Goal: Task Accomplishment & Management: Manage account settings

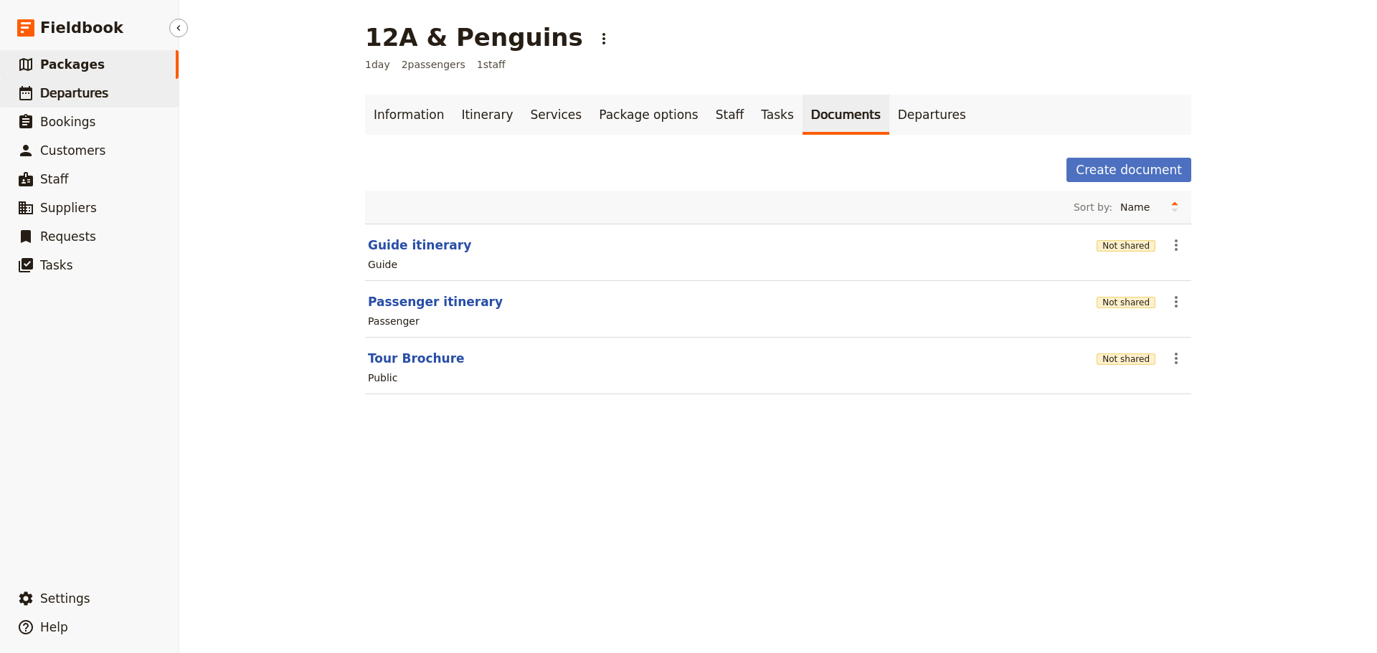
click at [52, 97] on span "Departures" at bounding box center [74, 93] width 68 height 14
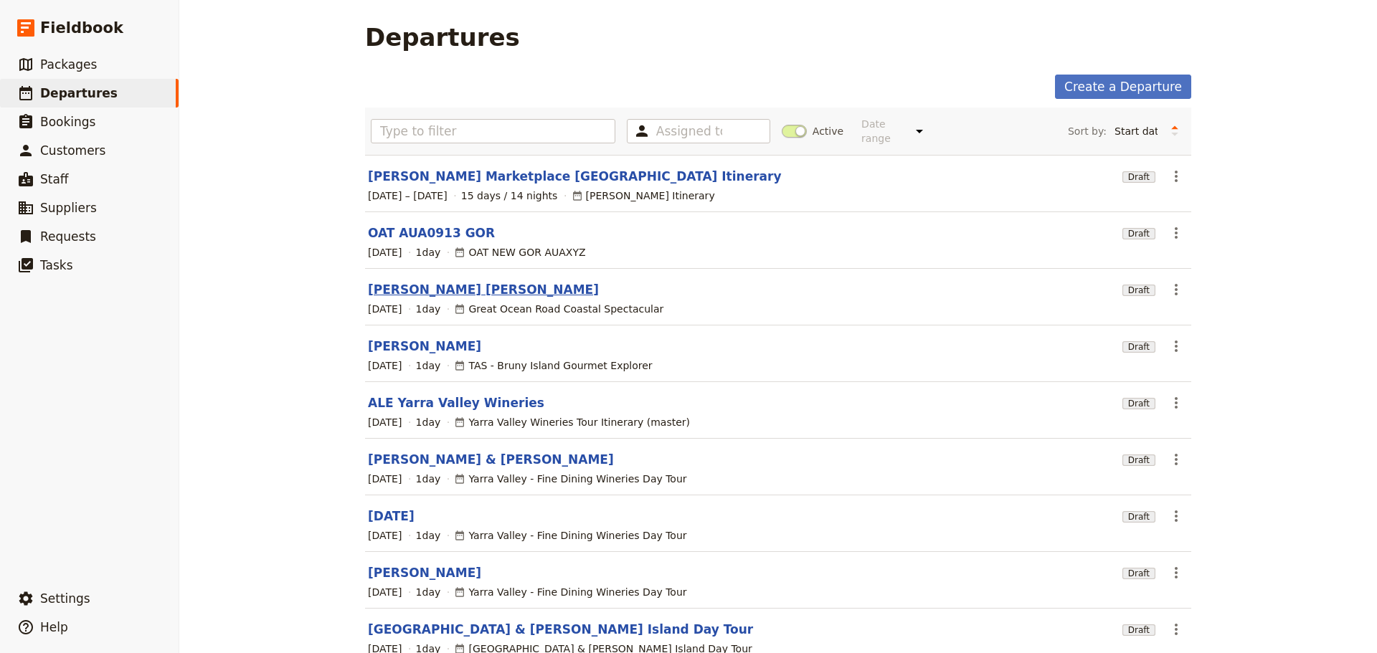
click at [417, 281] on link "Chong Chen Yu" at bounding box center [483, 289] width 231 height 17
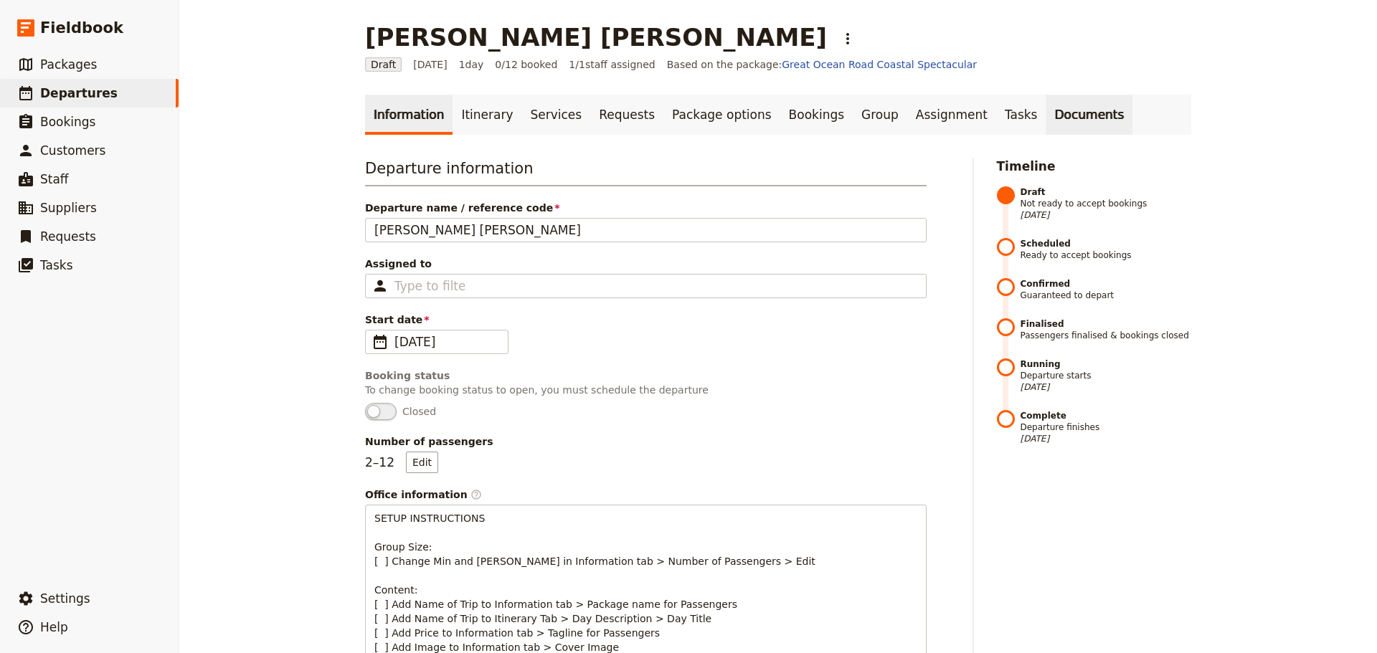
click at [1046, 113] on link "Documents" at bounding box center [1089, 115] width 87 height 40
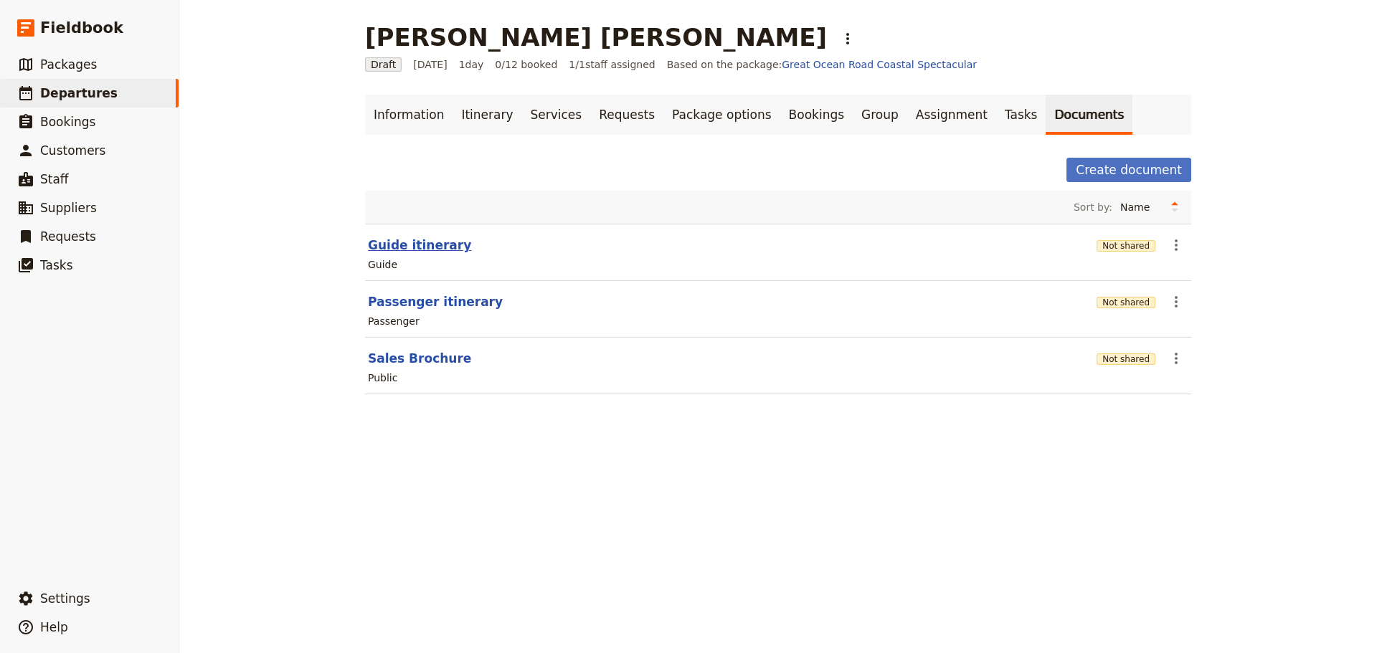
click at [402, 244] on button "Guide itinerary" at bounding box center [419, 245] width 103 height 17
select select "STAFF"
select select "RUN_SHEET"
select select "DEFAULT"
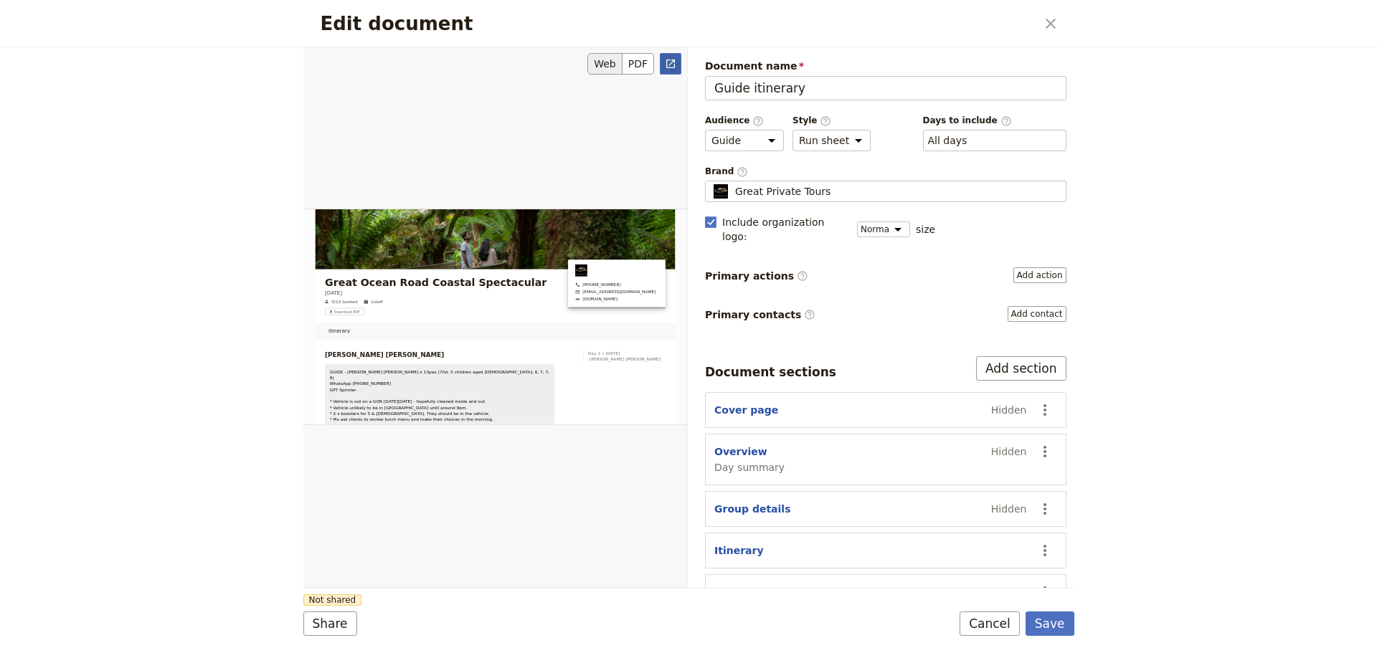
click at [673, 60] on icon "Open full preview" at bounding box center [670, 64] width 9 height 9
click at [981, 610] on form "Web PDF ​ Document name Guide itinerary Preview Audience ​ Public Passenger Gui…" at bounding box center [688, 350] width 771 height 606
drag, startPoint x: 988, startPoint y: 621, endPoint x: 977, endPoint y: 604, distance: 20.3
click at [988, 622] on button "Cancel" at bounding box center [990, 624] width 60 height 24
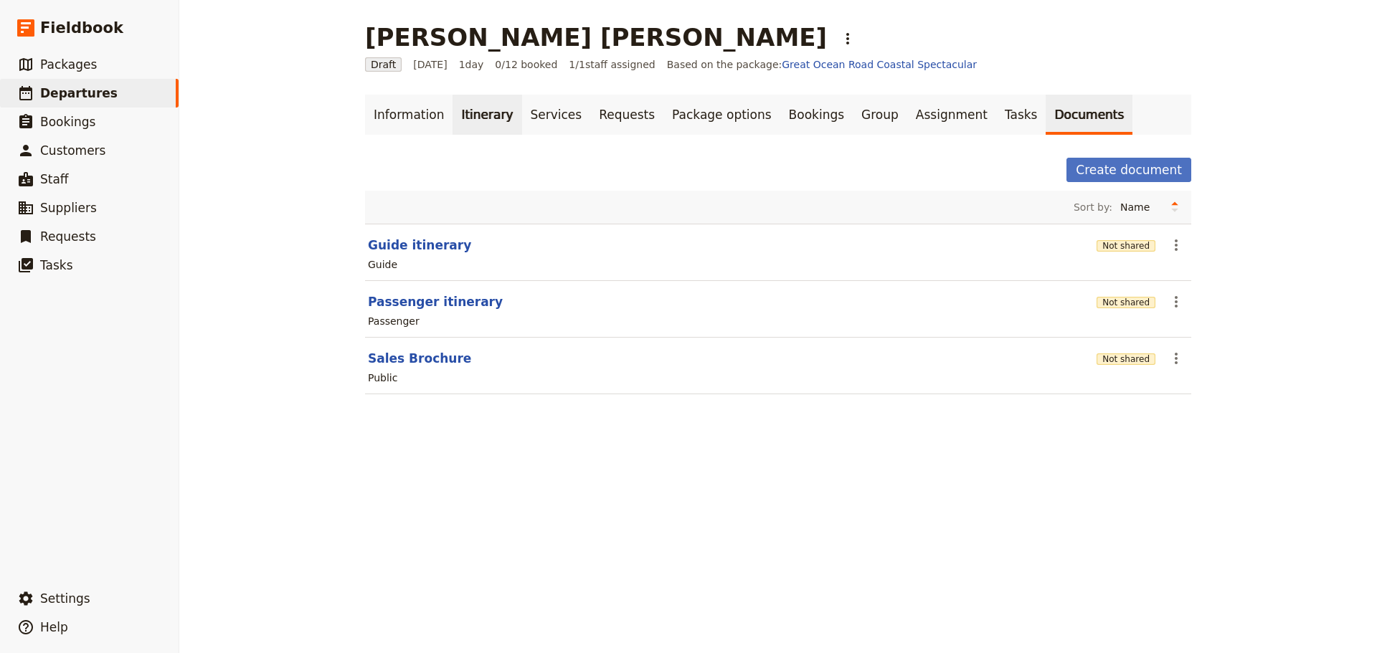
drag, startPoint x: 468, startPoint y: 133, endPoint x: 467, endPoint y: 119, distance: 14.4
click at [467, 131] on link "Itinerary" at bounding box center [487, 115] width 69 height 40
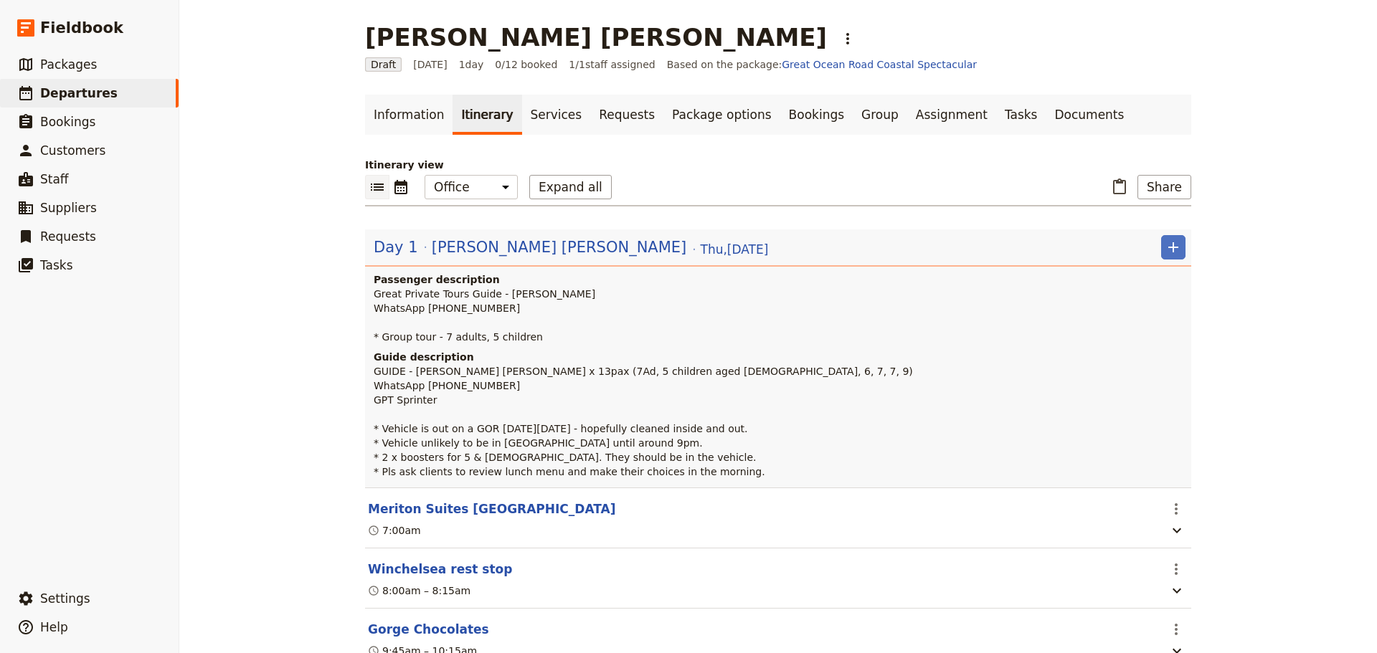
click at [454, 232] on header "Day 1 Chong Chen Yu Thu , 18 Sep 2025 ​ Passenger description Great Private Tou…" at bounding box center [778, 359] width 826 height 258
click at [466, 257] on div "Day 1 Chong Chen Yu Thu , 18 Sep 2025" at bounding box center [570, 247] width 397 height 24
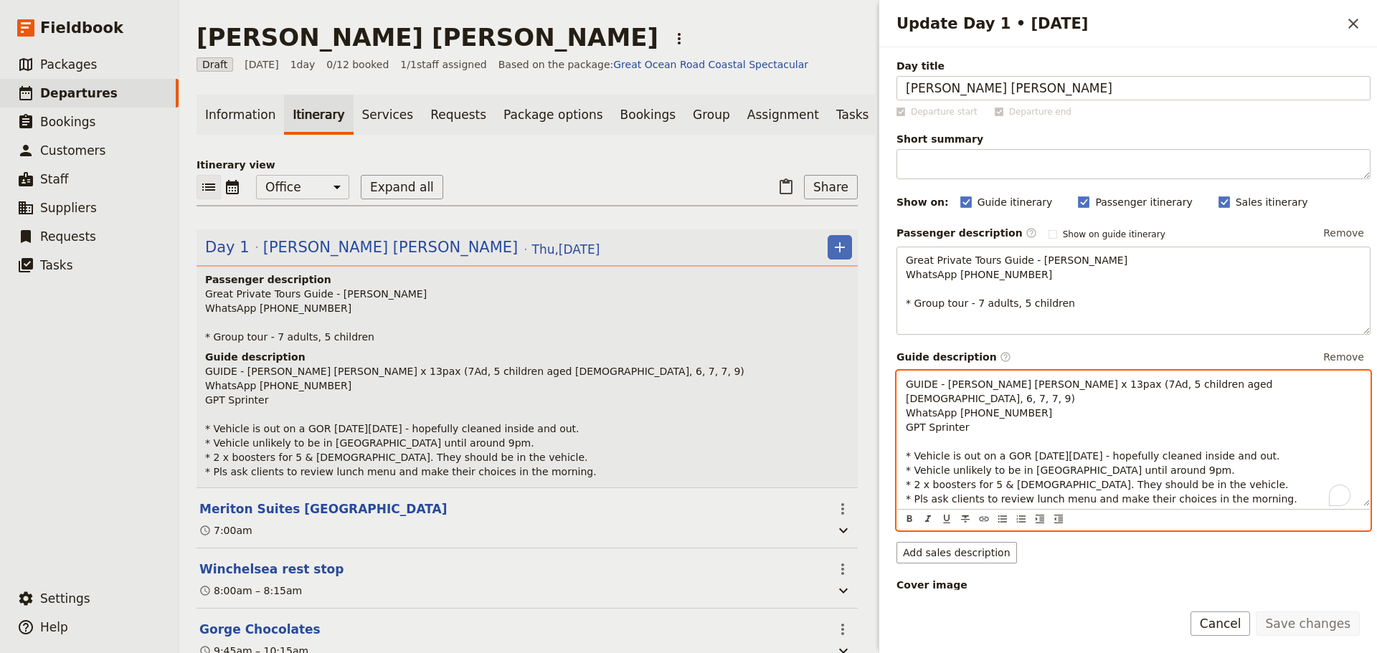
drag, startPoint x: 1165, startPoint y: 479, endPoint x: 1165, endPoint y: 486, distance: 7.2
click at [1165, 479] on p "GUIDE - Fiona Chong Chen Yu x 13pax (7Ad, 5 children aged 5, 6, 7, 7, 9) WhatsA…" at bounding box center [1133, 441] width 455 height 129
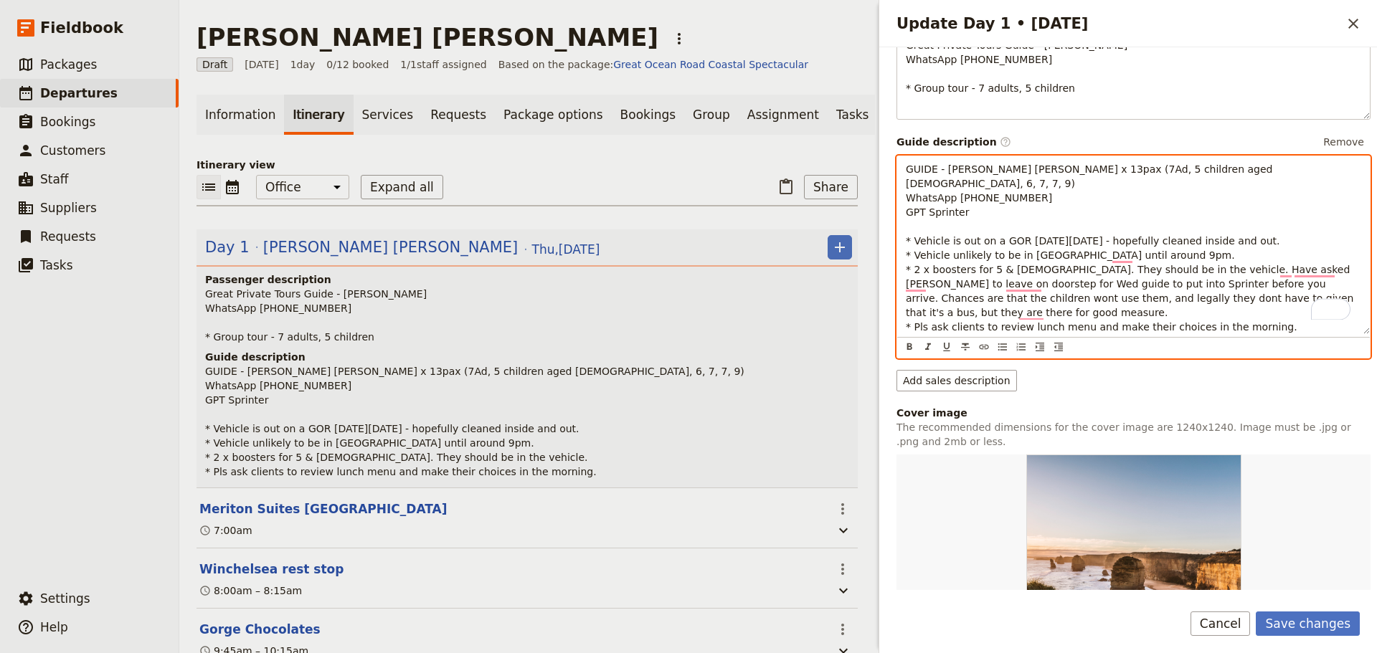
scroll to position [215, 0]
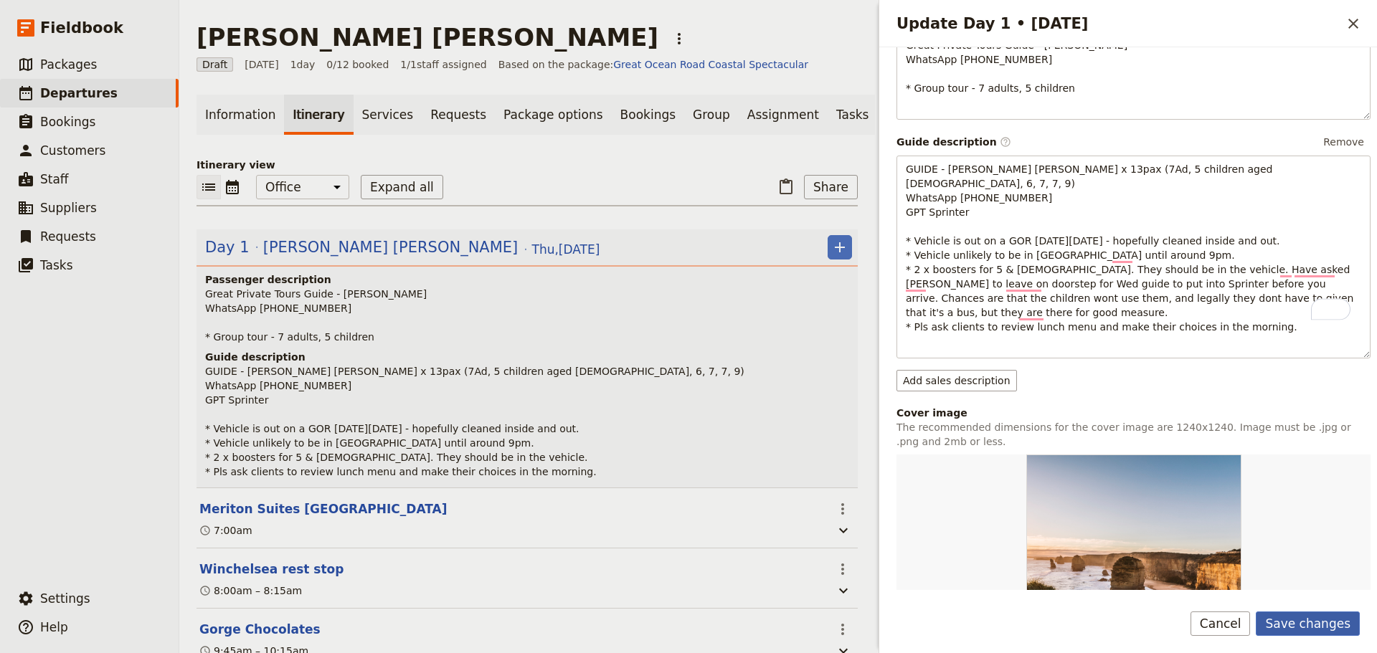
click at [1308, 612] on button "Save changes" at bounding box center [1308, 624] width 104 height 24
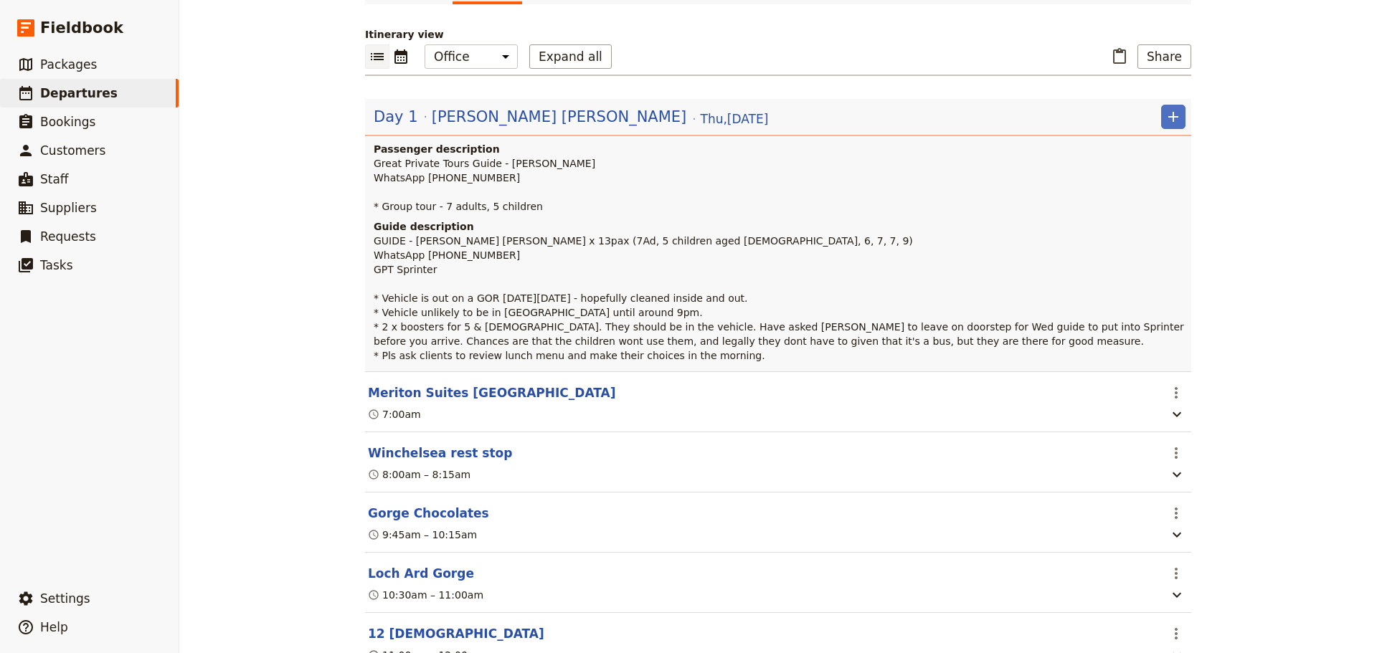
scroll to position [0, 0]
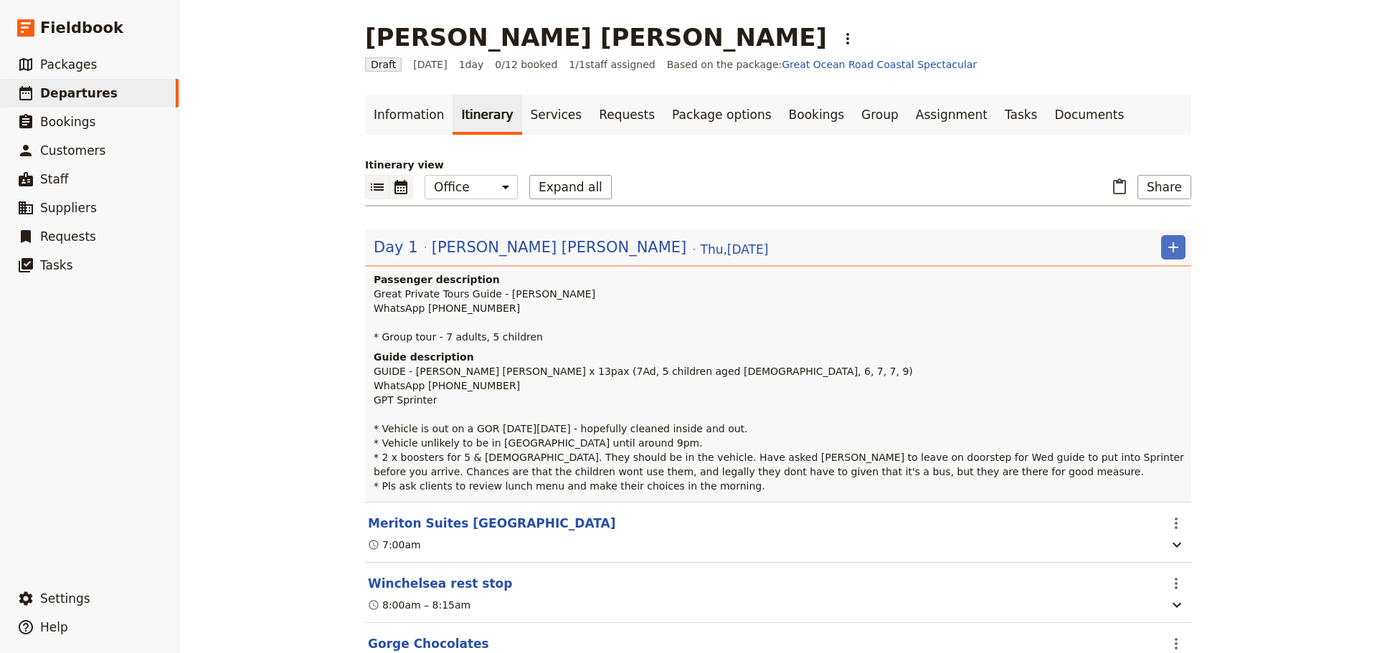
click at [401, 197] on button "​" at bounding box center [401, 187] width 24 height 24
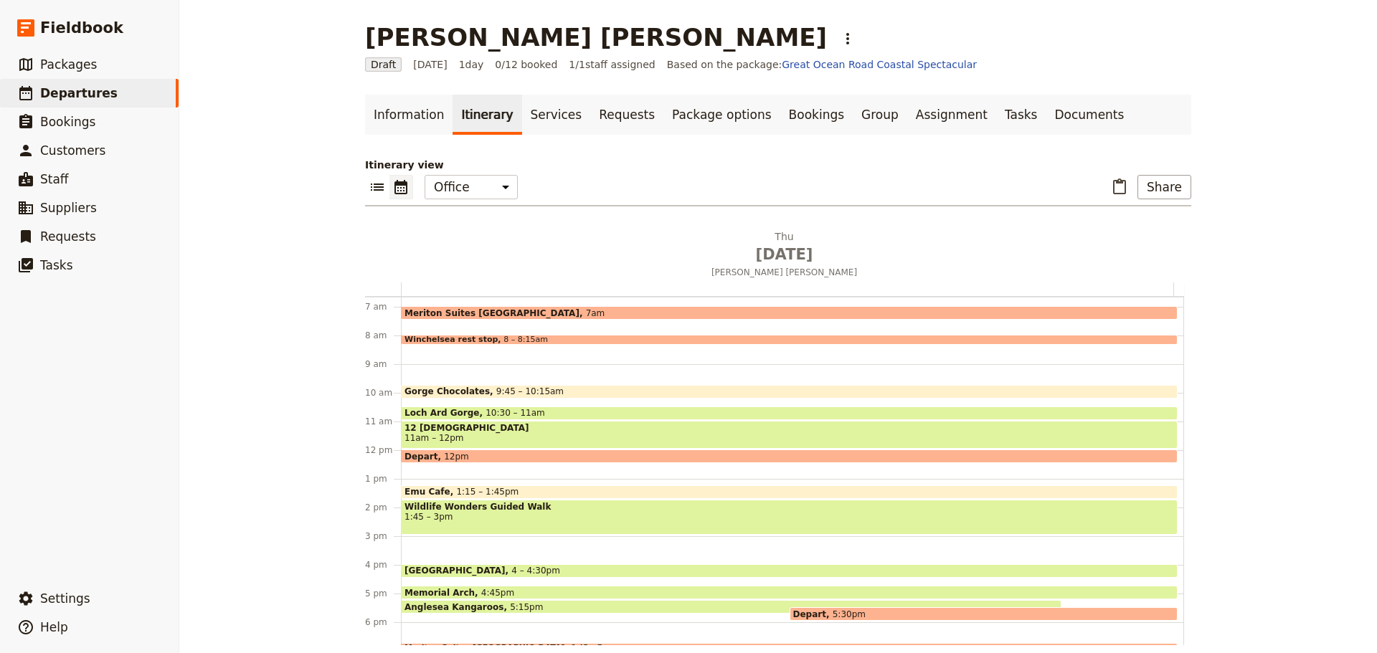
scroll to position [340, 0]
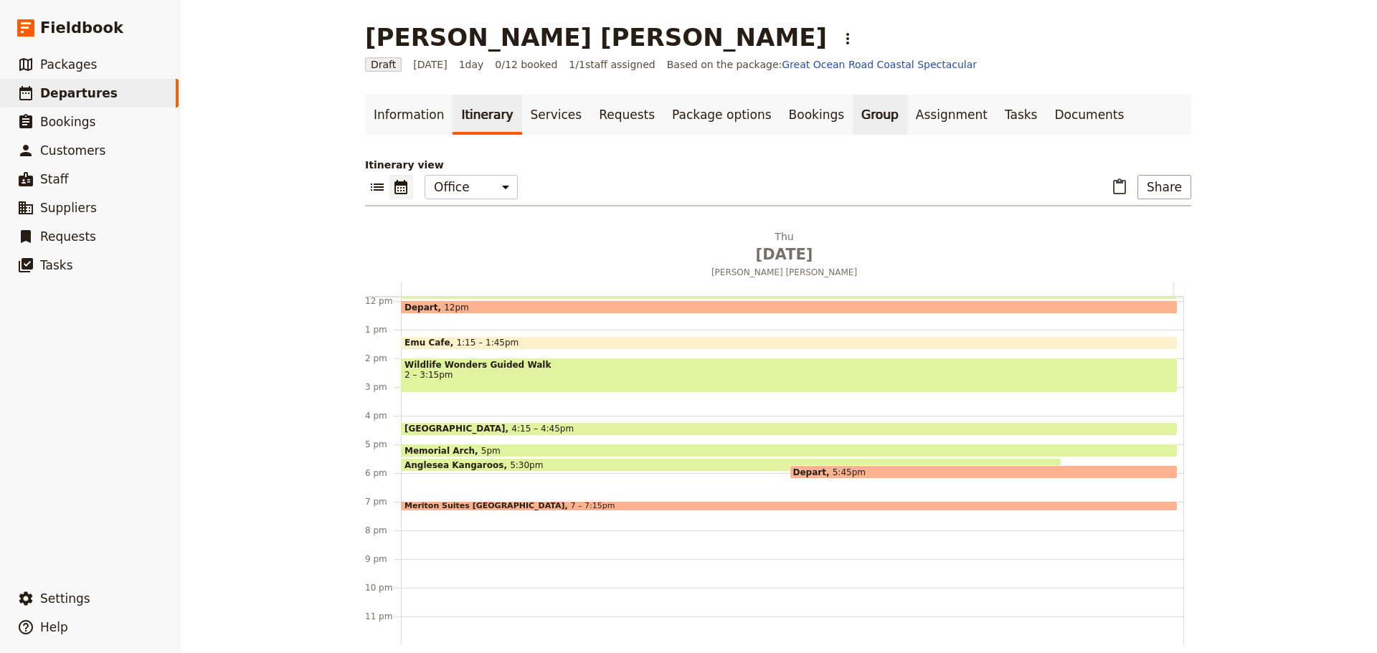
click at [853, 126] on link "Group" at bounding box center [880, 115] width 55 height 40
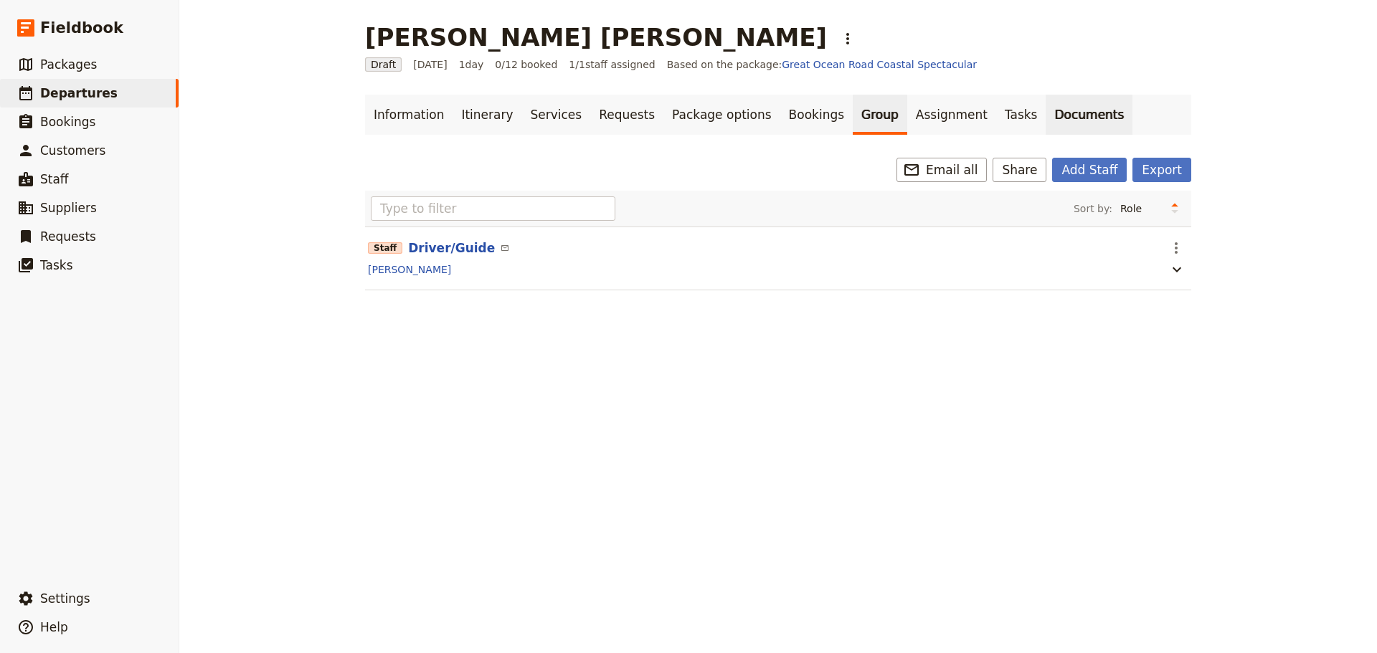
click at [1046, 106] on link "Documents" at bounding box center [1089, 115] width 87 height 40
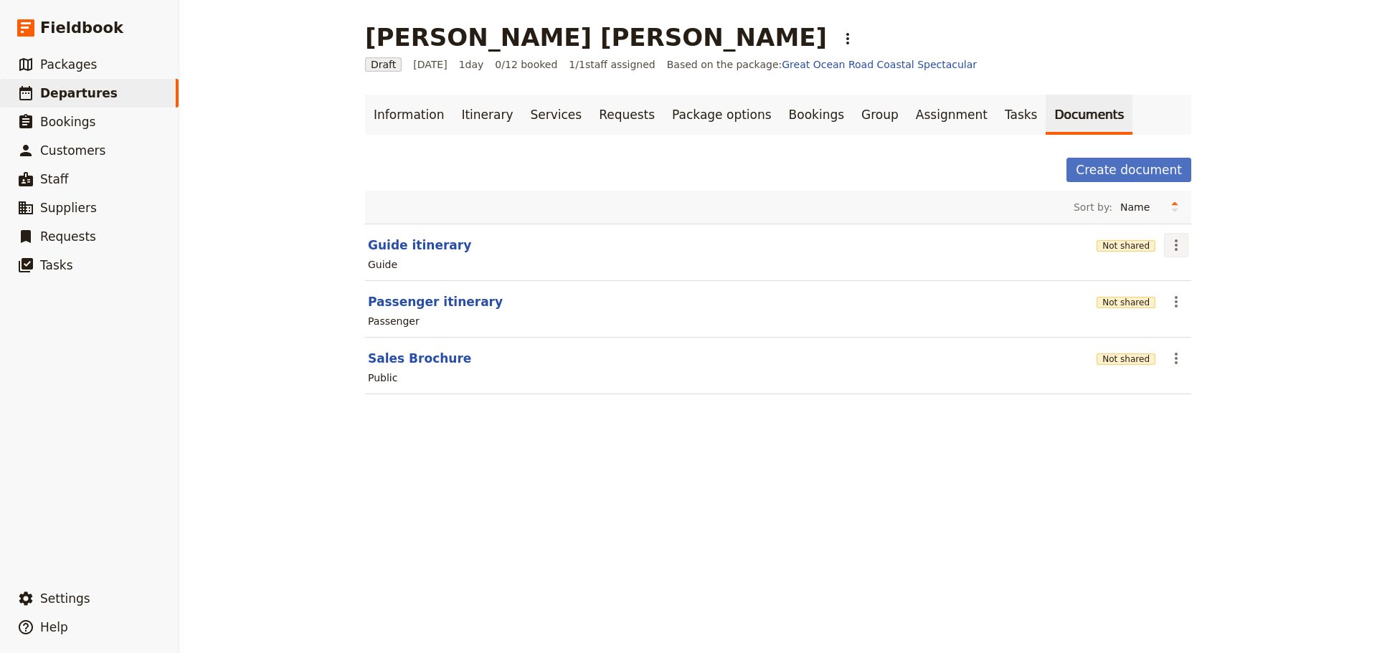
click at [1174, 247] on icon "Actions" at bounding box center [1176, 245] width 17 height 17
click at [1183, 278] on span "Share" at bounding box center [1182, 277] width 29 height 14
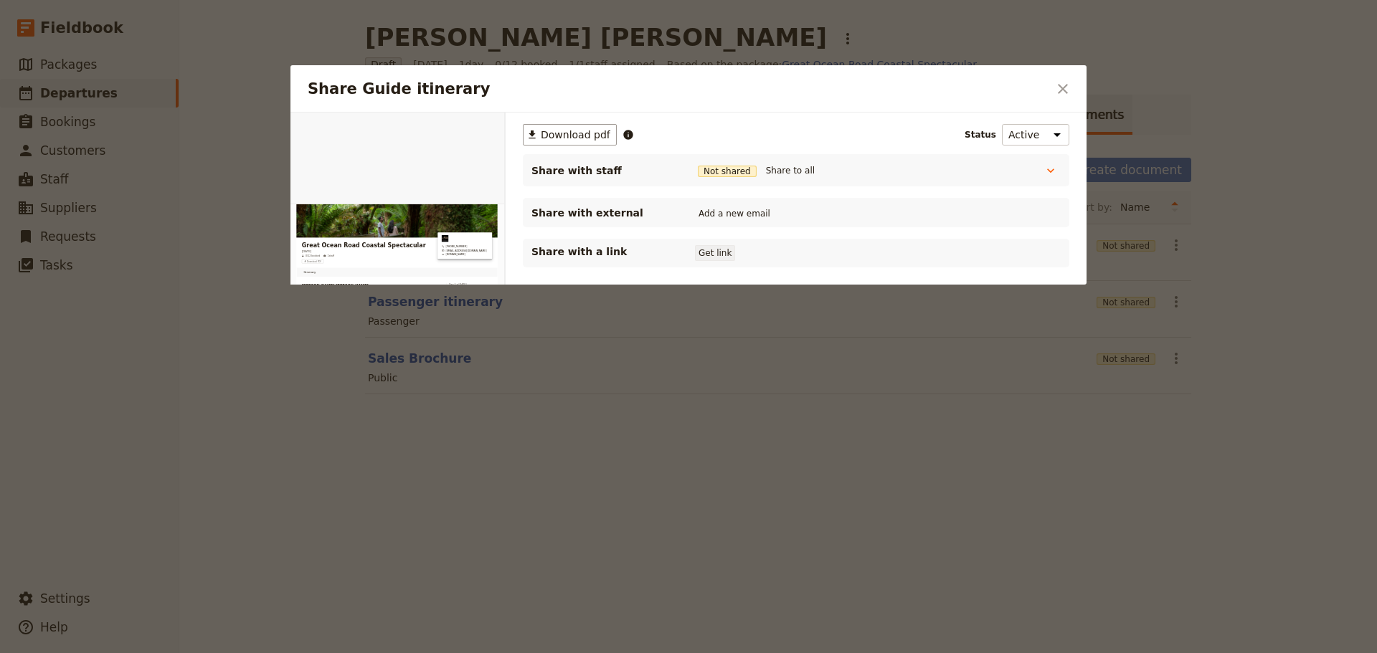
click at [714, 253] on button "Get link" at bounding box center [715, 253] width 40 height 16
click at [1059, 84] on icon "Close dialog" at bounding box center [1062, 88] width 17 height 17
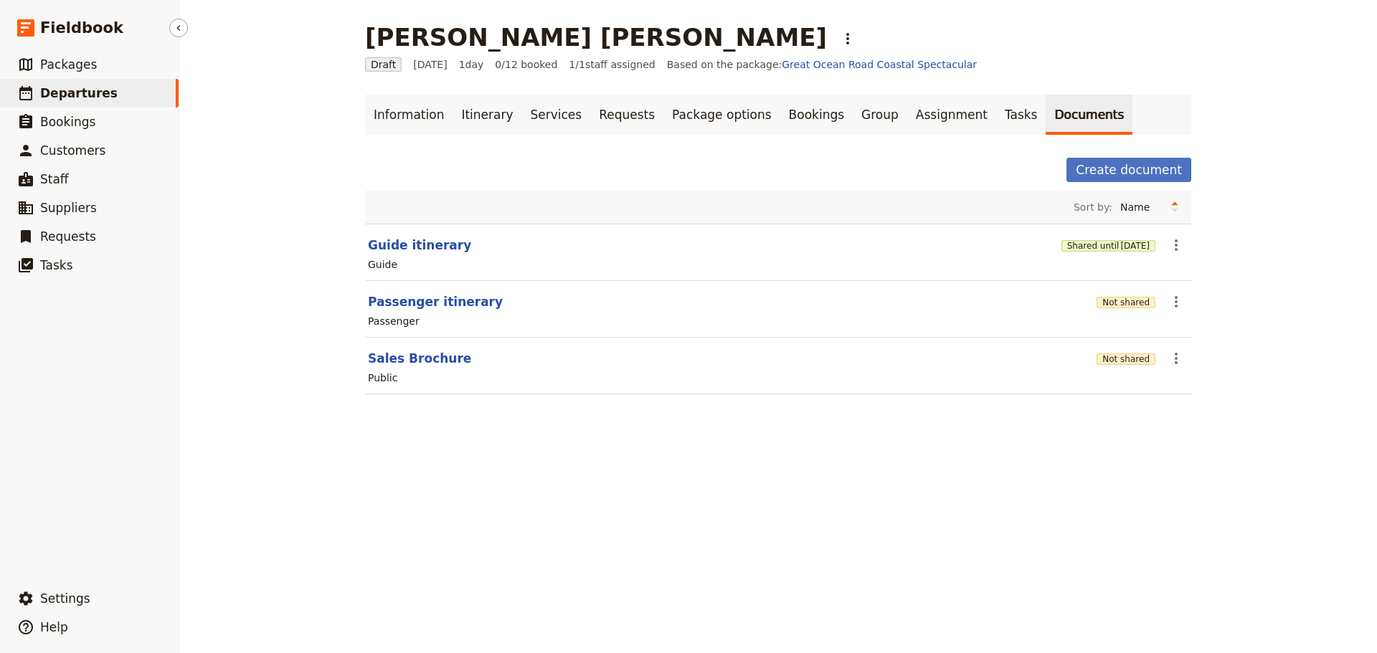
click at [58, 86] on span "Departures" at bounding box center [78, 93] width 77 height 14
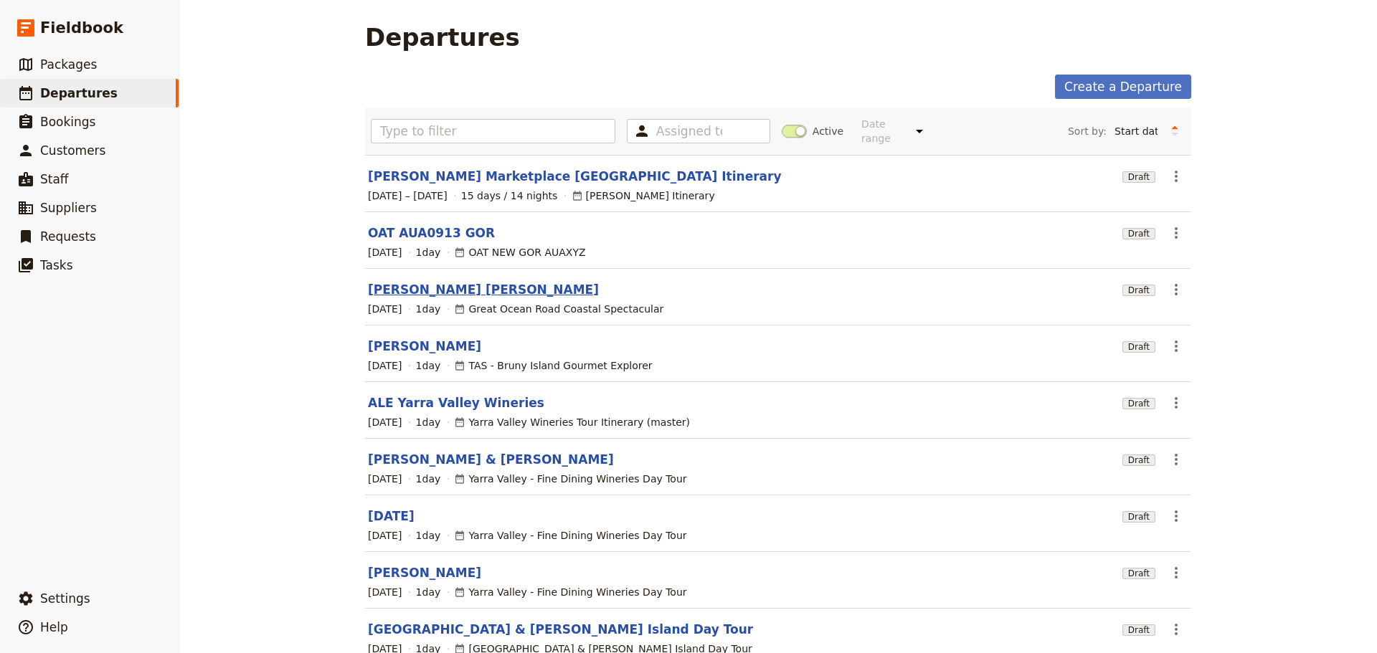
click at [415, 281] on link "Chong Chen Yu" at bounding box center [483, 289] width 231 height 17
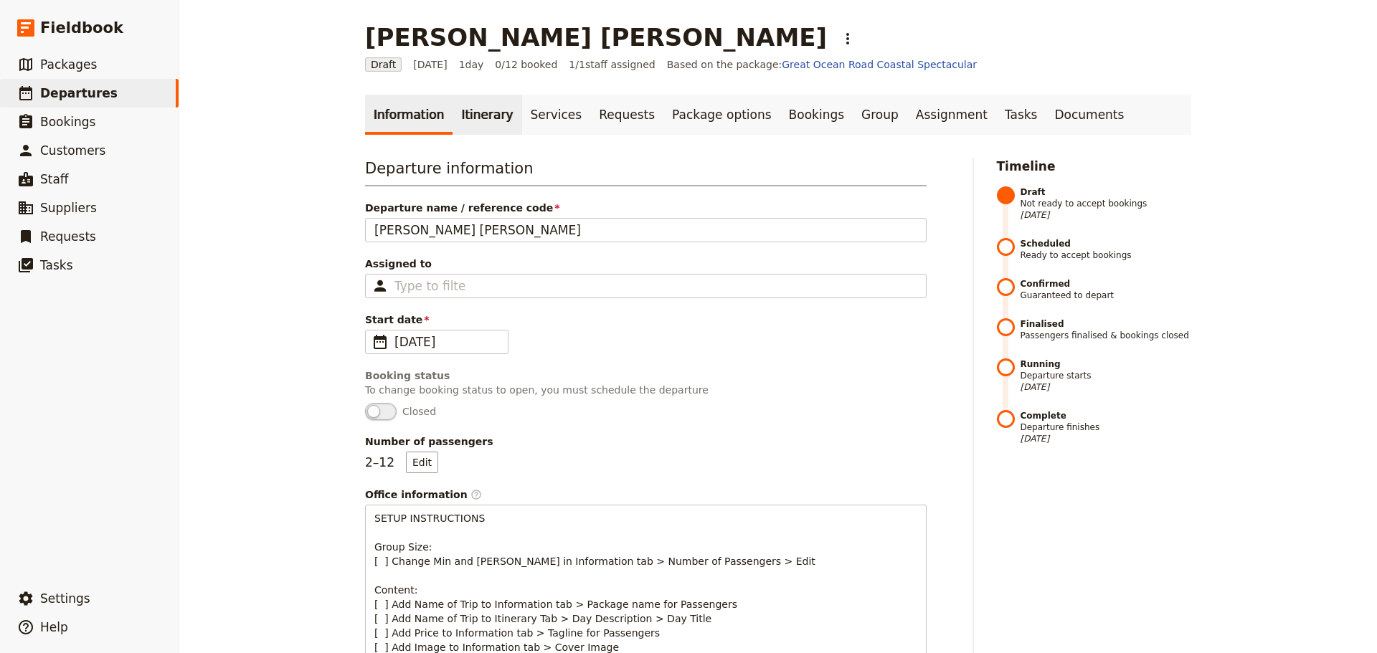
click at [472, 111] on link "Itinerary" at bounding box center [487, 115] width 69 height 40
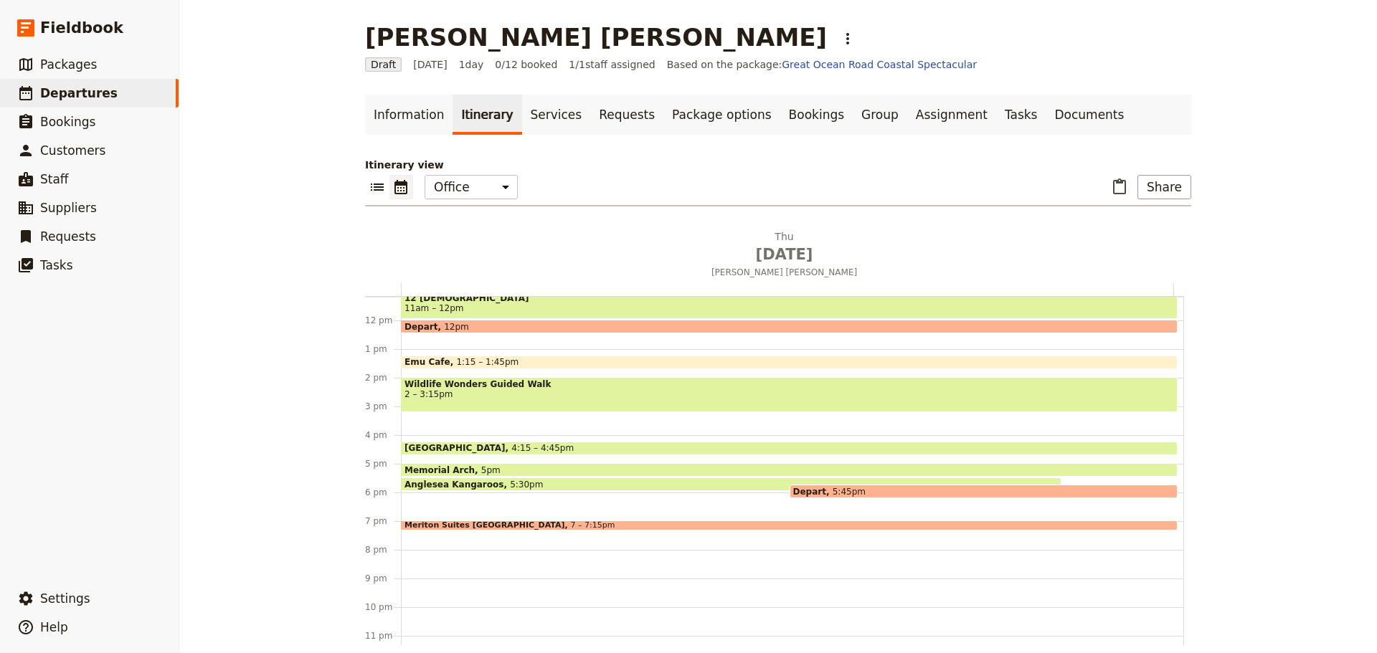
scroll to position [330, 0]
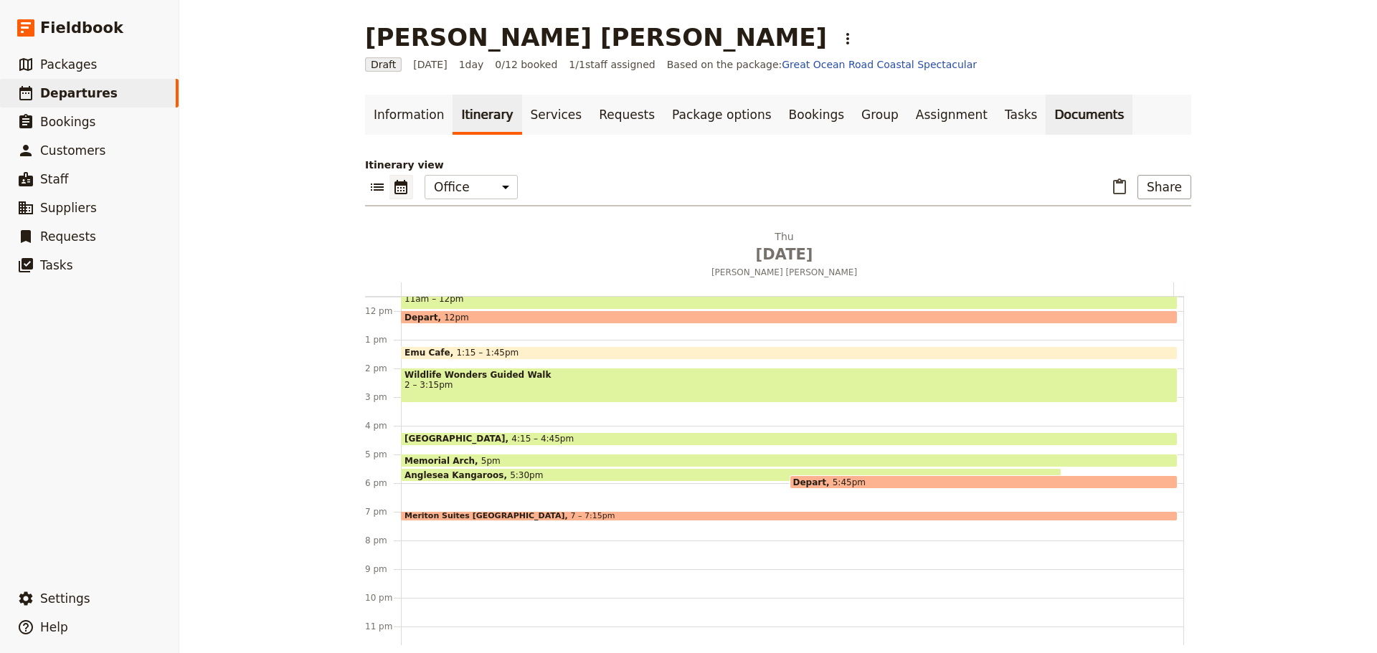
click at [1046, 109] on link "Documents" at bounding box center [1089, 115] width 87 height 40
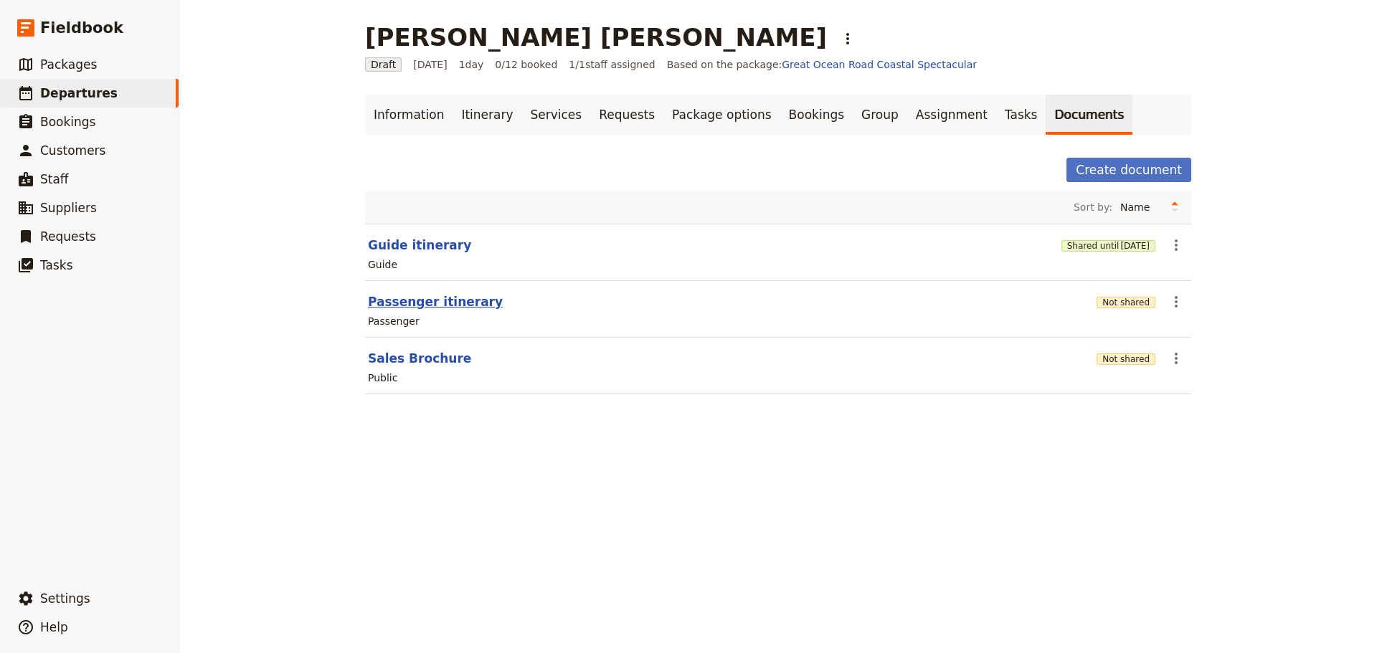
click at [427, 298] on button "Passenger itinerary" at bounding box center [435, 301] width 135 height 17
select select "PASSENGER"
select select "DEFAULT"
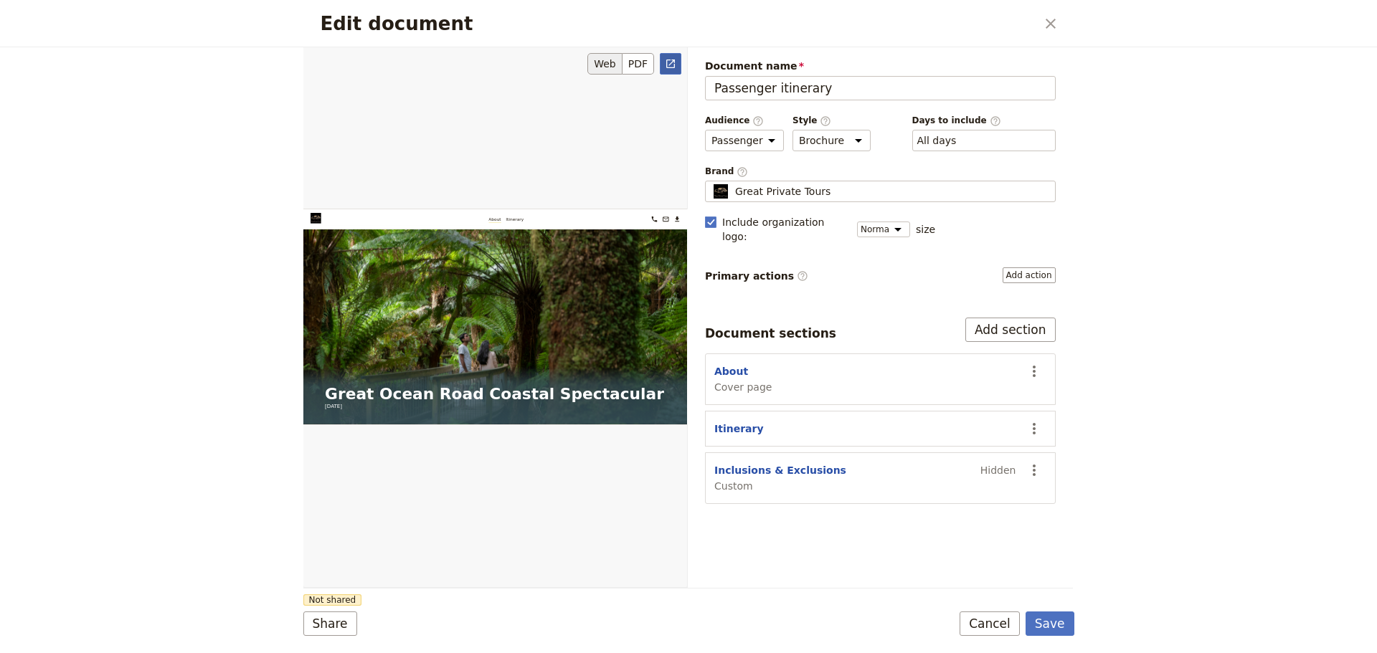
click at [677, 60] on link "​" at bounding box center [671, 64] width 22 height 22
click at [998, 619] on button "Cancel" at bounding box center [990, 624] width 60 height 24
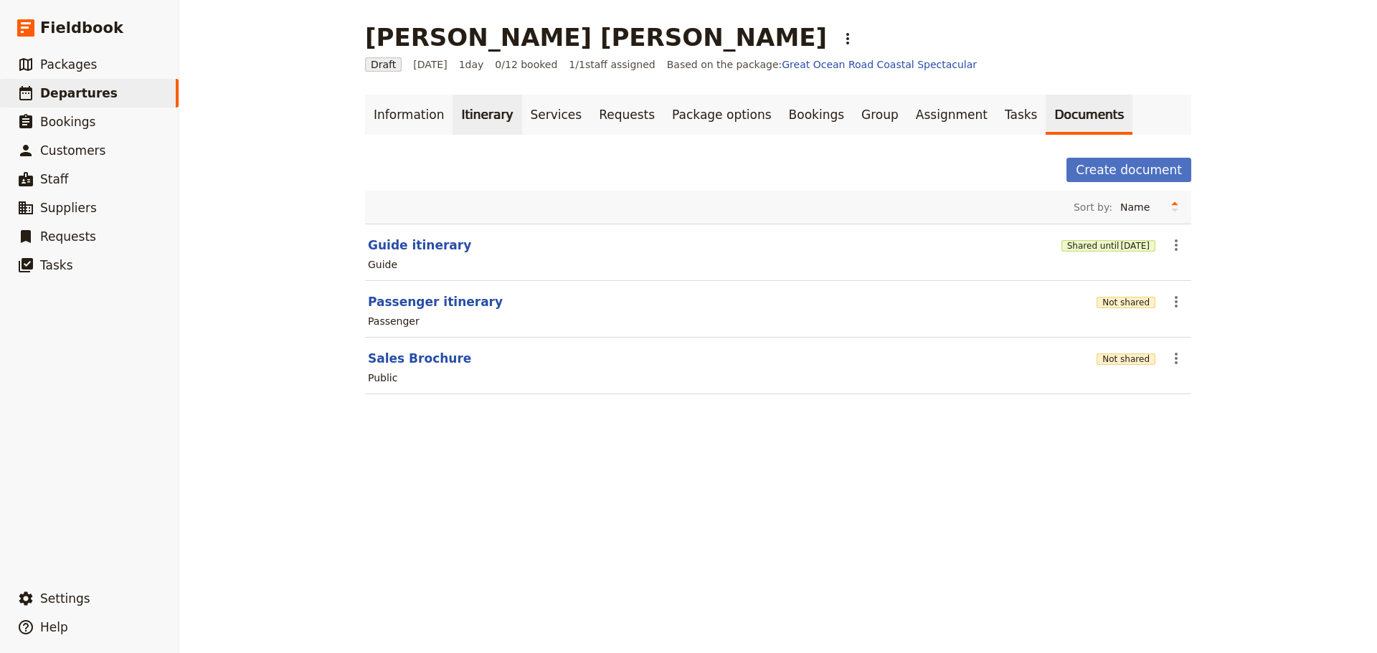
click at [476, 113] on link "Itinerary" at bounding box center [487, 115] width 69 height 40
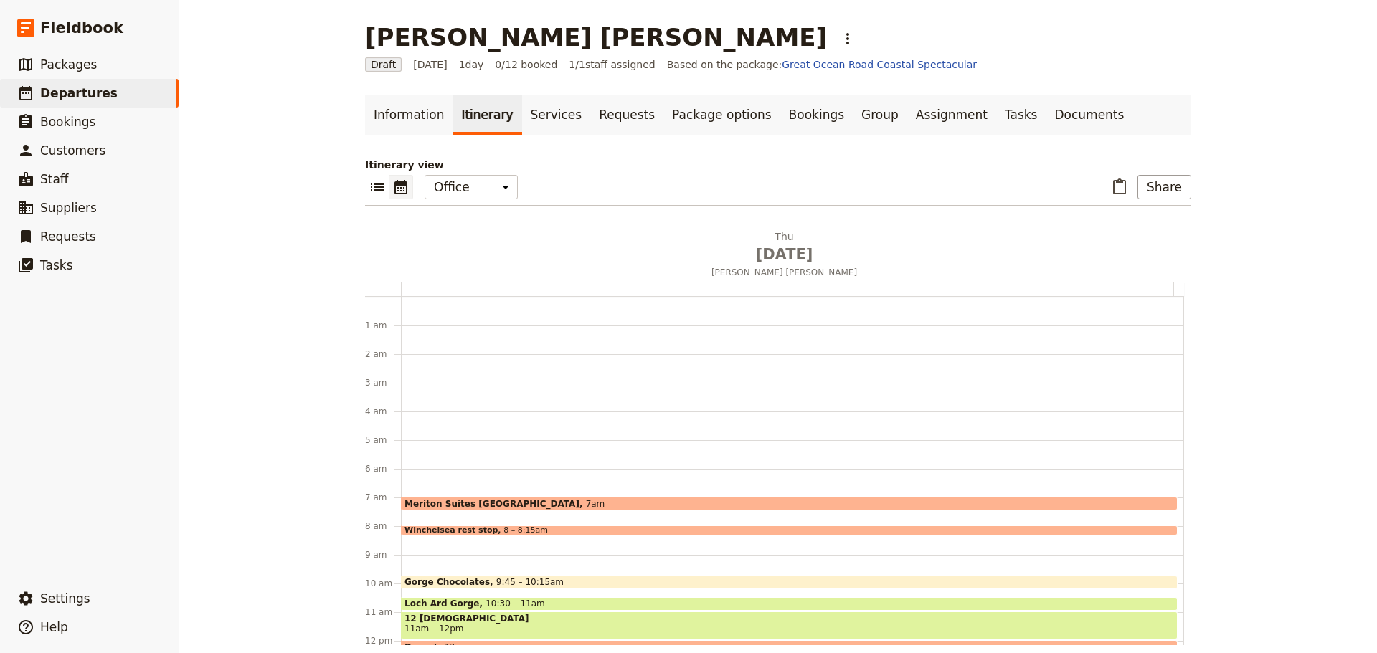
scroll to position [186, 0]
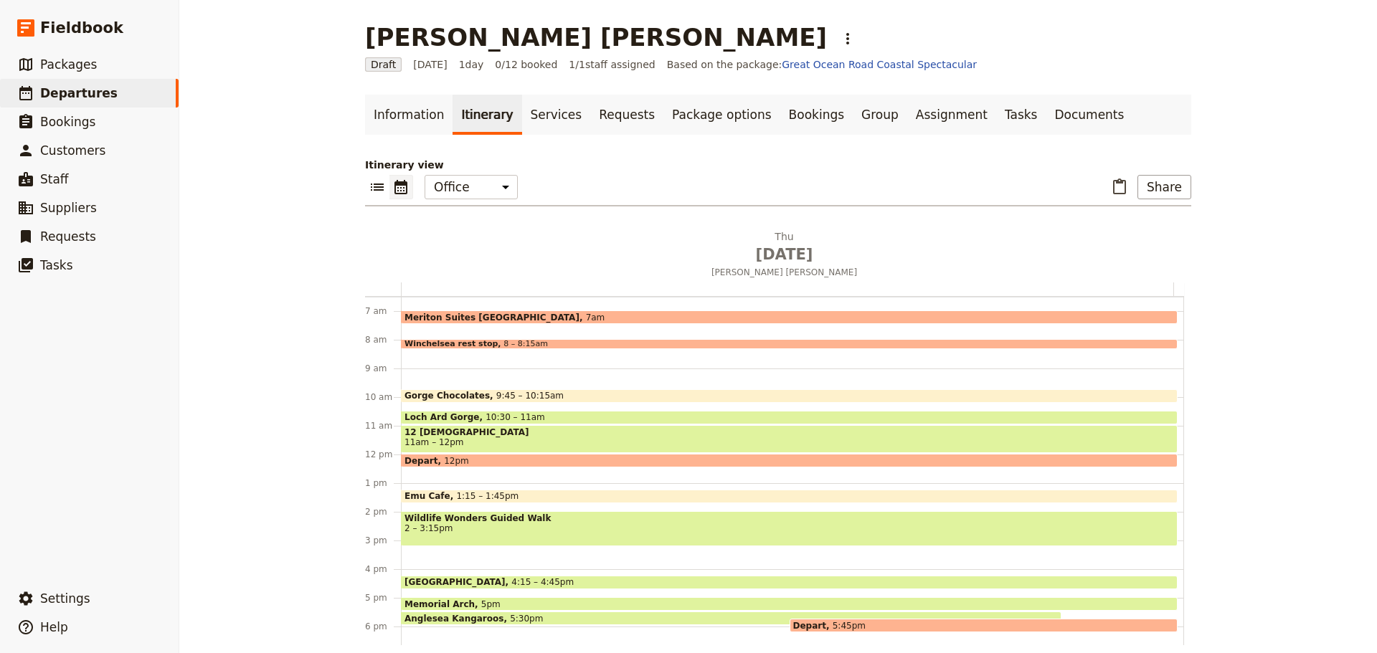
click at [463, 493] on span "1:15 – 1:45pm" at bounding box center [487, 496] width 62 height 10
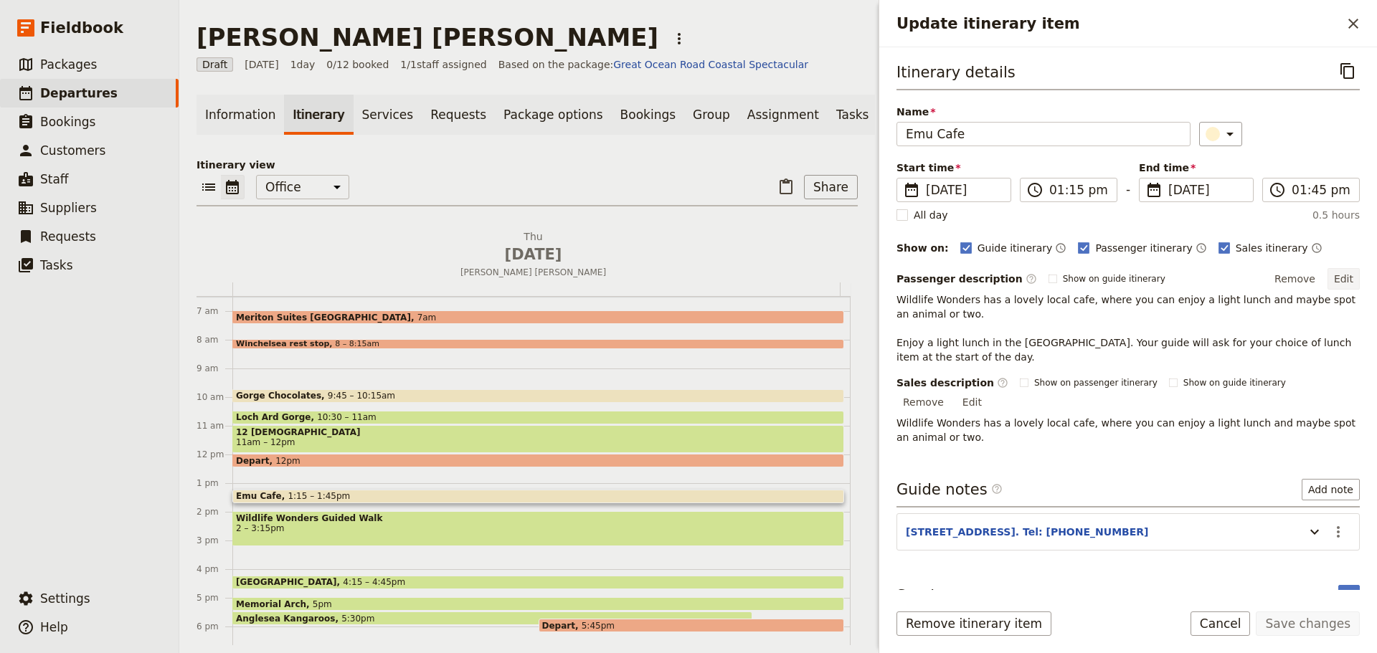
click at [1328, 279] on button "Edit" at bounding box center [1344, 279] width 32 height 22
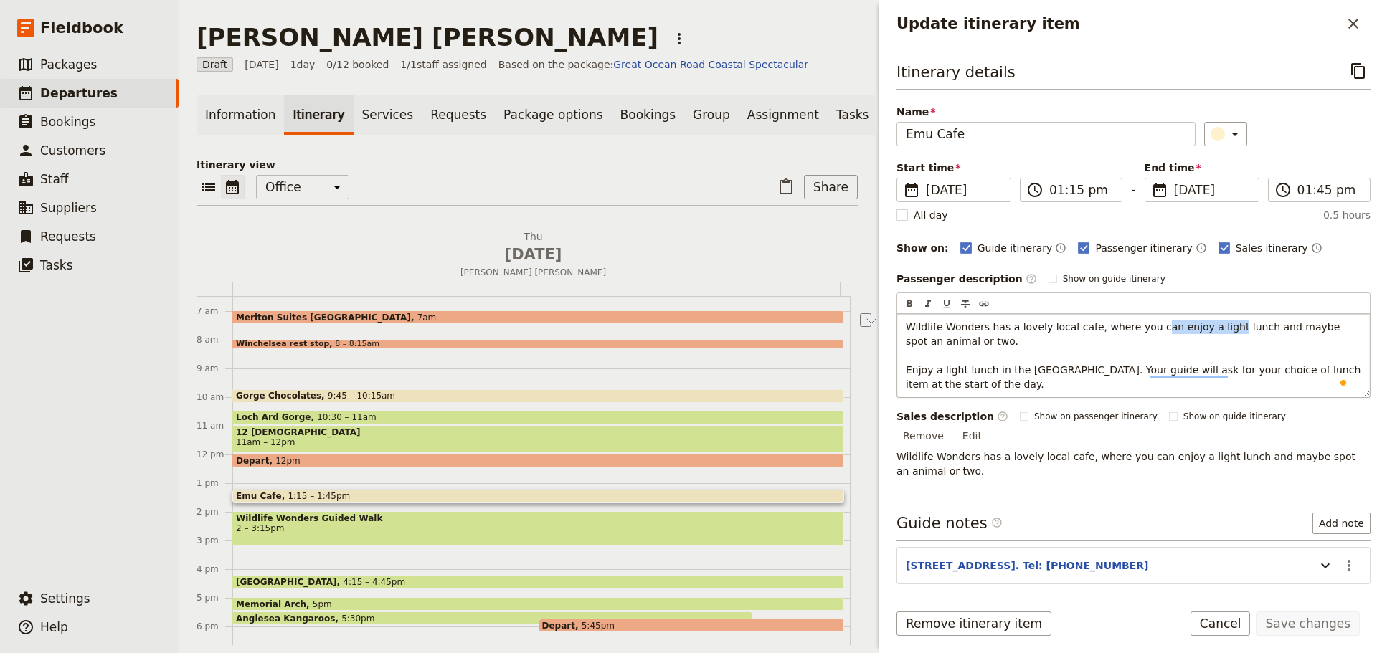
drag, startPoint x: 1136, startPoint y: 330, endPoint x: 1198, endPoint y: 329, distance: 62.4
click at [1206, 329] on span "Wildlife Wonders has a lovely local cafe, where you can enjoy a light lunch and…" at bounding box center [1135, 355] width 458 height 69
click at [1043, 382] on p "Wildlife Wonders has a lovely local cafe, where you will have lunch and maybe s…" at bounding box center [1133, 356] width 455 height 72
click at [1320, 549] on div "Itinerary details ​ Name Emu Cafe ​ Start time ​ 18 Sep 2025 18/09/2025 2025-09…" at bounding box center [1134, 324] width 474 height 530
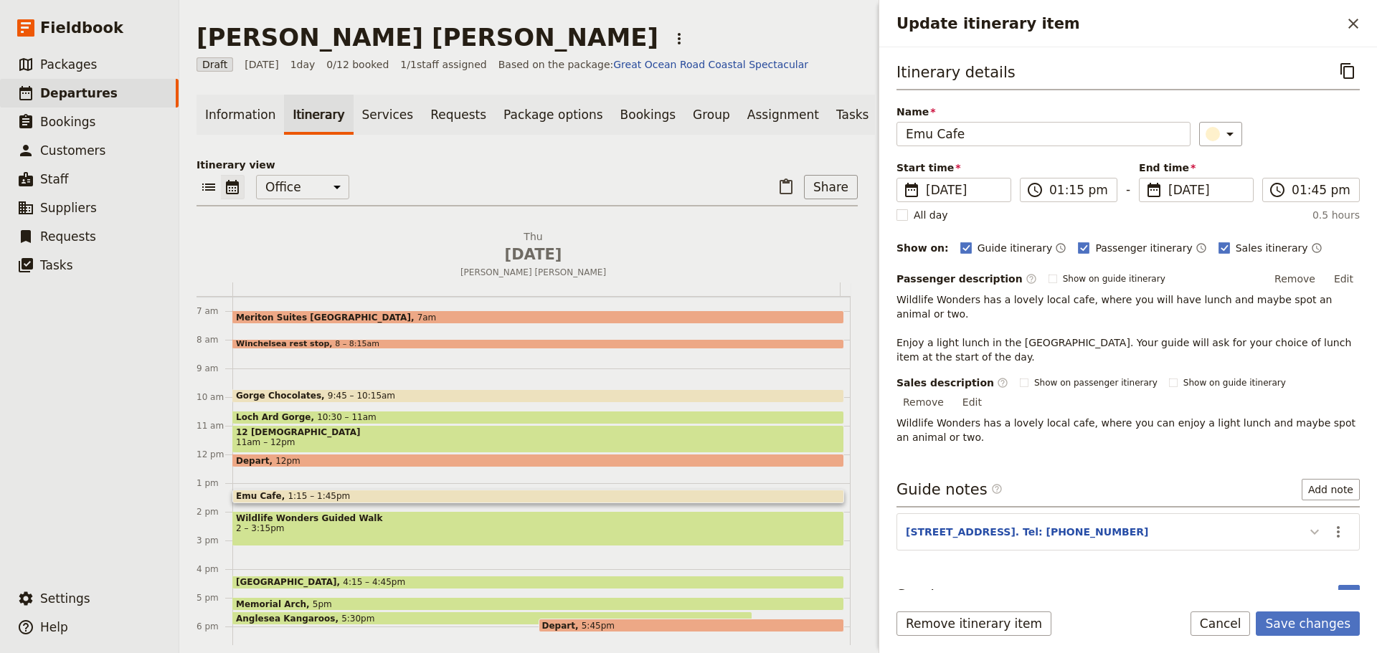
click at [1307, 524] on icon "Update itinerary item" at bounding box center [1314, 532] width 17 height 17
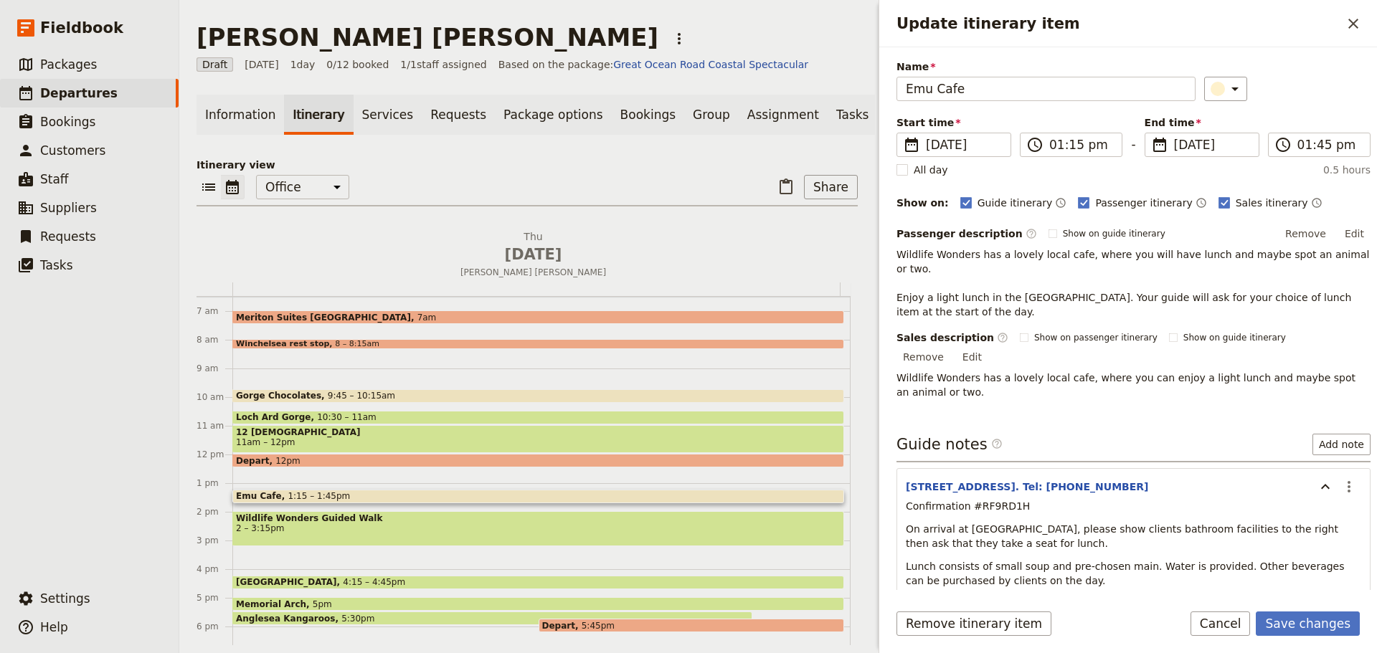
scroll to position [82, 0]
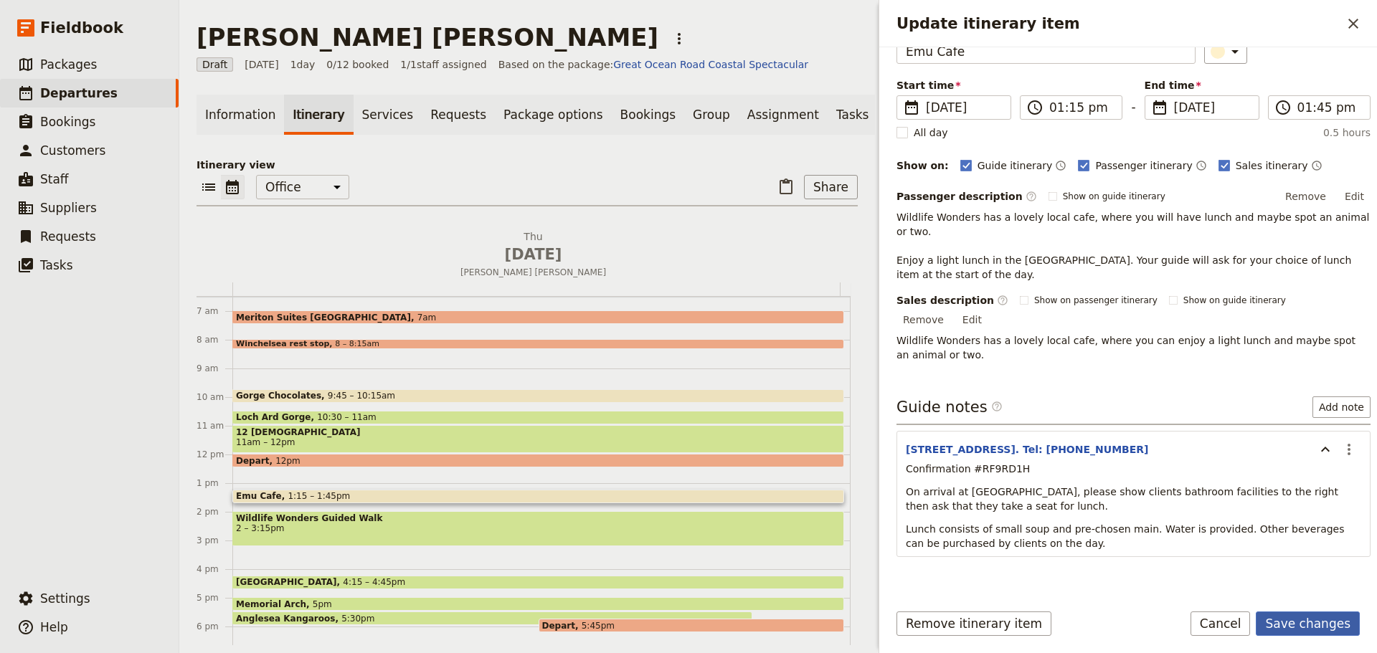
click at [1295, 622] on button "Save changes" at bounding box center [1308, 624] width 104 height 24
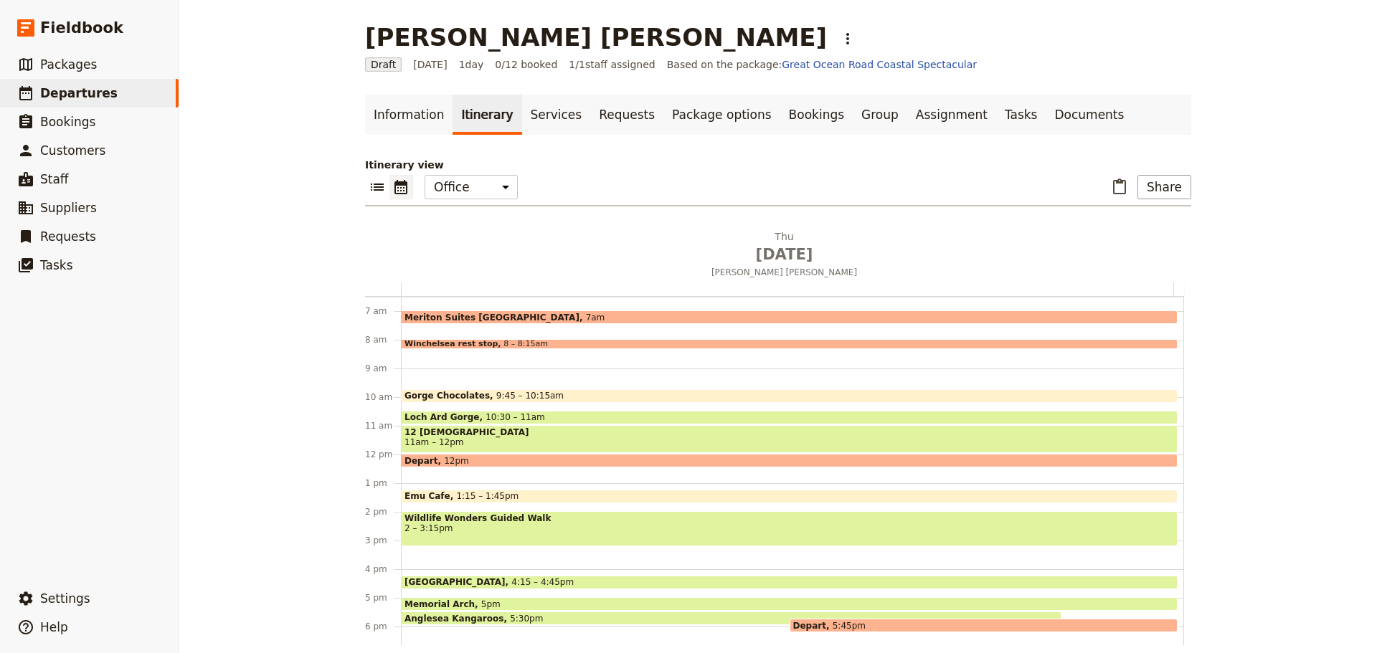
click at [444, 527] on span "2 – 3:15pm" at bounding box center [790, 529] width 770 height 10
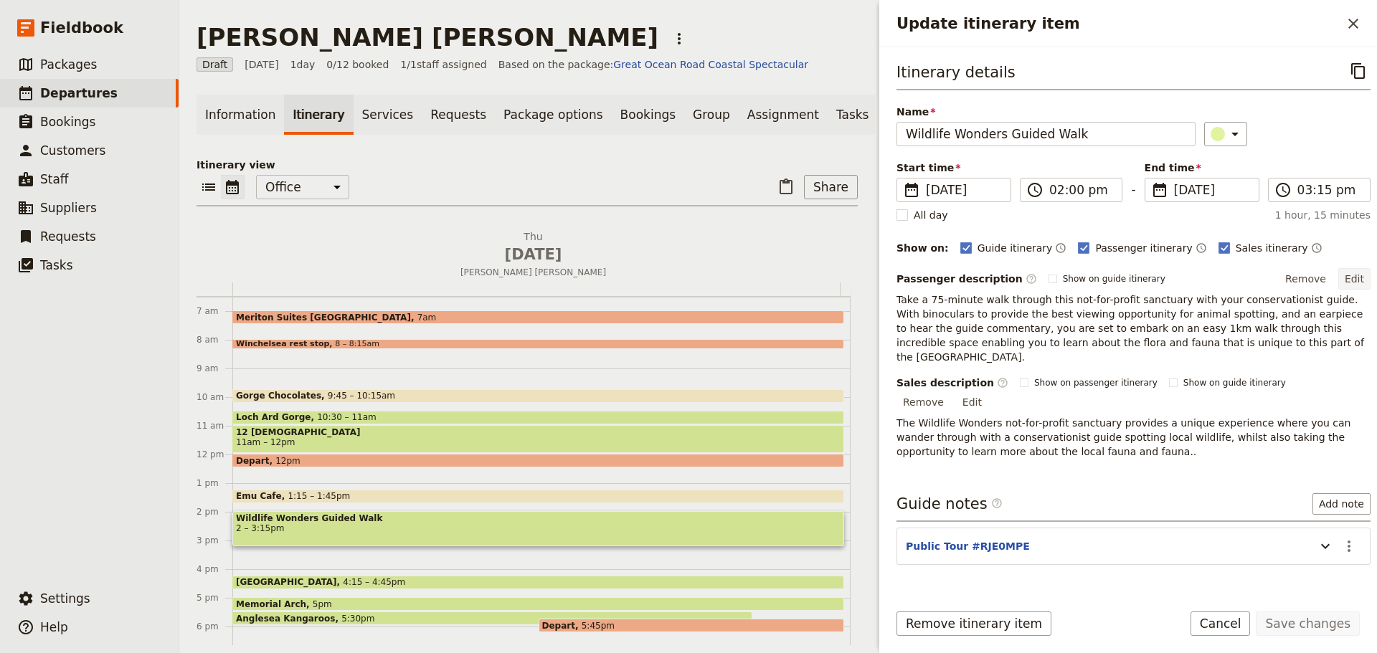
click at [1351, 275] on button "Edit" at bounding box center [1354, 279] width 32 height 22
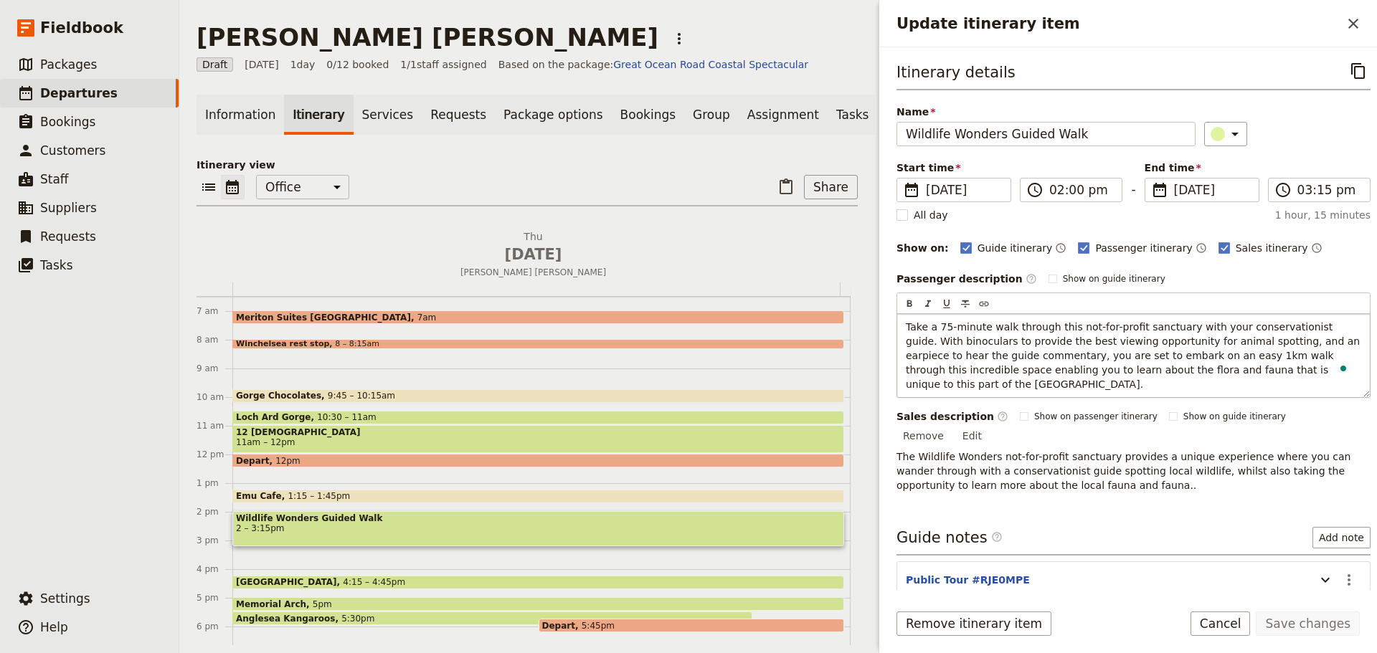
click at [1321, 323] on span "Take a 75-minute walk through this not-for-profit sanctuary with your conservat…" at bounding box center [1135, 355] width 458 height 69
click at [1317, 329] on span "Take a 75-minute walk through this not-for-profit sanctuary with your conservat…" at bounding box center [1135, 355] width 458 height 69
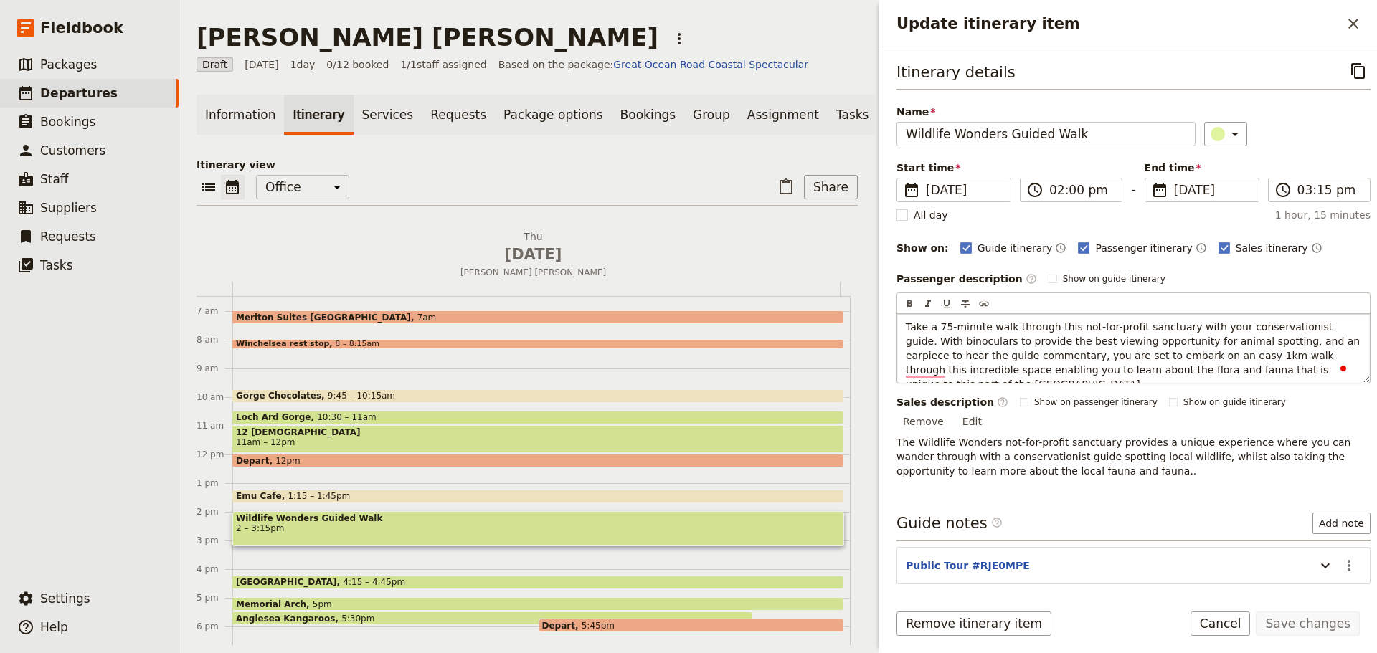
click at [1317, 328] on span "Take a 75-minute walk through this not-for-profit sanctuary with your conservat…" at bounding box center [1135, 355] width 458 height 69
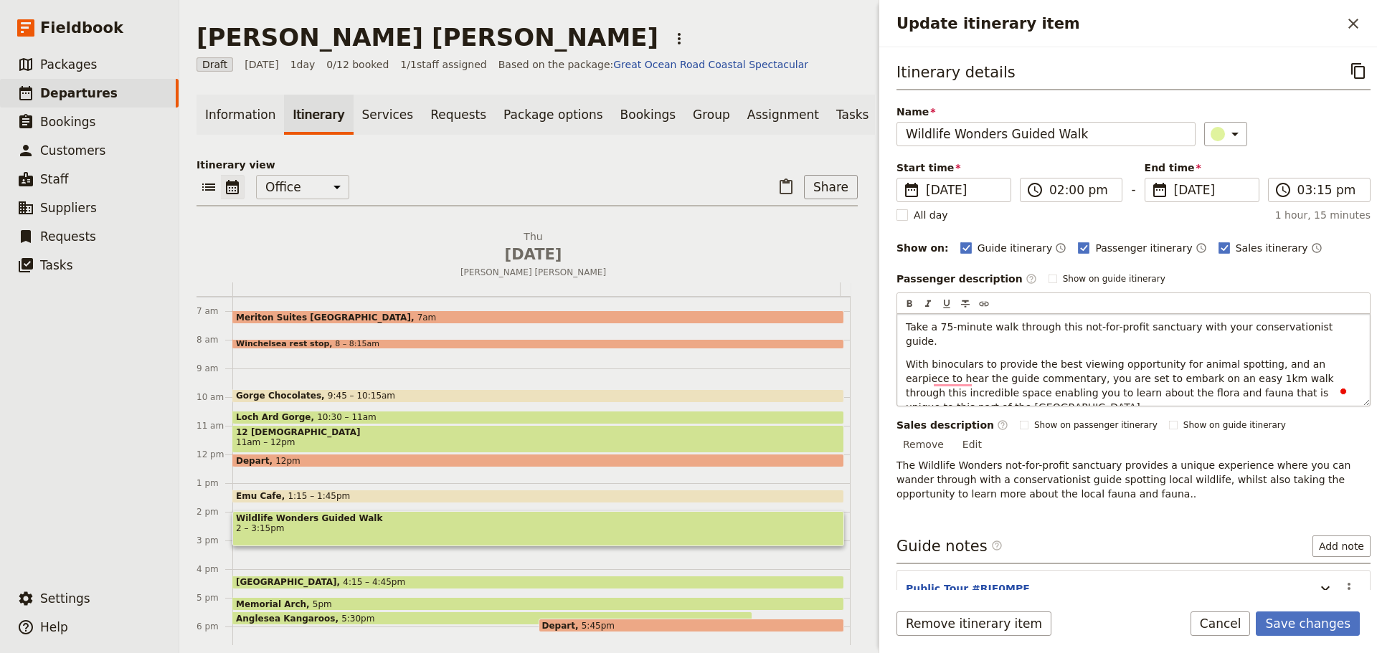
click at [1104, 399] on p "With binoculars to provide the best viewing opportunity for animal spotting, an…" at bounding box center [1133, 385] width 455 height 57
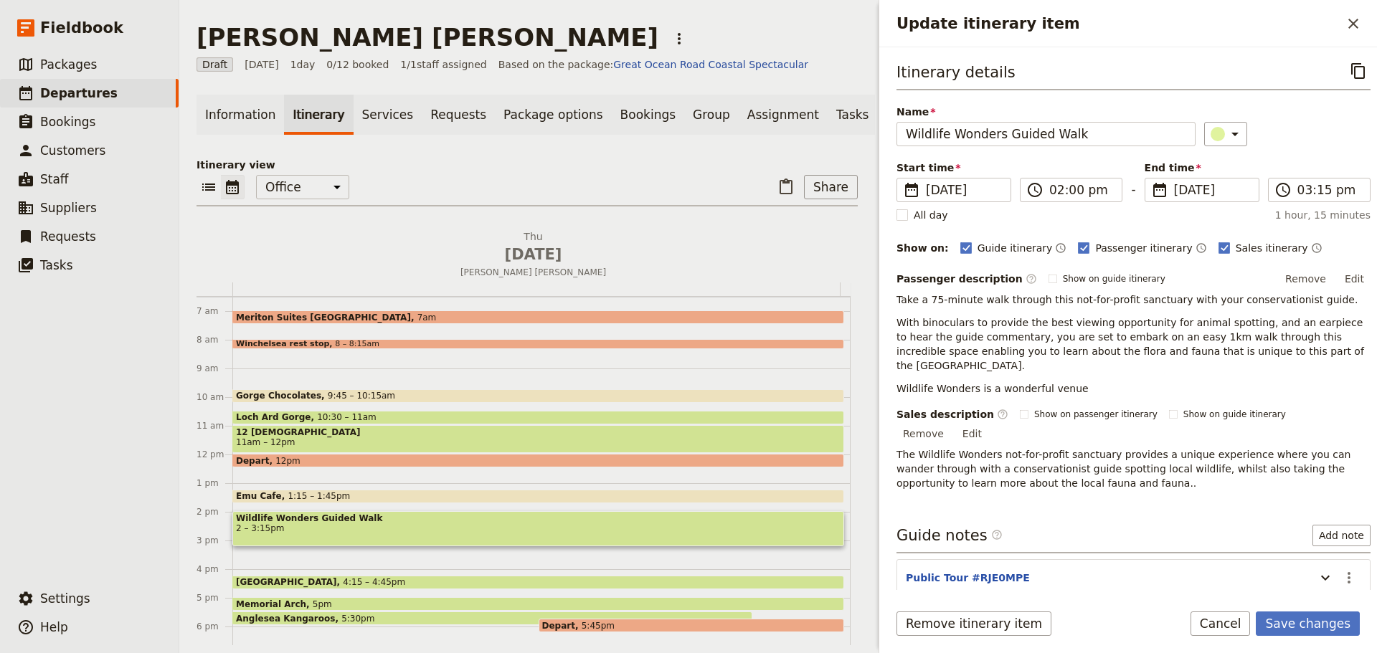
click at [1348, 278] on button "Edit" at bounding box center [1354, 279] width 32 height 22
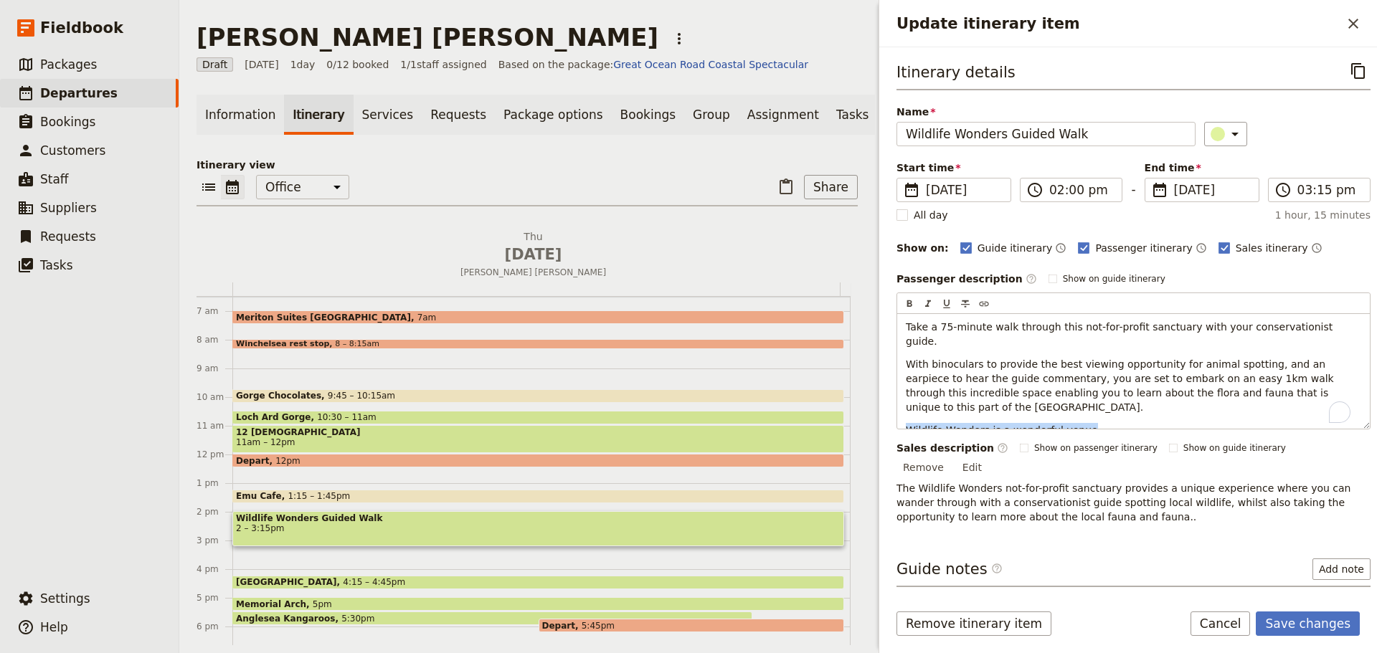
drag, startPoint x: 1086, startPoint y: 416, endPoint x: 861, endPoint y: 417, distance: 225.2
click at [861, 417] on div "Chong Chen Yu ​ Draft 18 Sep 2025 1 day 0/12 booked 1 / 1 staff assigned Based …" at bounding box center [778, 326] width 1198 height 653
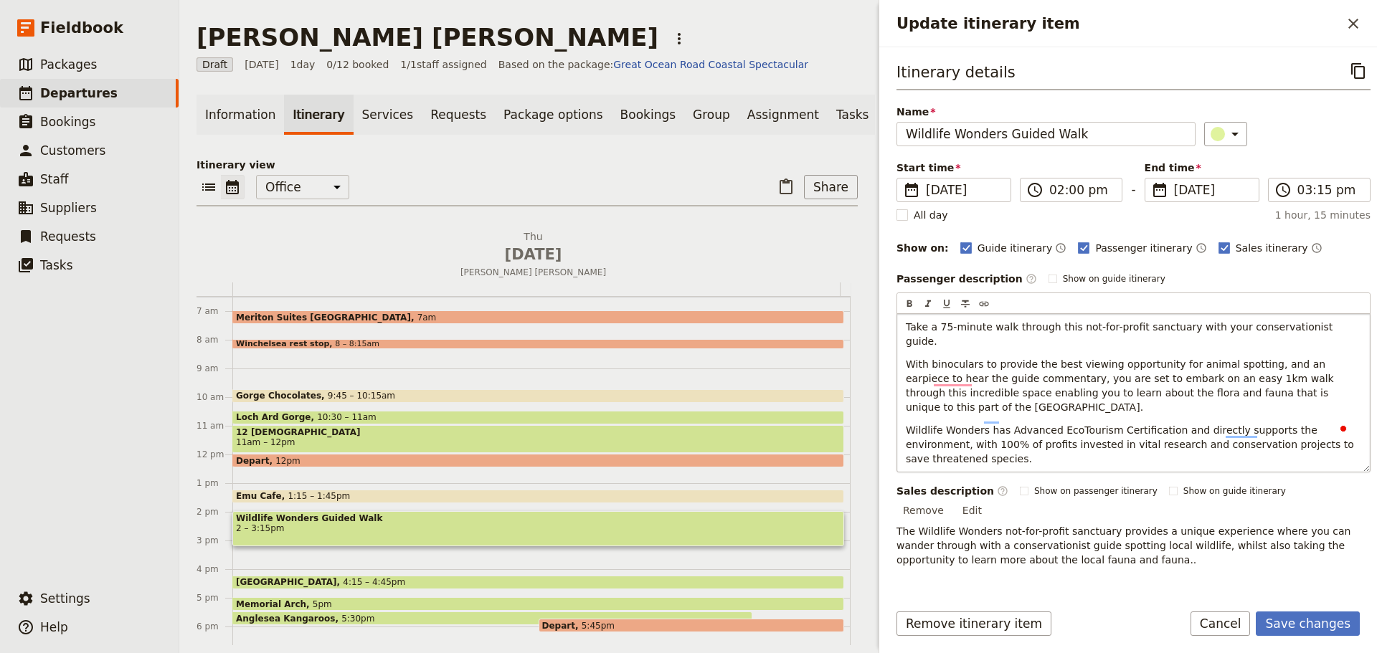
click at [1002, 425] on span "Wildlife Wonders has Advanced EcoTourism Certification and directly supports th…" at bounding box center [1131, 445] width 451 height 40
click at [1310, 615] on button "Save changes" at bounding box center [1308, 624] width 104 height 24
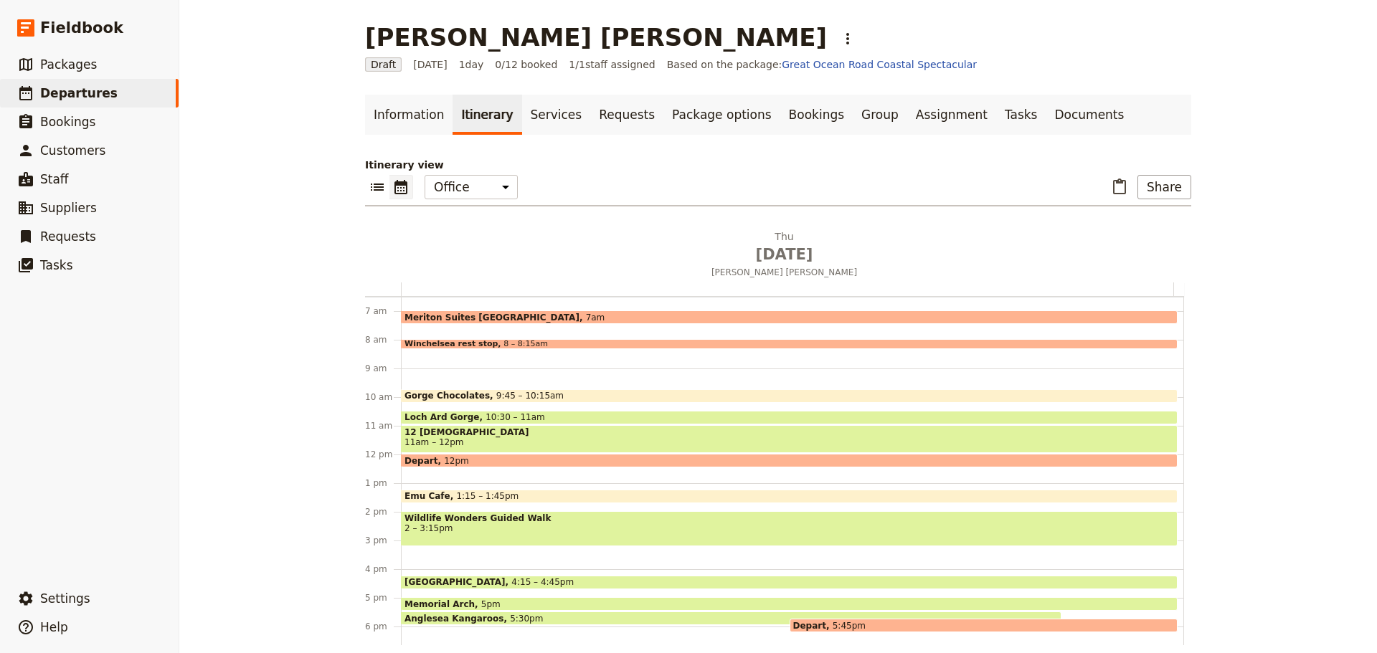
click at [503, 414] on span "10:30 – 11am" at bounding box center [516, 417] width 60 height 10
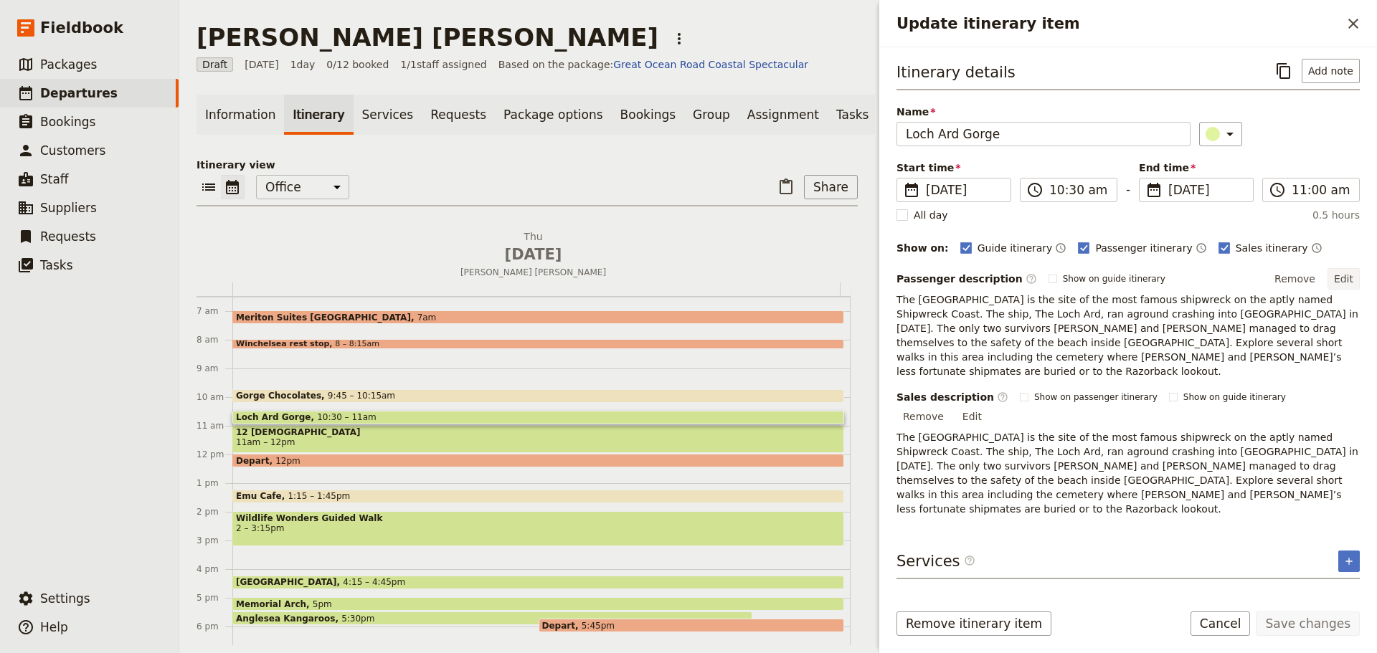
click at [1343, 275] on button "Edit" at bounding box center [1344, 279] width 32 height 22
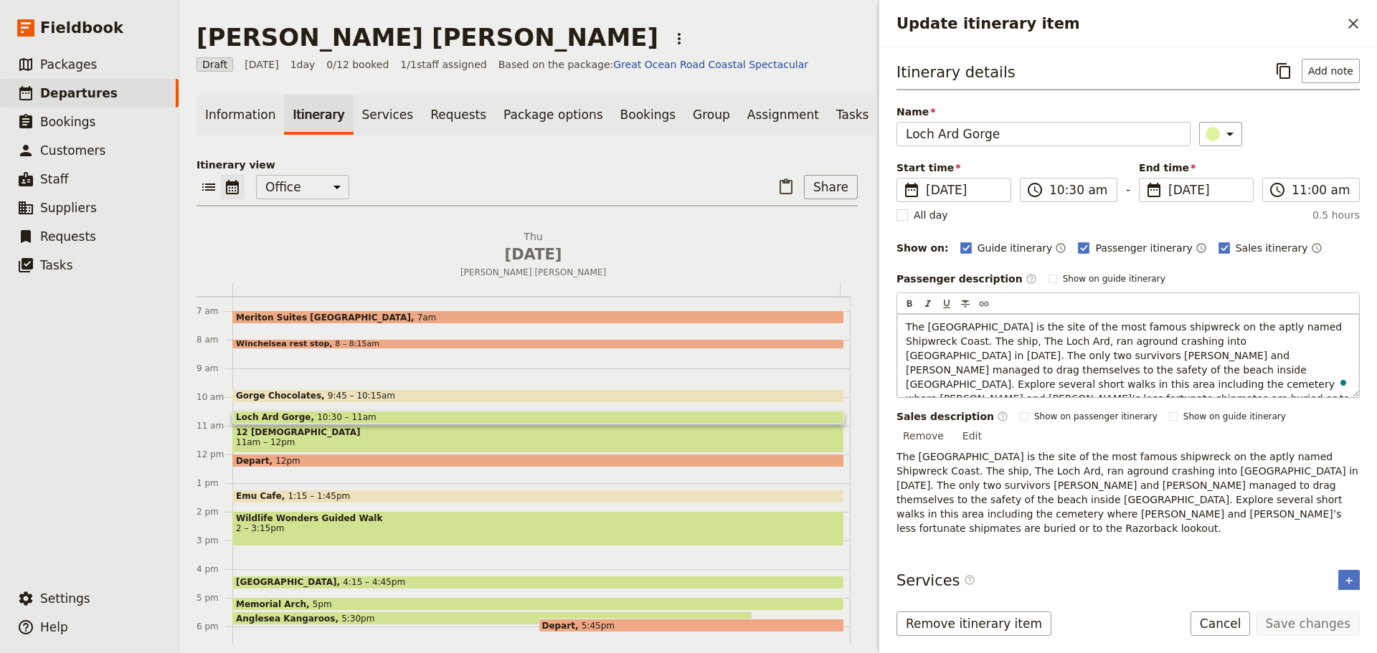
click at [907, 341] on span "The Loch Ard Gorge is the site of the most famous shipwreck on the aptly named …" at bounding box center [1129, 370] width 447 height 98
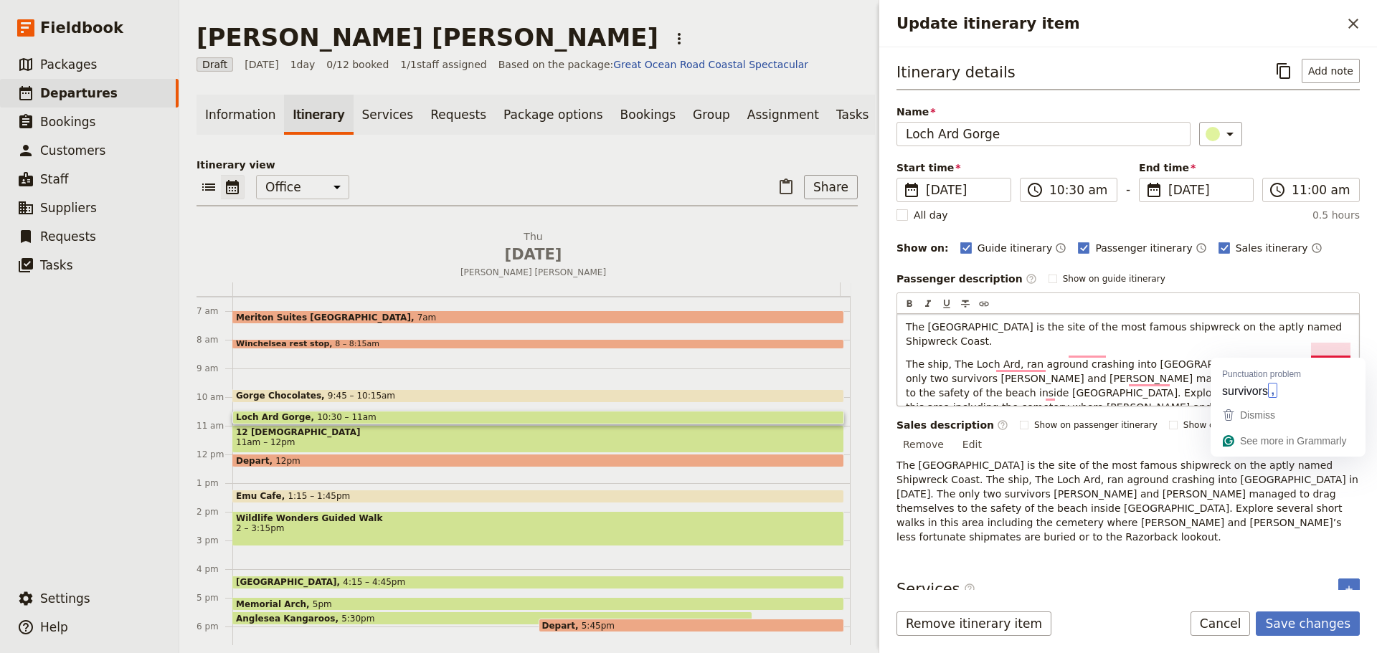
click at [1347, 359] on span "The ship, The Loch Ard, ran aground crashing into Mutton Bird Island in 1878. T…" at bounding box center [1126, 393] width 441 height 69
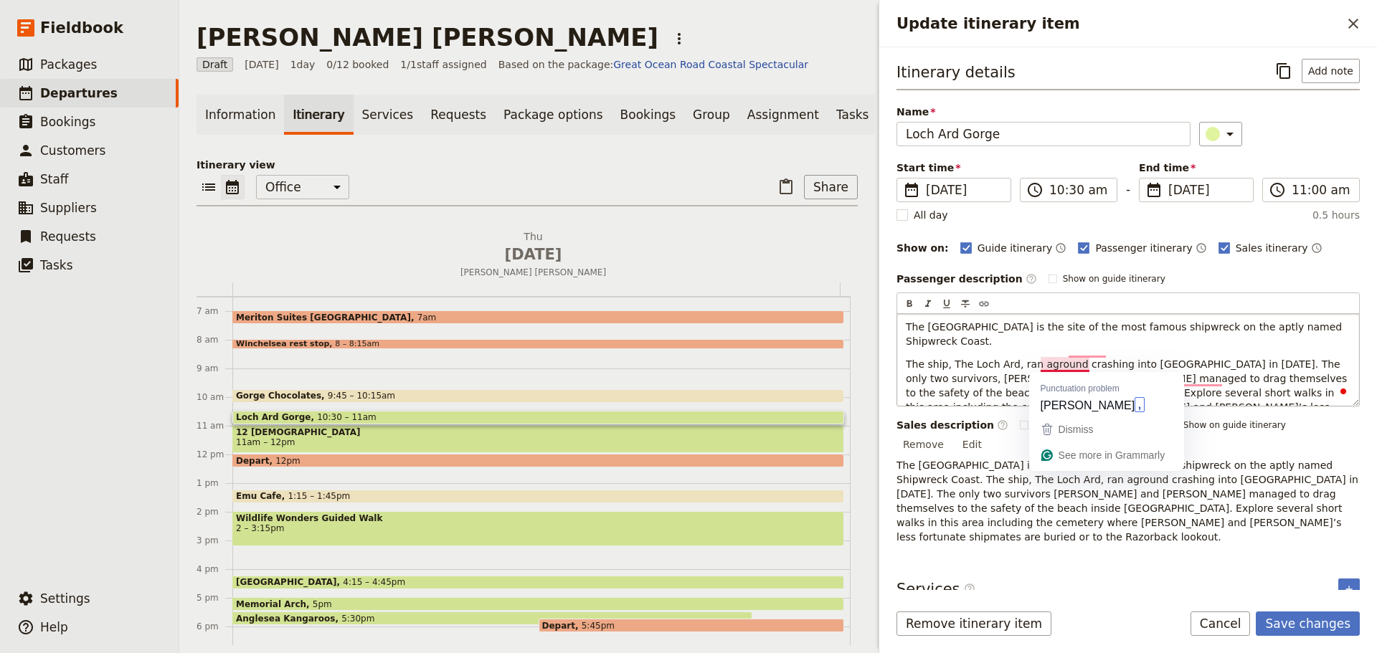
click at [1089, 363] on span "The ship, The Loch Ard, ran aground crashing into Mutton Bird Island in 1878. T…" at bounding box center [1128, 393] width 445 height 69
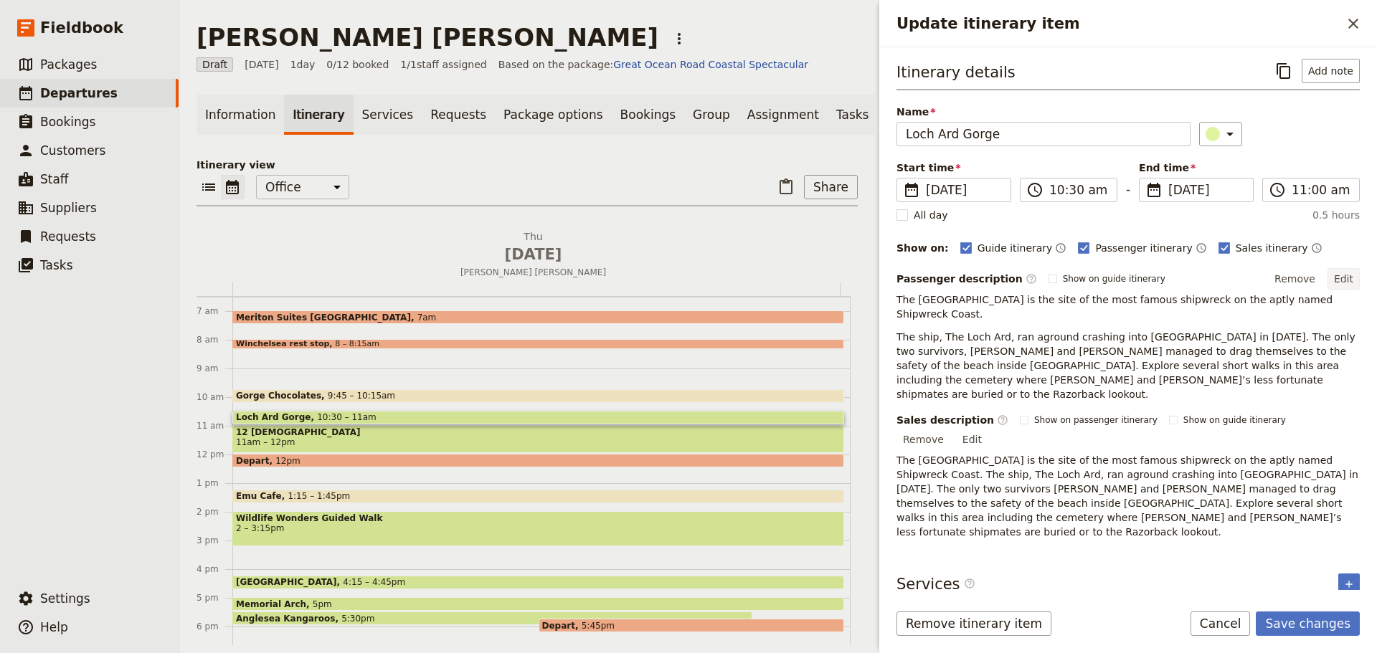
click at [1350, 275] on button "Edit" at bounding box center [1344, 279] width 32 height 22
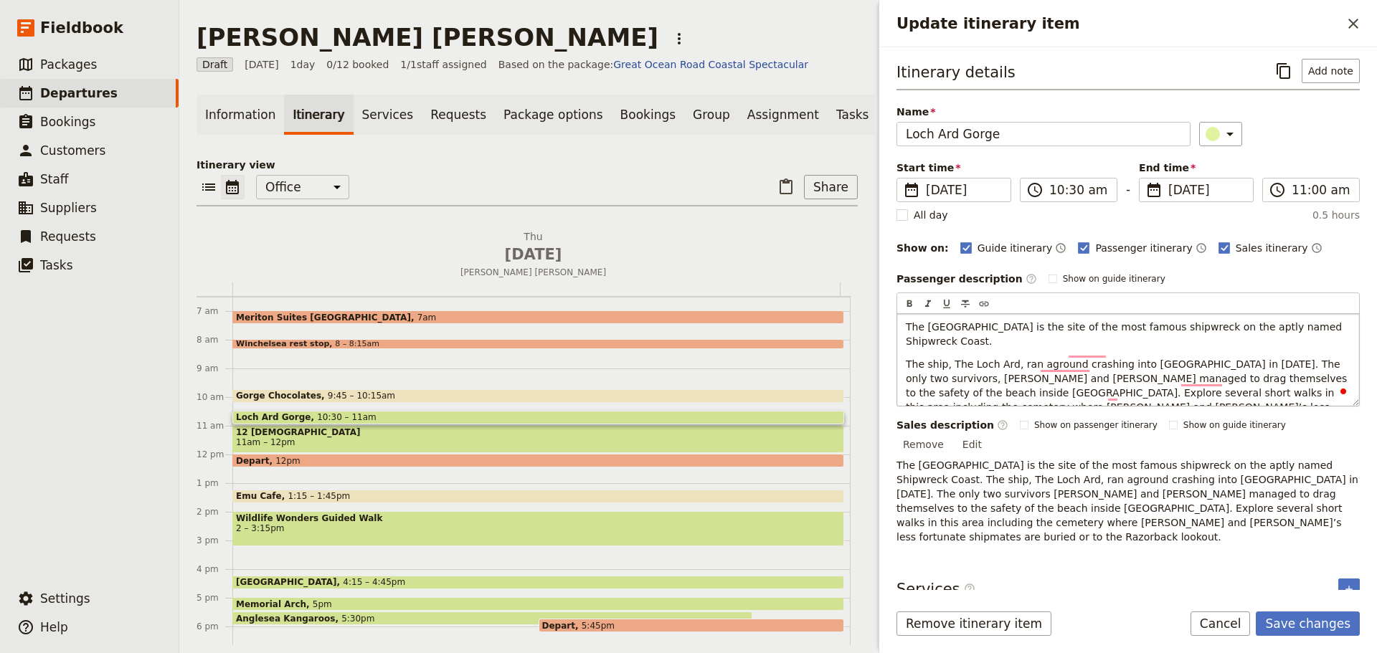
click at [1009, 377] on span "The ship, The Loch Ard, ran aground crashing into Mutton Bird Island in 1878. T…" at bounding box center [1128, 393] width 445 height 69
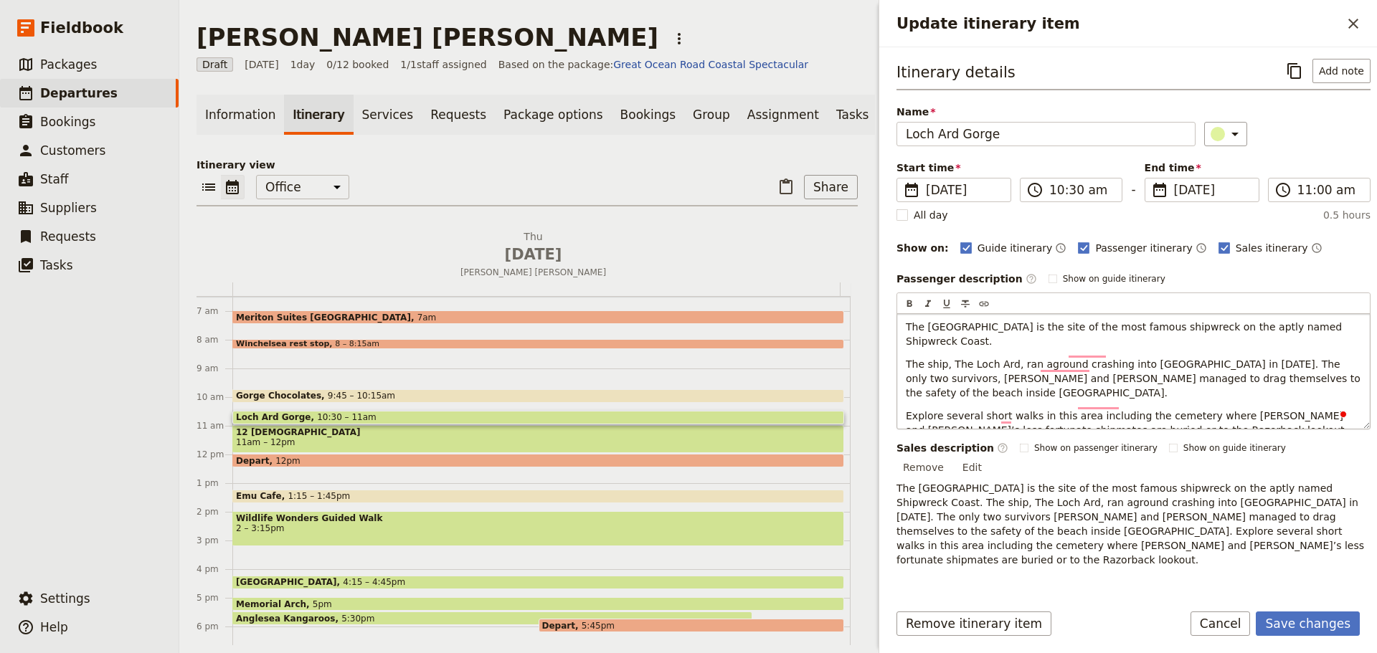
click at [959, 410] on span "Explore several short walks in this area including the cemetery where Tom and E…" at bounding box center [1127, 423] width 442 height 26
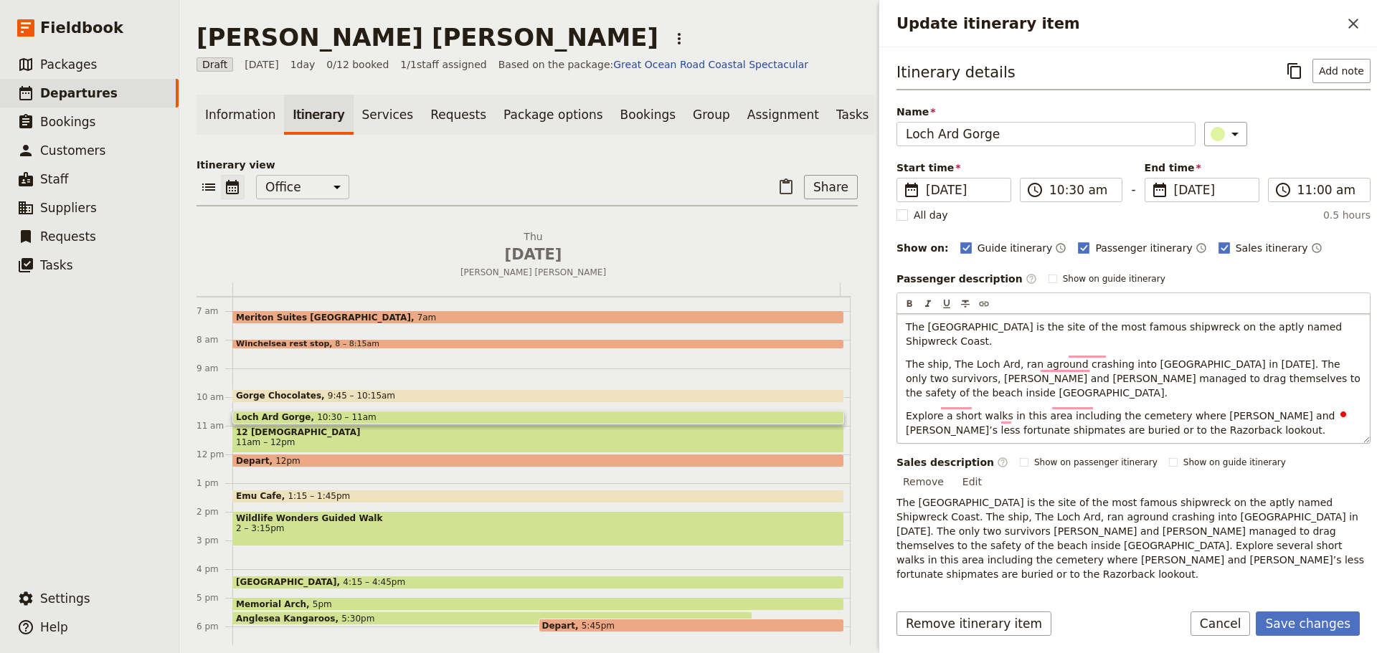
click at [992, 410] on span "Explore a short walks in this area including the cemetery where Tom and Eva’s l…" at bounding box center [1122, 423] width 432 height 26
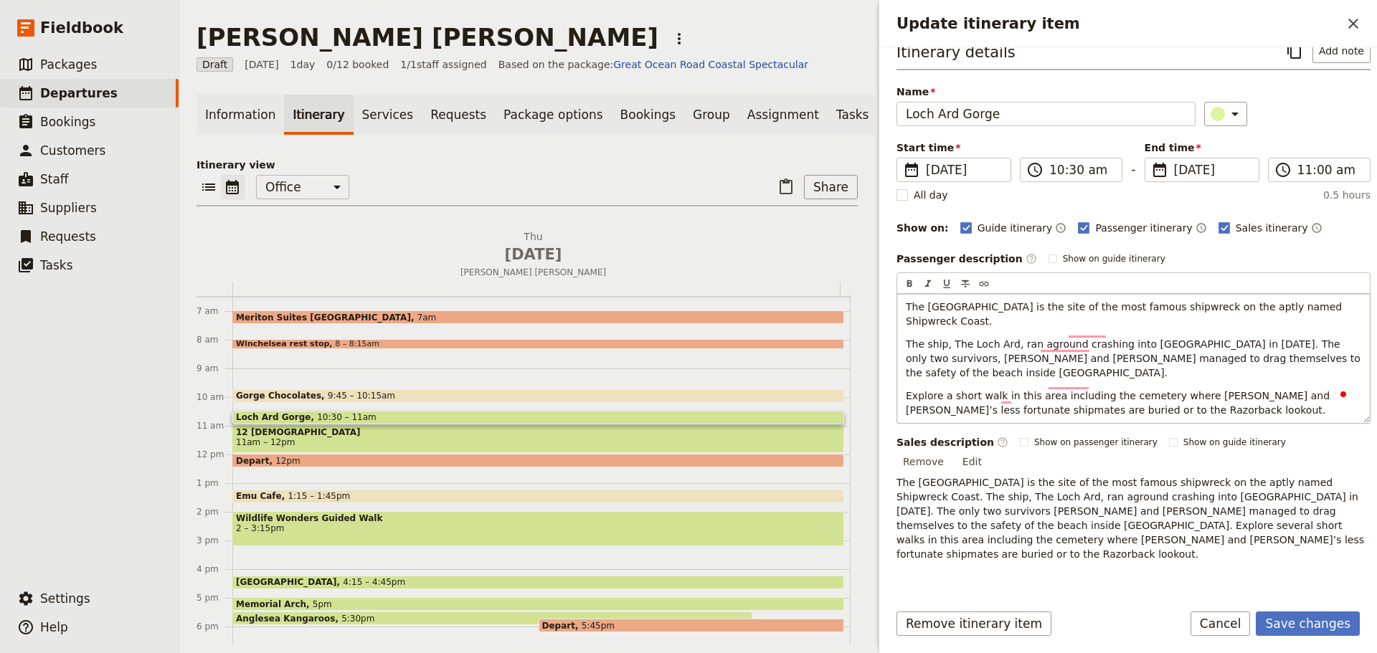
scroll to position [20, 0]
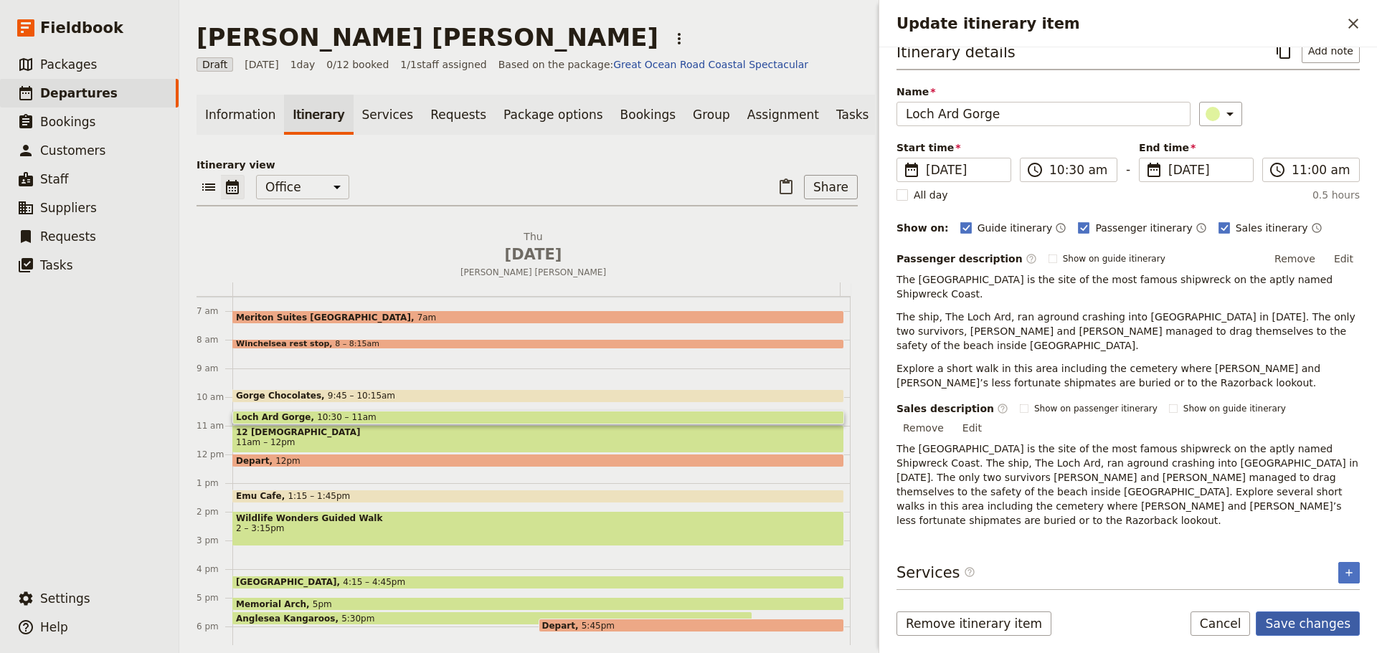
click at [1289, 609] on form "Itinerary details ​ Add note Name Loch Ard Gorge ​ Start time ​ 18 Sep 2025 18/…" at bounding box center [1128, 350] width 498 height 606
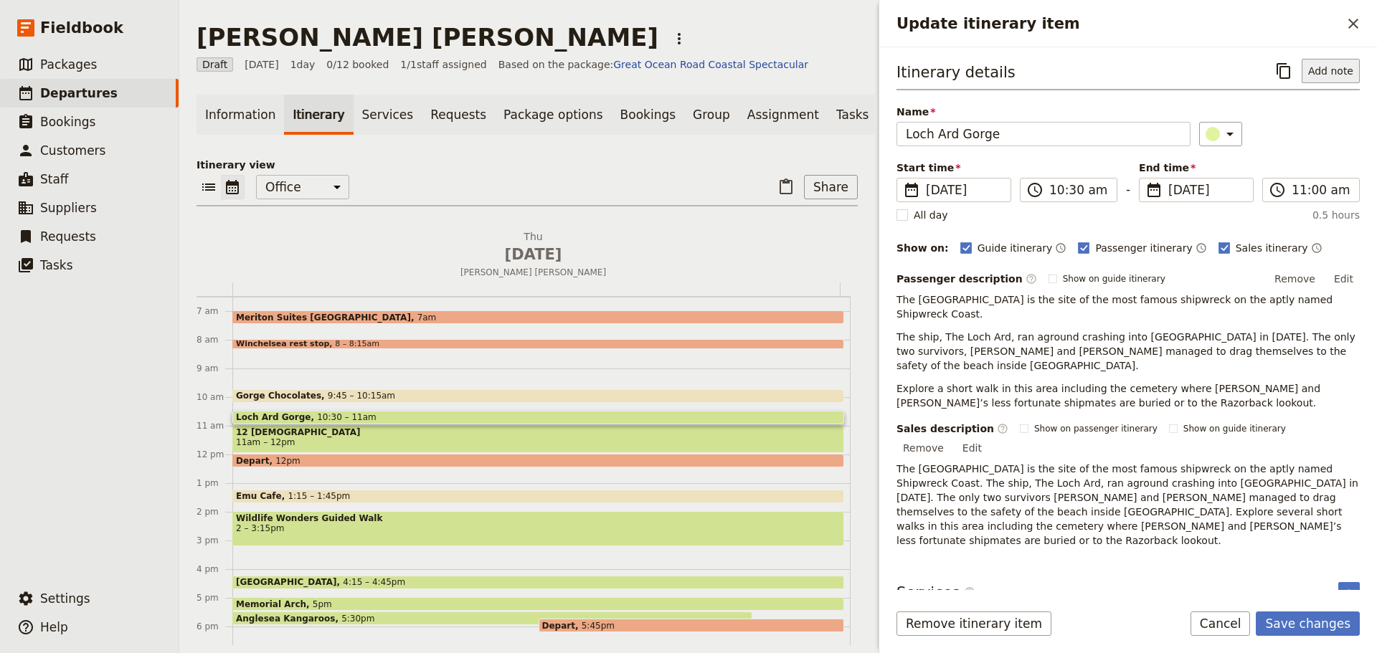
click at [1340, 76] on button "Add note" at bounding box center [1331, 71] width 58 height 24
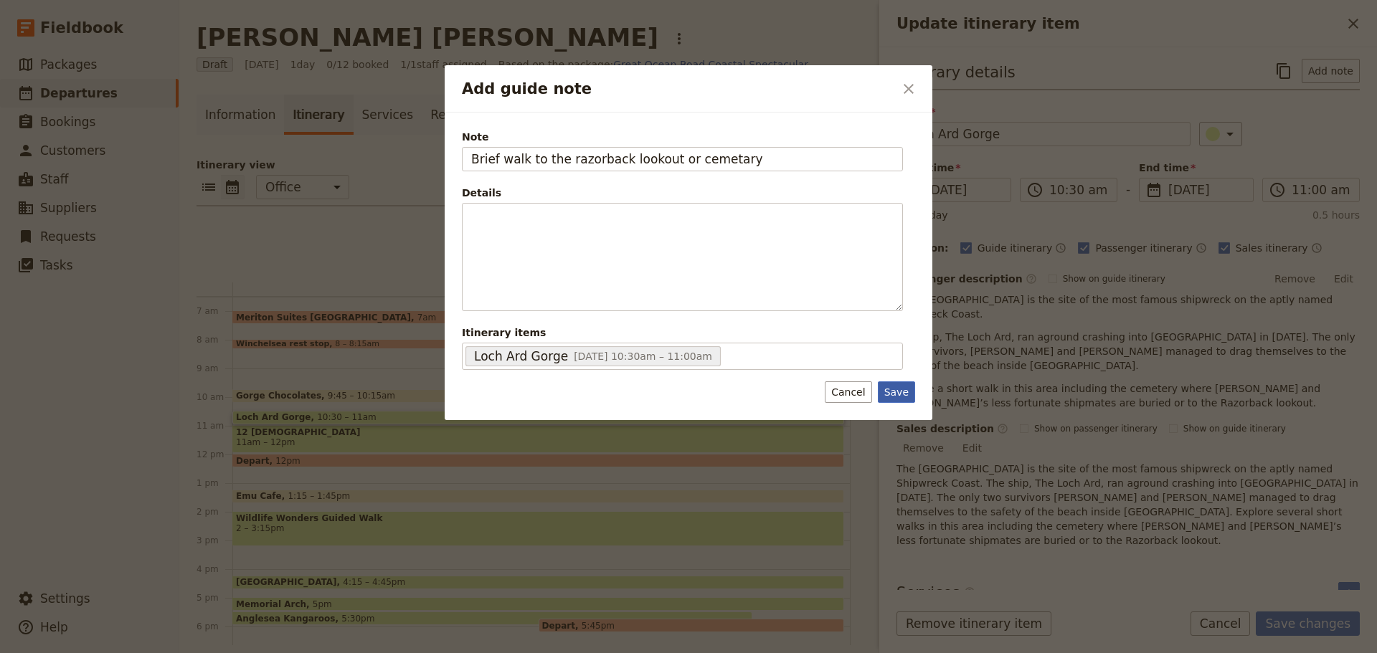
type input "Brief walk to the razorback lookout or cemetary"
click at [881, 394] on button "Save" at bounding box center [896, 393] width 37 height 22
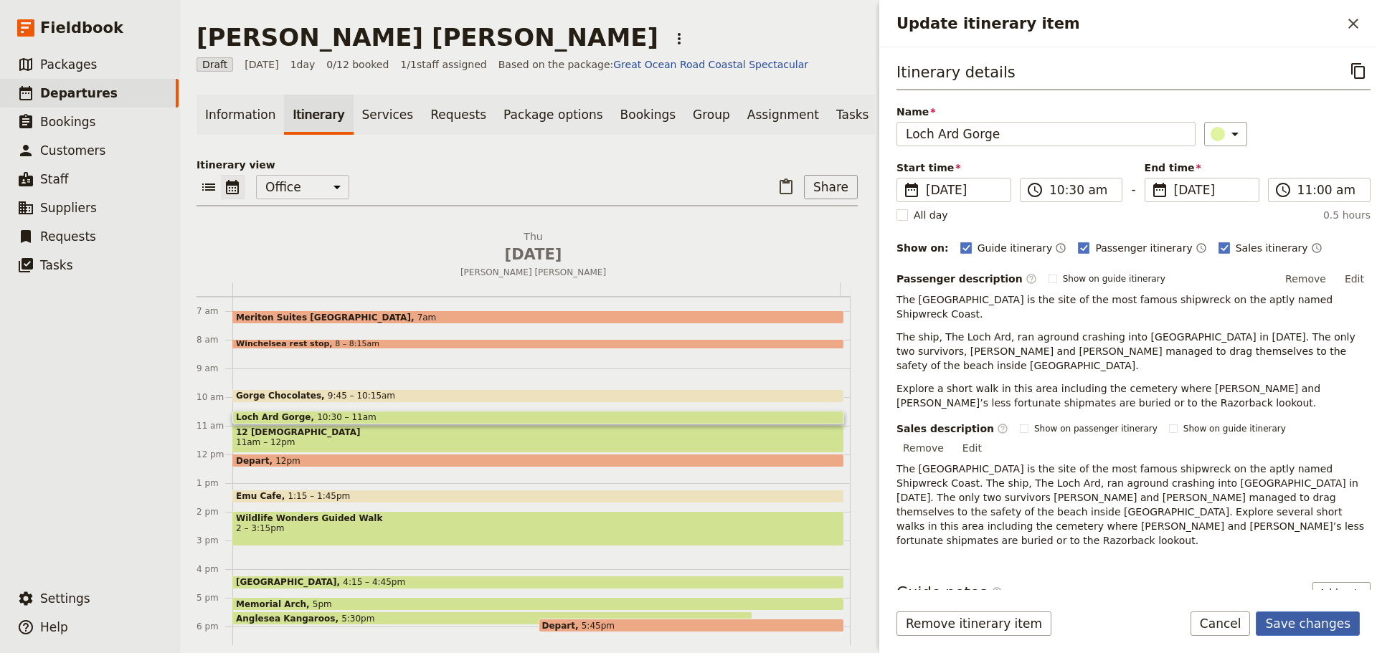
click at [1310, 620] on button "Save changes" at bounding box center [1308, 624] width 104 height 24
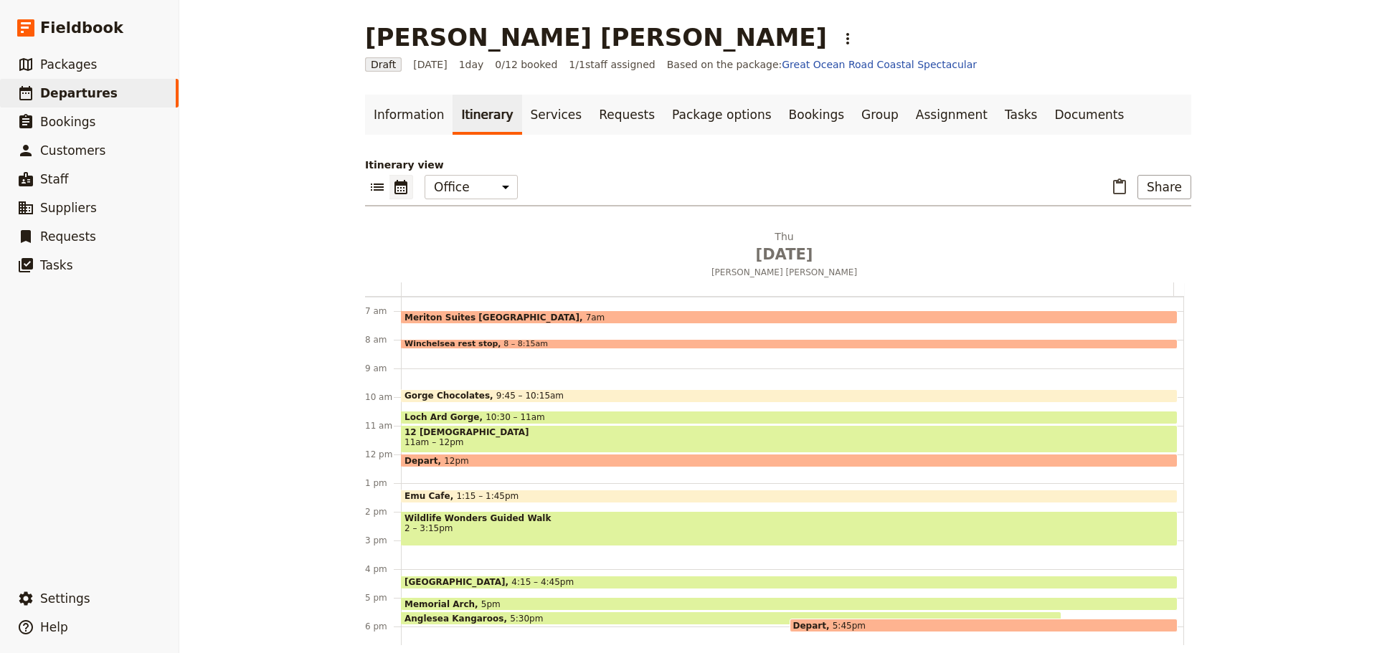
click at [494, 440] on span "11am – 12pm" at bounding box center [790, 442] width 770 height 10
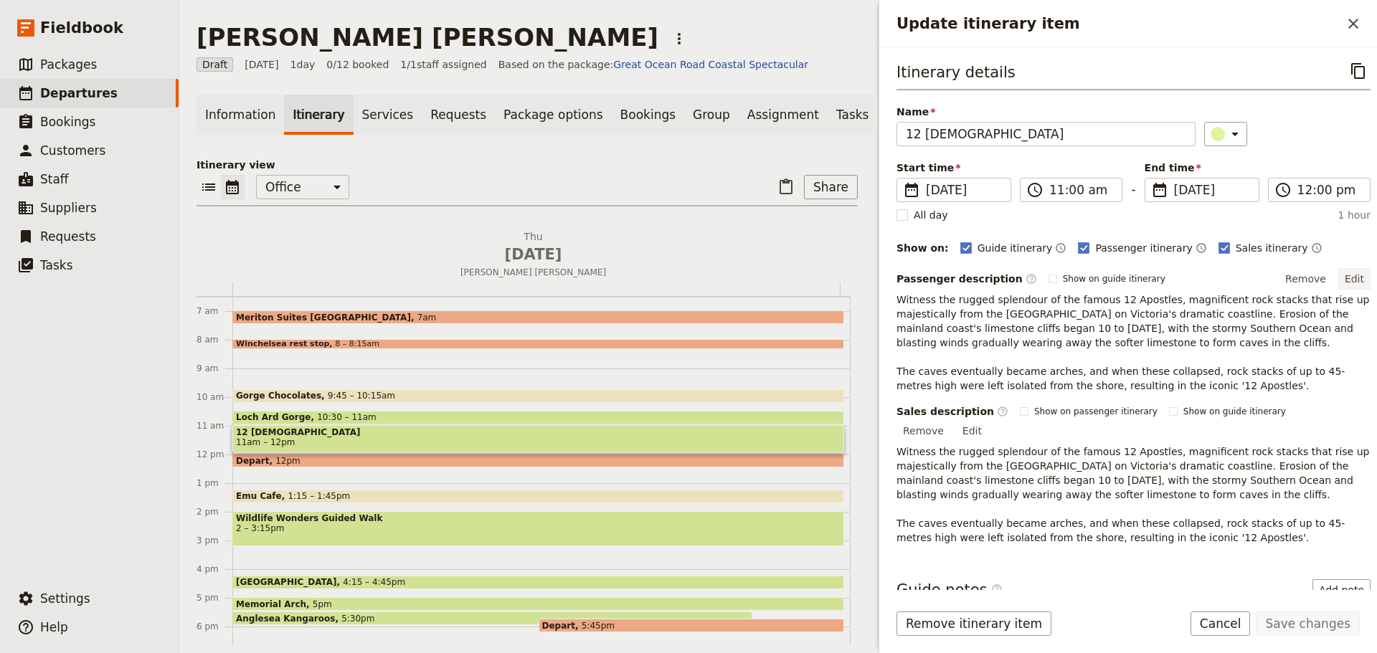
click at [1341, 277] on button "Edit" at bounding box center [1354, 279] width 32 height 22
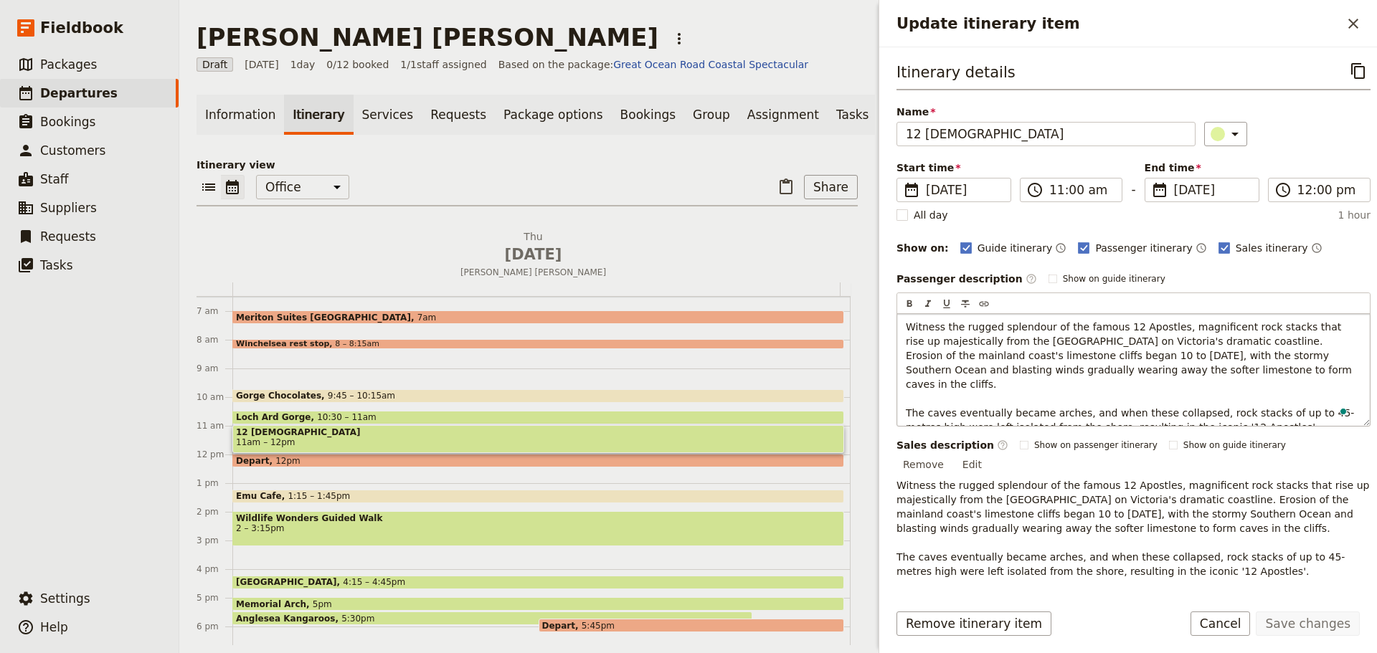
click at [1225, 415] on p "Witness the rugged splendour of the famous 12 Apostles, magnificent rock stacks…" at bounding box center [1133, 377] width 455 height 115
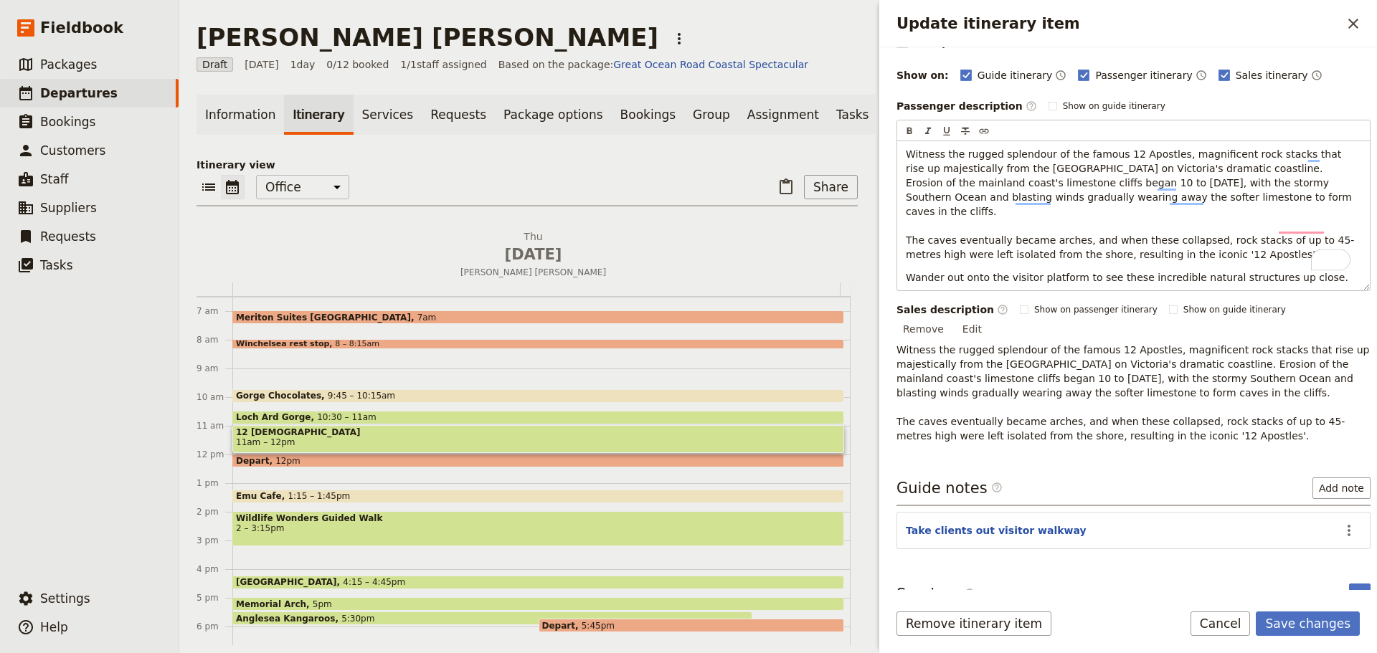
scroll to position [175, 0]
click at [1316, 618] on button "Save changes" at bounding box center [1308, 624] width 104 height 24
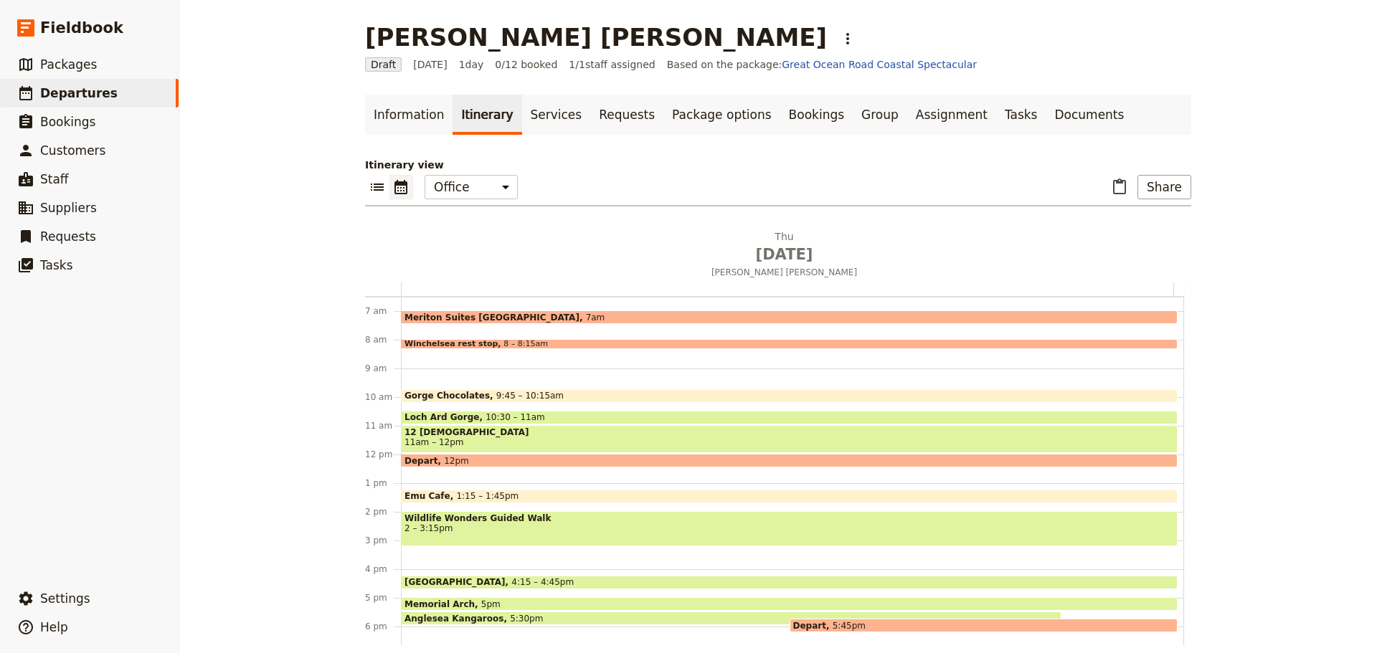
click at [429, 460] on span "Depart" at bounding box center [424, 460] width 39 height 9
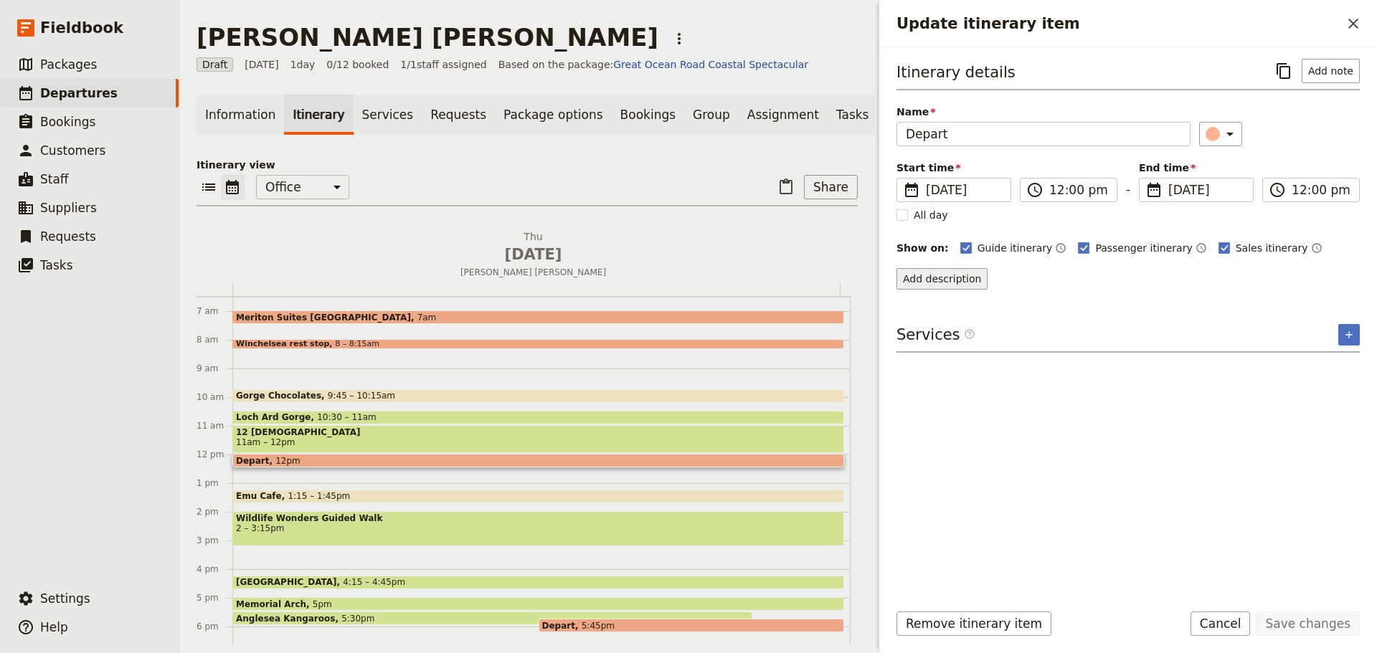
click at [928, 276] on button "Add description" at bounding box center [942, 279] width 91 height 22
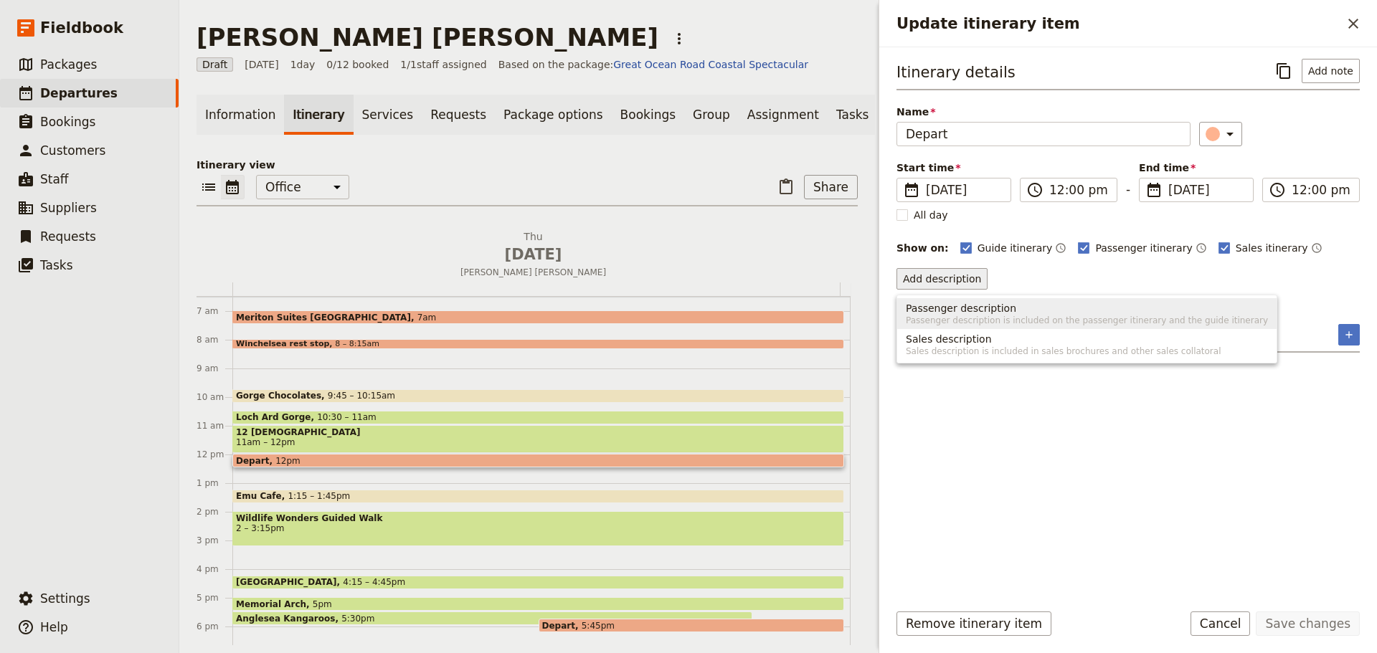
click at [947, 310] on span "Passenger description" at bounding box center [961, 308] width 110 height 14
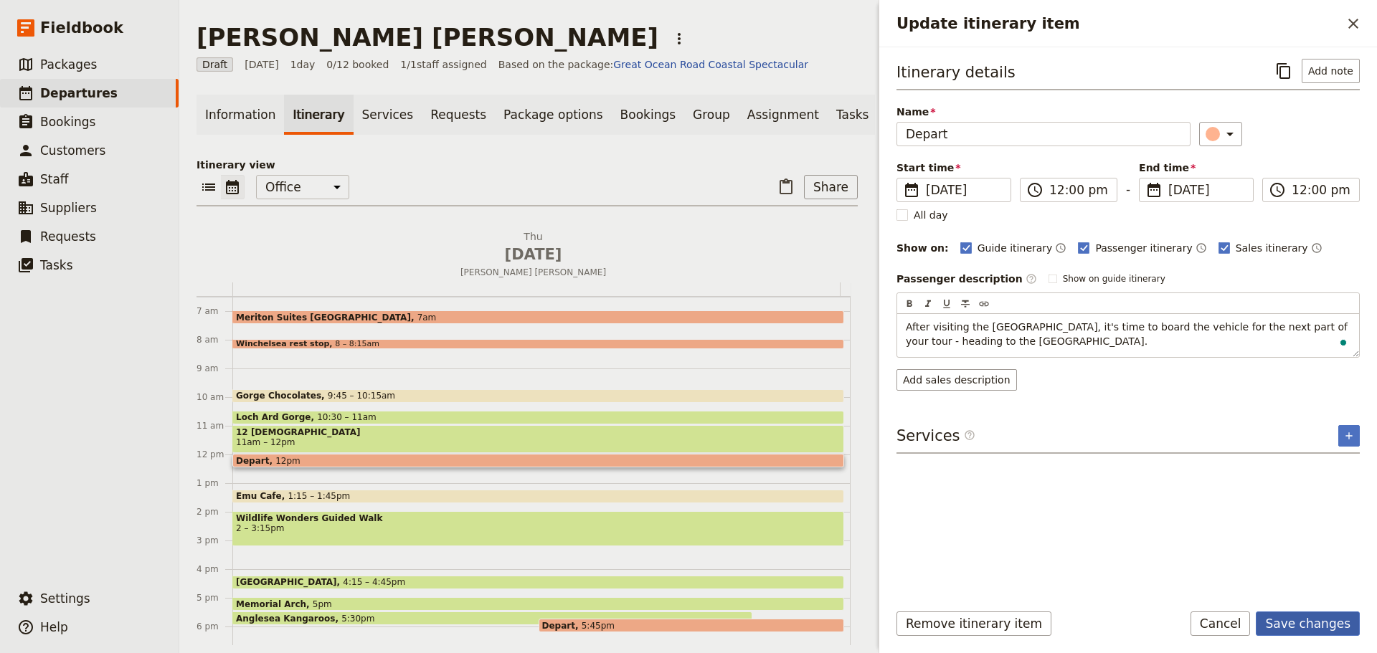
click at [1316, 605] on form "Itinerary details ​ Add note Name Depart ​ Start time ​ 18 Sep 2025 18/09/2025 …" at bounding box center [1128, 350] width 498 height 606
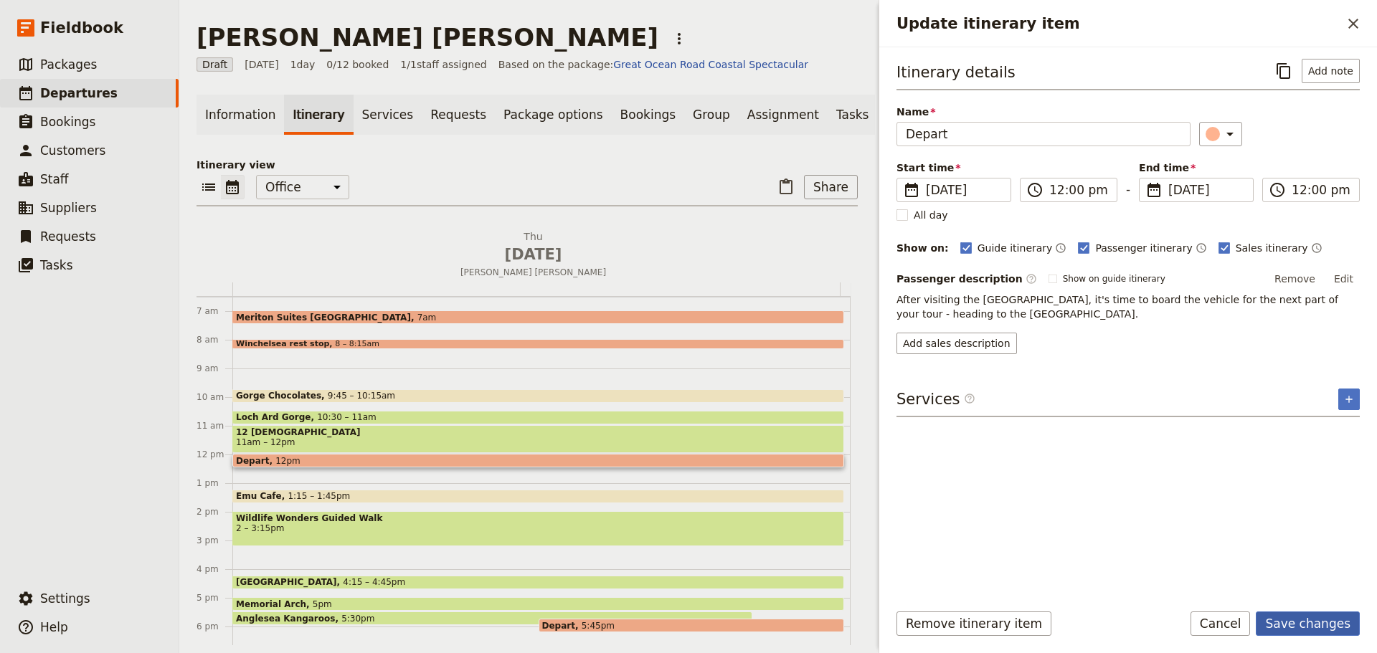
click at [1311, 623] on button "Save changes" at bounding box center [1308, 624] width 104 height 24
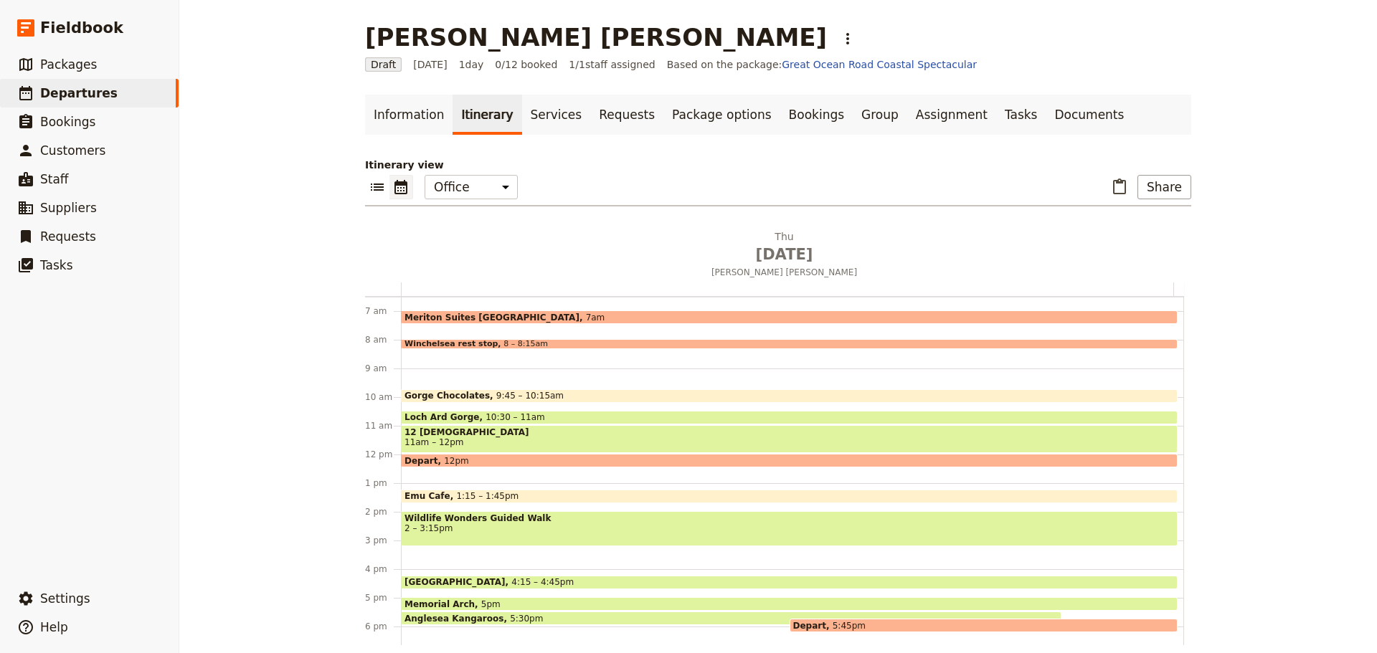
click at [456, 491] on span "1:15 – 1:45pm" at bounding box center [487, 496] width 62 height 10
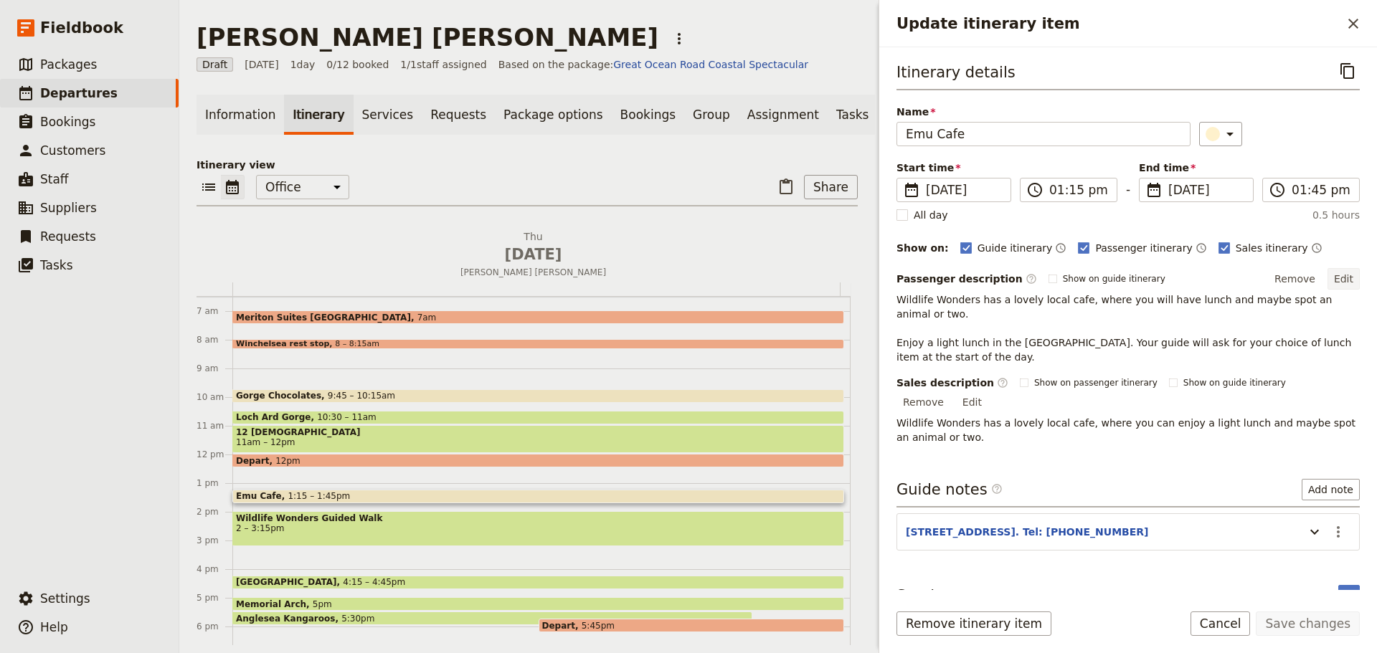
click at [1338, 275] on button "Edit" at bounding box center [1344, 279] width 32 height 22
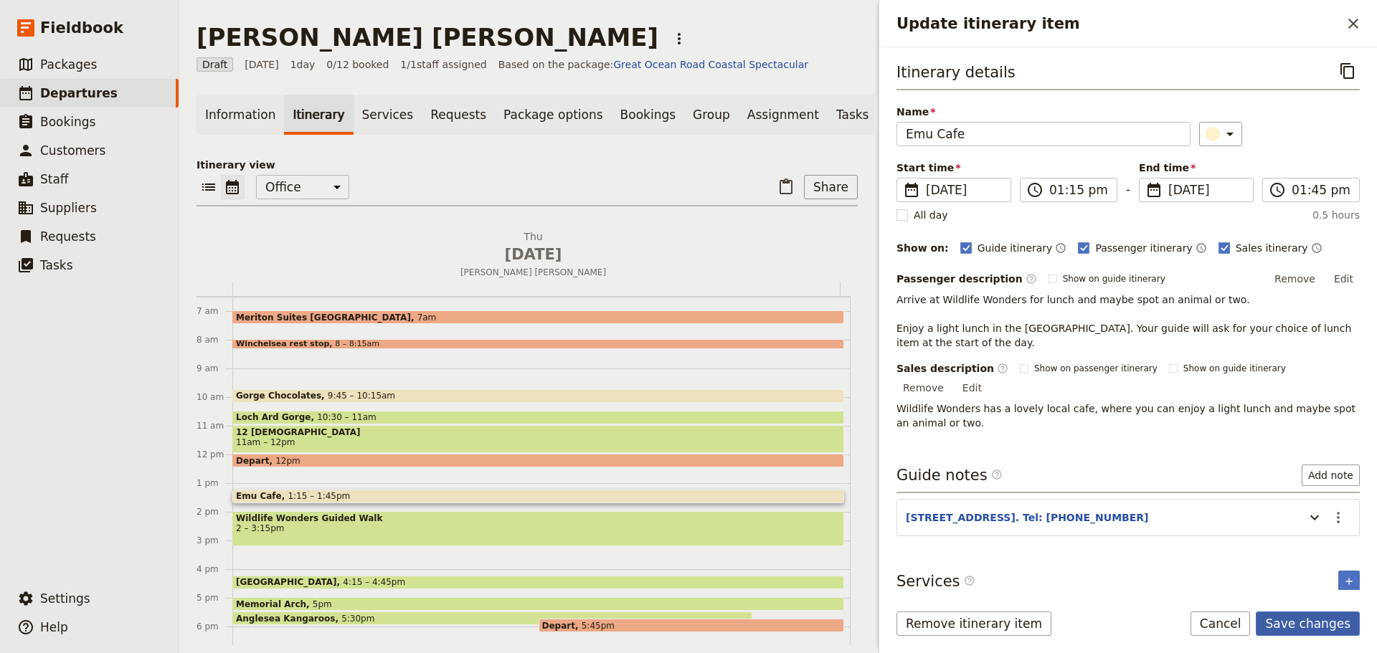
click at [1330, 615] on button "Save changes" at bounding box center [1308, 624] width 104 height 24
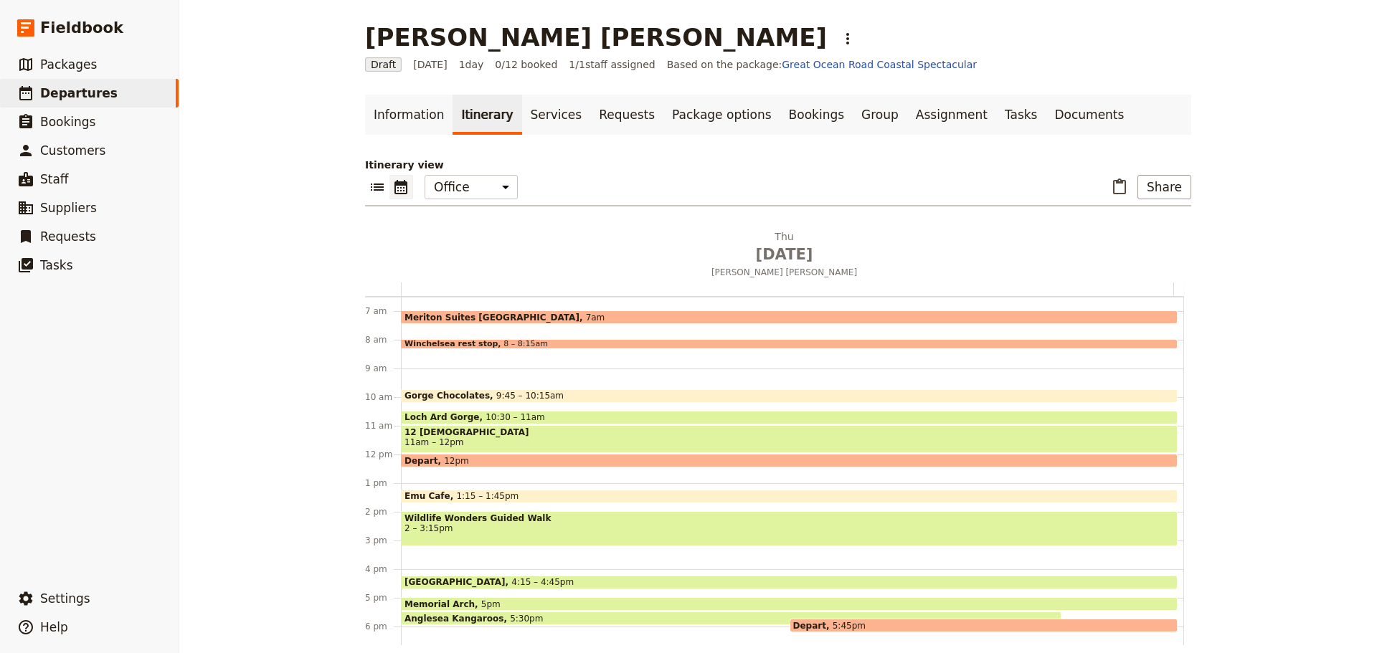
click at [503, 519] on span "Wildlife Wonders Guided Walk" at bounding box center [790, 519] width 770 height 10
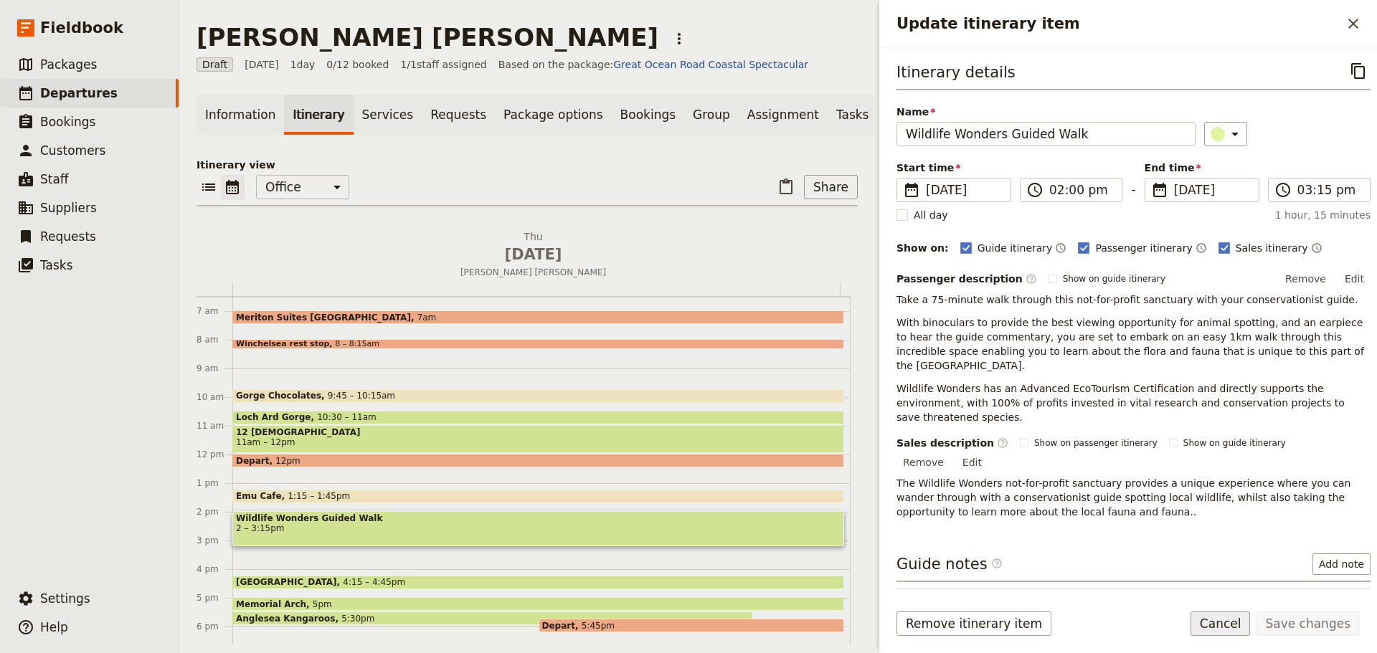
click at [1215, 629] on button "Cancel" at bounding box center [1221, 624] width 60 height 24
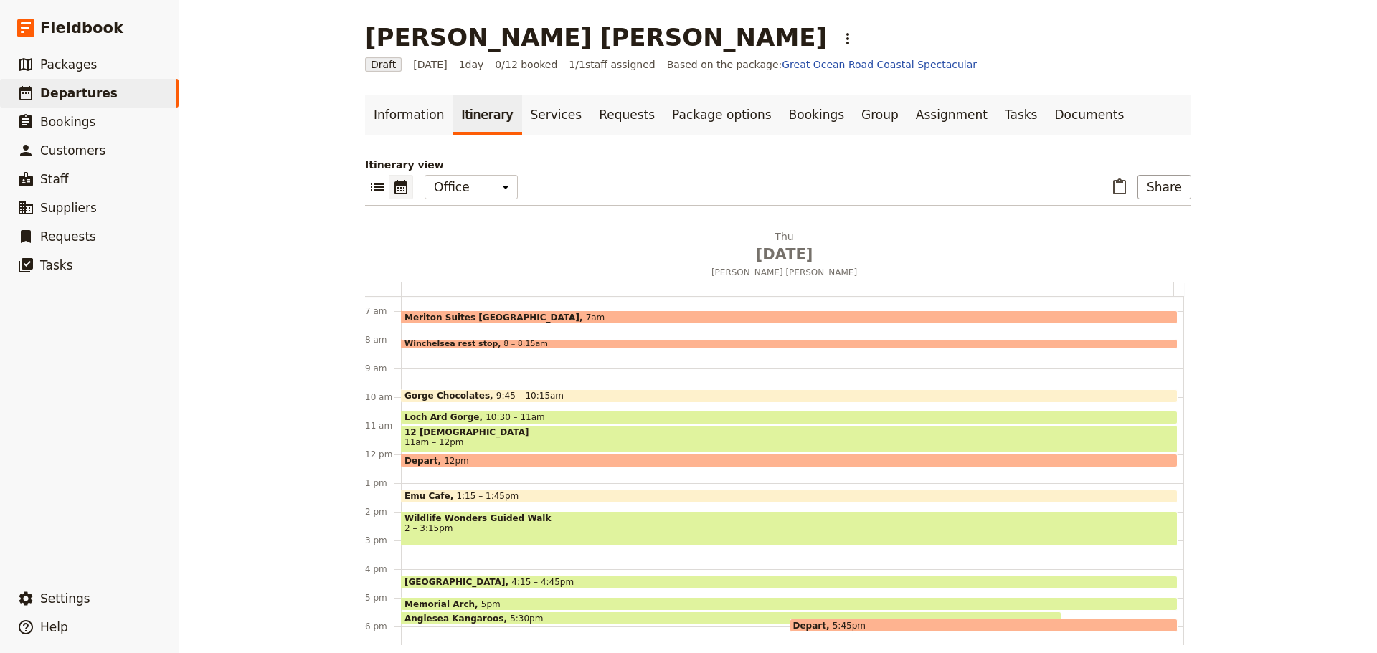
click at [427, 554] on div "Meriton Suites Melbourne 7am Winchelsea rest stop 8 – 8:15am Gorge Chocolates 9…" at bounding box center [792, 454] width 783 height 689
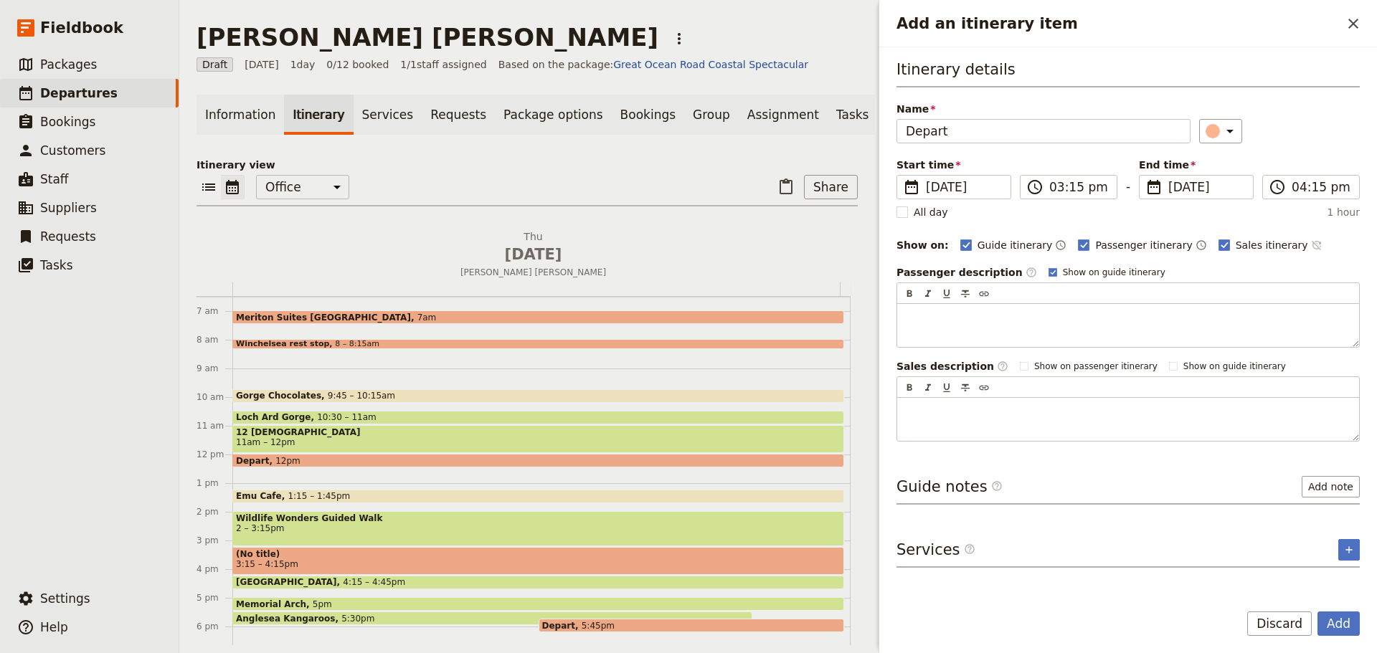
type input "Depart"
click at [1311, 244] on icon "Time not shown on sales itinerary" at bounding box center [1316, 245] width 11 height 11
click at [1049, 275] on label "Show on guide itinerary" at bounding box center [1107, 272] width 117 height 11
click at [1048, 267] on input "Show on guide itinerary" at bounding box center [1048, 266] width 1 height 1
checkbox input "false"
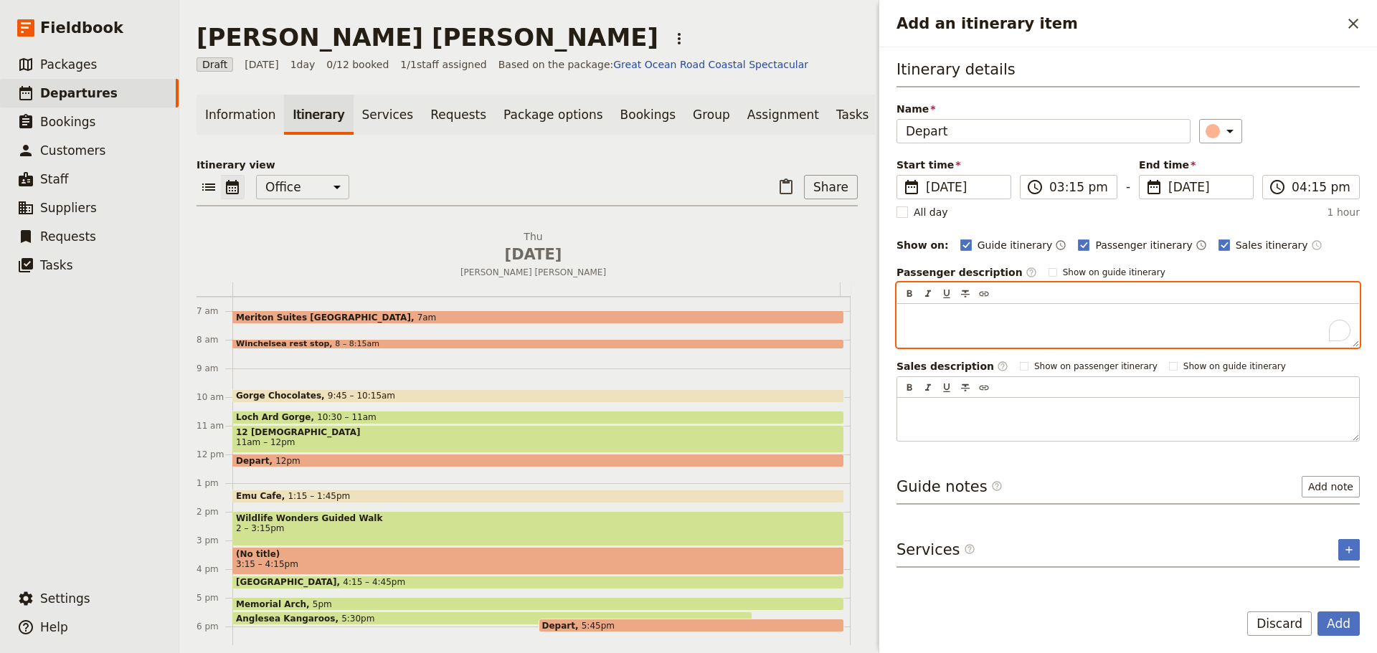
click at [1008, 313] on p "To enrich screen reader interactions, please activate Accessibility in Grammarl…" at bounding box center [1128, 317] width 445 height 14
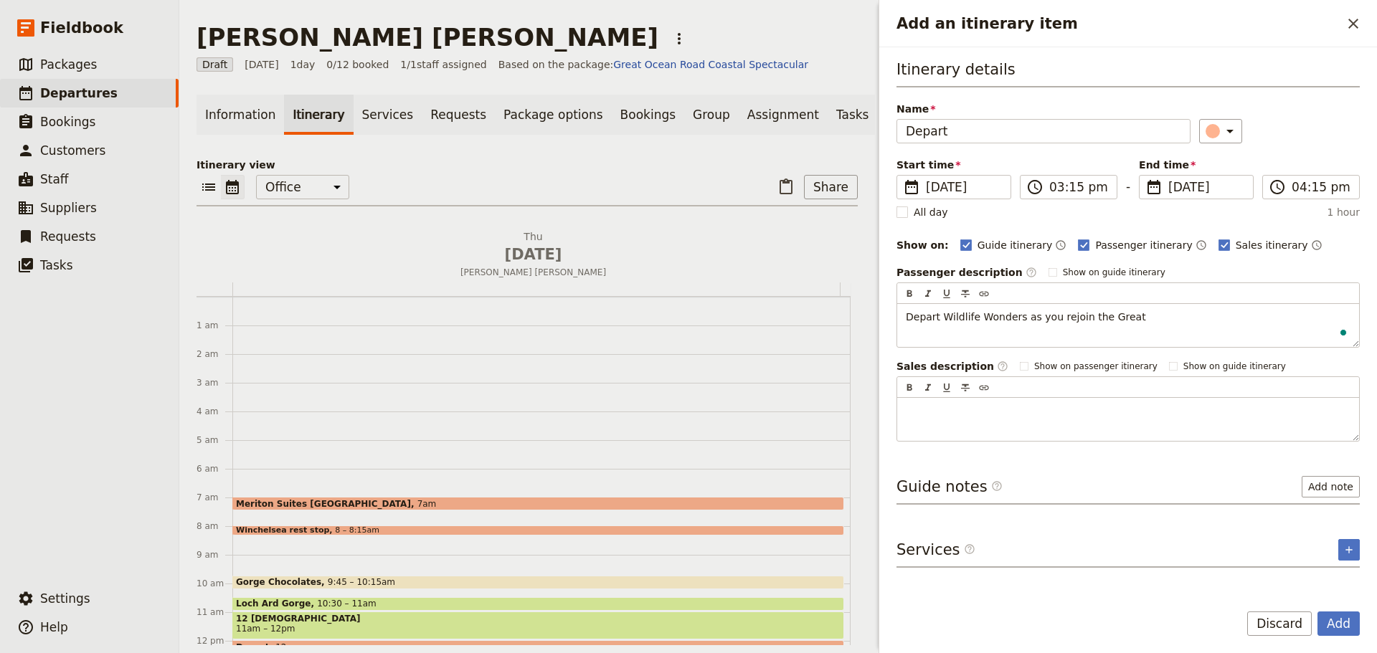
scroll to position [186, 0]
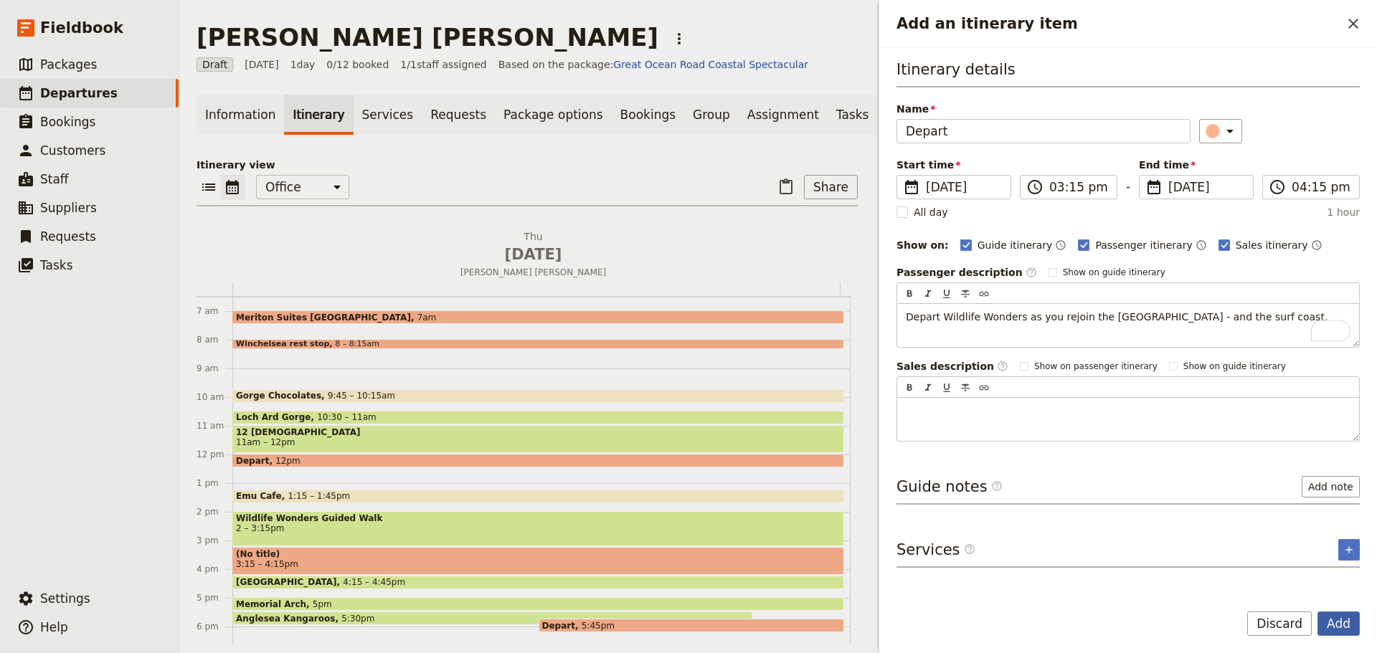
click at [1343, 612] on button "Add" at bounding box center [1339, 624] width 42 height 24
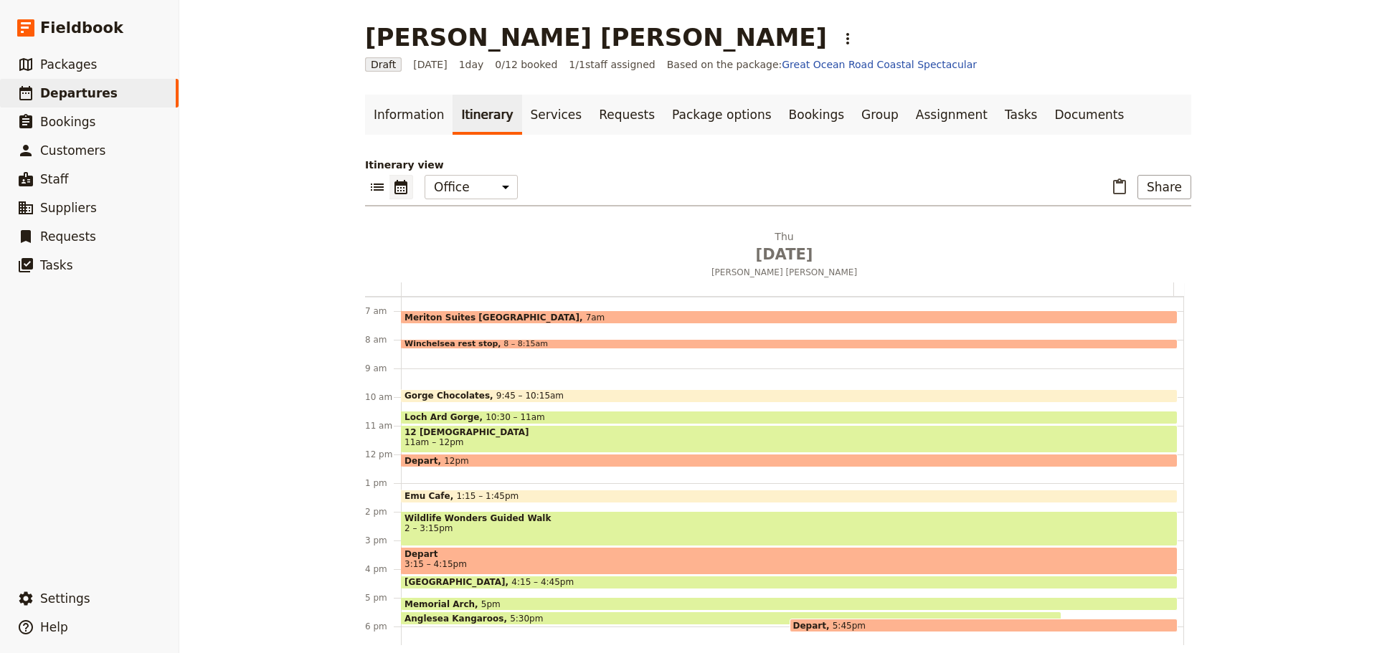
click at [501, 561] on span "3:15 – 4:15pm" at bounding box center [790, 564] width 770 height 10
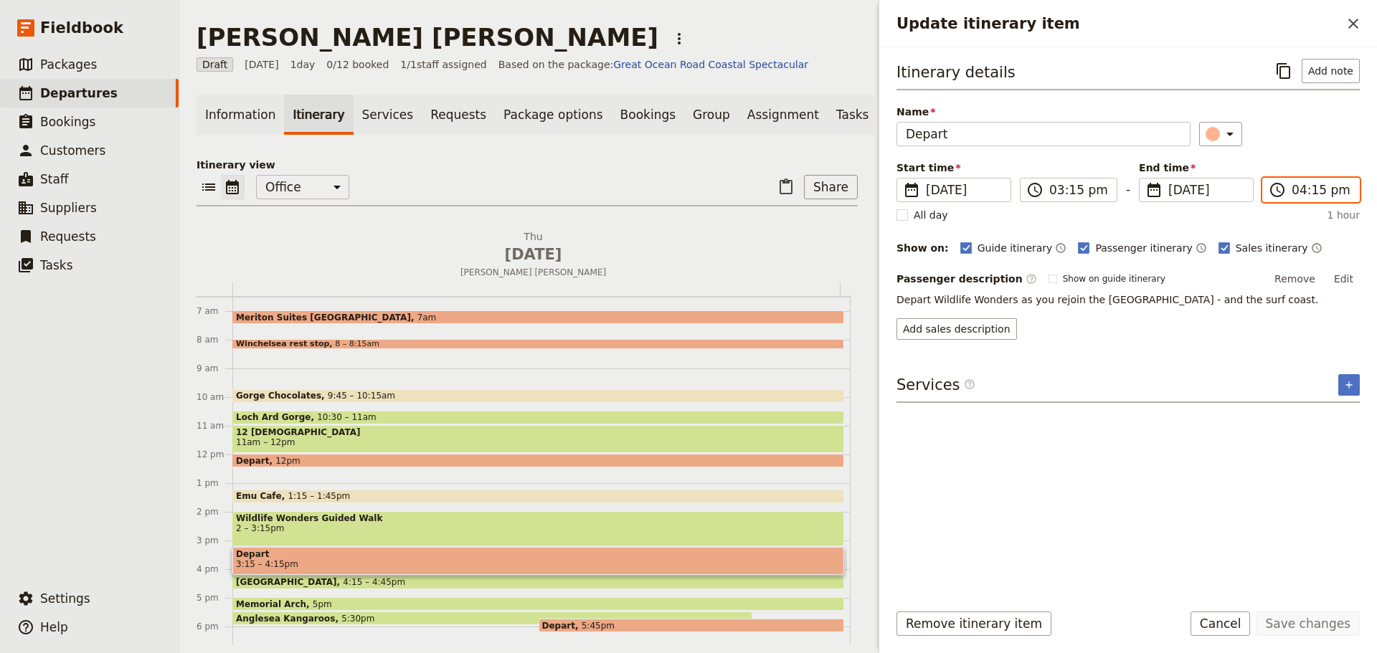
click at [1295, 186] on input "04:15 pm" at bounding box center [1321, 189] width 59 height 17
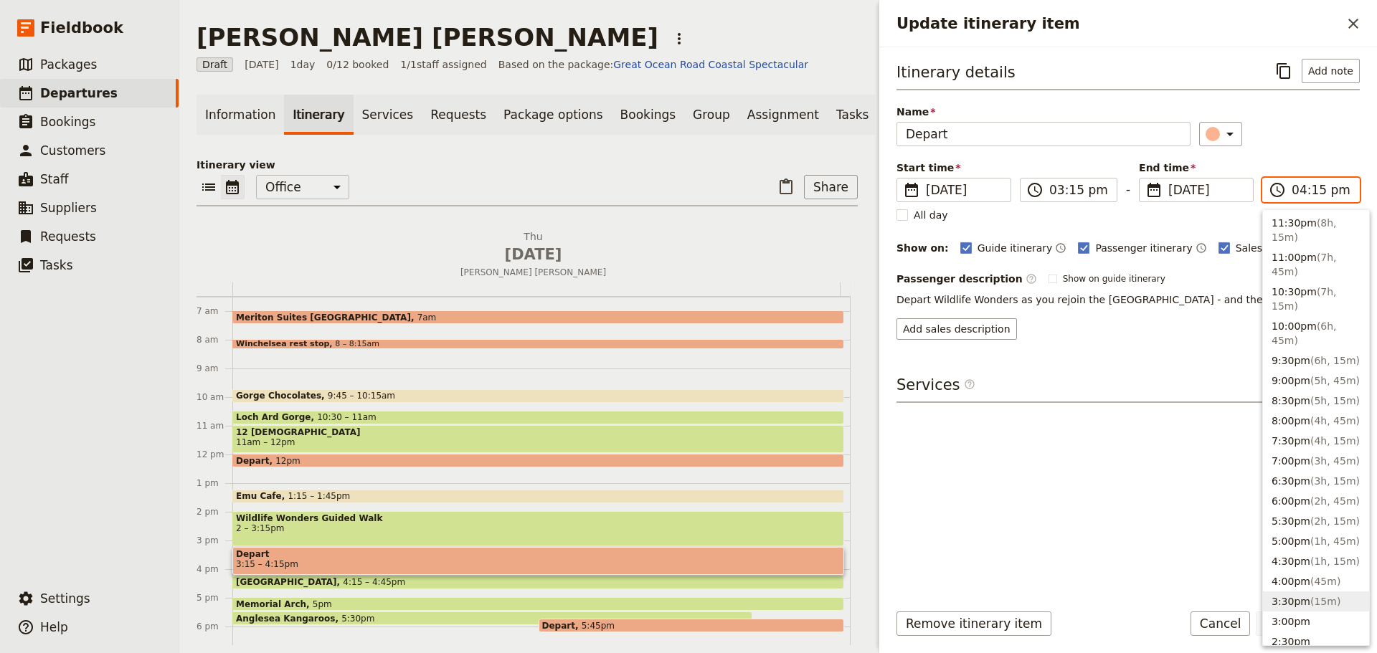
click at [1291, 603] on button "3:30pm ( 15m )" at bounding box center [1316, 602] width 106 height 20
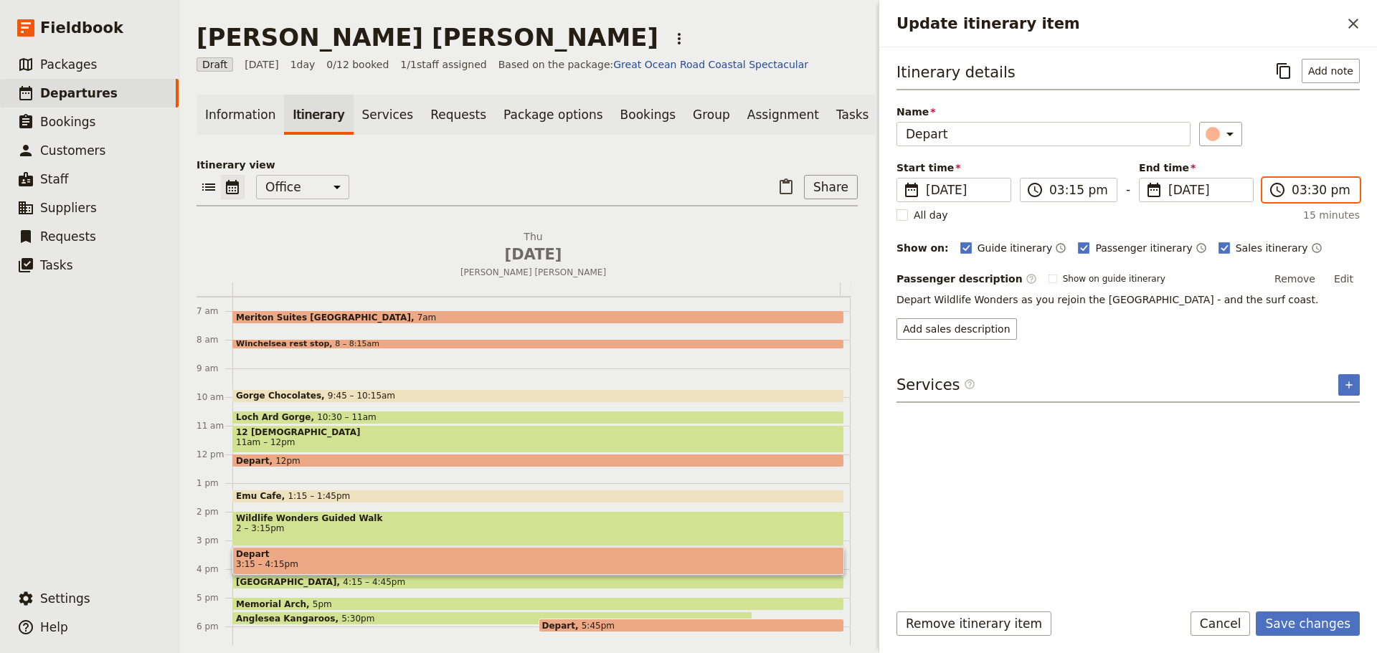
click at [1312, 184] on input "03:30 pm" at bounding box center [1321, 189] width 59 height 17
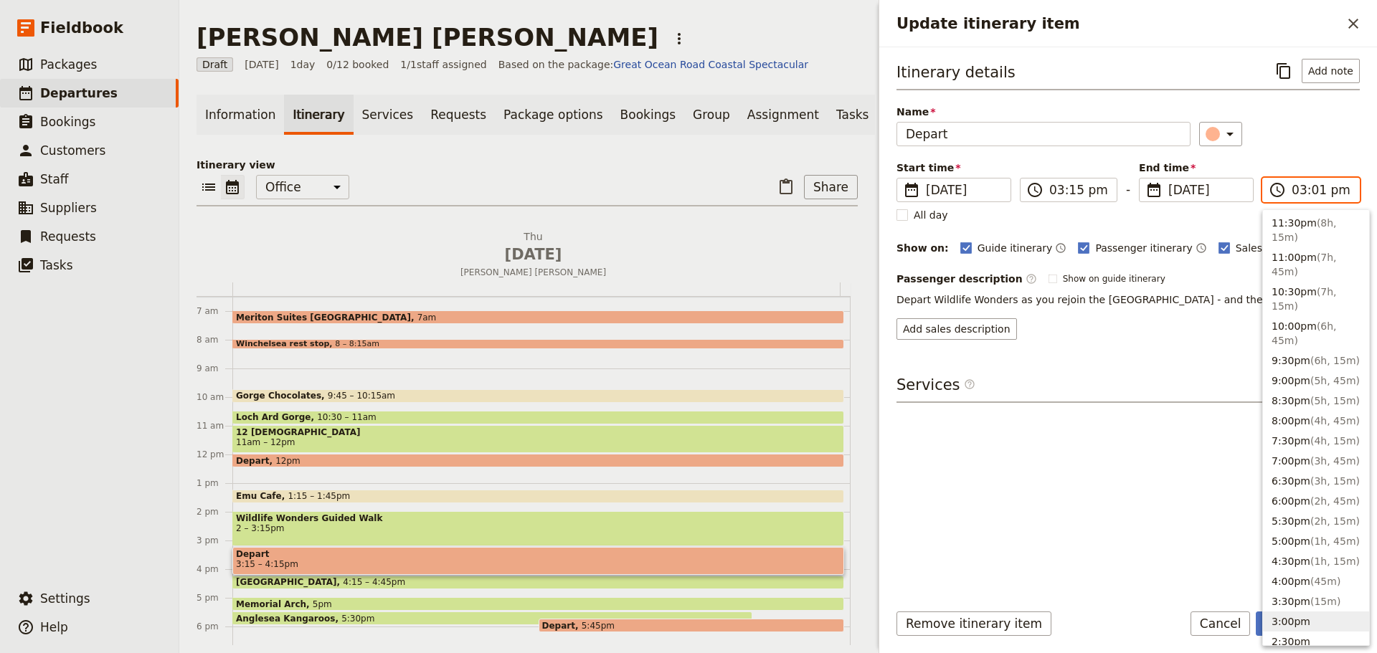
type input "03:15 pm"
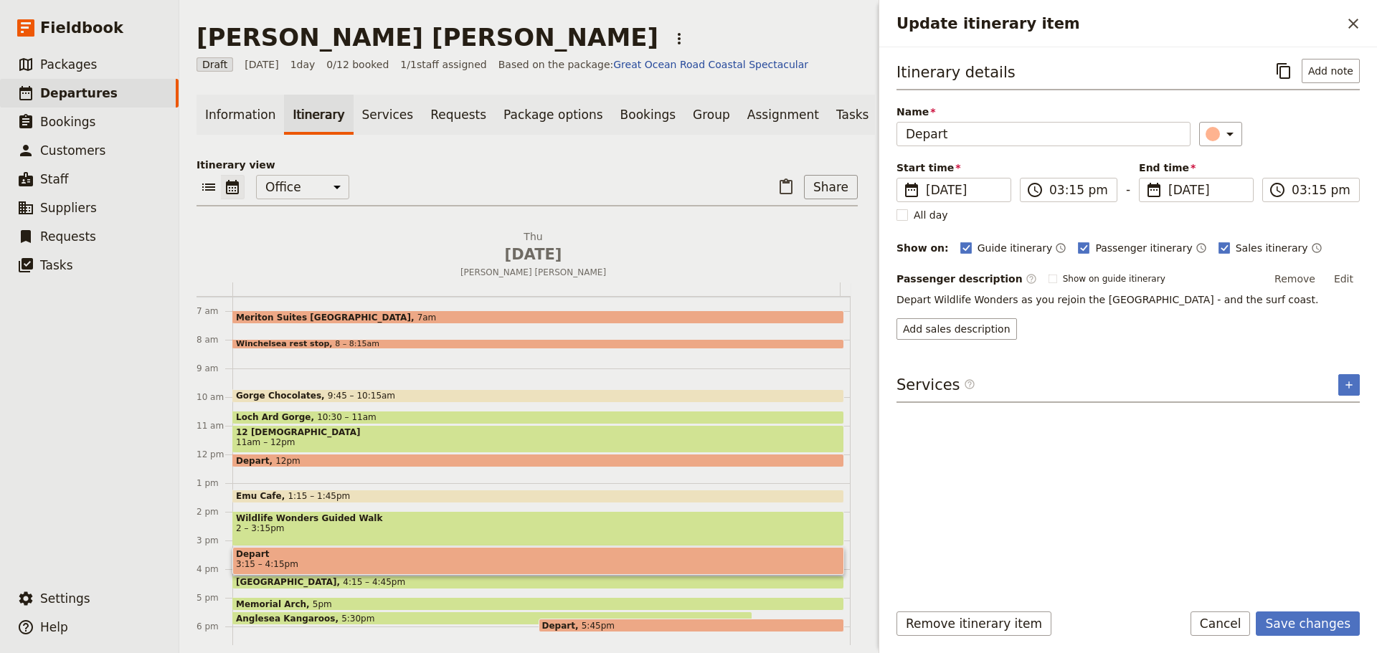
click at [1310, 141] on div "​" at bounding box center [1279, 134] width 161 height 24
click at [1309, 622] on button "Save changes" at bounding box center [1308, 624] width 104 height 24
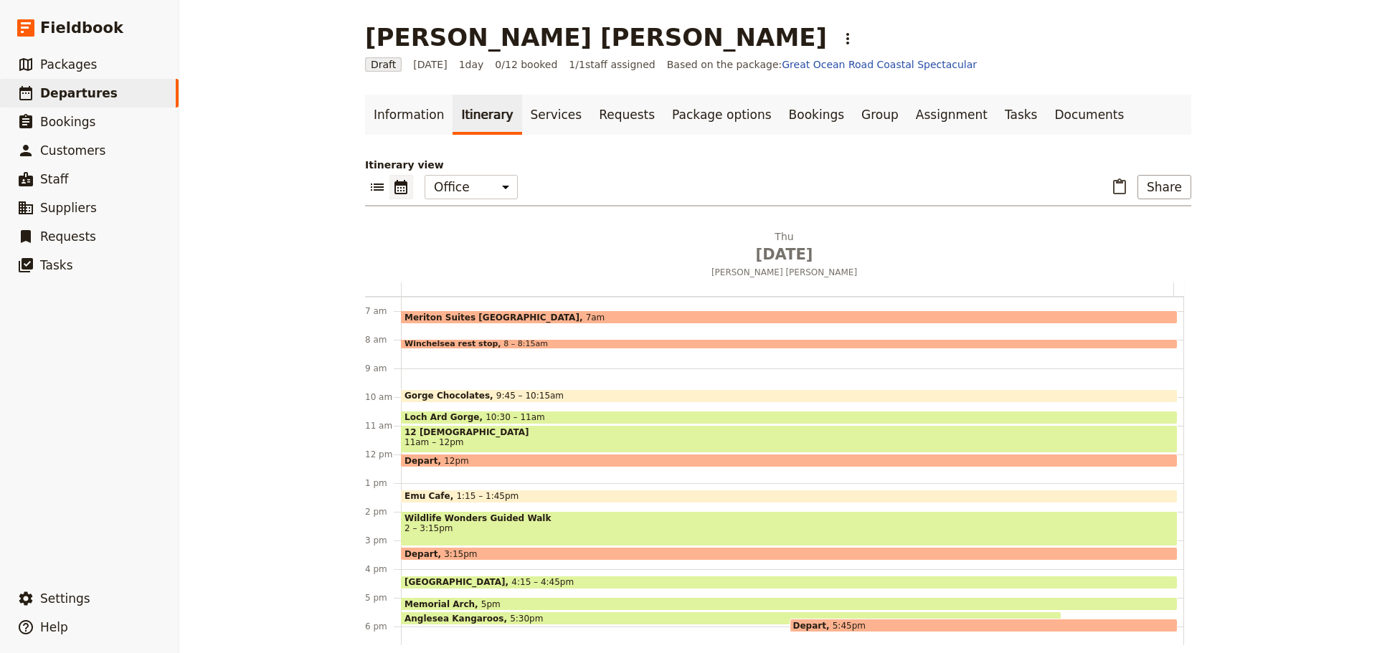
click at [438, 579] on span "Lorne Beach" at bounding box center [458, 582] width 107 height 10
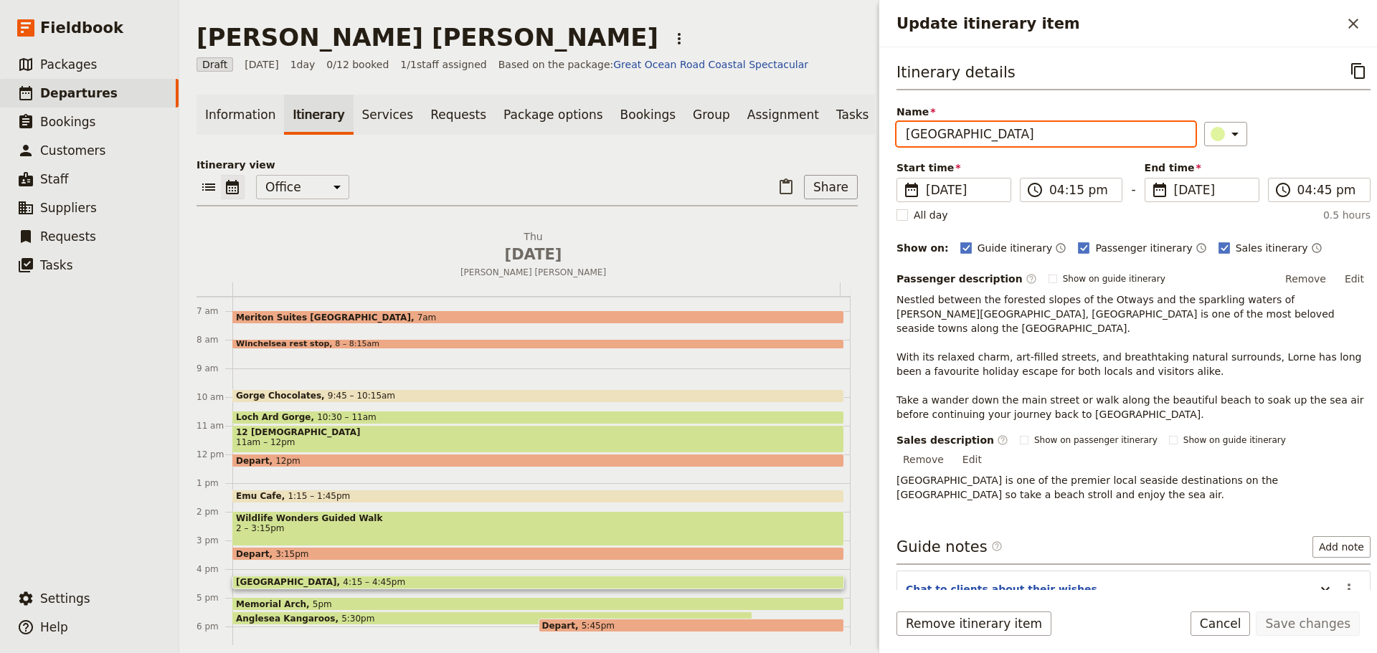
click at [952, 131] on input "Lorne Beach" at bounding box center [1046, 134] width 299 height 24
type input "Lorne"
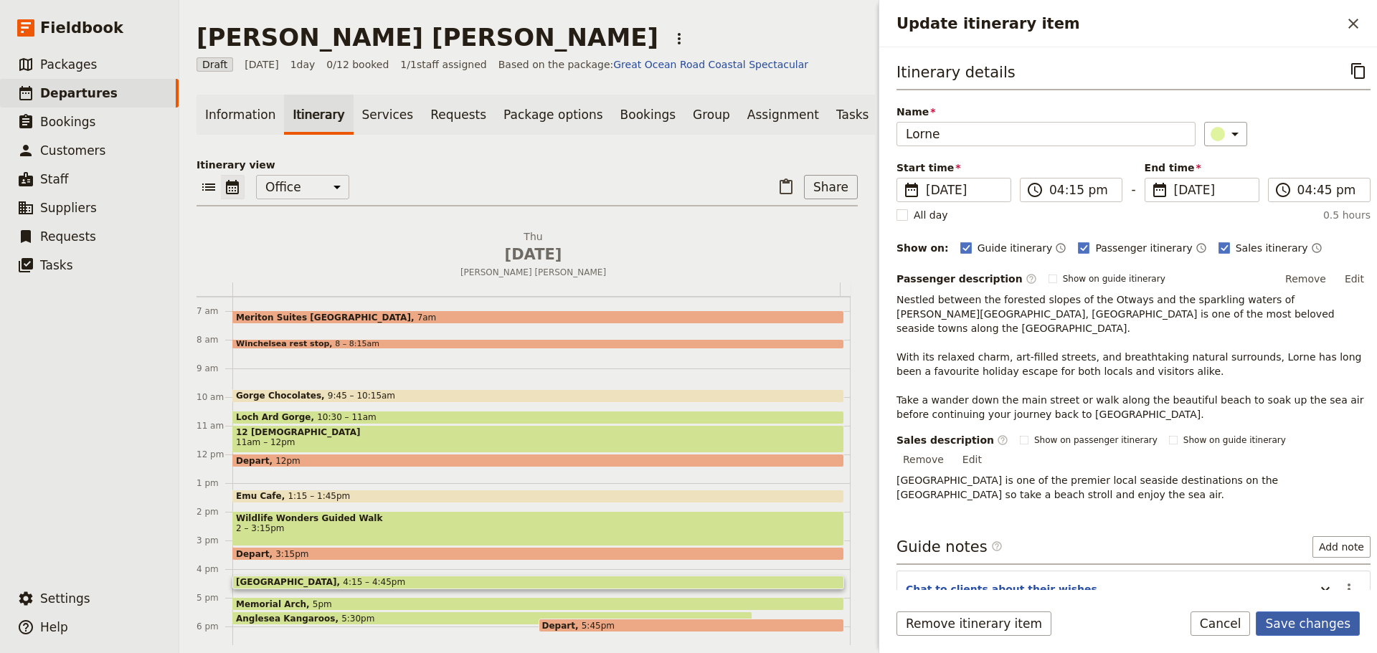
click at [1323, 622] on button "Save changes" at bounding box center [1308, 624] width 104 height 24
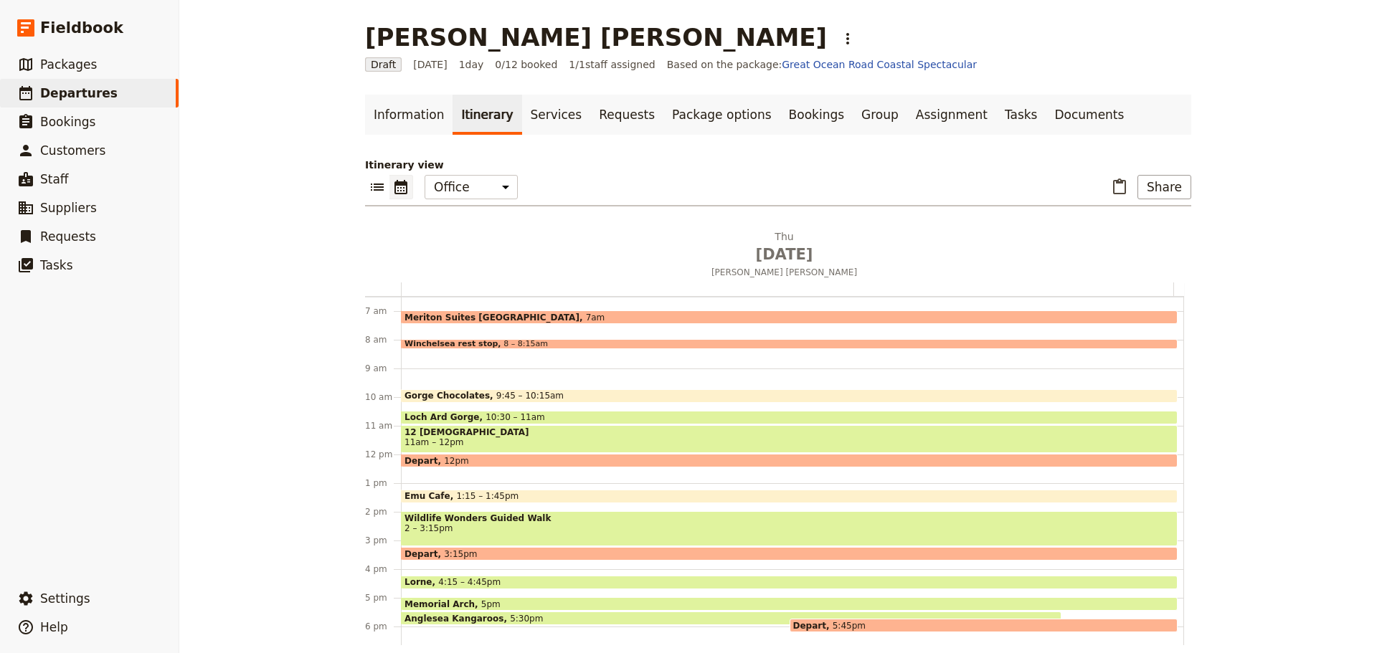
click at [422, 603] on span "Memorial Arch" at bounding box center [443, 604] width 77 height 9
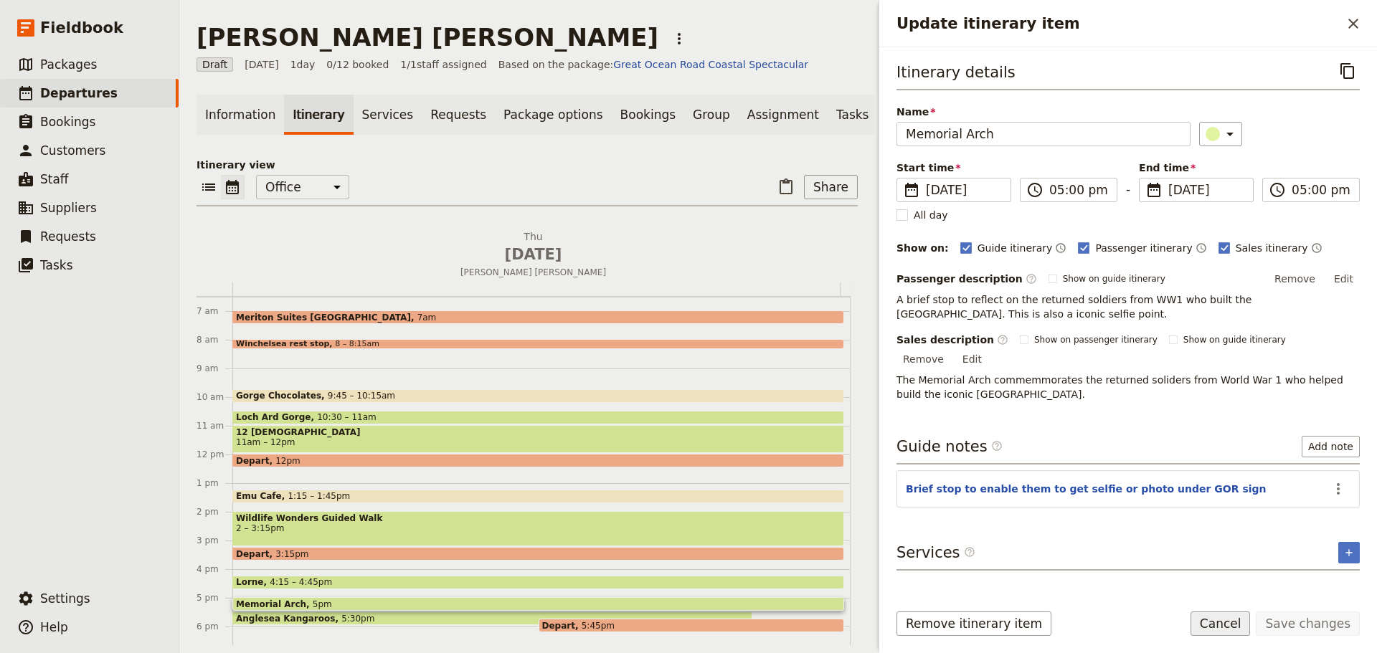
click at [1222, 628] on button "Cancel" at bounding box center [1221, 624] width 60 height 24
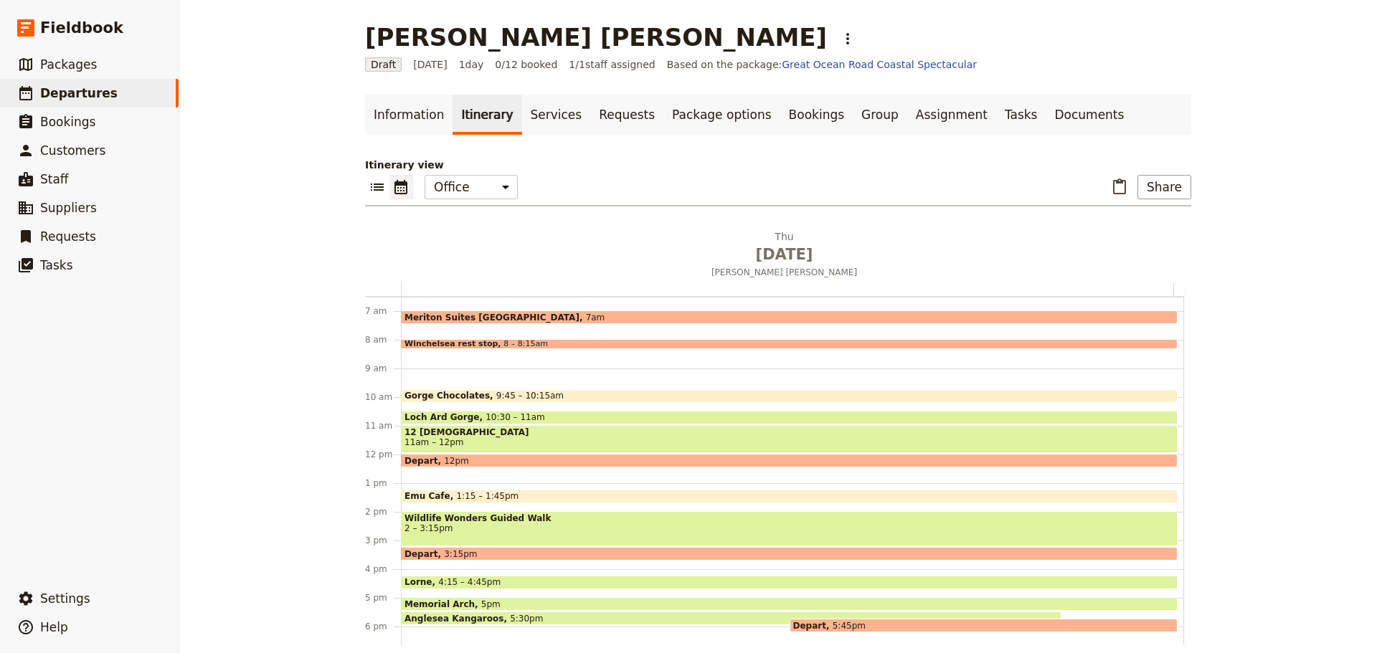
click at [510, 618] on span "5:30pm" at bounding box center [526, 618] width 33 height 9
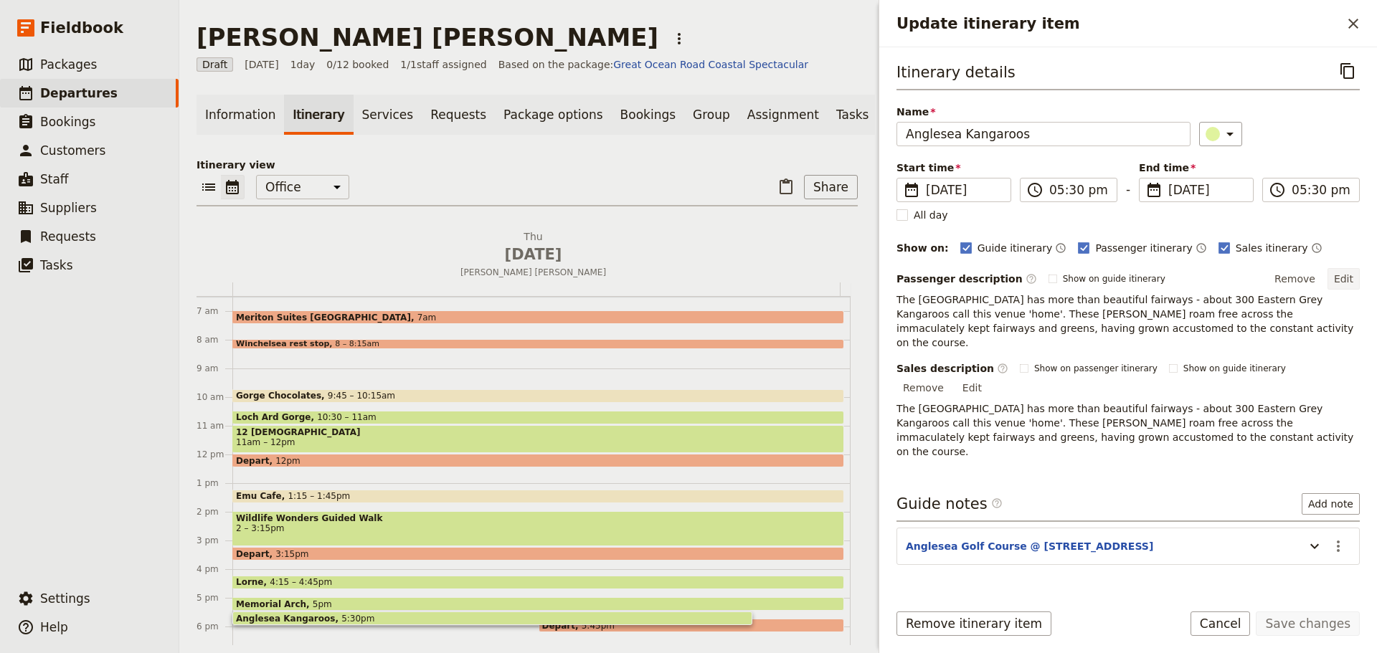
click at [1353, 274] on button "Edit" at bounding box center [1344, 279] width 32 height 22
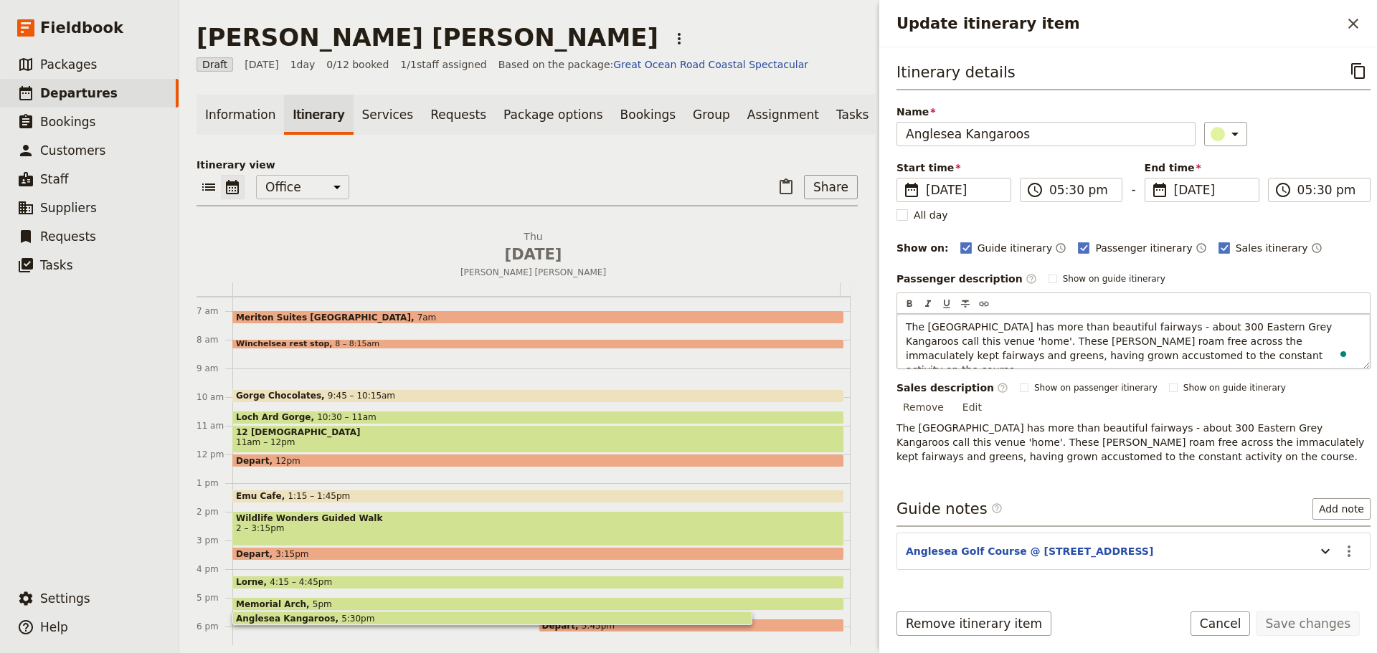
click at [988, 341] on span "The Anglesea Golf Course has more than beautiful fairways - about 300 Eastern G…" at bounding box center [1121, 348] width 430 height 55
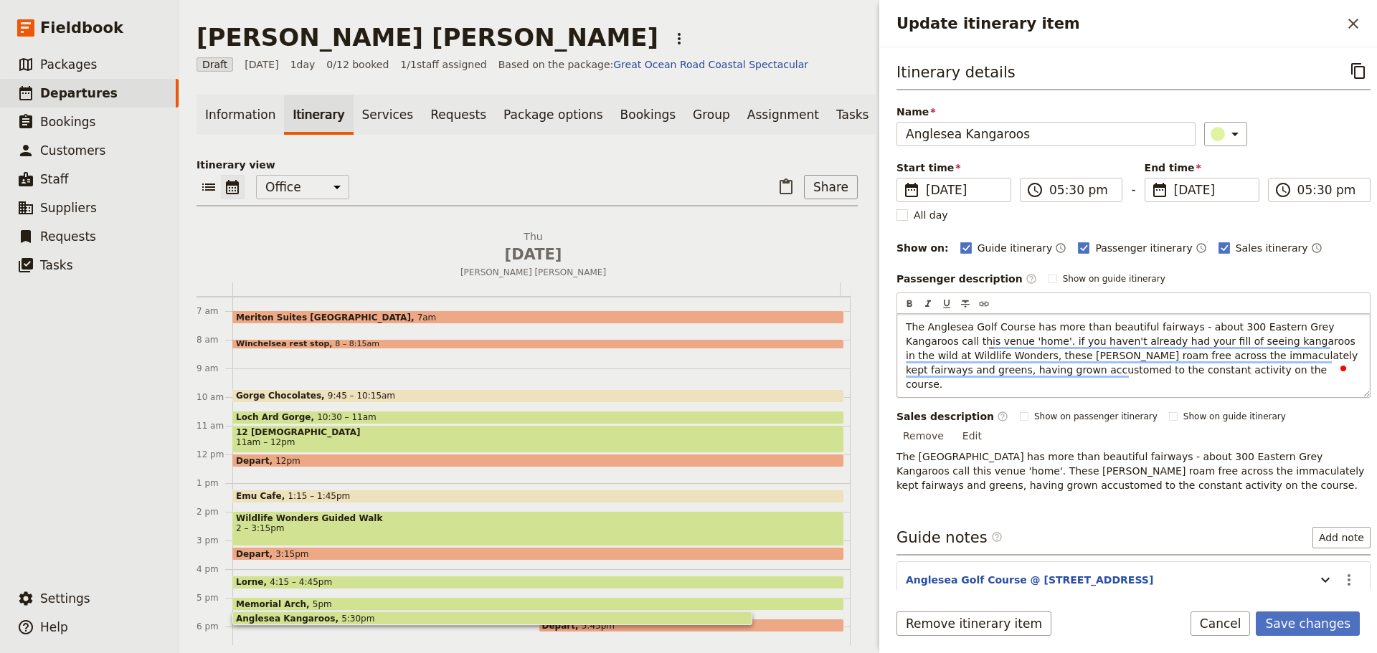
click at [1170, 366] on p "The Anglesea Golf Course has more than beautiful fairways - about 300 Eastern G…" at bounding box center [1133, 356] width 455 height 72
click at [1320, 610] on form "Itinerary details ​ Name Anglesea Kangaroos ​ Start time ​ 18 Sep 2025 18/09/20…" at bounding box center [1128, 350] width 498 height 606
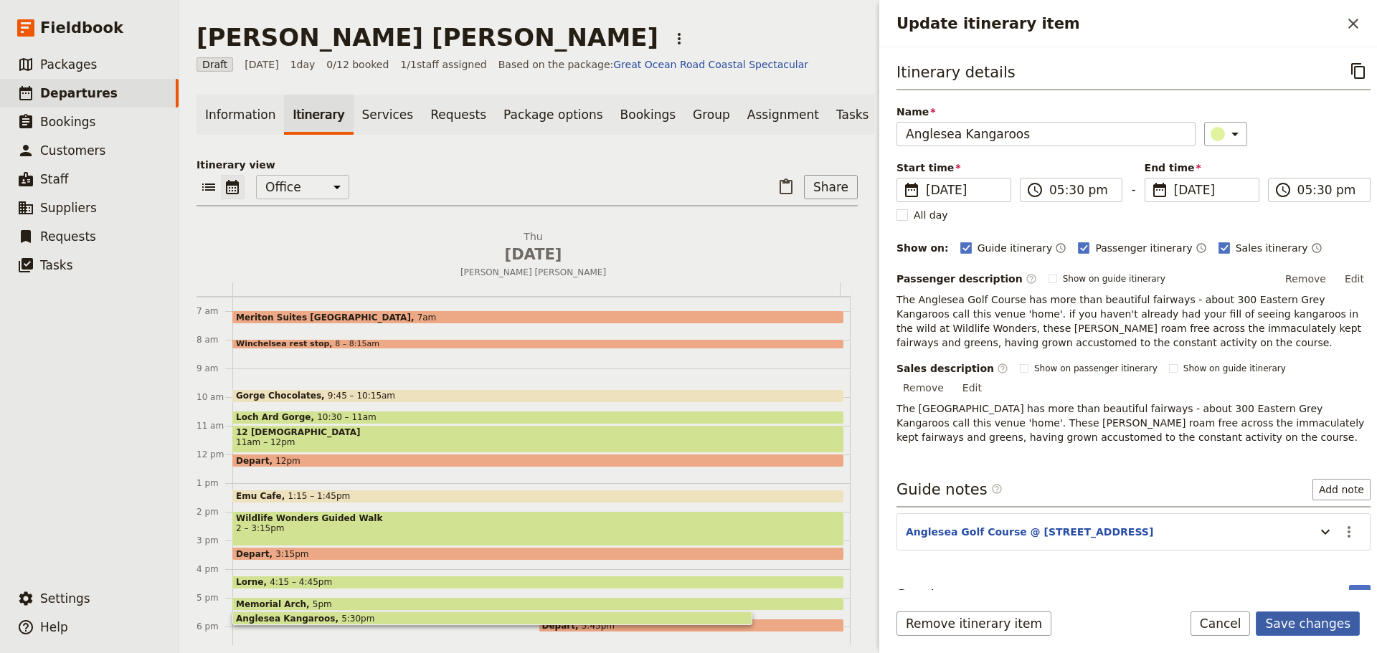
click at [1324, 625] on button "Save changes" at bounding box center [1308, 624] width 104 height 24
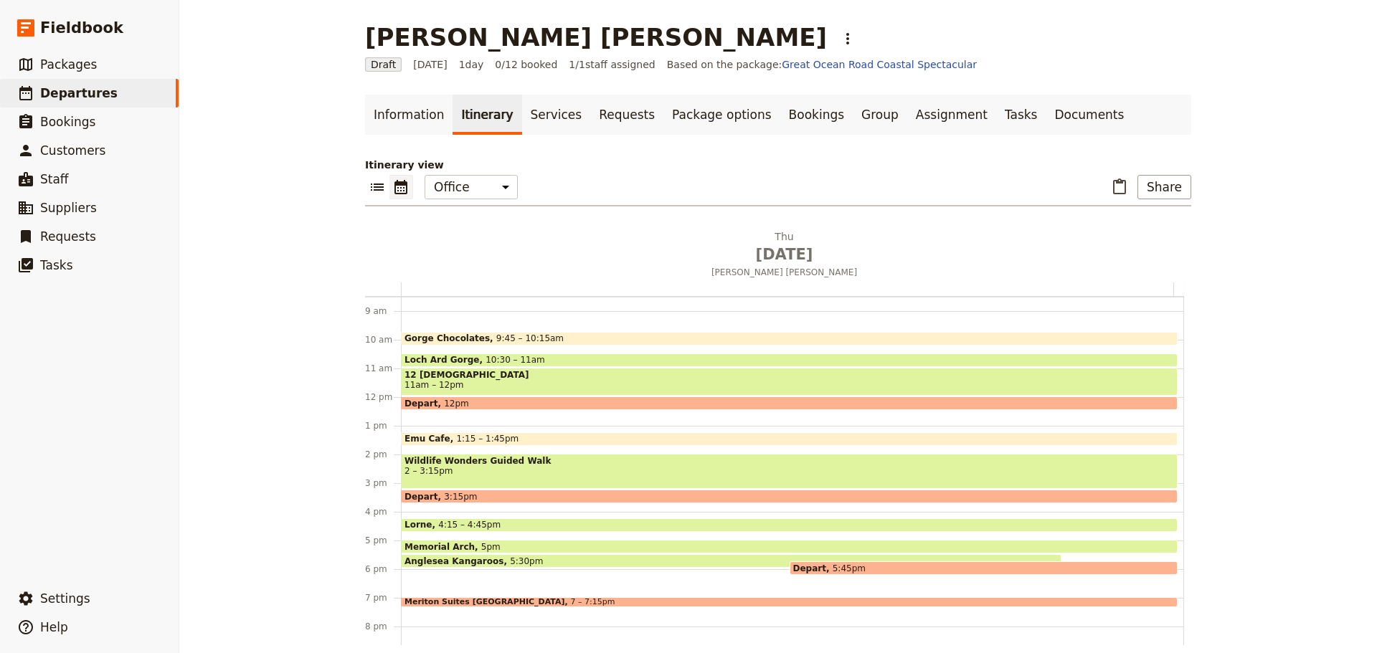
scroll to position [340, 0]
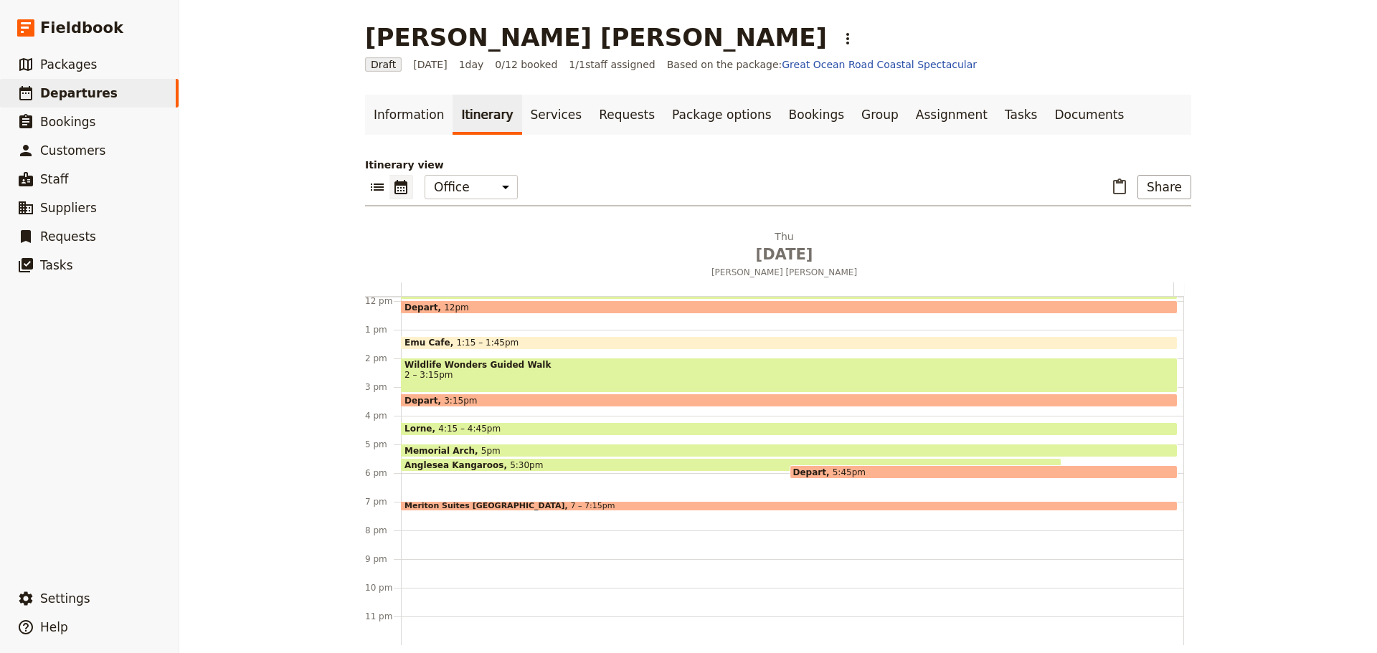
click at [952, 466] on div "Depart 5:45pm" at bounding box center [984, 472] width 389 height 14
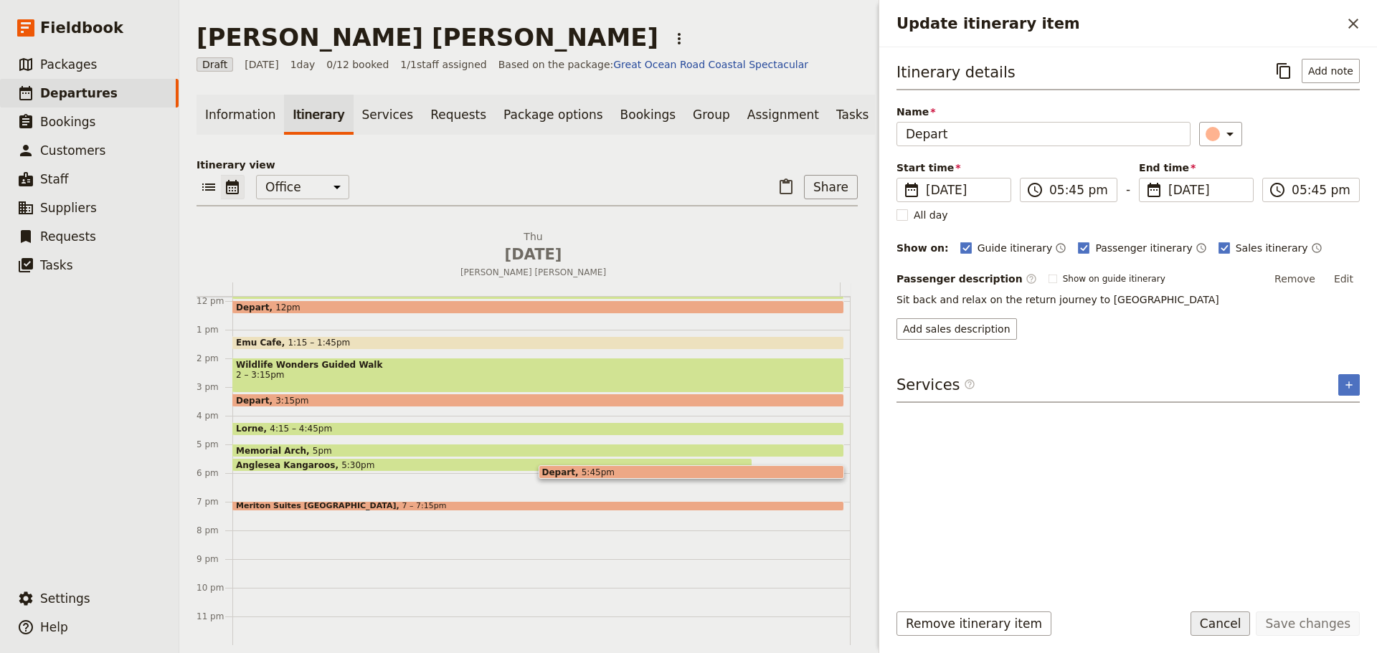
click at [1245, 629] on button "Cancel" at bounding box center [1221, 624] width 60 height 24
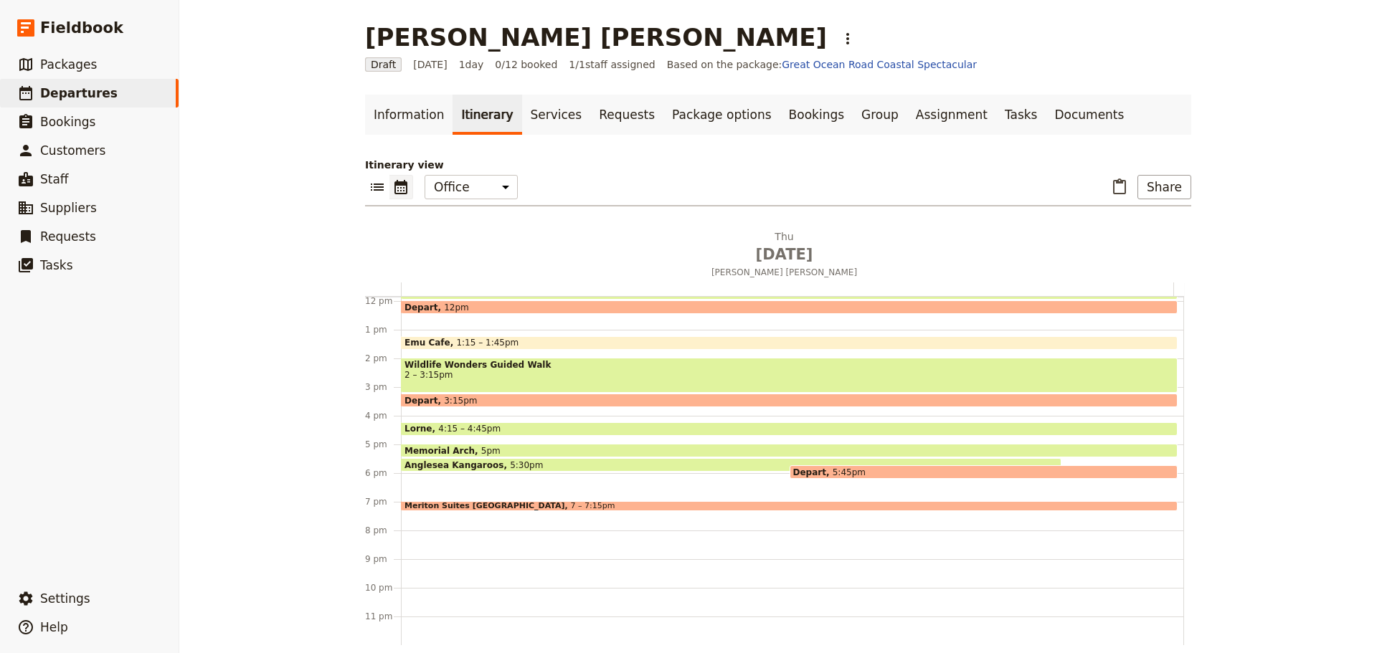
click at [571, 504] on span "7 – 7:15pm" at bounding box center [593, 506] width 44 height 9
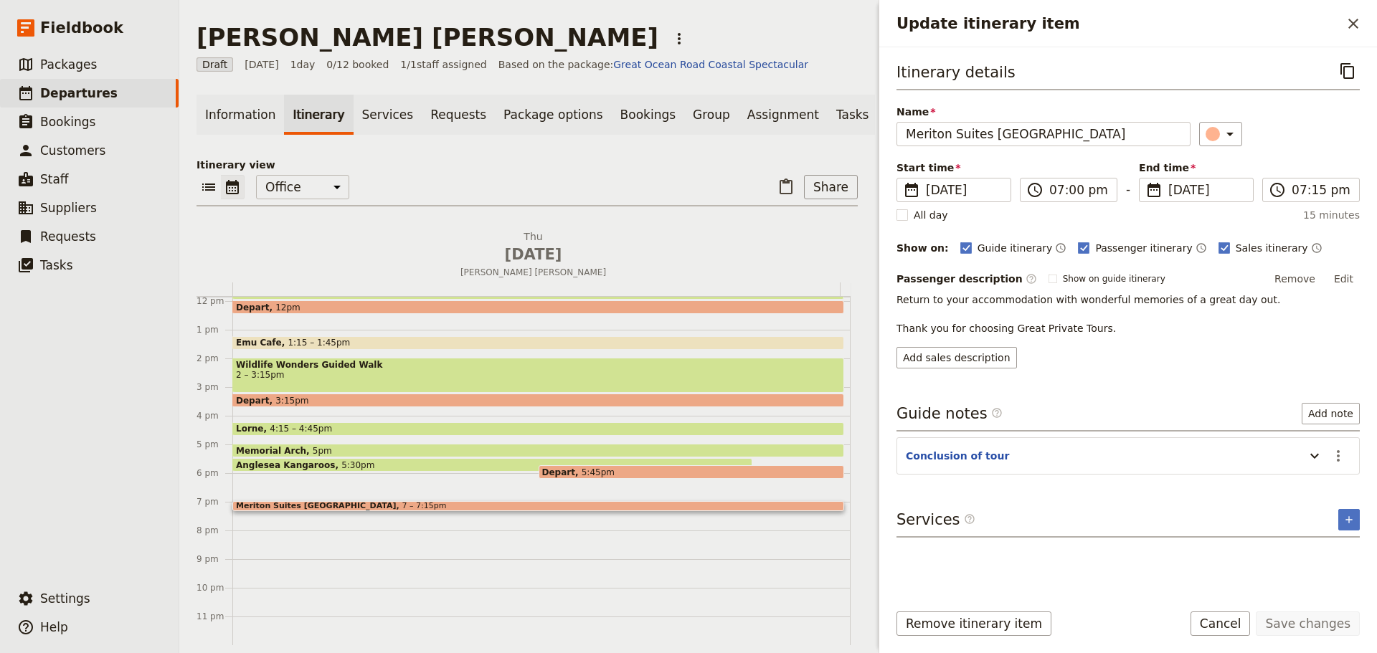
drag, startPoint x: 1247, startPoint y: 623, endPoint x: 1241, endPoint y: 607, distance: 17.5
click at [1247, 624] on button "Cancel" at bounding box center [1221, 624] width 60 height 24
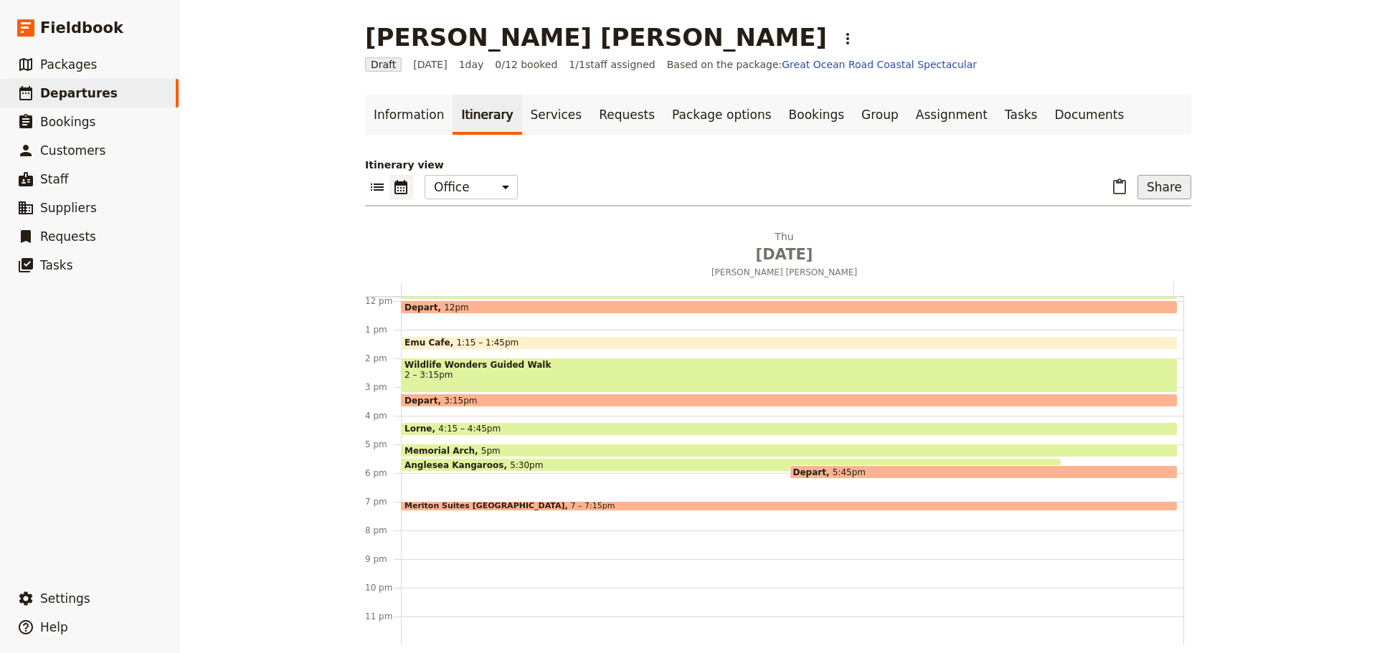
click at [1153, 185] on button "Share" at bounding box center [1164, 187] width 54 height 24
click at [1105, 238] on span "Passenger itinerary" at bounding box center [1127, 239] width 97 height 14
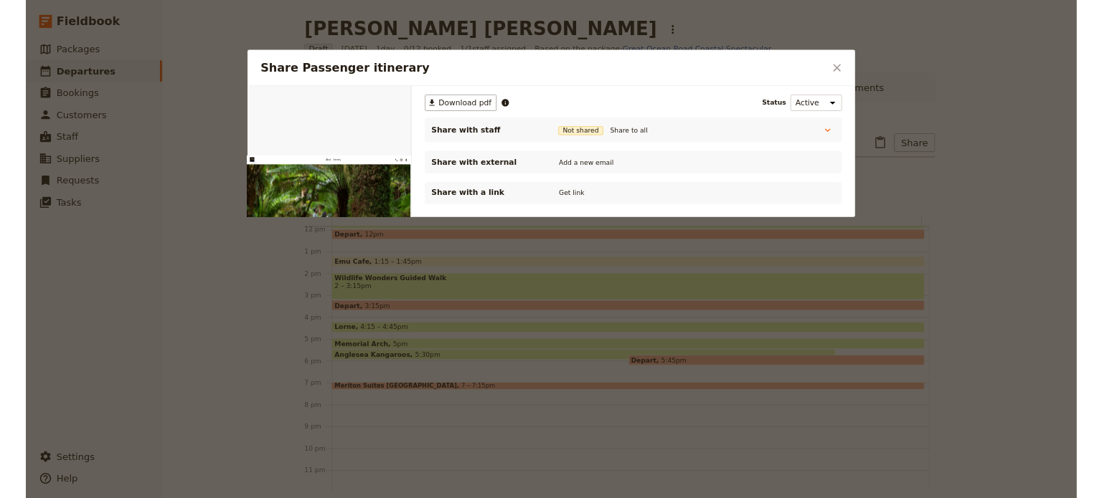
scroll to position [0, 0]
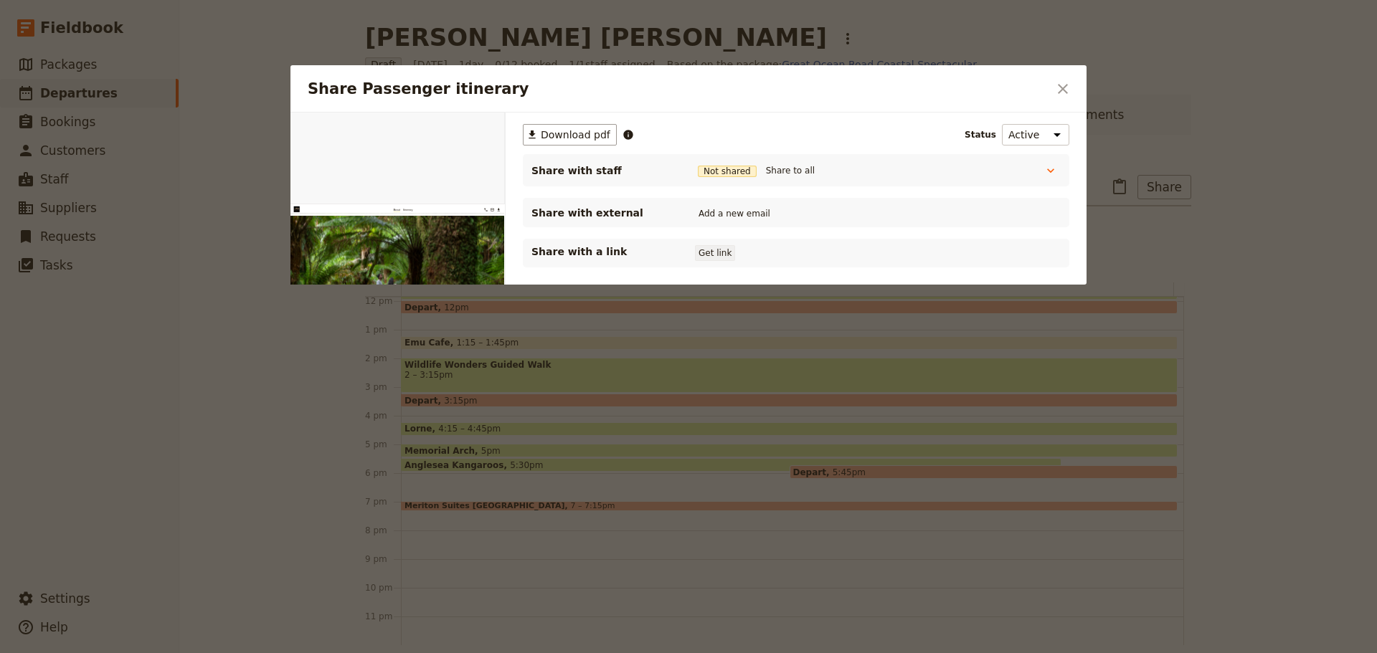
click at [702, 253] on button "Get link" at bounding box center [715, 253] width 40 height 16
click at [1057, 77] on button "​" at bounding box center [1063, 89] width 24 height 24
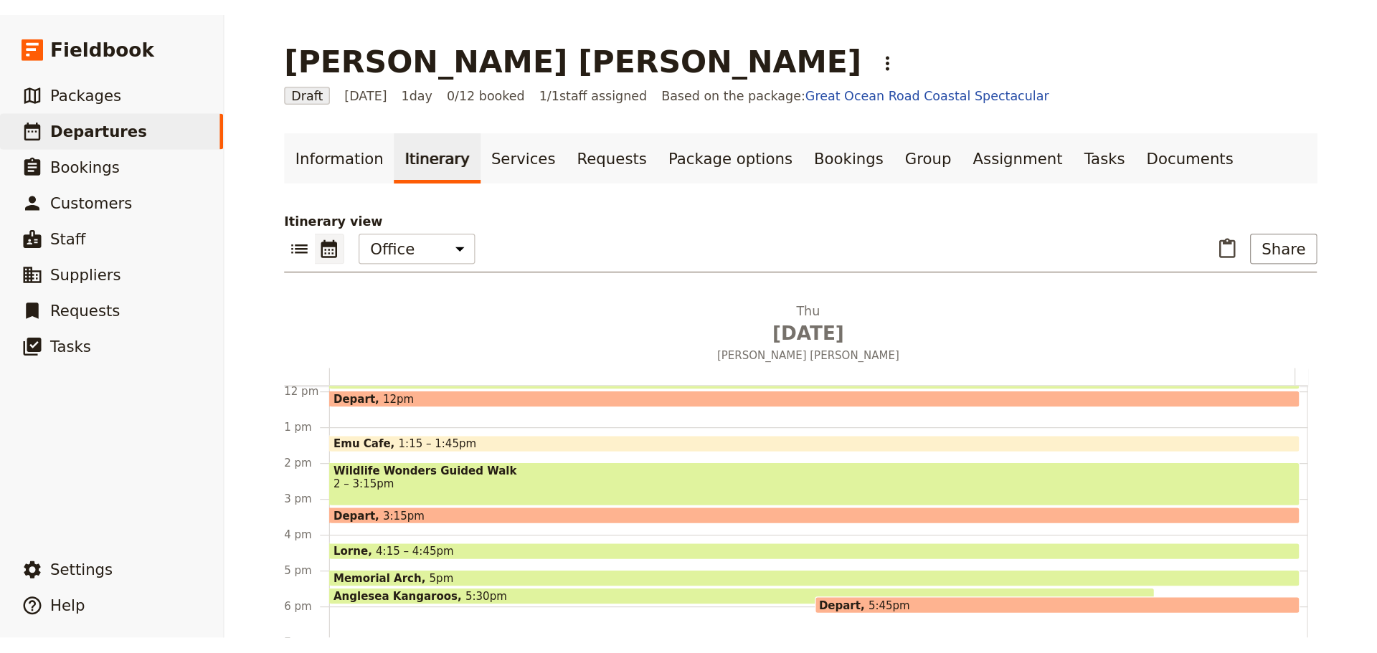
scroll to position [339, 0]
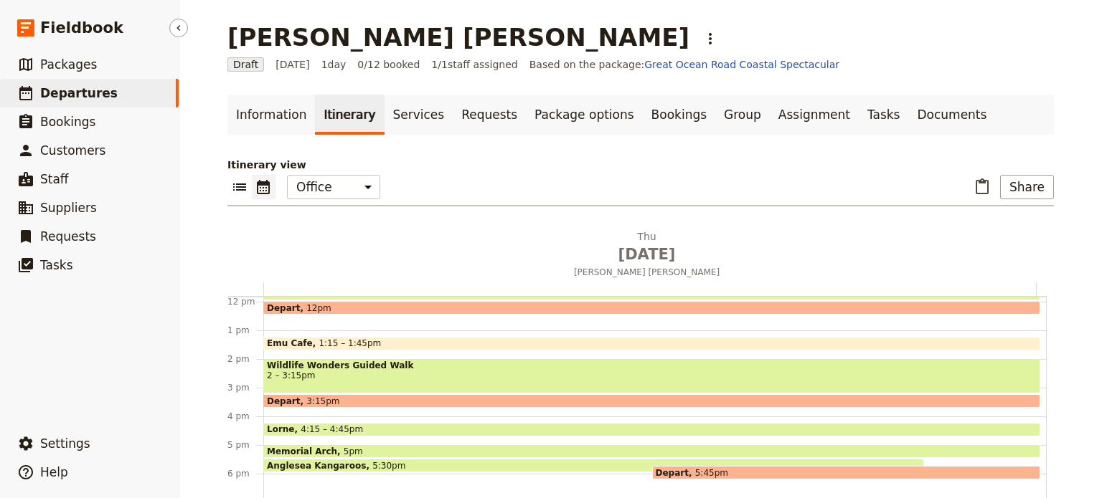
click at [90, 96] on span "Departures" at bounding box center [78, 93] width 77 height 14
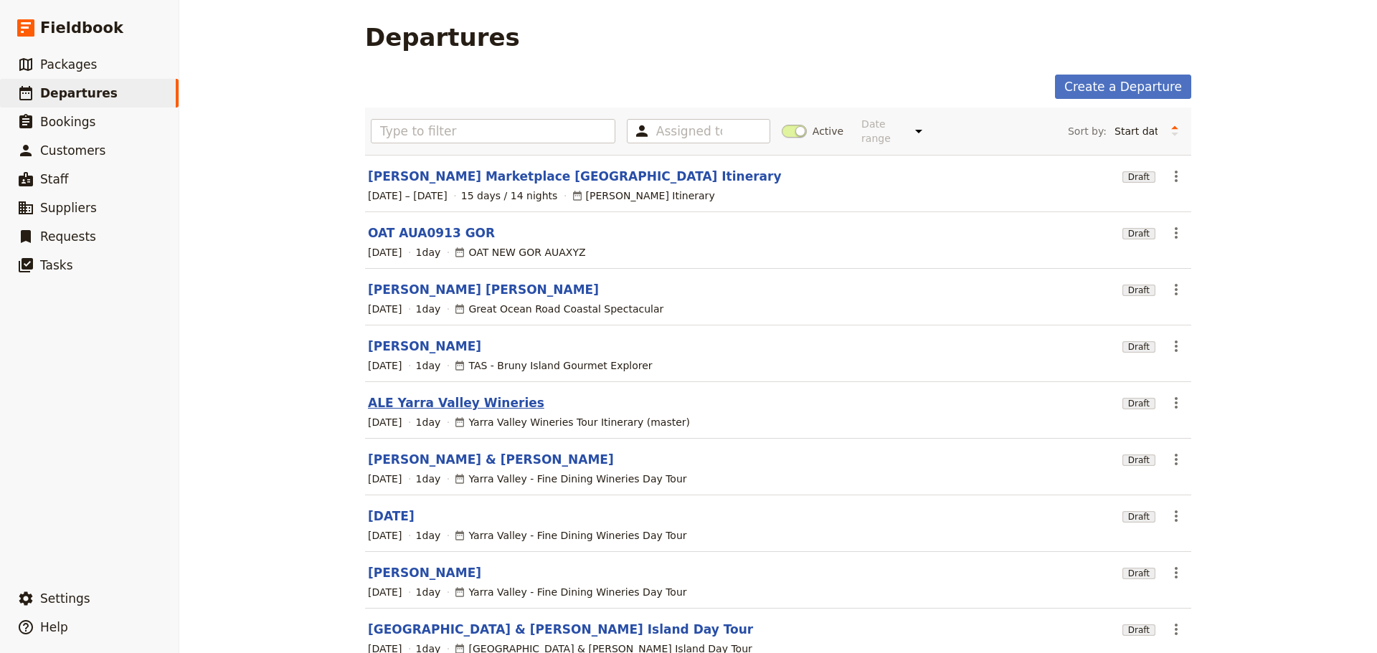
click at [437, 392] on section "ALE Yarra Valley Wineries Draft ​ 21 Sep 2025 1 day Yarra Valley Wineries Tour …" at bounding box center [778, 410] width 826 height 57
click at [433, 405] on link "ALE Yarra Valley Wineries" at bounding box center [456, 402] width 176 height 17
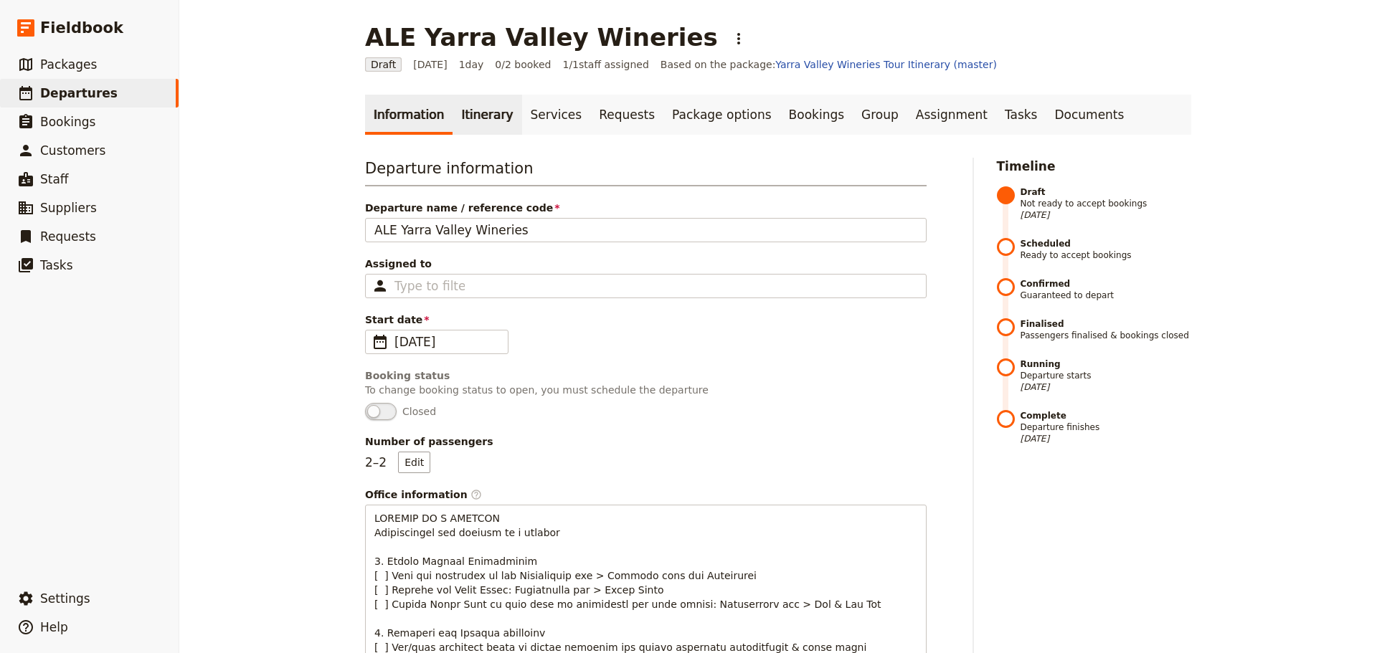
click at [463, 113] on link "Itinerary" at bounding box center [487, 115] width 69 height 40
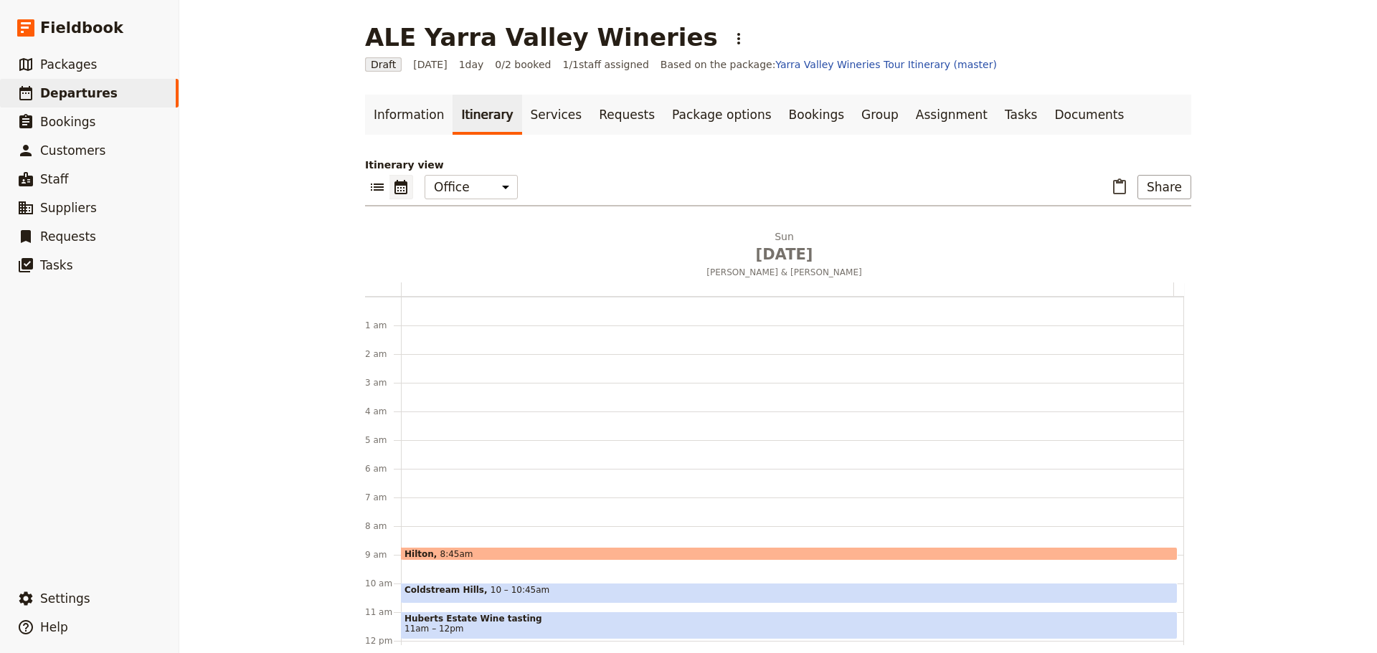
scroll to position [186, 0]
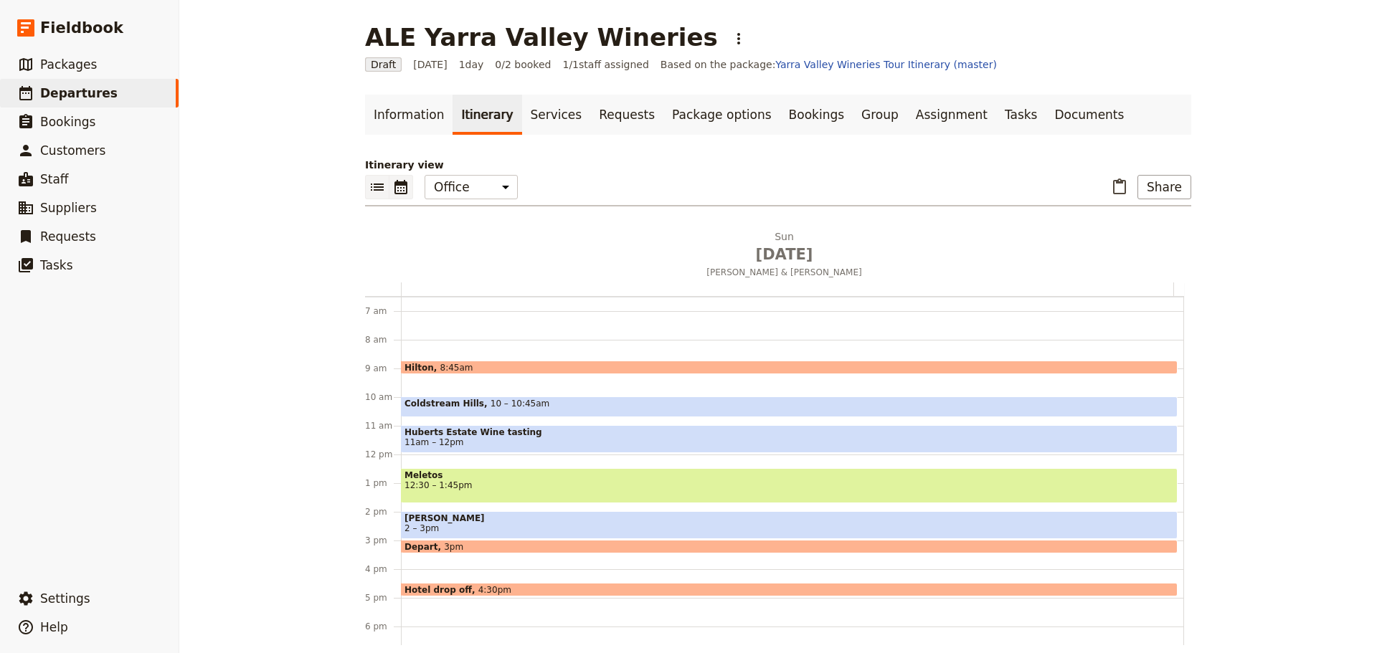
click at [365, 189] on button "​" at bounding box center [377, 187] width 24 height 24
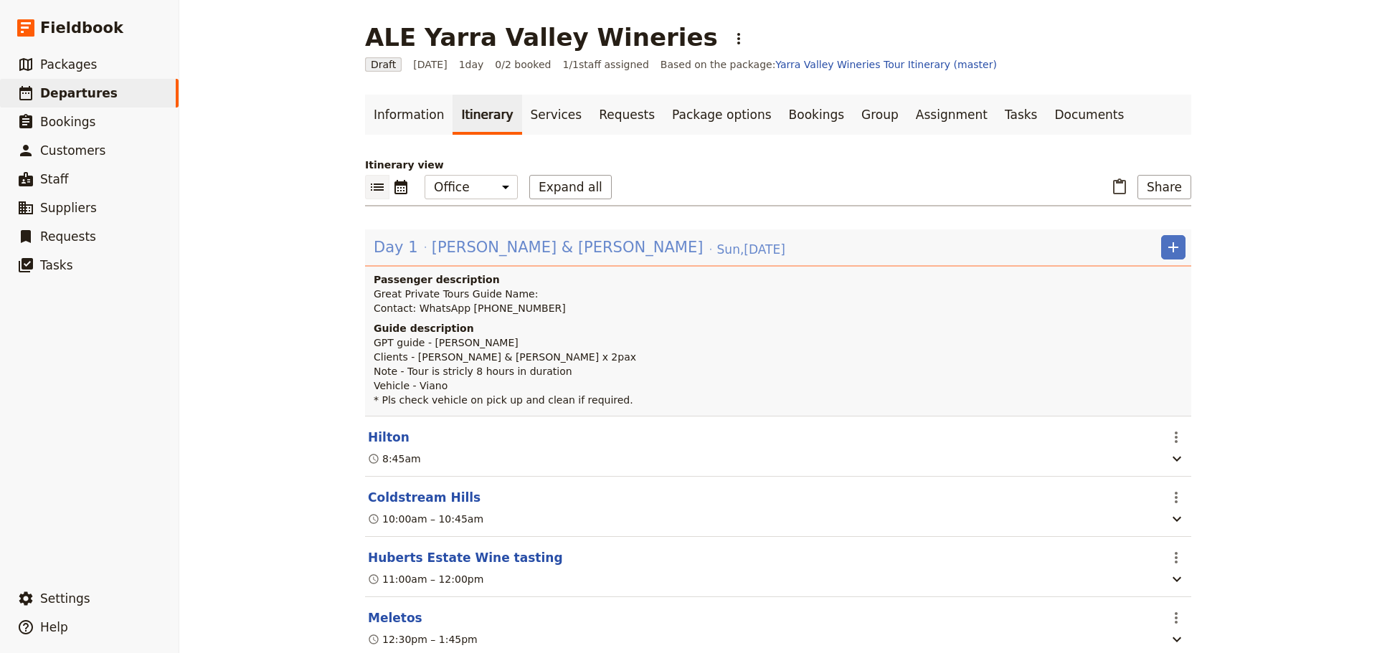
click at [473, 251] on span "Matthew & Stacey Greenblatt" at bounding box center [568, 248] width 272 height 22
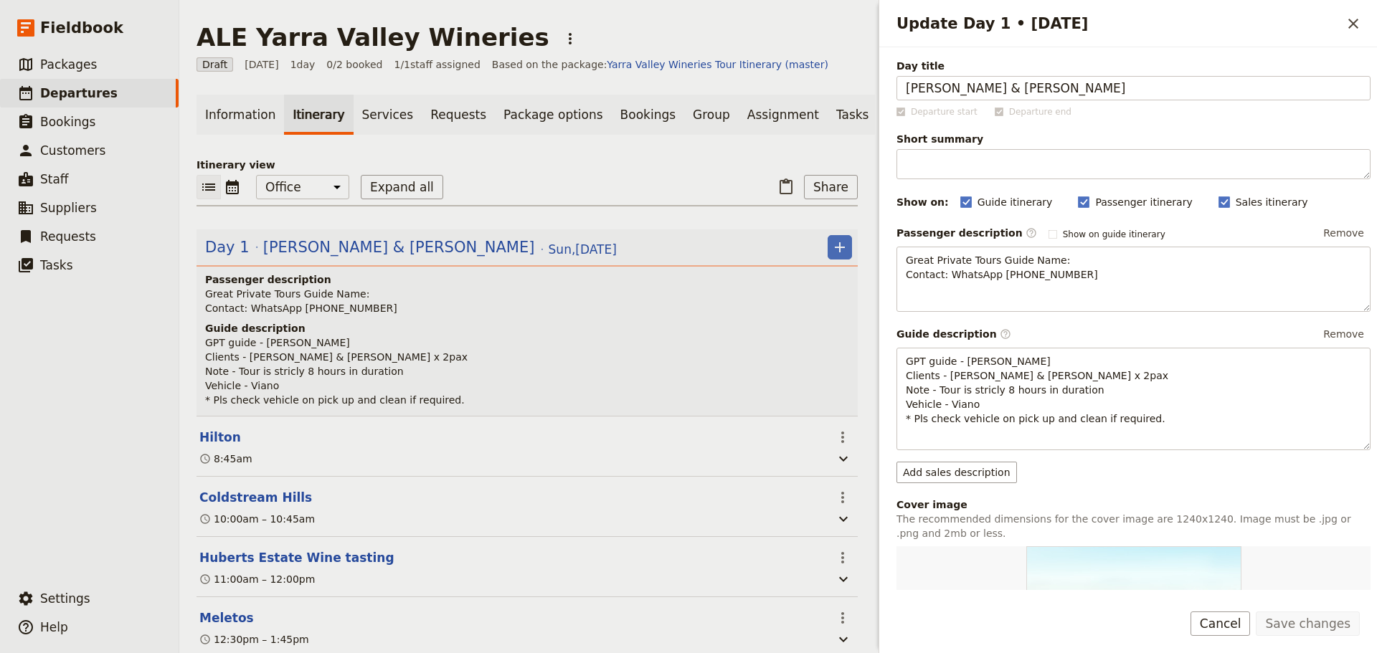
drag, startPoint x: 435, startPoint y: 369, endPoint x: 417, endPoint y: 360, distance: 19.2
click at [434, 369] on p "GPT guide - Errol Clients - Matthew & Stacey Greenblatt x 2pax Note - Tour is s…" at bounding box center [528, 372] width 647 height 72
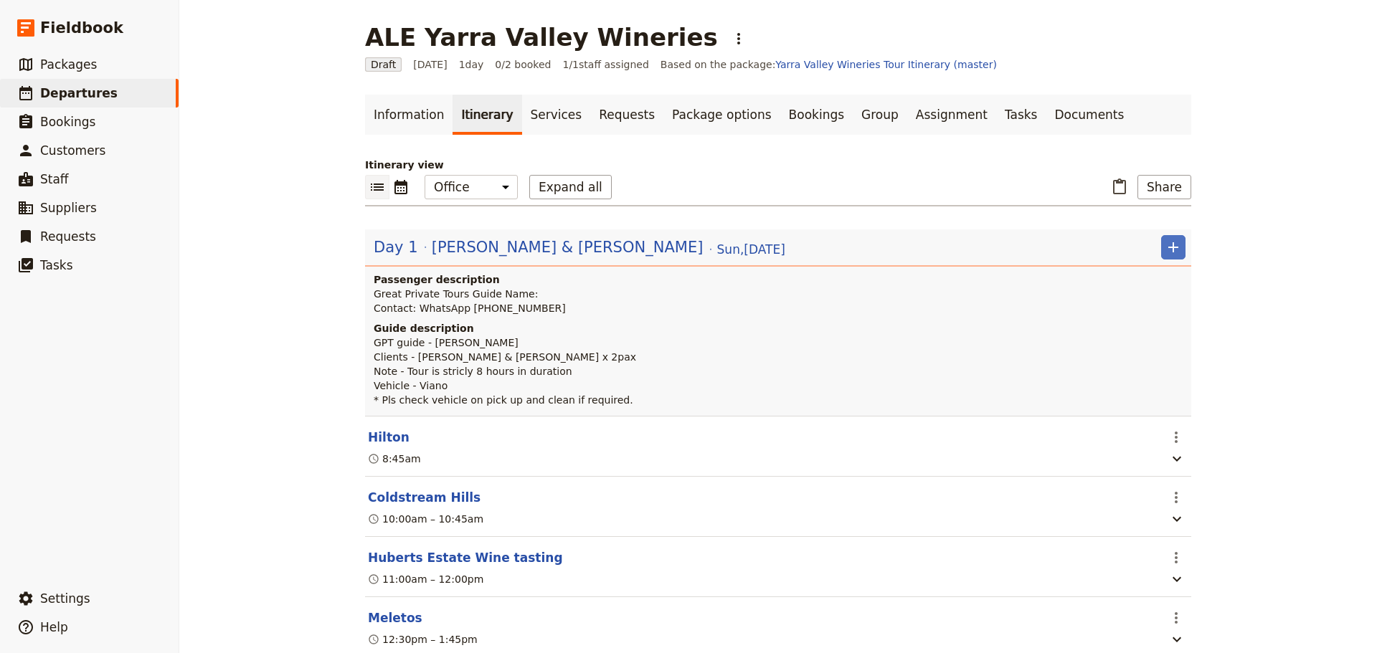
click at [415, 368] on span "GPT guide - Errol Clients - Matthew & Stacey Greenblatt x 2pax Note - Tour is s…" at bounding box center [505, 371] width 262 height 69
click at [450, 235] on header "Day 1 Matthew & Stacey Greenblatt Sun , 21 Sep 2025 ​ Passenger description Gre…" at bounding box center [778, 323] width 826 height 186
click at [450, 250] on span "Matthew & Stacey Greenblatt" at bounding box center [568, 248] width 272 height 22
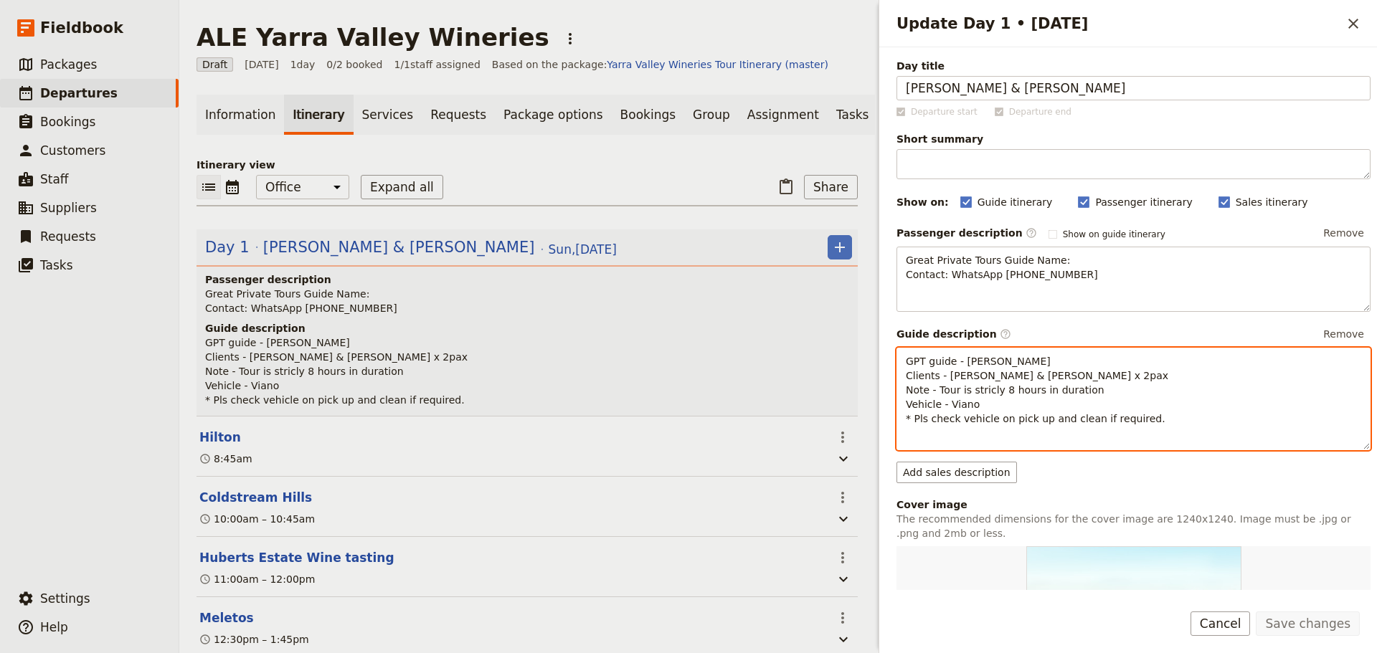
click at [1030, 402] on p "GPT guide - Errol Clients - Matthew & Stacey Greenblatt x 2pax Note - Tour is s…" at bounding box center [1133, 390] width 455 height 72
click at [1107, 375] on span "GPT guide - Errol Clients - Matthew & Stacey Greenblatt x 2pax Note - Tour is s…" at bounding box center [1037, 390] width 262 height 69
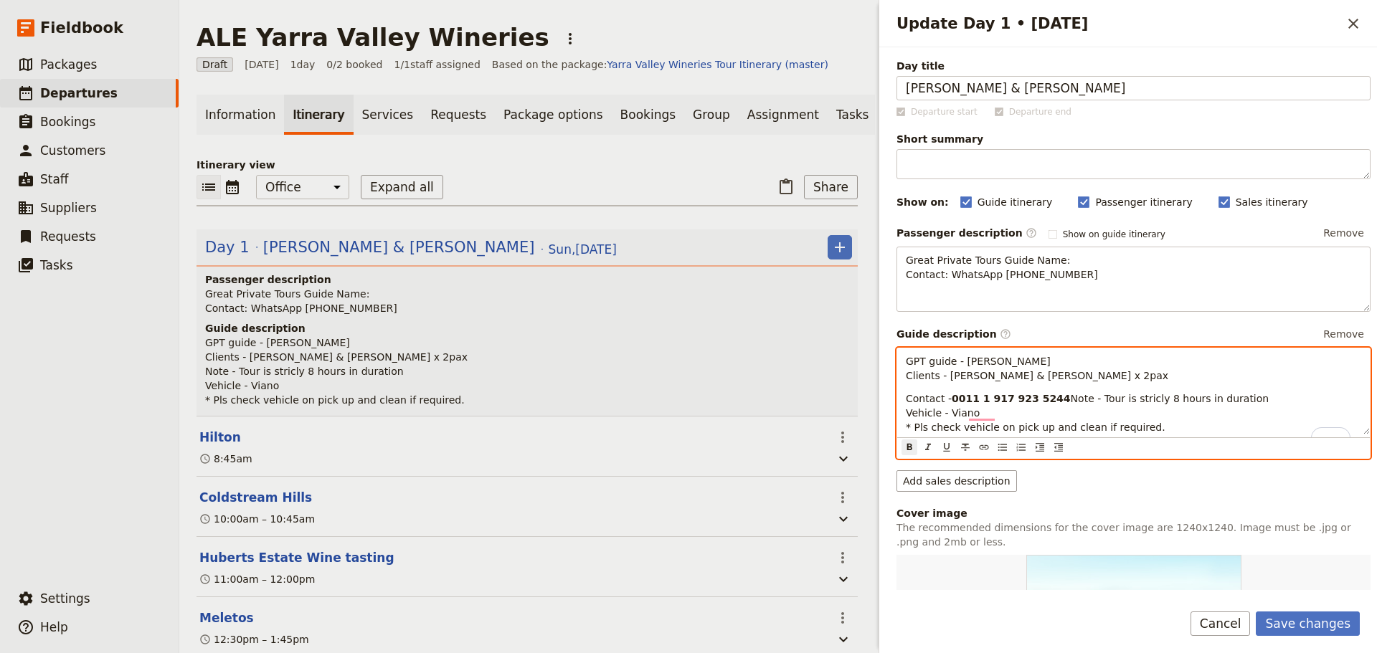
click at [917, 401] on span "Contact -" at bounding box center [929, 398] width 46 height 11
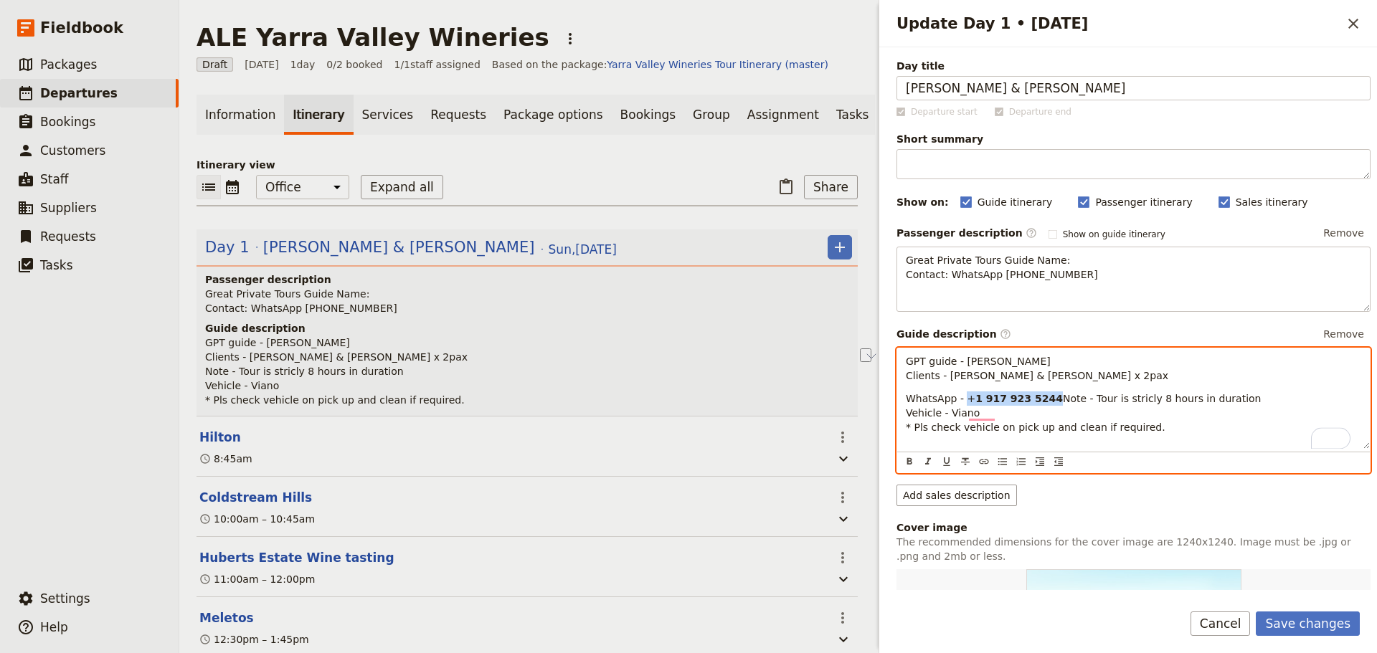
drag, startPoint x: 960, startPoint y: 399, endPoint x: 1041, endPoint y: 399, distance: 81.0
click at [1041, 399] on p "WhatsApp - + 1 917 923 5244 Note - Tour is stricly 8 hours in duration Vehicle …" at bounding box center [1133, 413] width 455 height 43
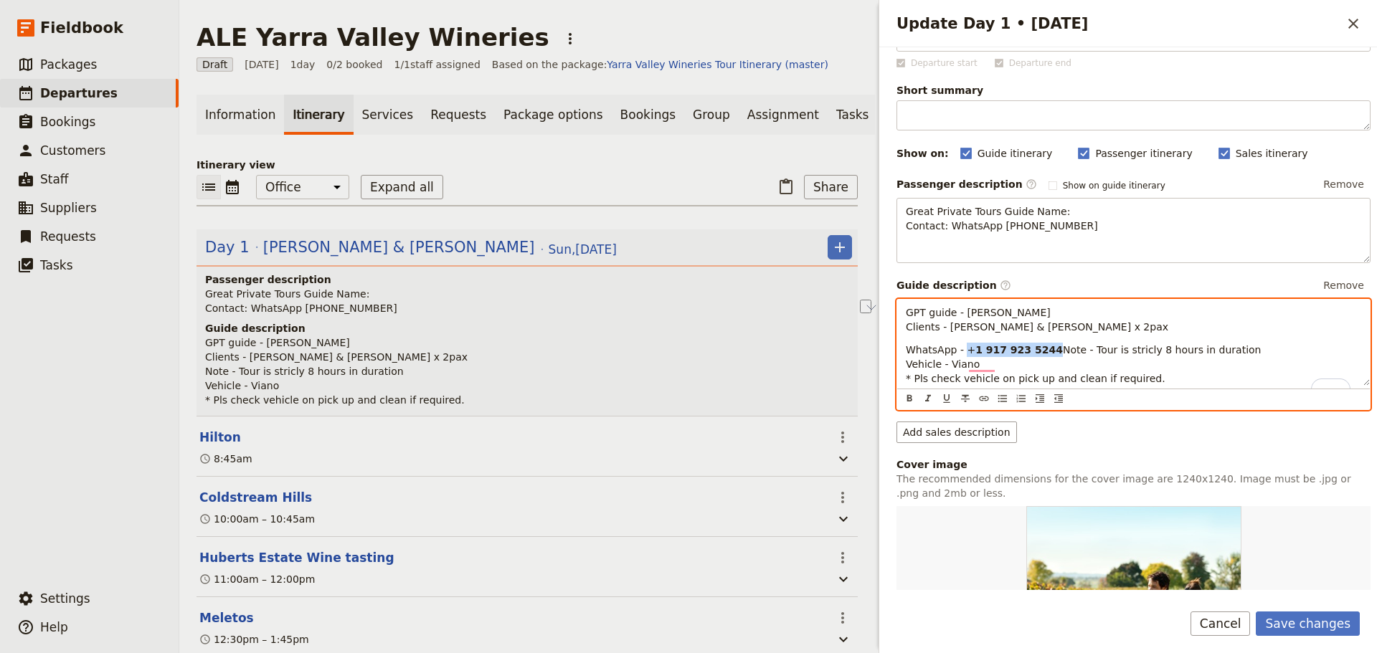
scroll to position [72, 0]
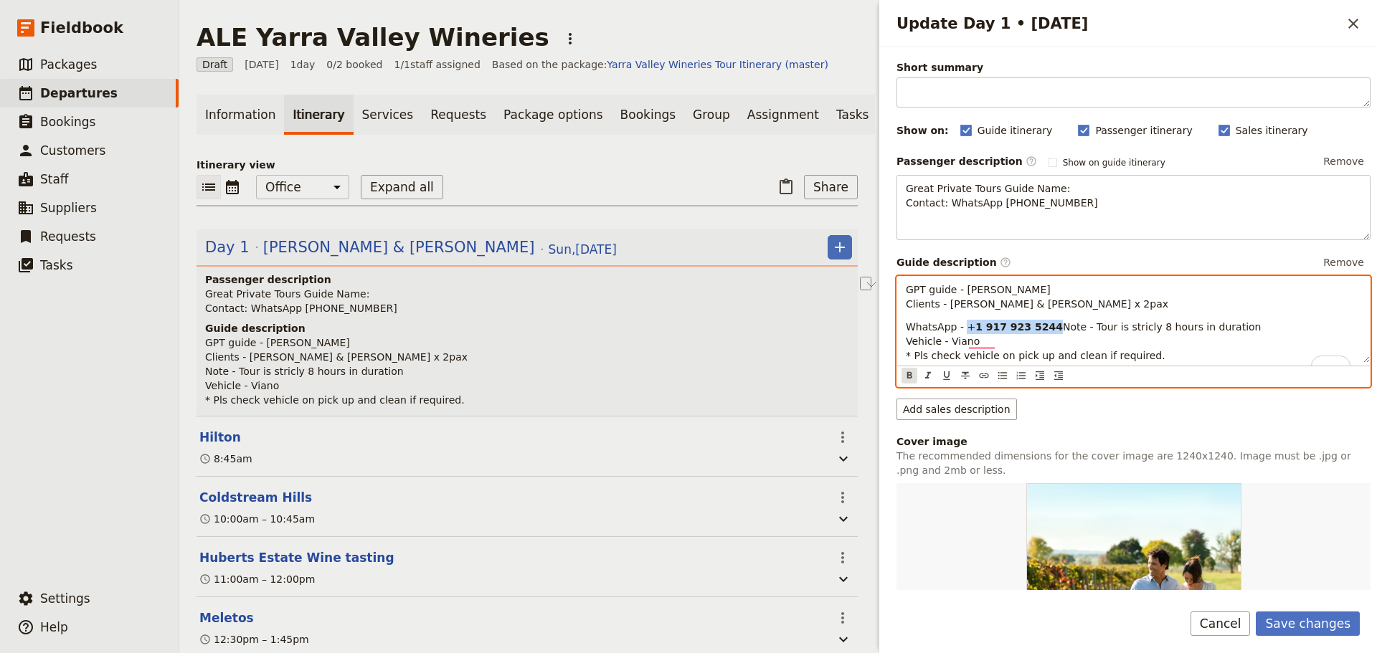
click at [912, 382] on icon "Format bold" at bounding box center [909, 375] width 11 height 11
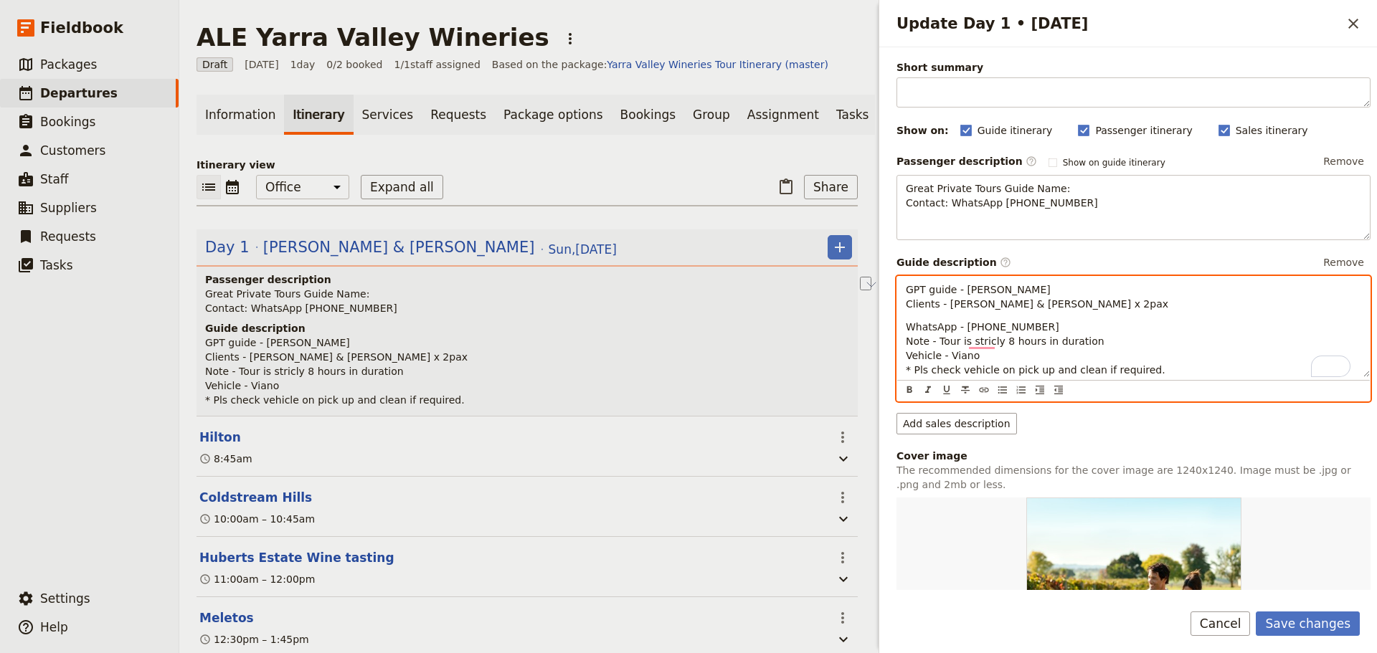
click at [1037, 336] on span "WhatsApp - +1 917 923 5244 Note - Tour is stricly 8 hours in duration Vehicle -…" at bounding box center [1036, 348] width 260 height 55
click at [955, 326] on span "WhatsApp - +1 917 923 5244 Note - Tour is stricly 8 hours in duration Vehicle -…" at bounding box center [1036, 348] width 260 height 55
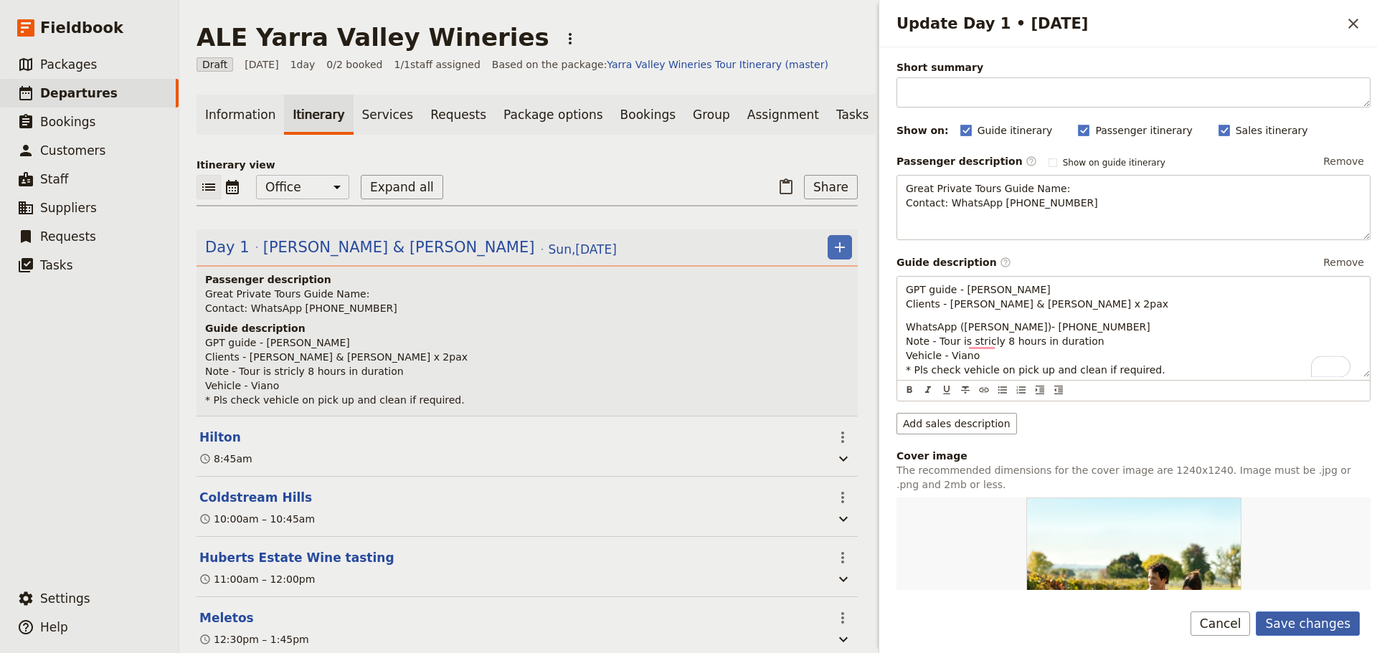
click at [1312, 612] on button "Save changes" at bounding box center [1308, 624] width 104 height 24
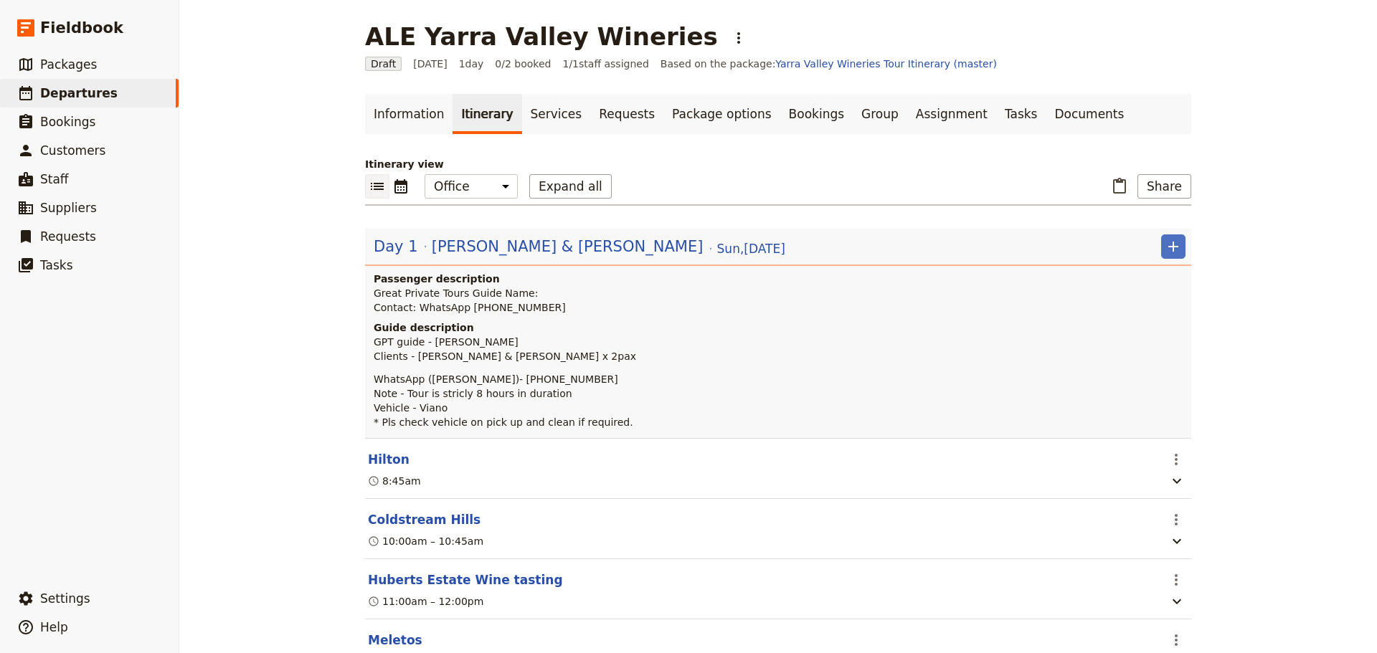
scroll to position [0, 0]
drag, startPoint x: 67, startPoint y: 89, endPoint x: 58, endPoint y: 89, distance: 8.6
click at [67, 89] on span "Departures" at bounding box center [78, 93] width 77 height 14
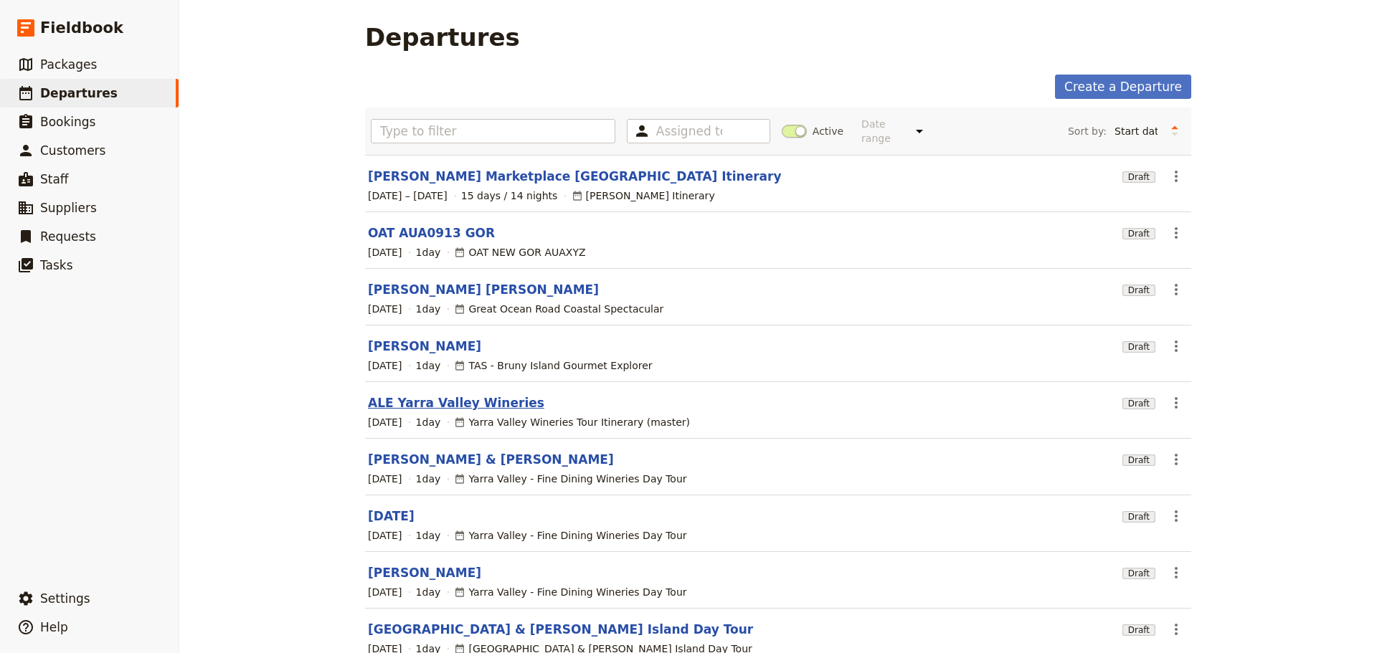
click at [435, 394] on link "ALE Yarra Valley Wineries" at bounding box center [456, 402] width 176 height 17
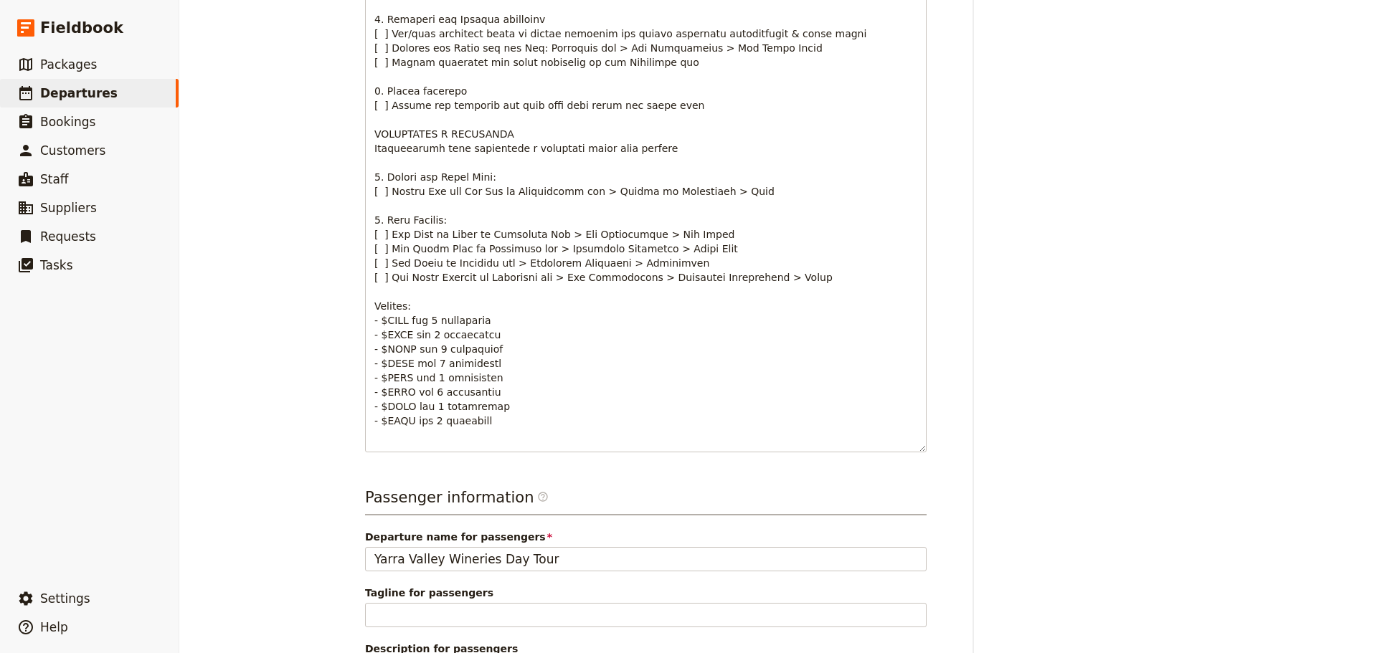
scroll to position [789, 0]
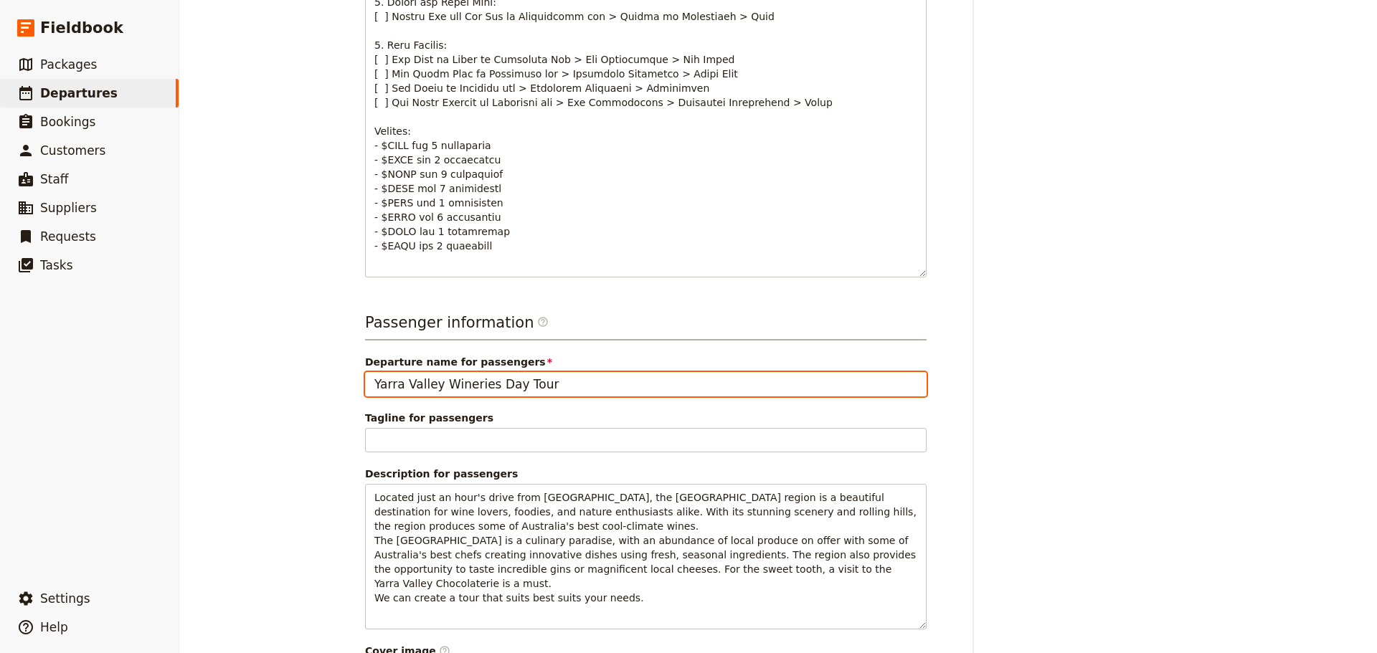
click at [366, 379] on input "Yarra Valley Wineries Day Tour" at bounding box center [646, 384] width 562 height 24
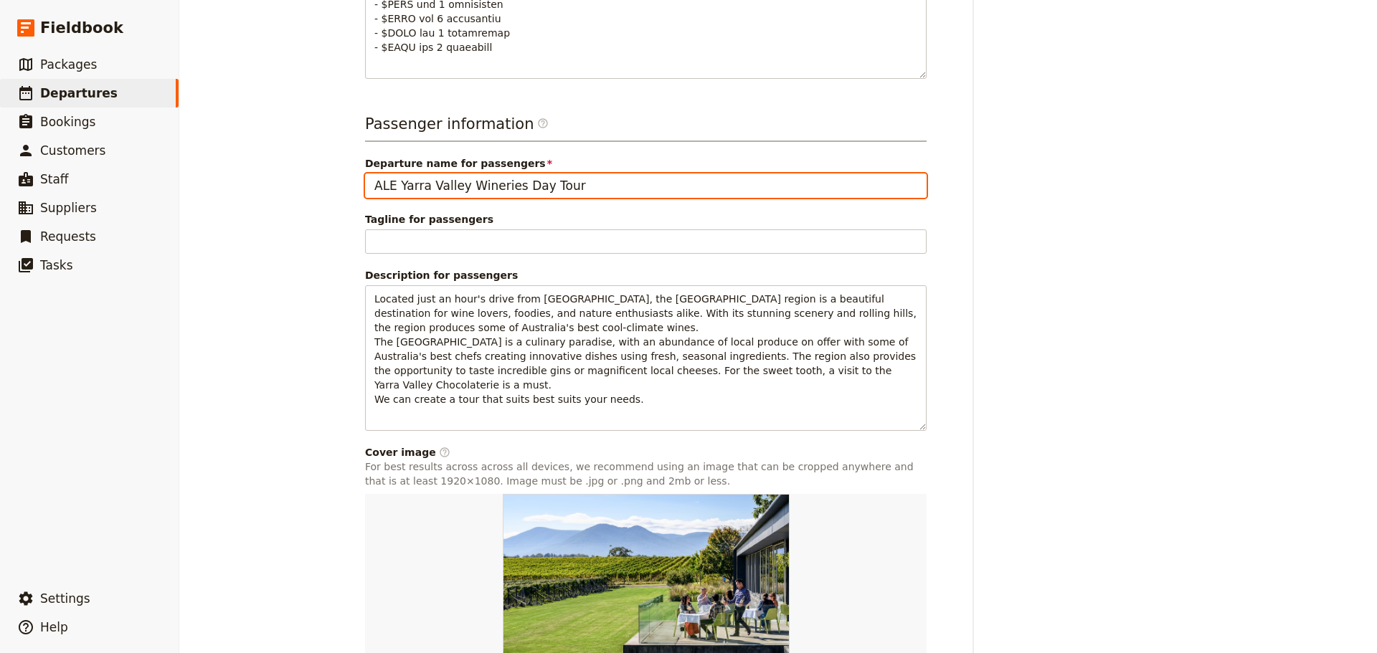
scroll to position [1087, 0]
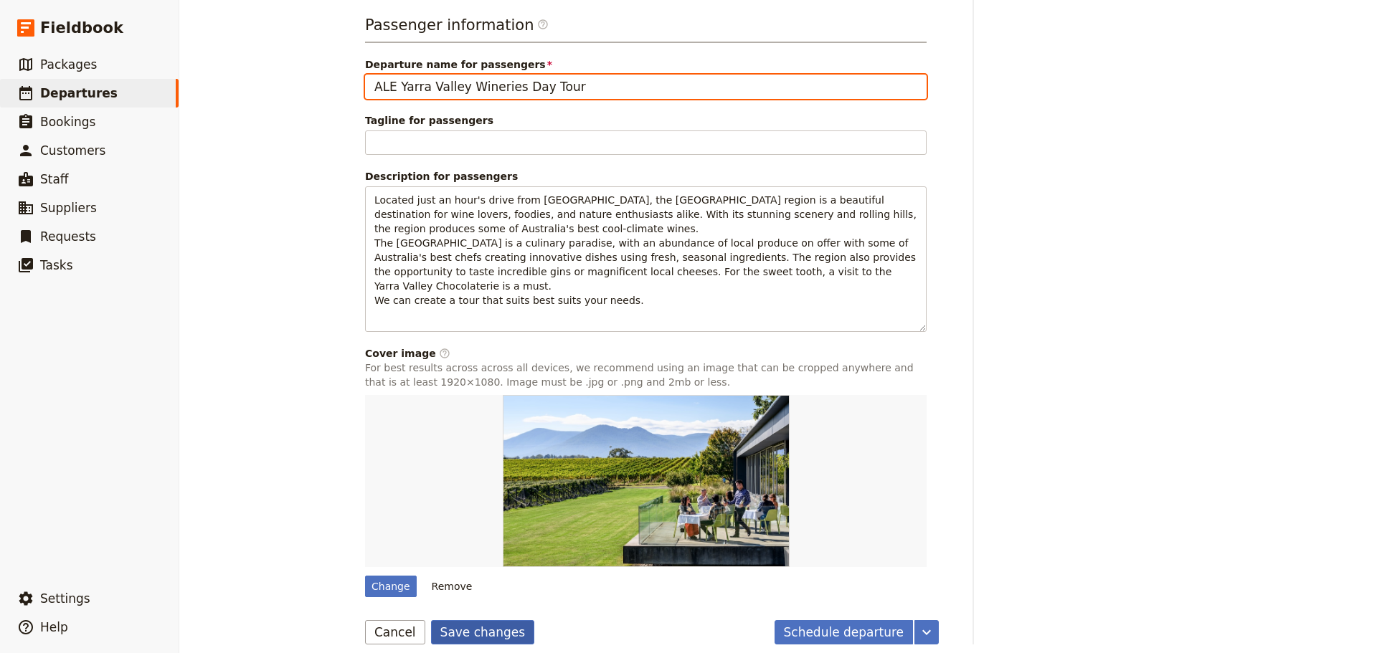
type input "ALE Yarra Valley Wineries Day Tour"
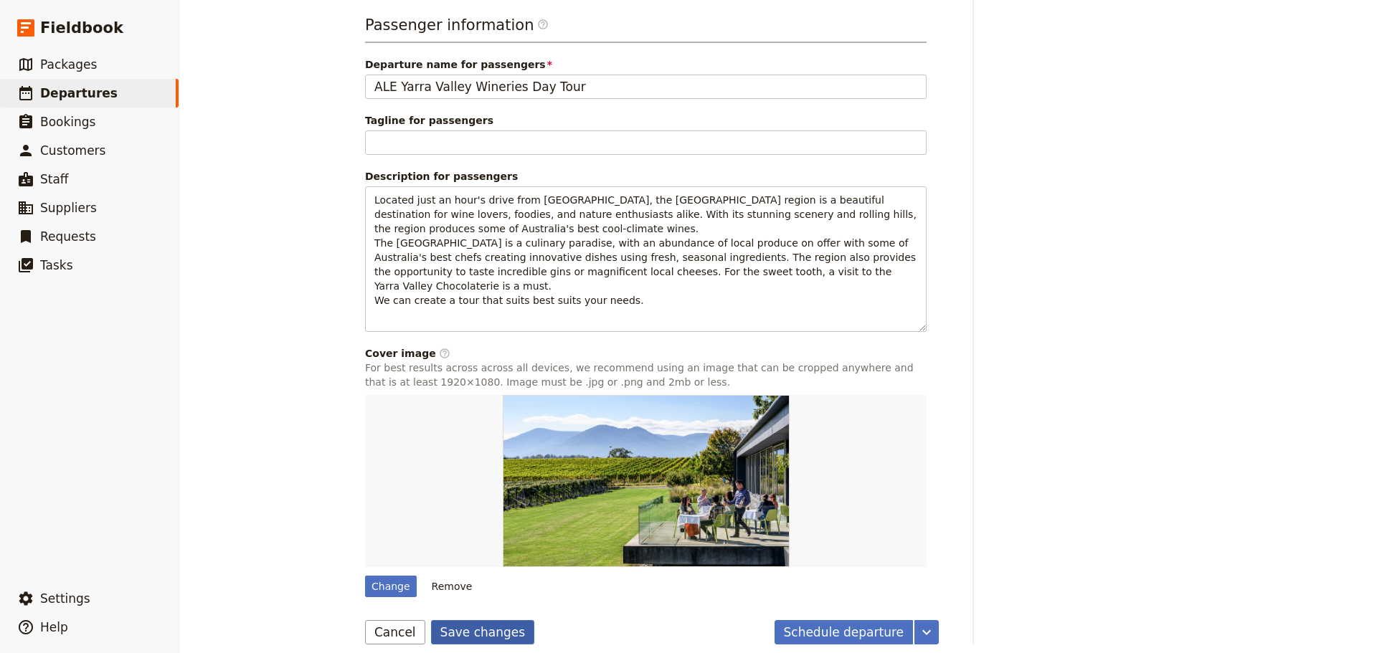
click at [470, 620] on button "Save changes" at bounding box center [483, 632] width 104 height 24
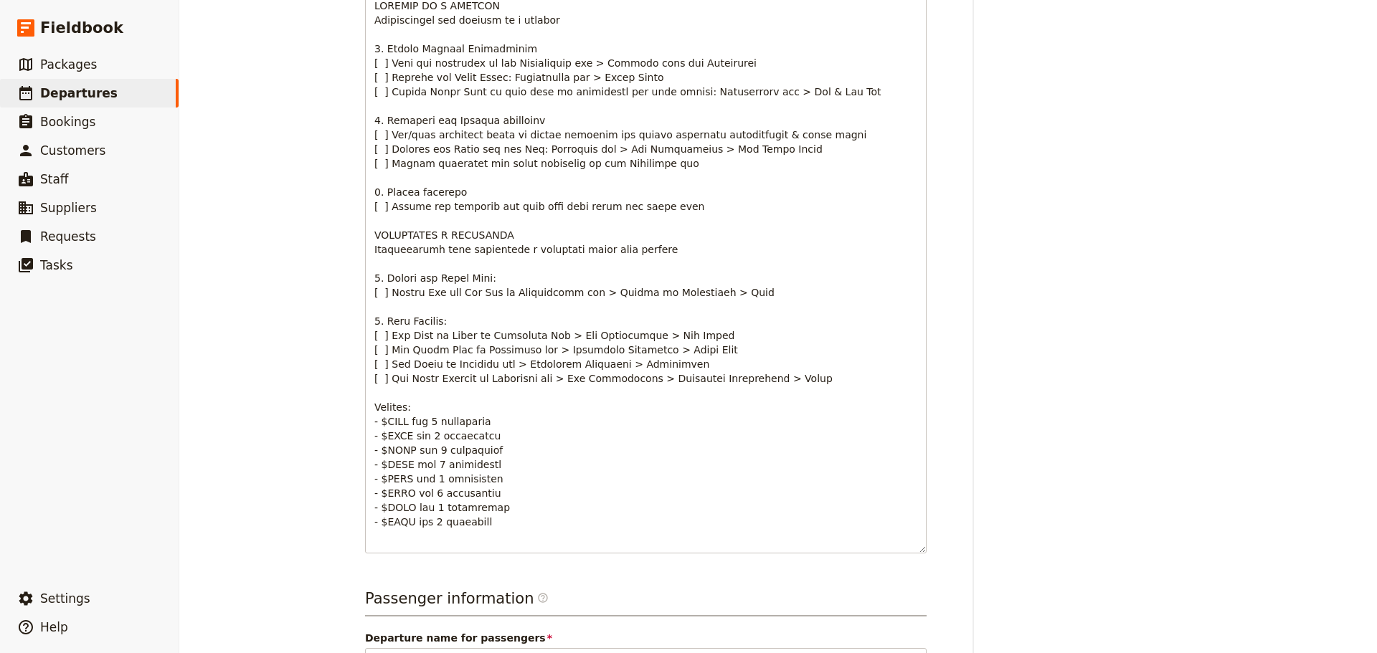
scroll to position [0, 0]
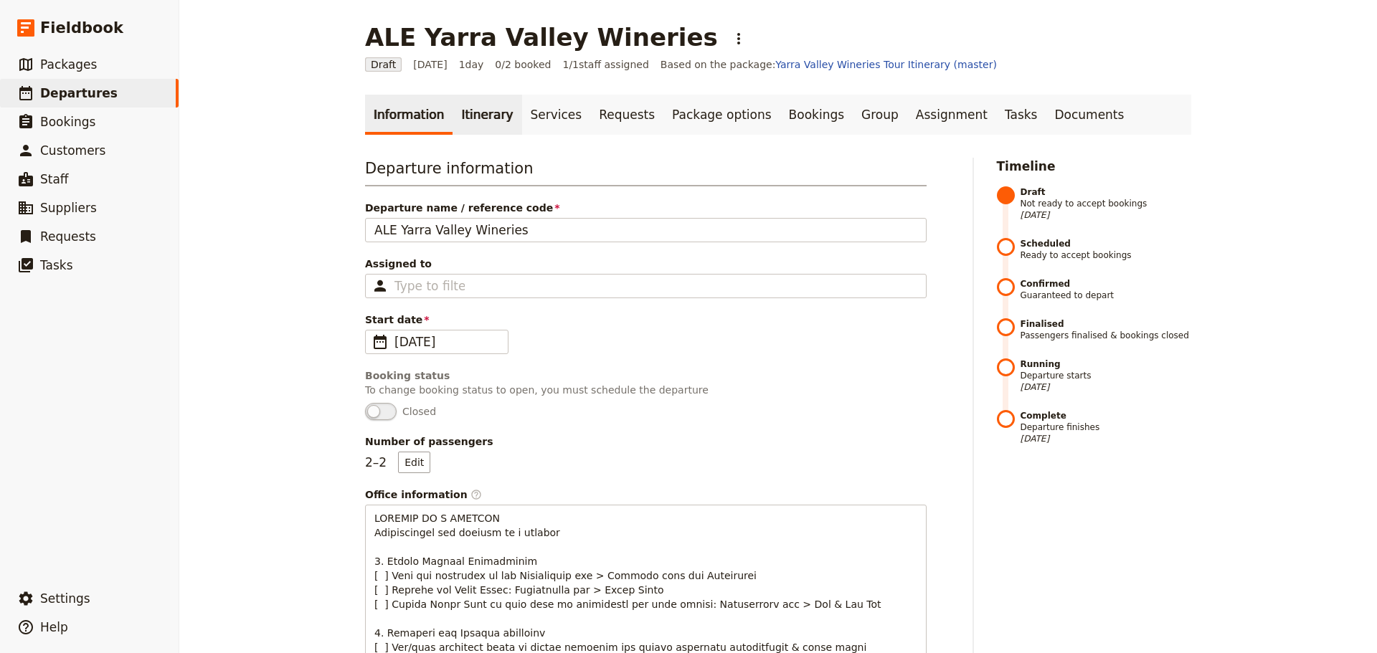
click at [465, 128] on link "Itinerary" at bounding box center [487, 115] width 69 height 40
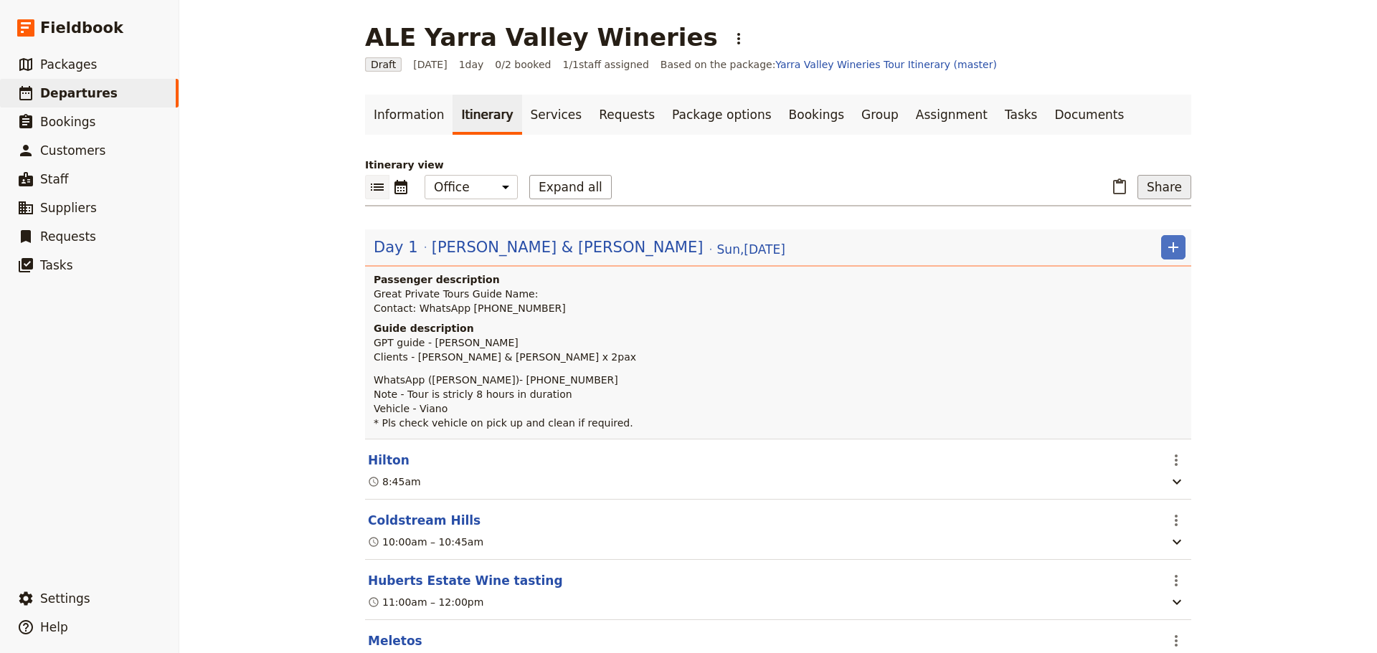
click at [1165, 191] on button "Share" at bounding box center [1164, 187] width 54 height 24
click at [1130, 257] on span "C Guide itinerary" at bounding box center [1111, 259] width 85 height 14
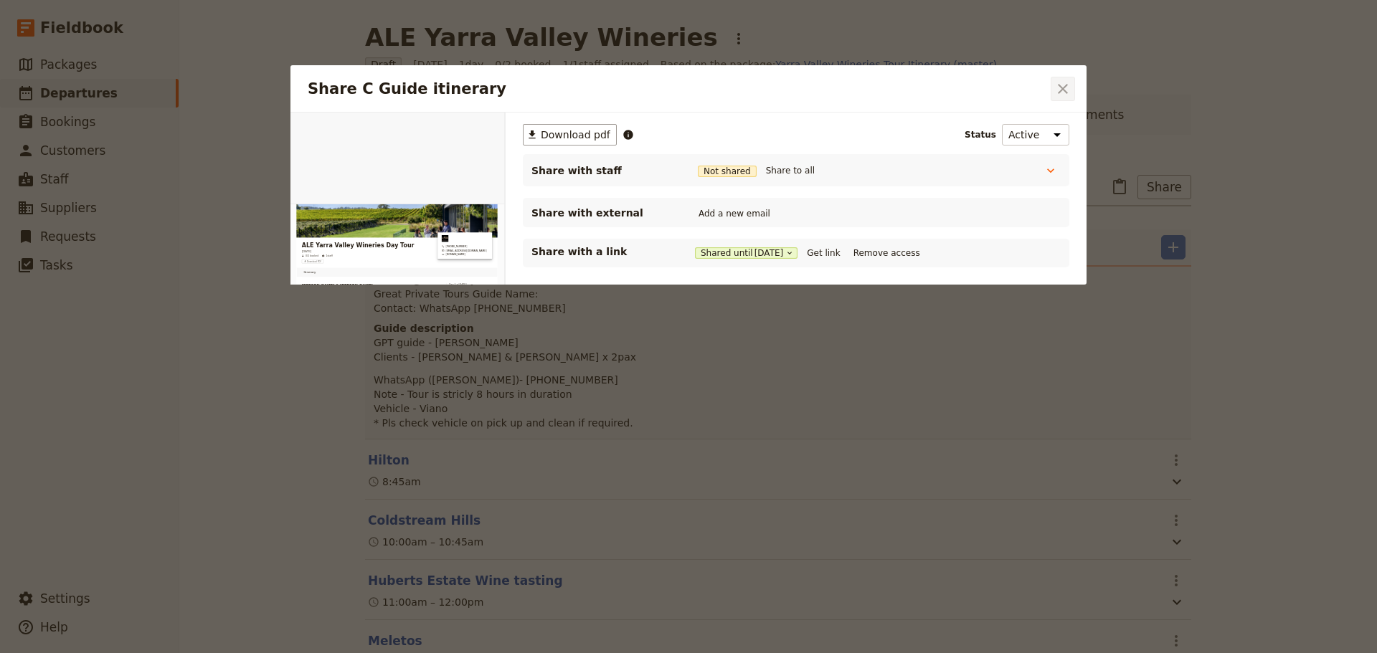
click at [1069, 88] on icon "Close dialog" at bounding box center [1062, 88] width 17 height 17
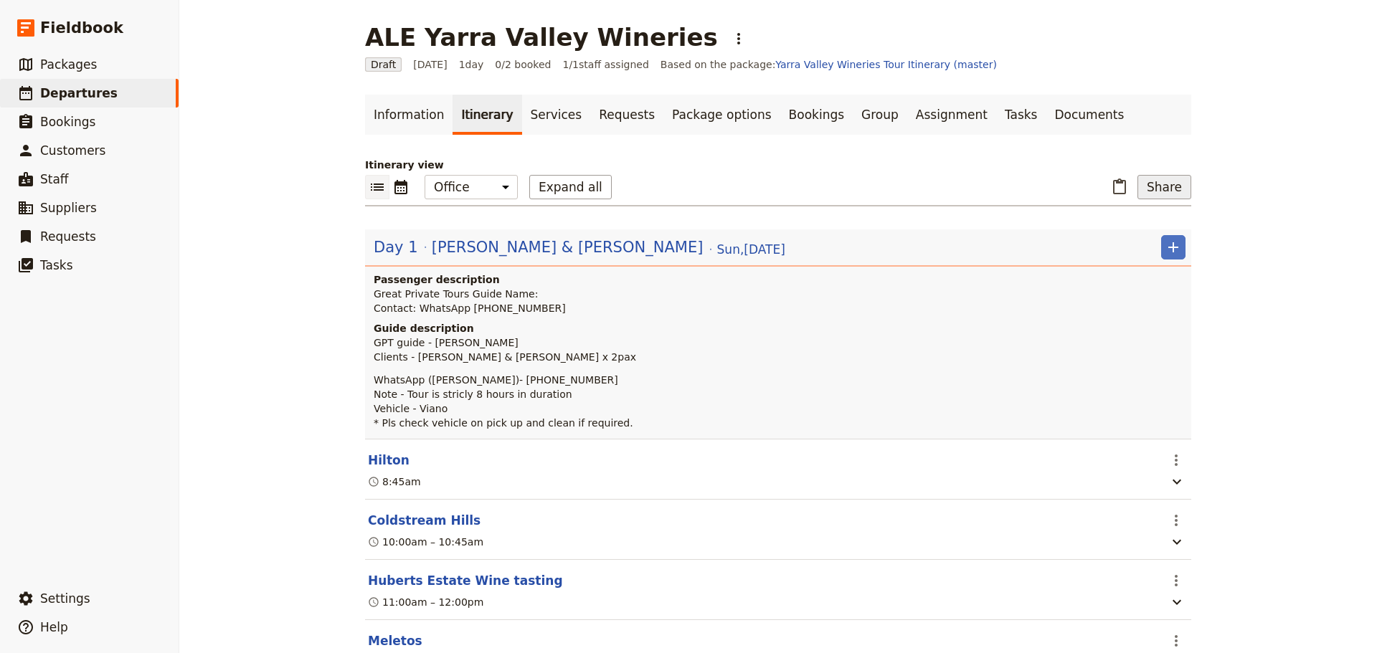
click at [1161, 190] on button "Share" at bounding box center [1164, 187] width 54 height 24
click at [1113, 257] on span "C Guide itinerary" at bounding box center [1111, 259] width 85 height 14
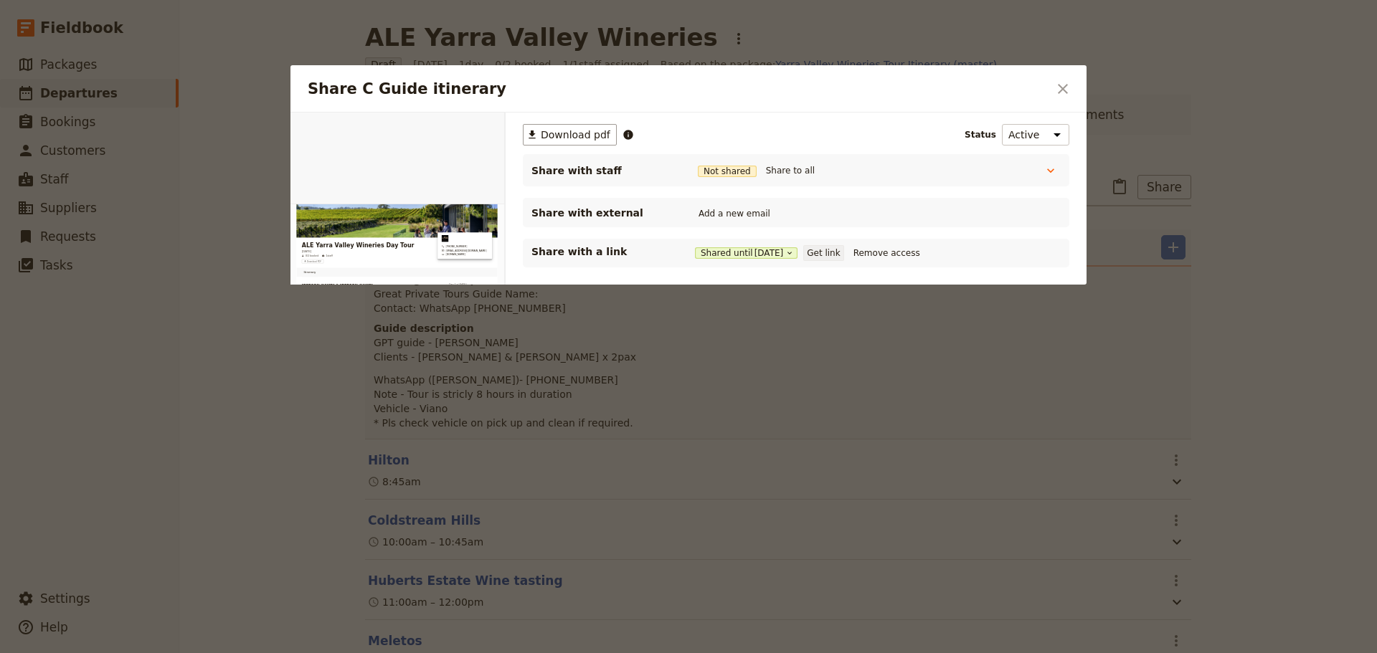
click at [831, 256] on button "Get link" at bounding box center [823, 253] width 40 height 16
click at [1061, 87] on icon "Close dialog" at bounding box center [1063, 89] width 10 height 10
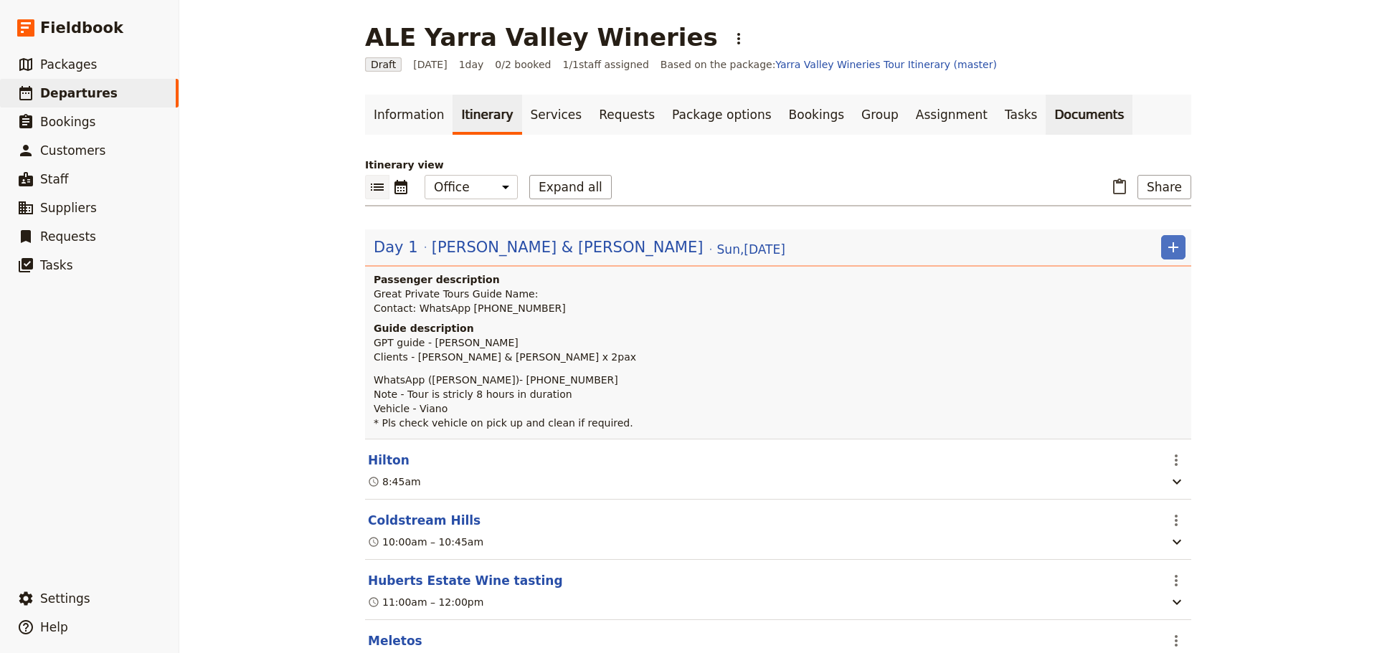
click at [1046, 115] on link "Documents" at bounding box center [1089, 115] width 87 height 40
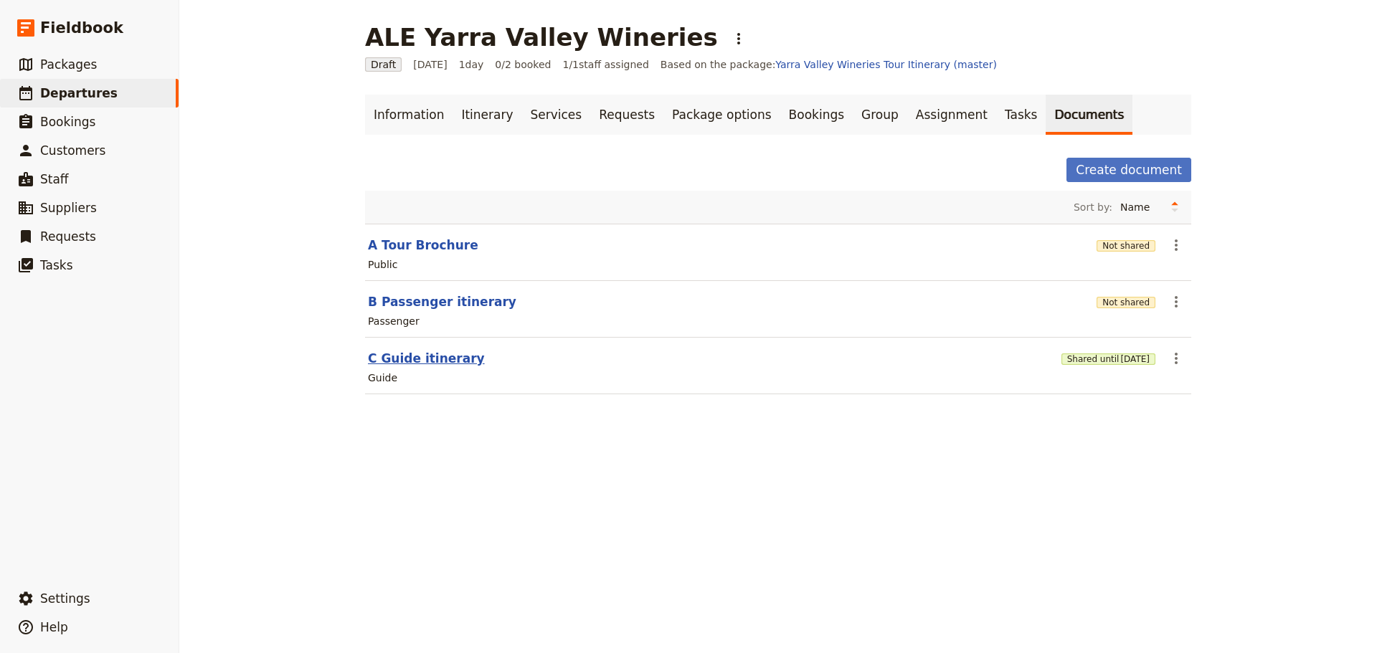
click at [404, 358] on button "C Guide itinerary" at bounding box center [426, 358] width 117 height 17
select select "STAFF"
select select "RUN_SHEET"
select select "DEFAULT"
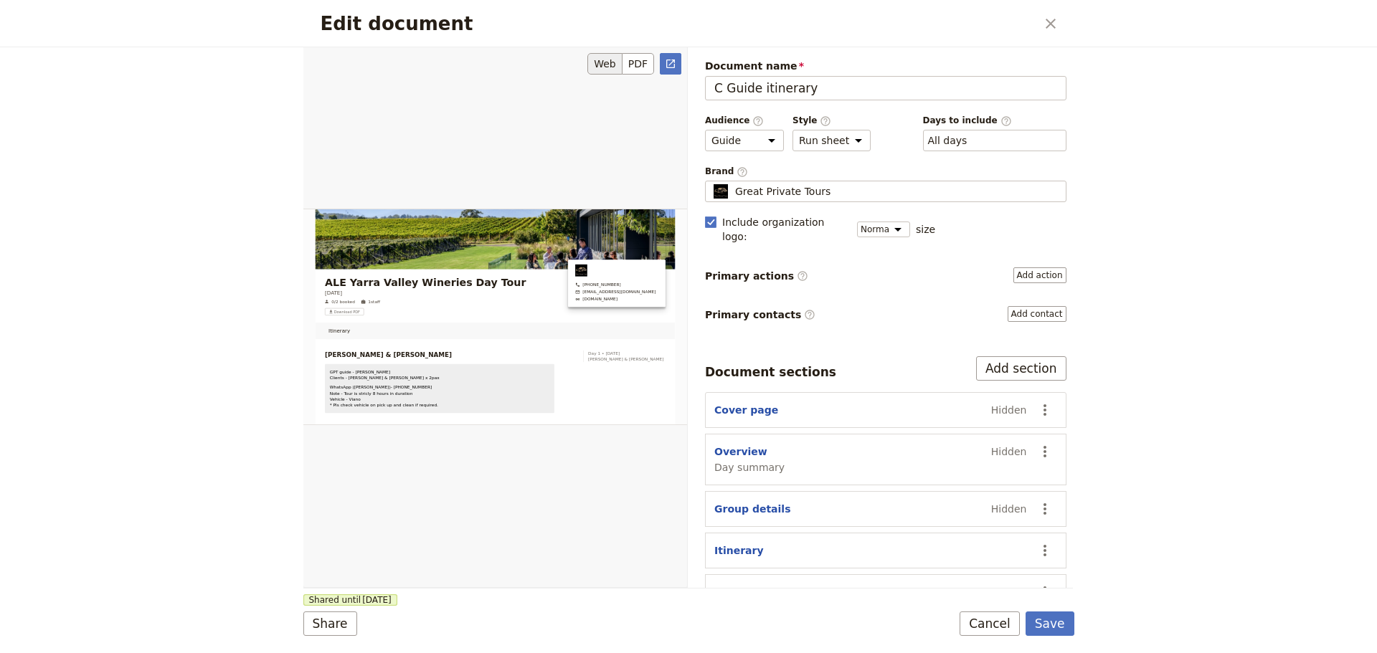
drag, startPoint x: 834, startPoint y: 91, endPoint x: 629, endPoint y: 93, distance: 205.1
click at [629, 93] on div "Web PDF ​ Document name C Guide itinerary Preview Audience ​ Public Passenger G…" at bounding box center [688, 317] width 770 height 541
click at [787, 87] on input "C Guide itinerary" at bounding box center [885, 88] width 361 height 24
drag, startPoint x: 791, startPoint y: 85, endPoint x: 707, endPoint y: 91, distance: 84.1
click at [707, 91] on input "C Guide itinerary" at bounding box center [885, 88] width 361 height 24
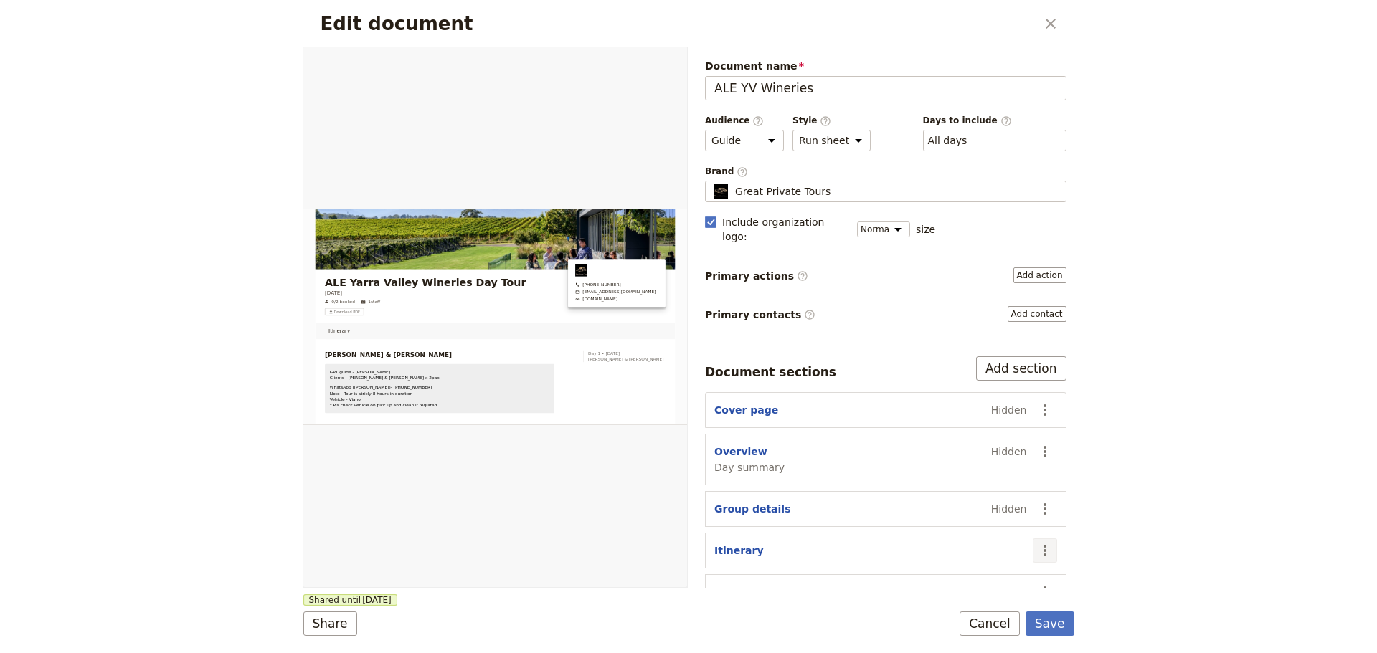
scroll to position [55, 0]
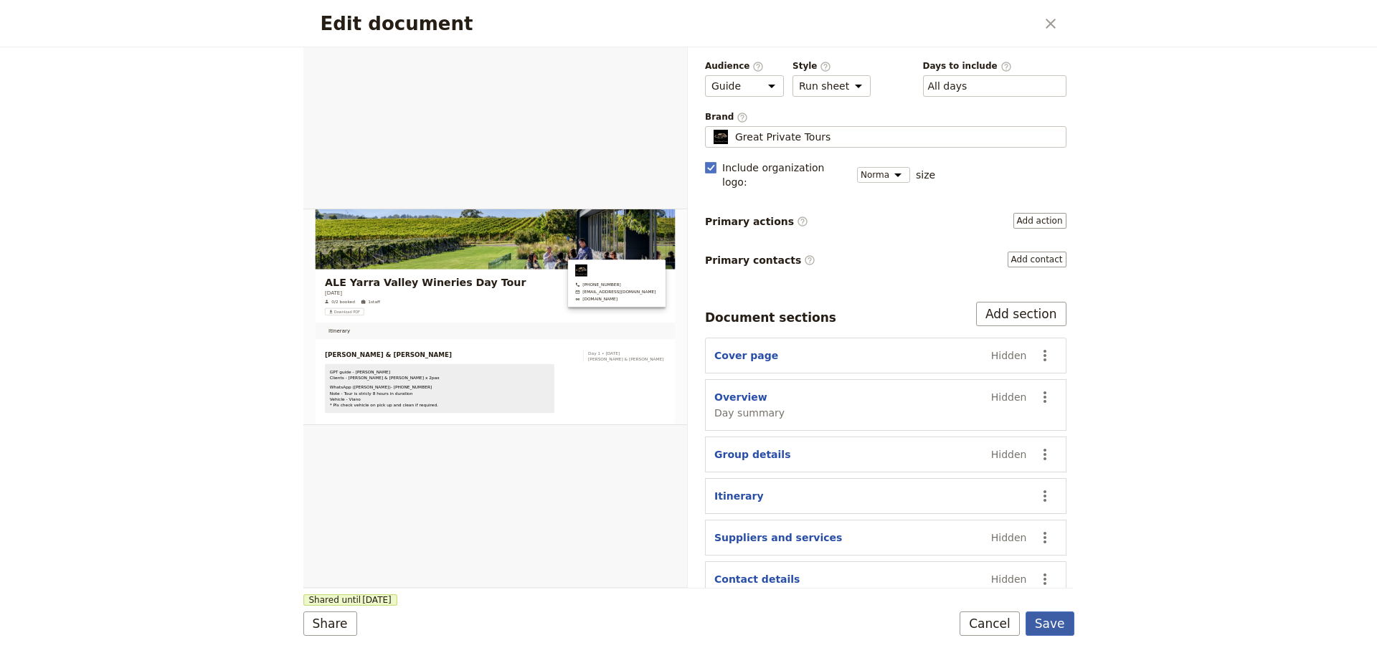
type input "ALE YV Wineries"
click at [1061, 625] on button "Save" at bounding box center [1050, 624] width 49 height 24
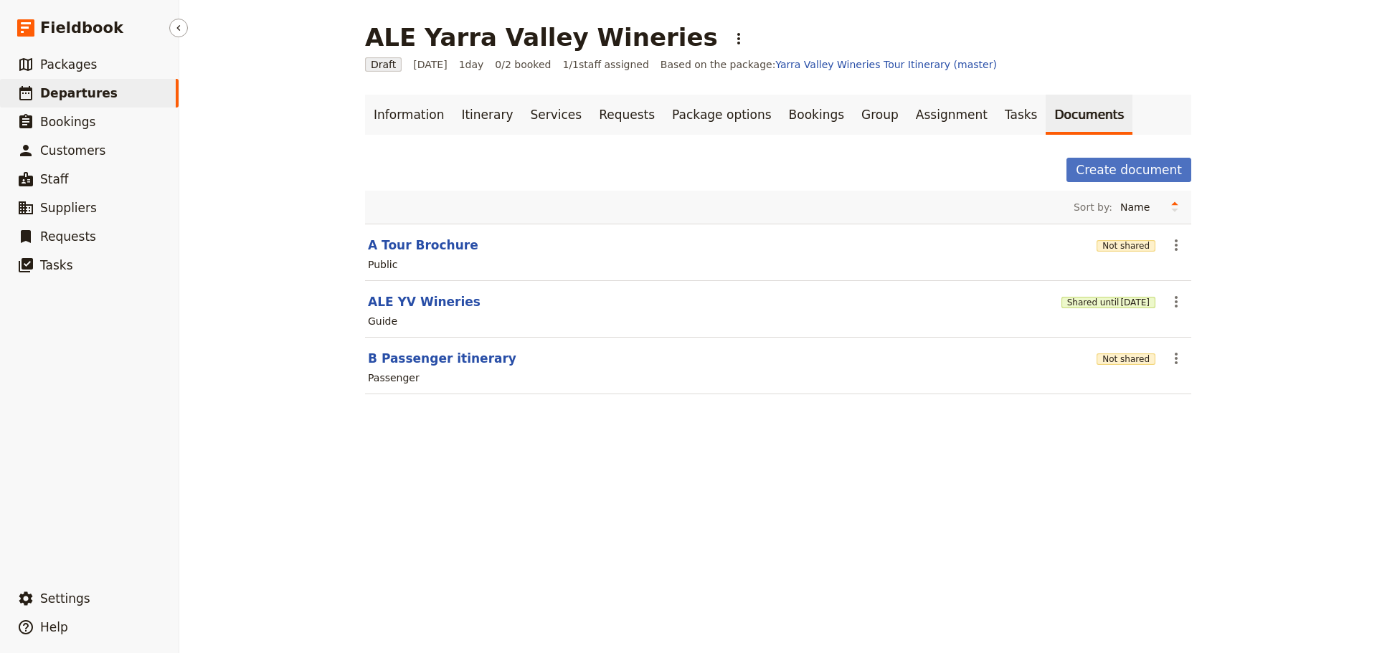
click at [99, 92] on span "Departures" at bounding box center [78, 93] width 77 height 14
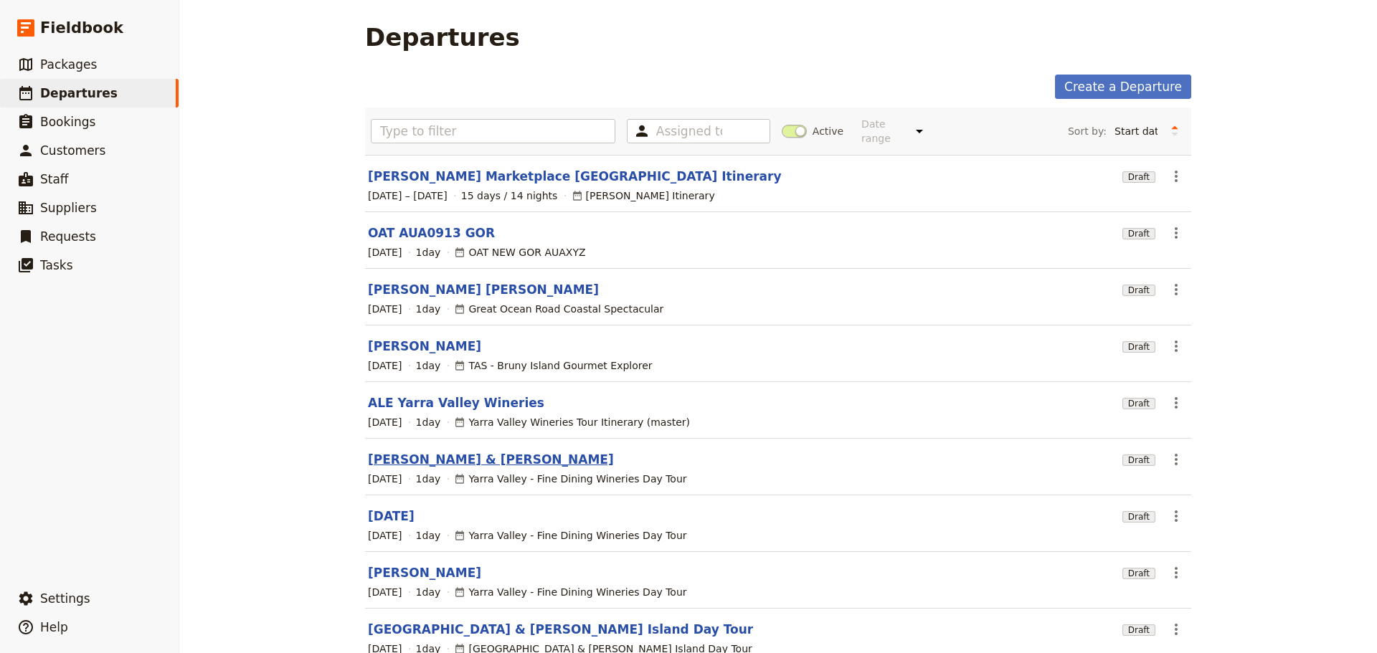
click at [380, 451] on link "[PERSON_NAME] & [PERSON_NAME]" at bounding box center [491, 459] width 246 height 17
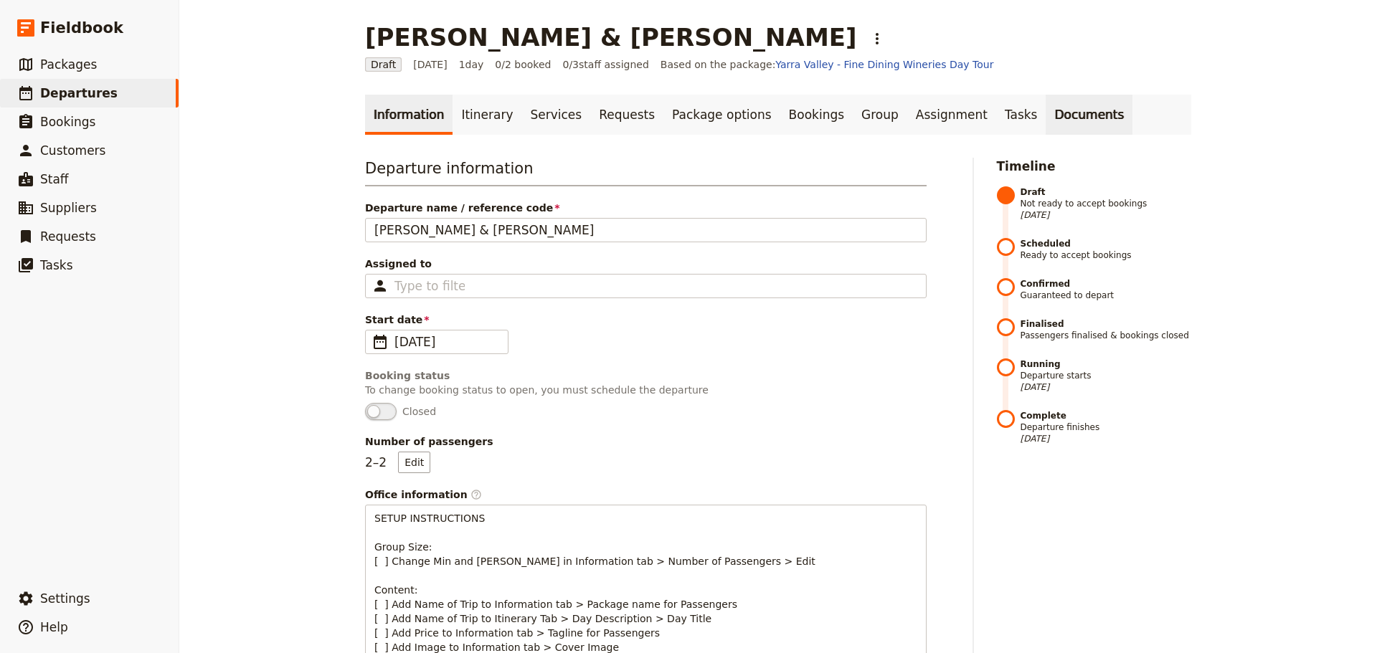
click at [1046, 116] on link "Documents" at bounding box center [1089, 115] width 87 height 40
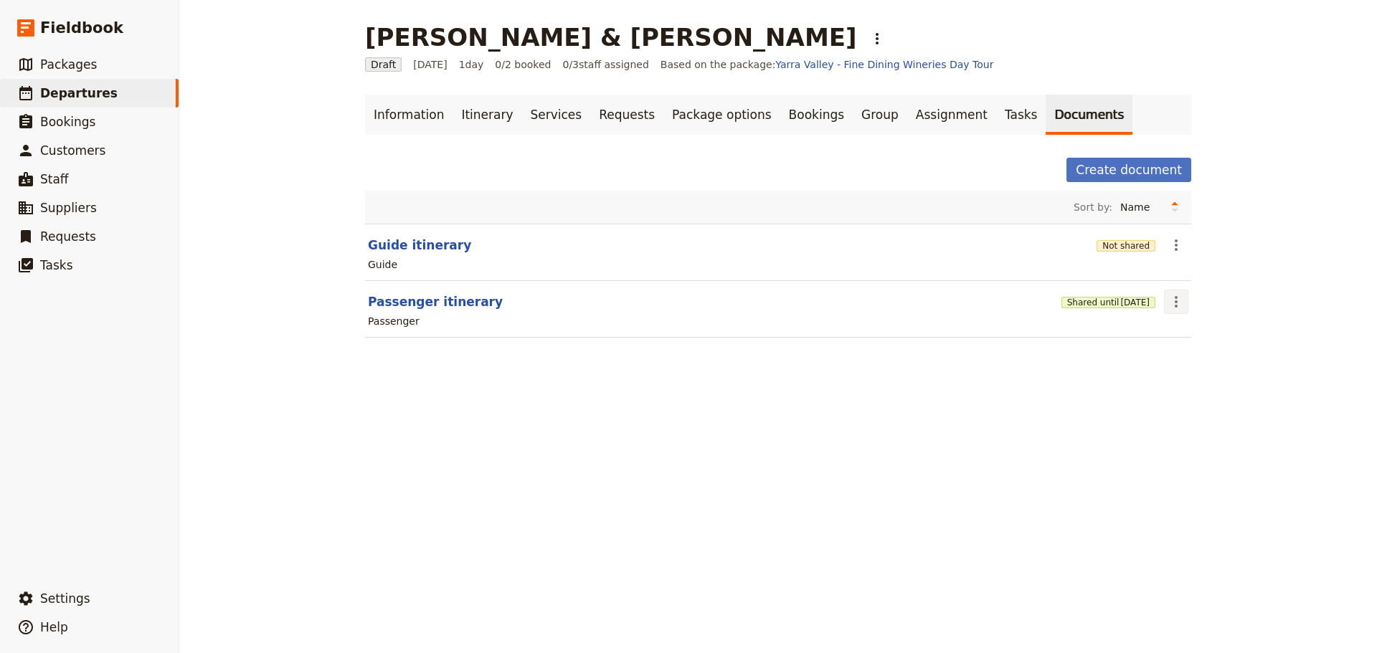
click at [1170, 303] on icon "Actions" at bounding box center [1176, 301] width 17 height 17
click at [1174, 333] on span "Share" at bounding box center [1182, 333] width 29 height 14
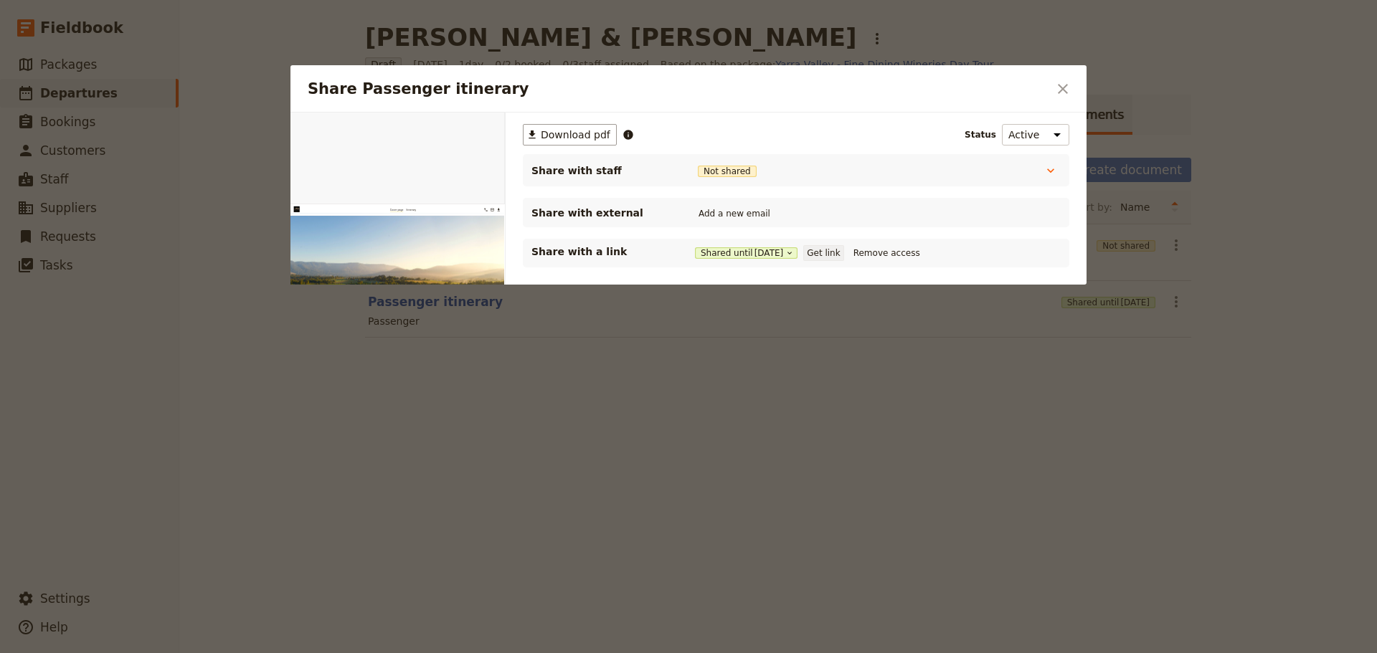
click at [830, 247] on button "Get link" at bounding box center [823, 253] width 40 height 16
click at [1061, 91] on icon "Close dialog" at bounding box center [1063, 89] width 10 height 10
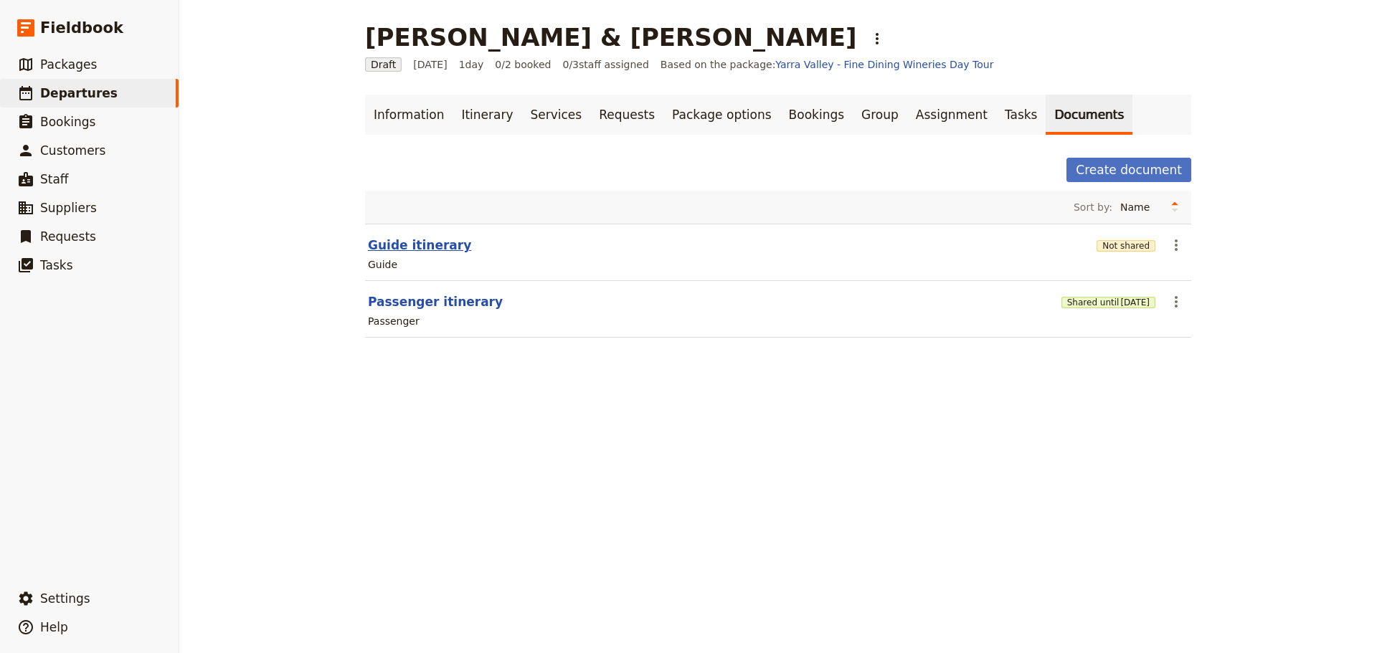
click at [380, 245] on button "Guide itinerary" at bounding box center [419, 245] width 103 height 17
select select "STAFF"
select select "RUN_SHEET"
select select "DEFAULT"
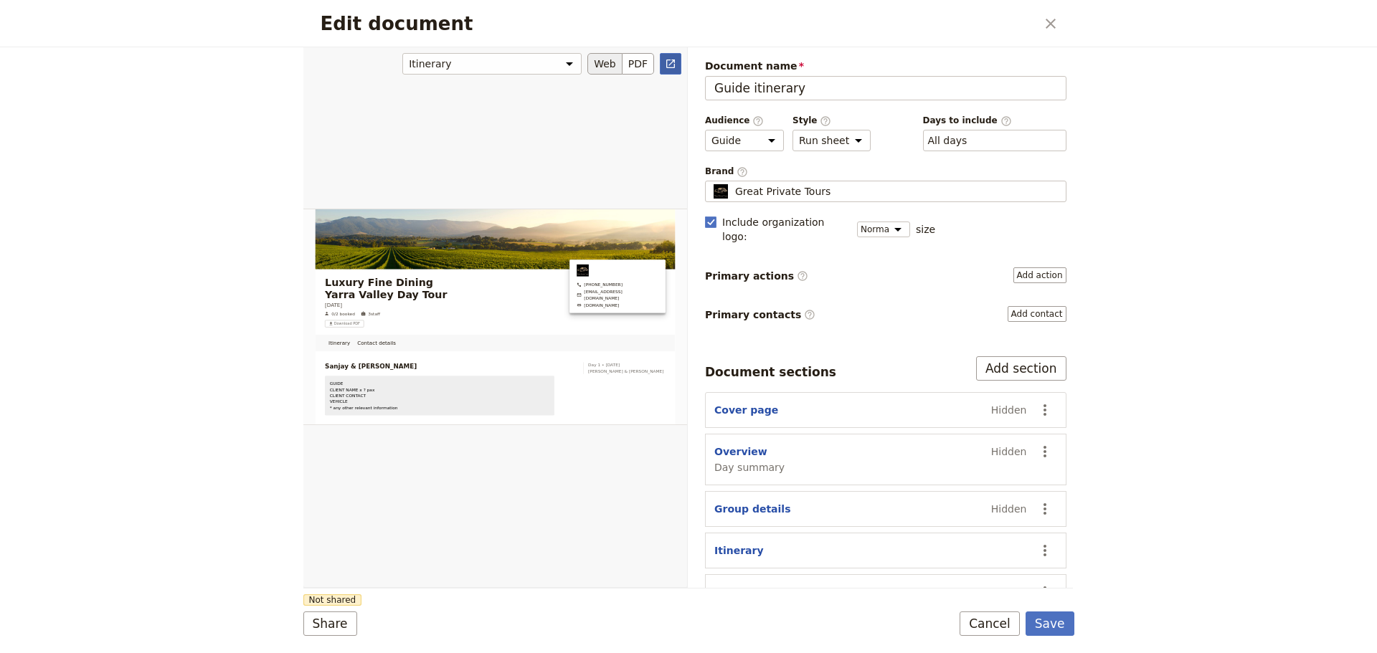
click at [671, 65] on icon "Open full preview" at bounding box center [670, 63] width 11 height 11
click at [983, 620] on button "Cancel" at bounding box center [990, 624] width 60 height 24
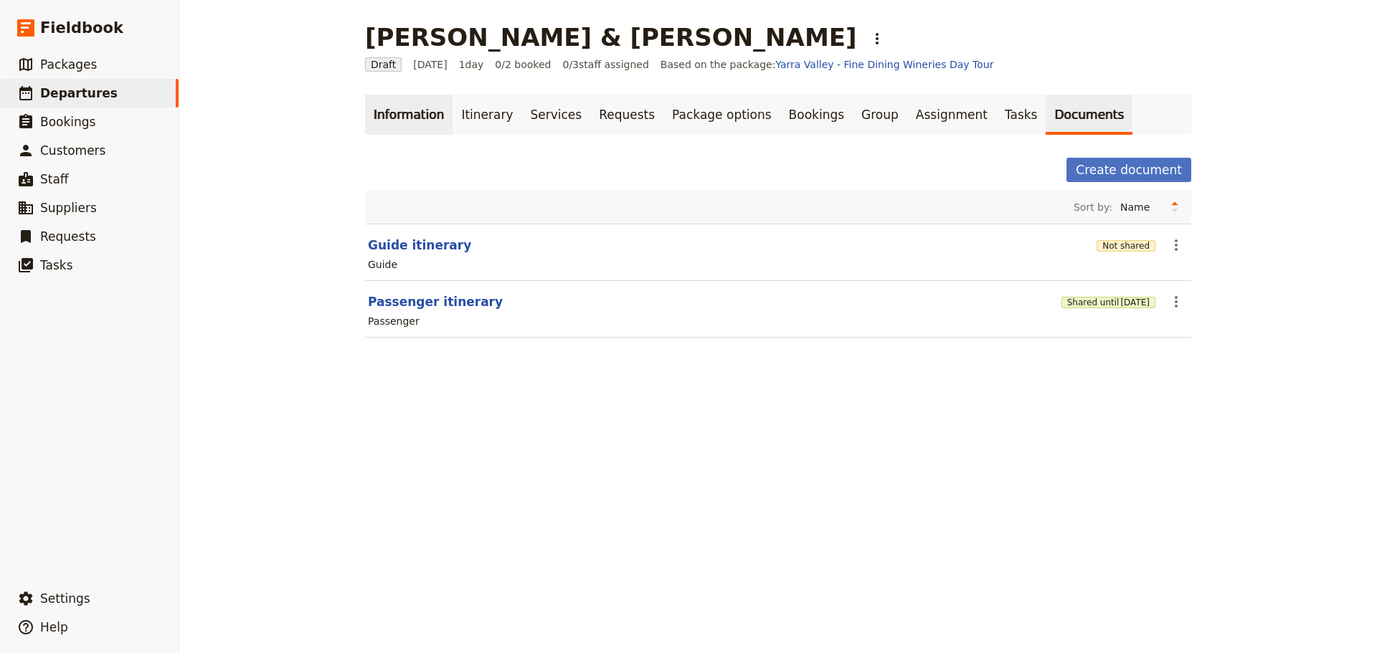
drag, startPoint x: 382, startPoint y: 108, endPoint x: 390, endPoint y: 113, distance: 10.3
click at [382, 108] on link "Information" at bounding box center [408, 115] width 87 height 40
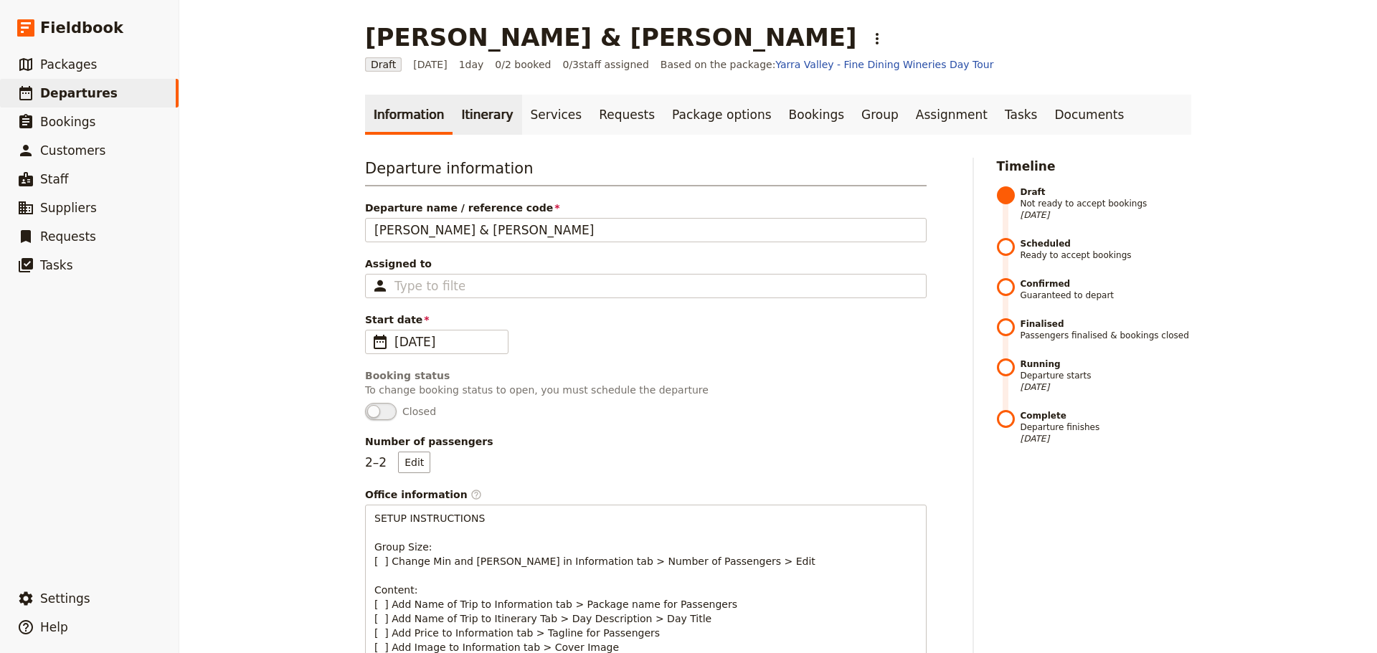
click at [470, 111] on link "Itinerary" at bounding box center [487, 115] width 69 height 40
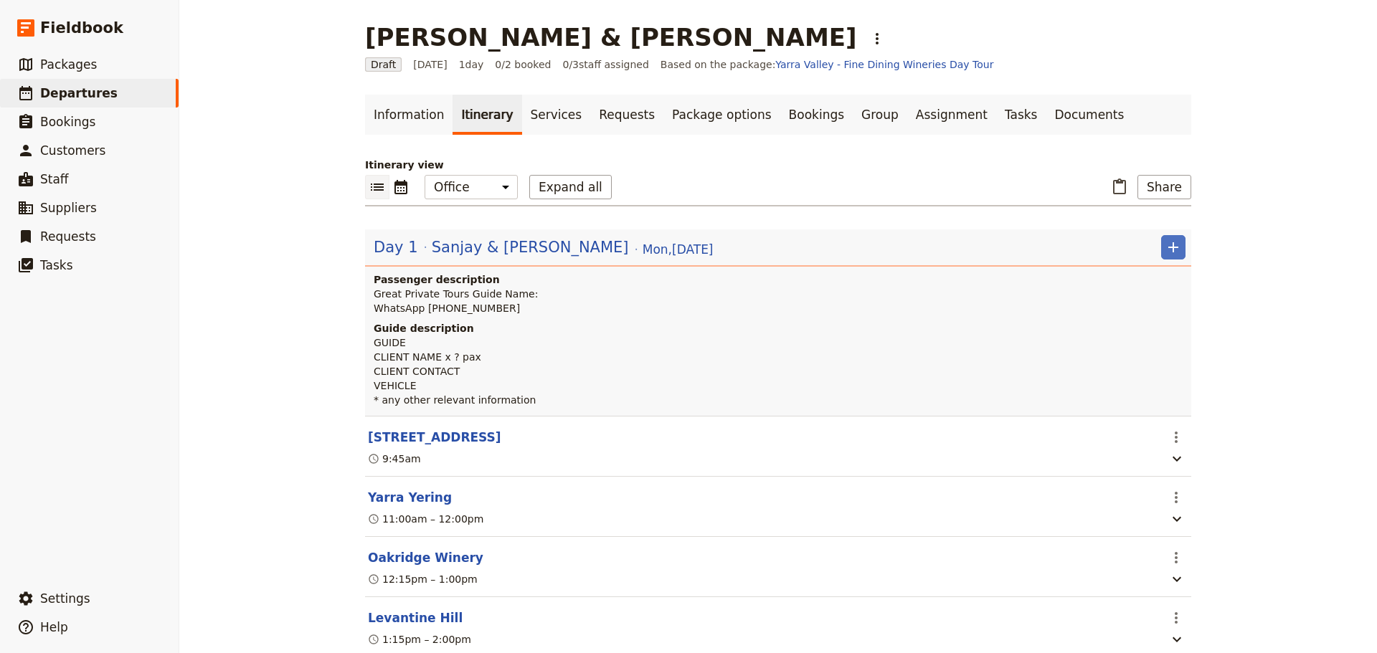
click at [494, 246] on span "Sanjay & [PERSON_NAME]" at bounding box center [530, 248] width 197 height 22
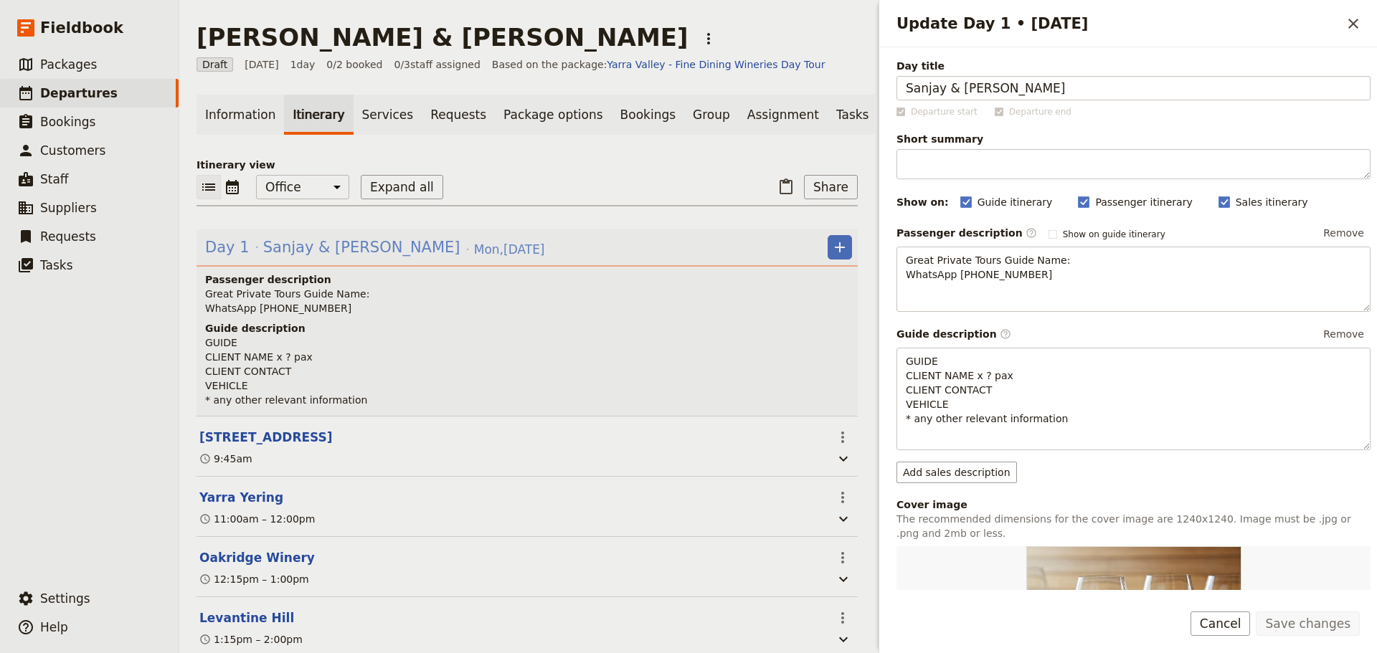
click at [312, 250] on span "Sanjay & [PERSON_NAME]" at bounding box center [361, 248] width 197 height 22
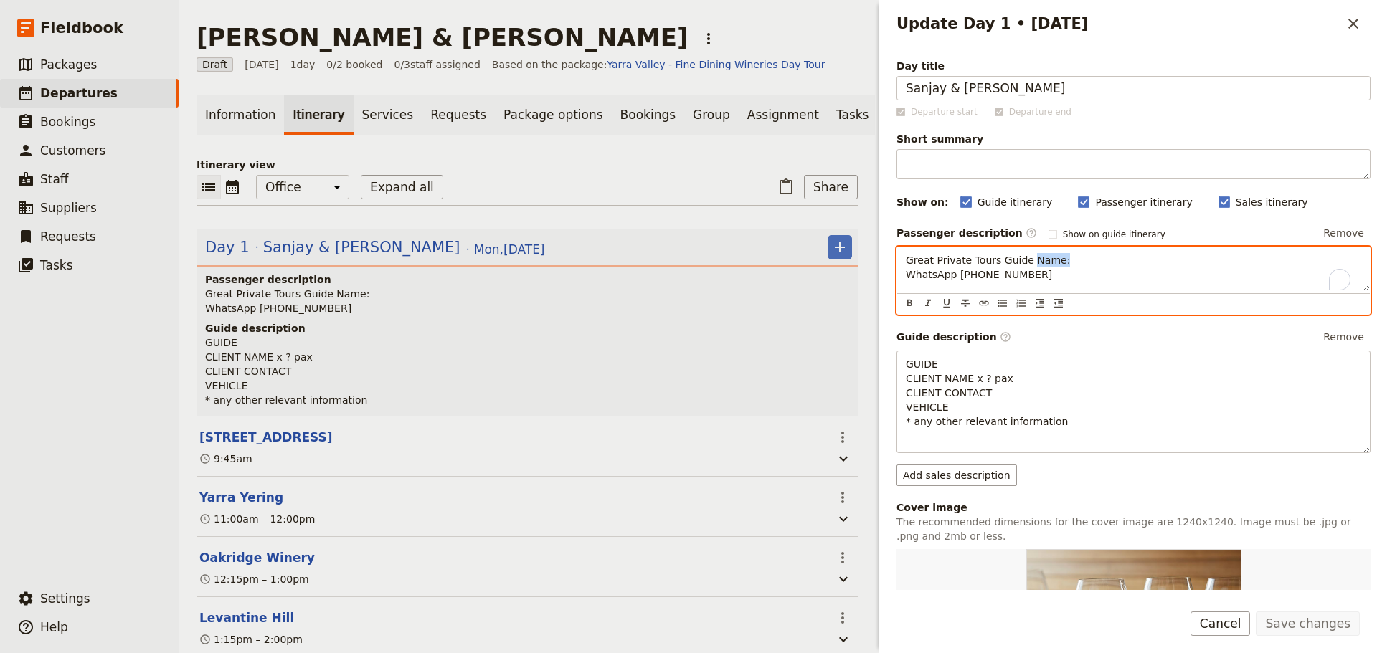
drag, startPoint x: 1070, startPoint y: 260, endPoint x: 1011, endPoint y: 261, distance: 59.5
click at [1023, 257] on p "Great Private Tours Guide Name: WhatsApp +61 400 000 000" at bounding box center [1133, 267] width 455 height 29
drag, startPoint x: 1011, startPoint y: 272, endPoint x: 987, endPoint y: 273, distance: 24.4
click at [987, 273] on p "Great Private Tours Guide - Alan Edwards WhatsApp +61 400 000 000" at bounding box center [1133, 267] width 455 height 29
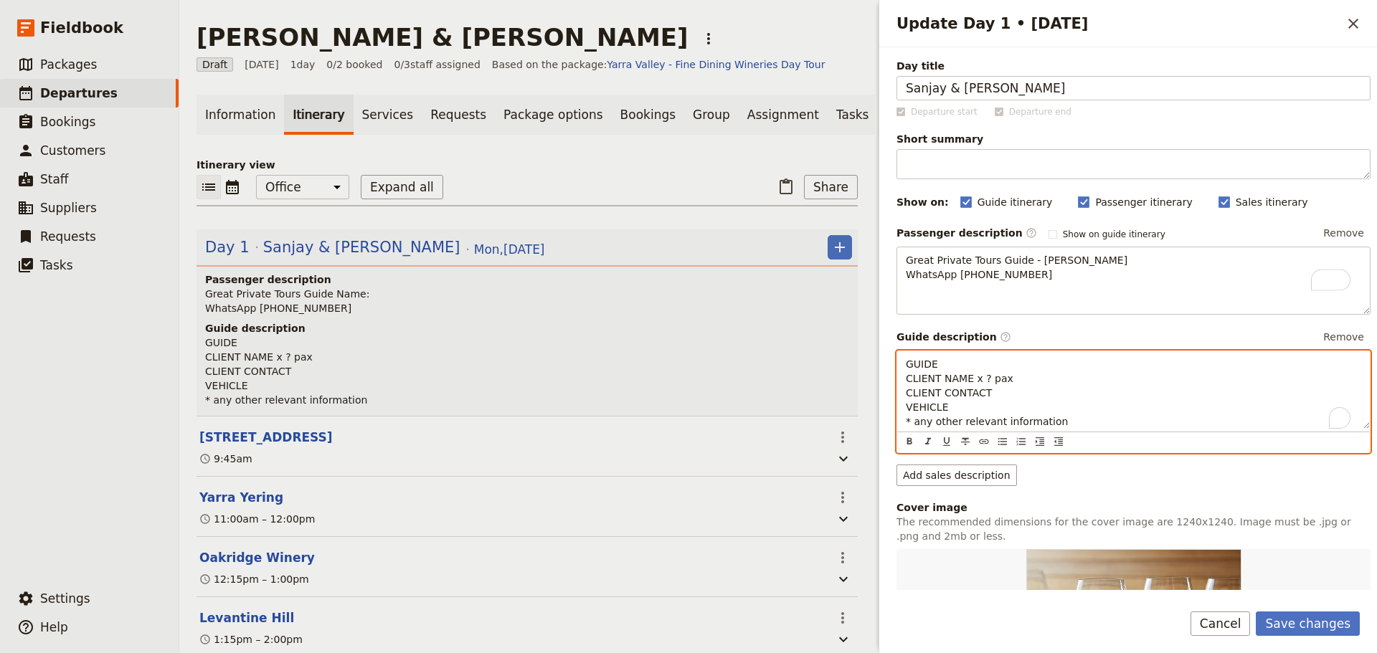
click at [973, 362] on p "GUIDE CLIENT NAME x ? pax CLIENT CONTACT VEHICLE * any other relevant informati…" at bounding box center [1133, 393] width 455 height 72
drag, startPoint x: 950, startPoint y: 377, endPoint x: 891, endPoint y: 386, distance: 60.3
click at [889, 379] on div "Day title Sanjay & Cornelius Departure start Departure end Short summary 150 / …" at bounding box center [1128, 318] width 498 height 543
drag, startPoint x: 1002, startPoint y: 394, endPoint x: 897, endPoint y: 394, distance: 104.7
click at [897, 394] on div "GUIDE - Alan E Cornelius Viljoen & parter, Sanjay x 2pax CLIENT CONTACT VEHICLE…" at bounding box center [1133, 389] width 473 height 77
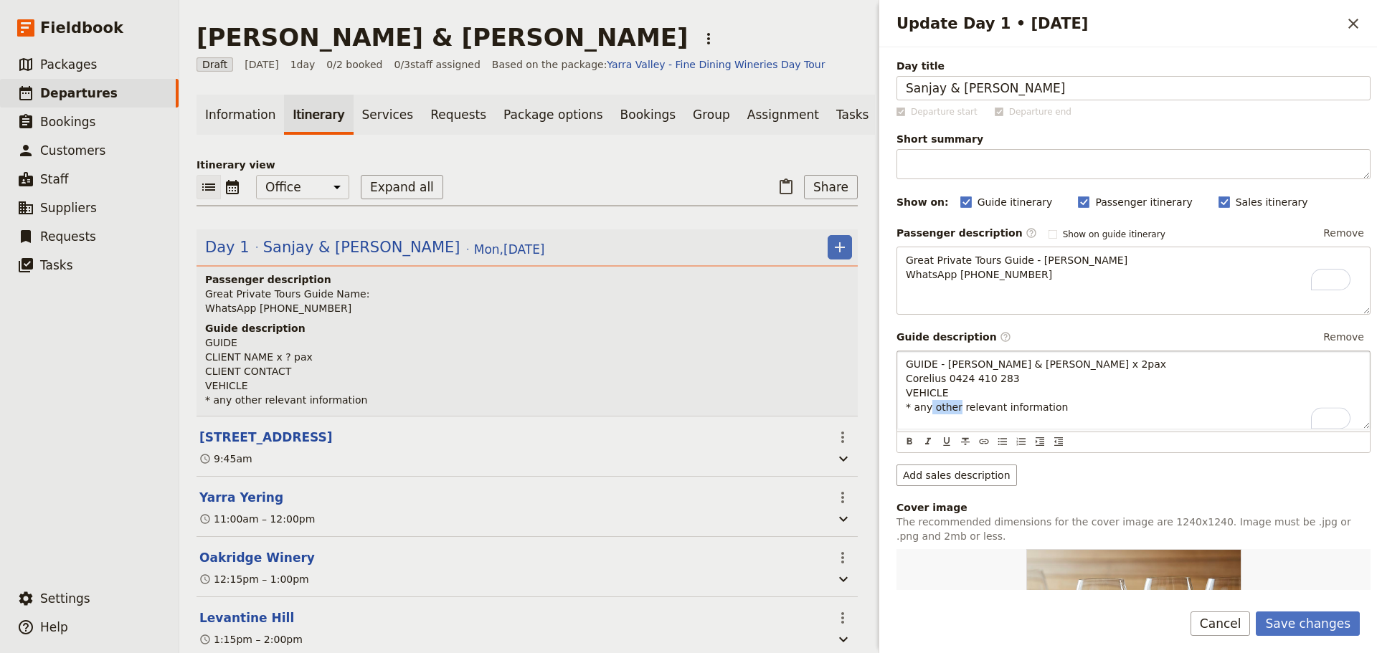
drag, startPoint x: 952, startPoint y: 403, endPoint x: 912, endPoint y: 407, distance: 40.3
click at [912, 407] on p "GUIDE - Alan E Cornelius Viljoen & parter, Sanjay x 2pax Corelius 0424 410 283 …" at bounding box center [1133, 385] width 455 height 57
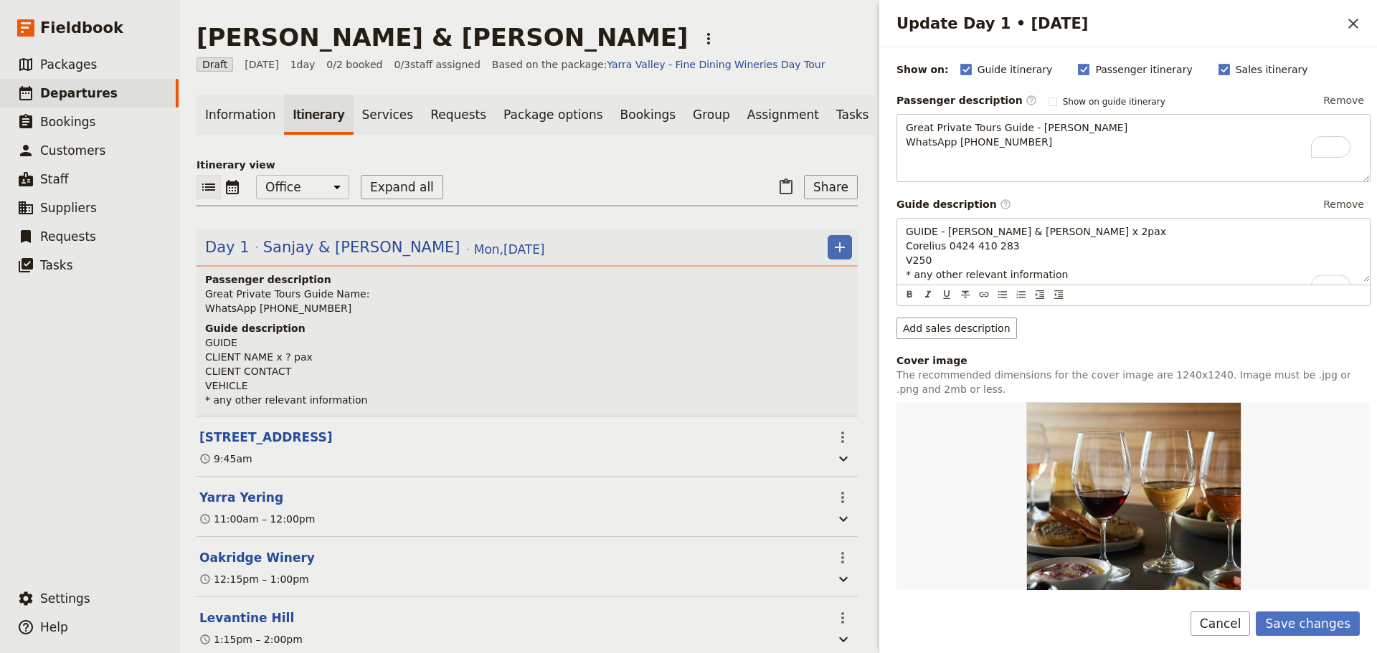
scroll to position [143, 0]
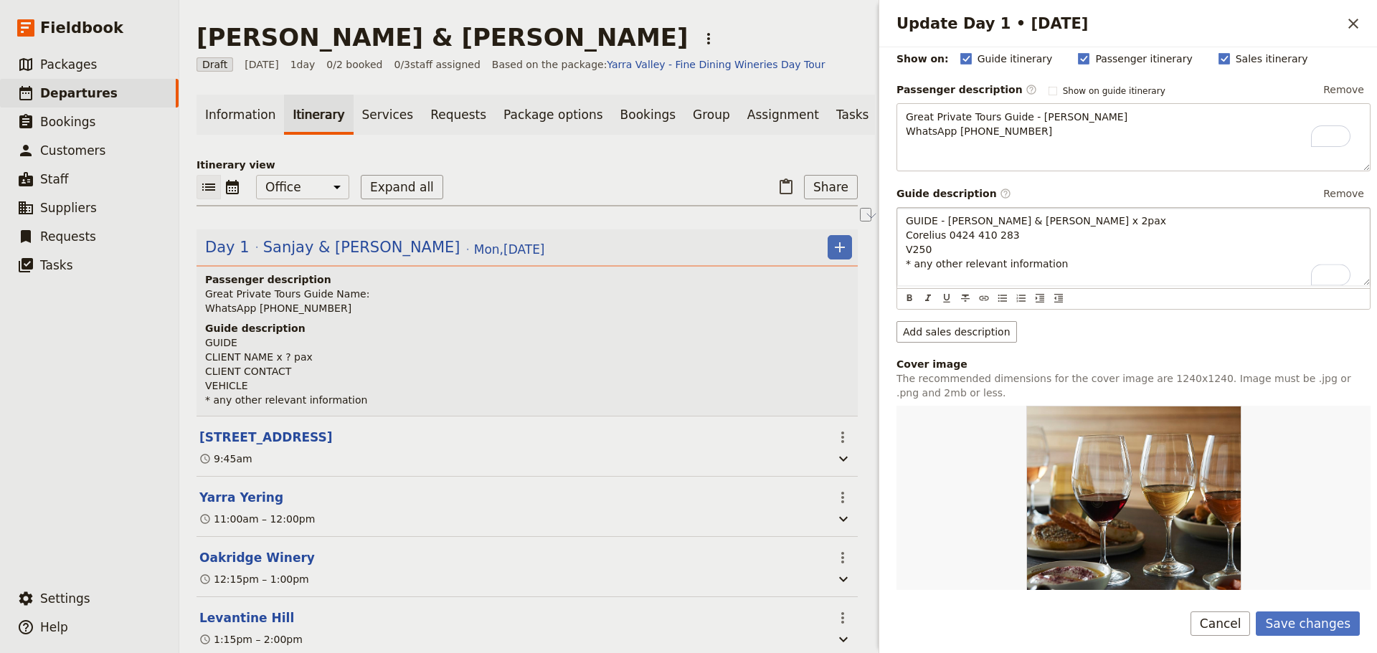
drag, startPoint x: 1022, startPoint y: 275, endPoint x: 914, endPoint y: 280, distance: 108.5
click at [914, 271] on p "GUIDE - Alan E Cornelius Viljoen & parter, Sanjay x 2pax Corelius 0424 410 283 …" at bounding box center [1133, 242] width 455 height 57
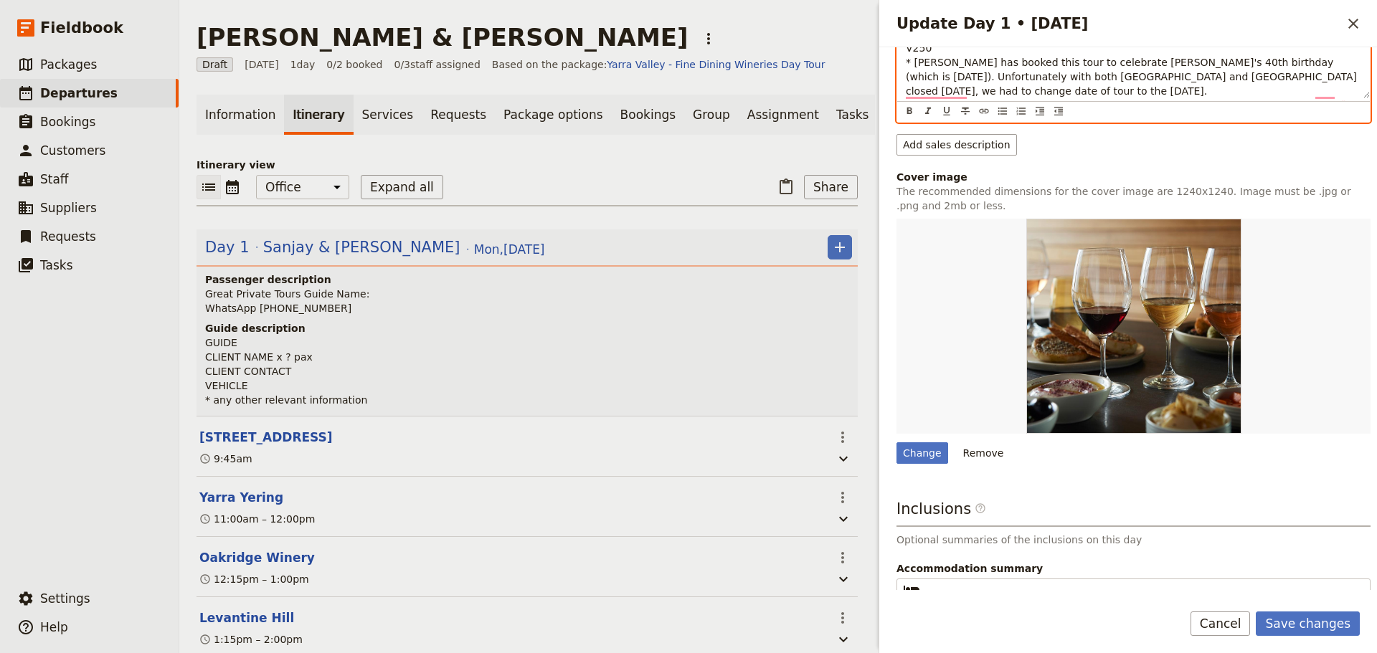
scroll to position [458, 0]
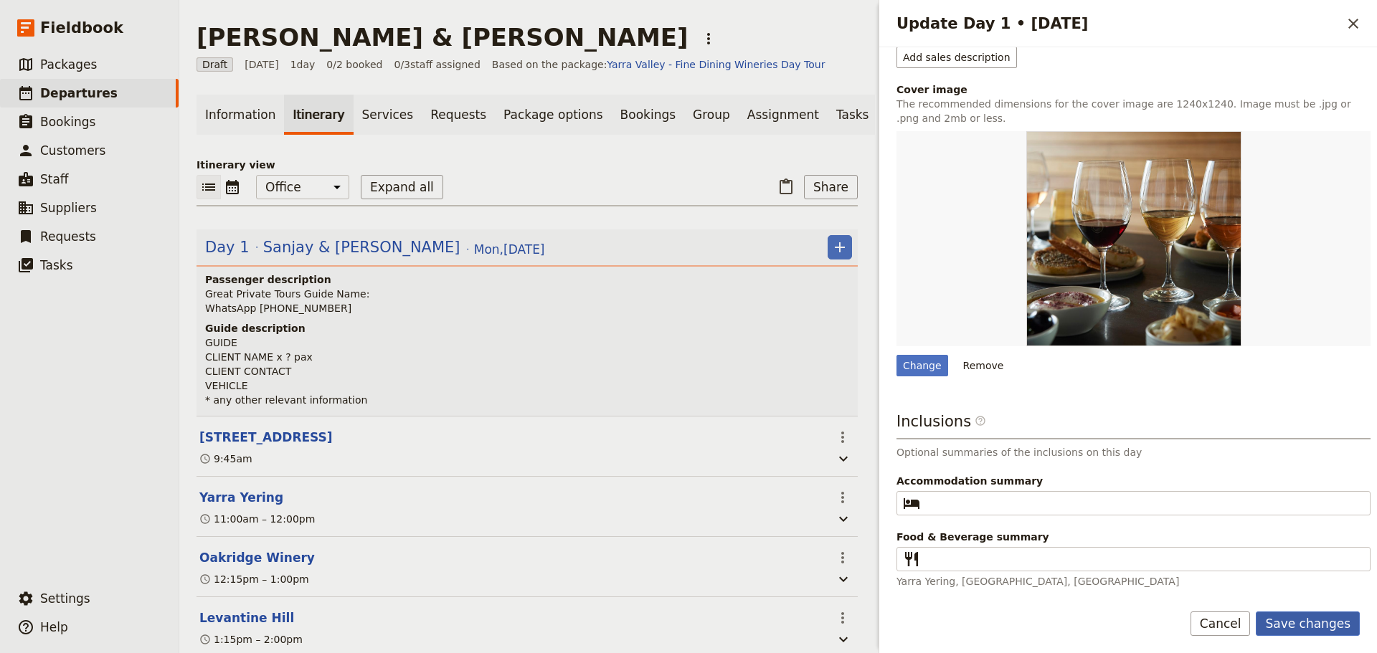
click at [1344, 613] on button "Save changes" at bounding box center [1308, 624] width 104 height 24
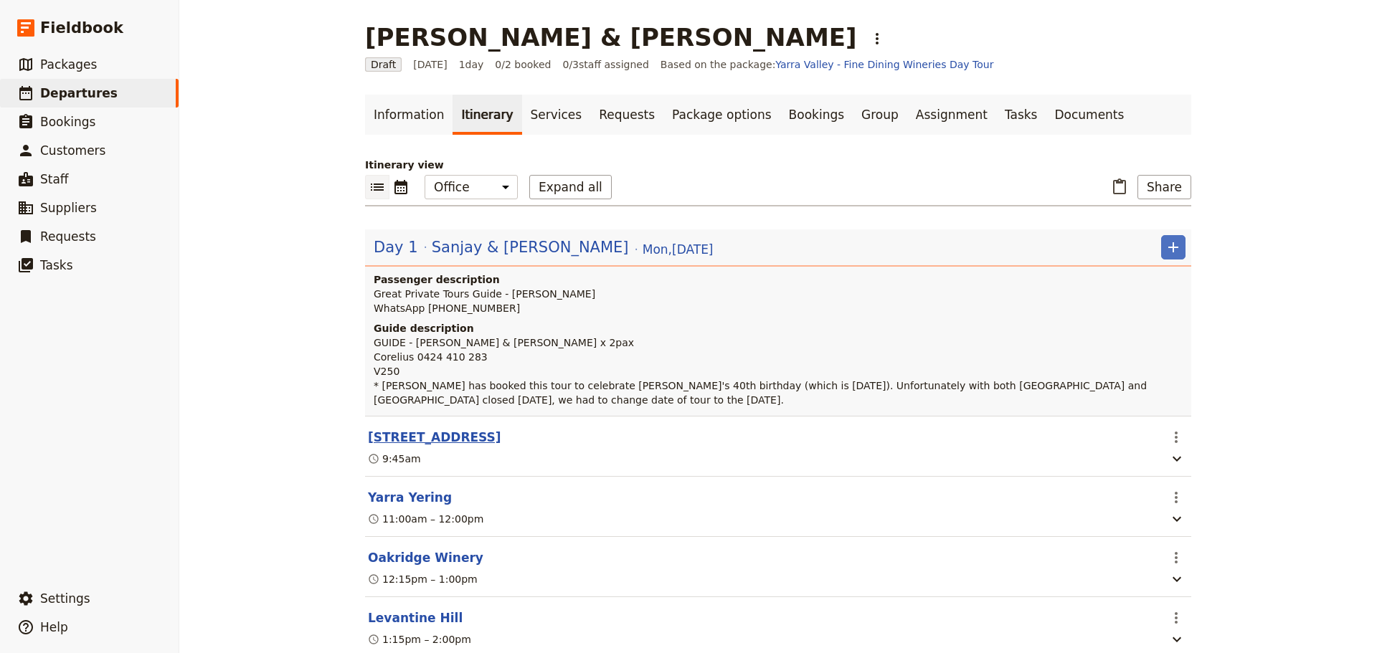
click at [470, 446] on button "[STREET_ADDRESS]" at bounding box center [434, 437] width 133 height 17
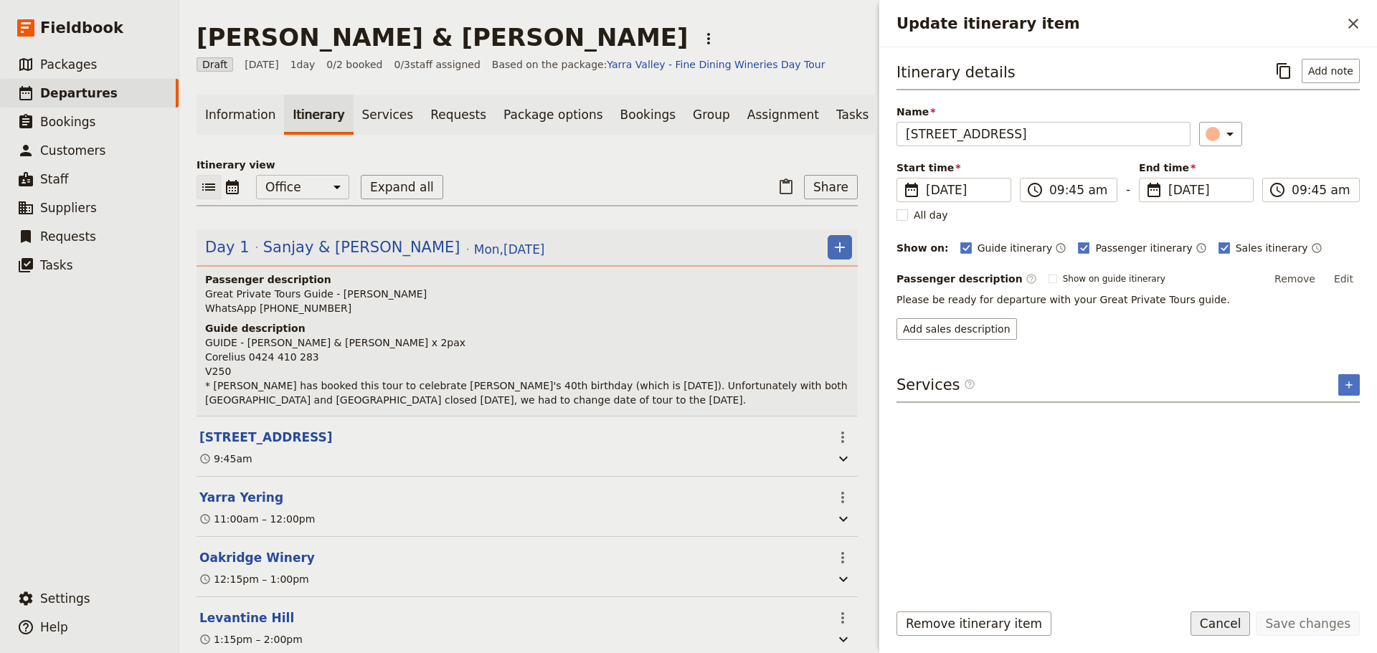
click at [1232, 622] on button "Cancel" at bounding box center [1221, 624] width 60 height 24
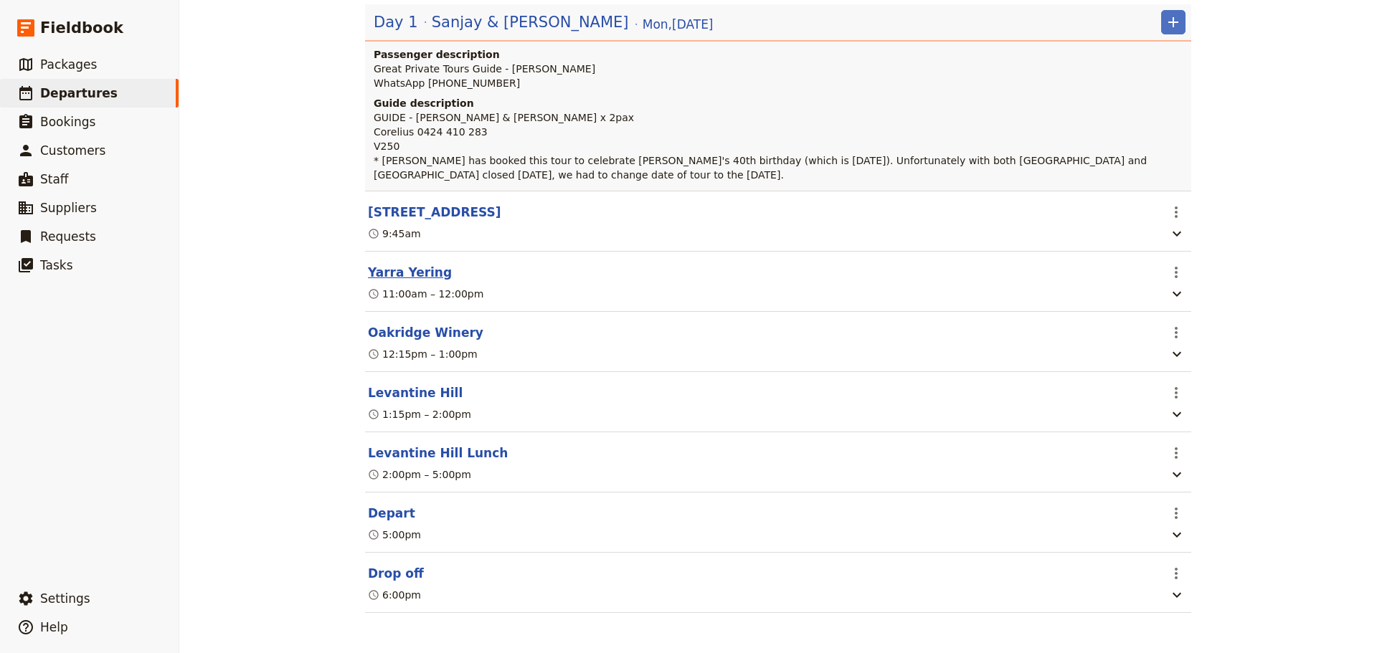
click at [394, 264] on button "Yarra Yering" at bounding box center [410, 272] width 84 height 17
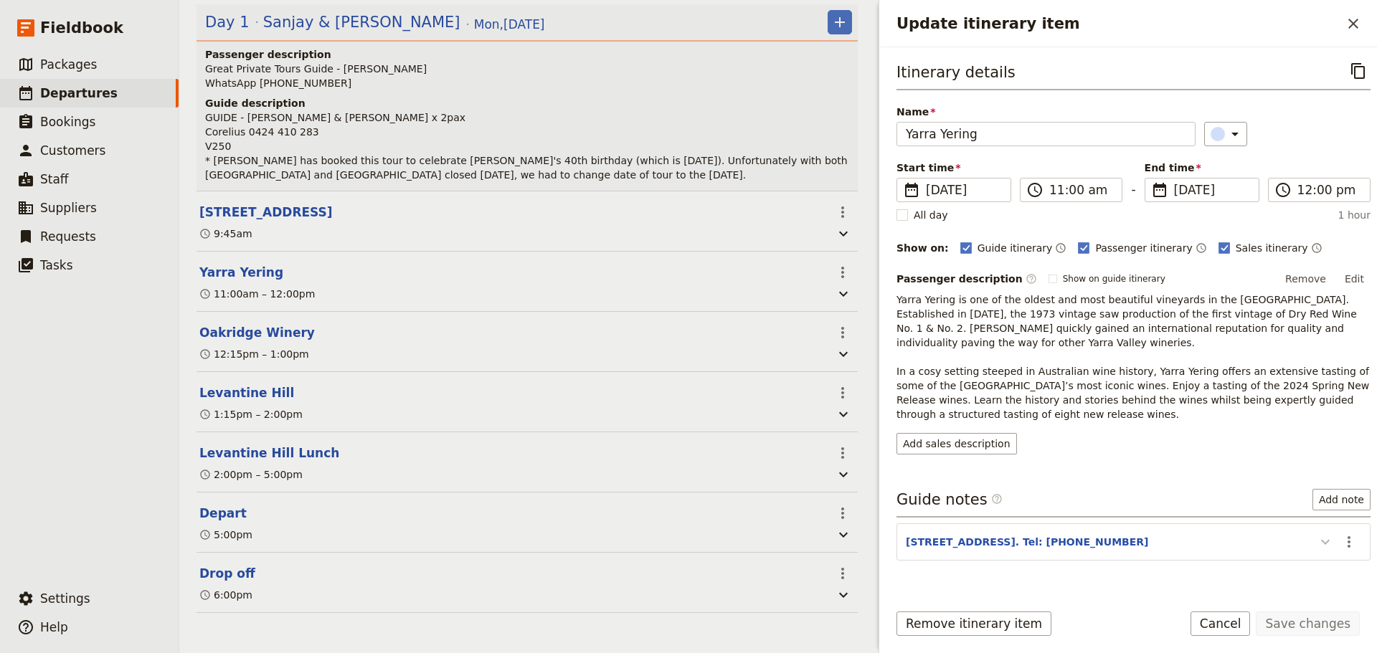
click at [1321, 541] on icon "Update itinerary item" at bounding box center [1325, 542] width 9 height 5
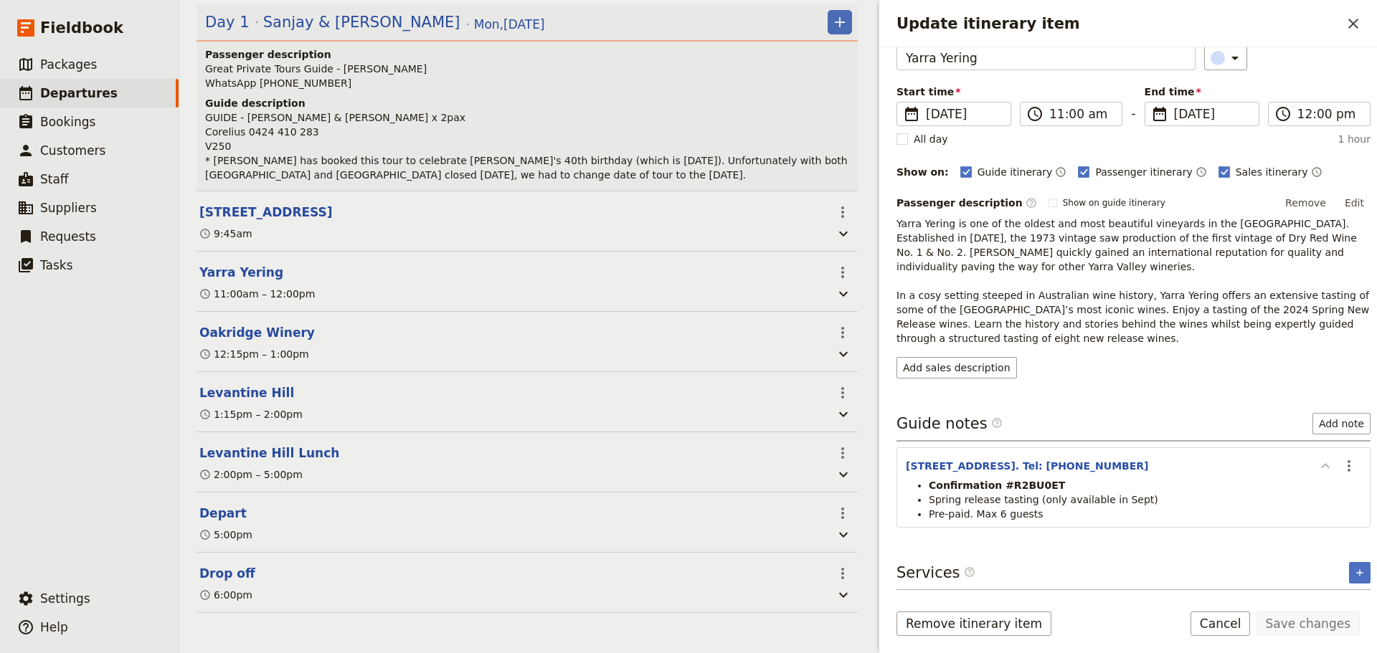
scroll to position [77, 0]
click at [1217, 615] on button "Cancel" at bounding box center [1221, 624] width 60 height 24
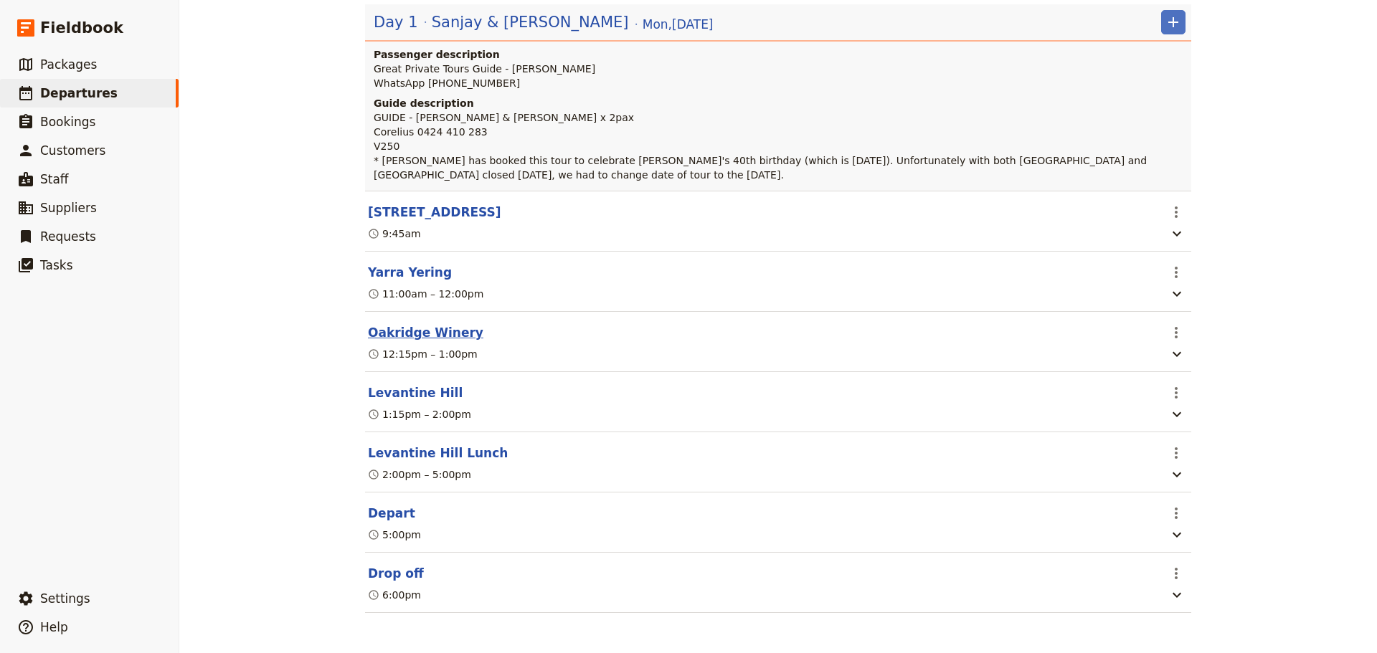
click at [376, 329] on button "Oakridge Winery" at bounding box center [425, 332] width 115 height 17
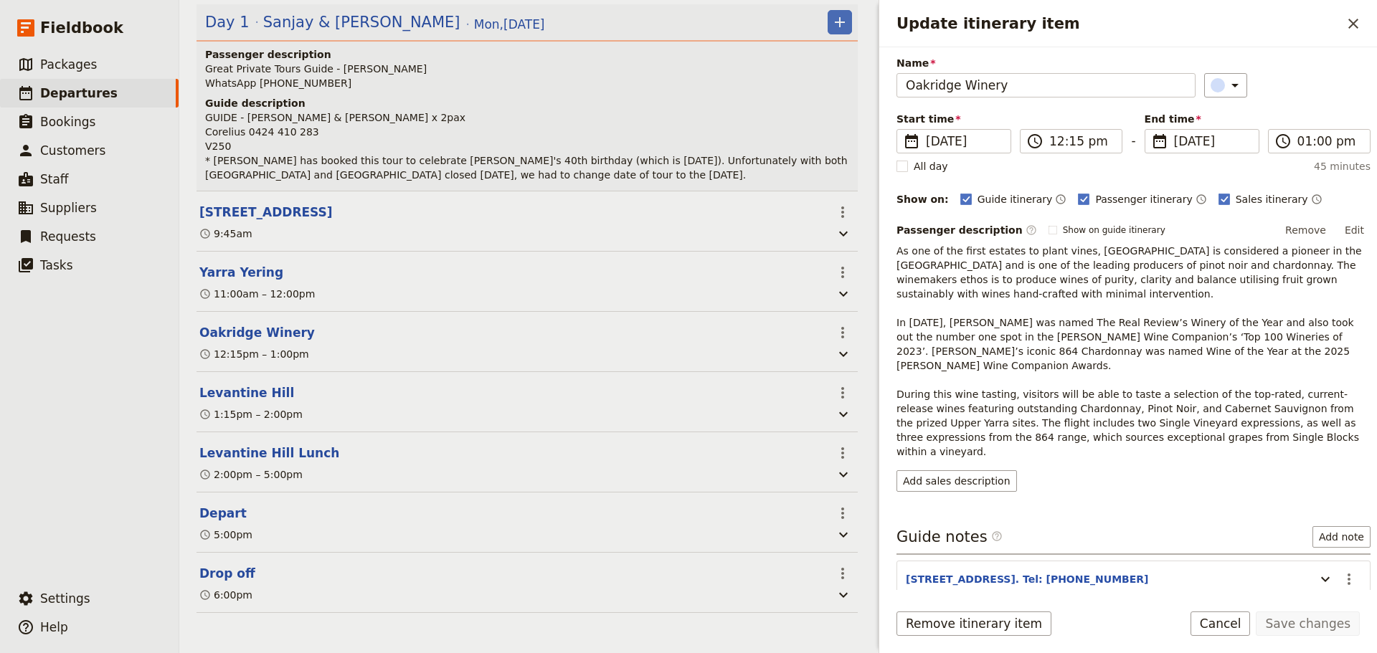
scroll to position [91, 0]
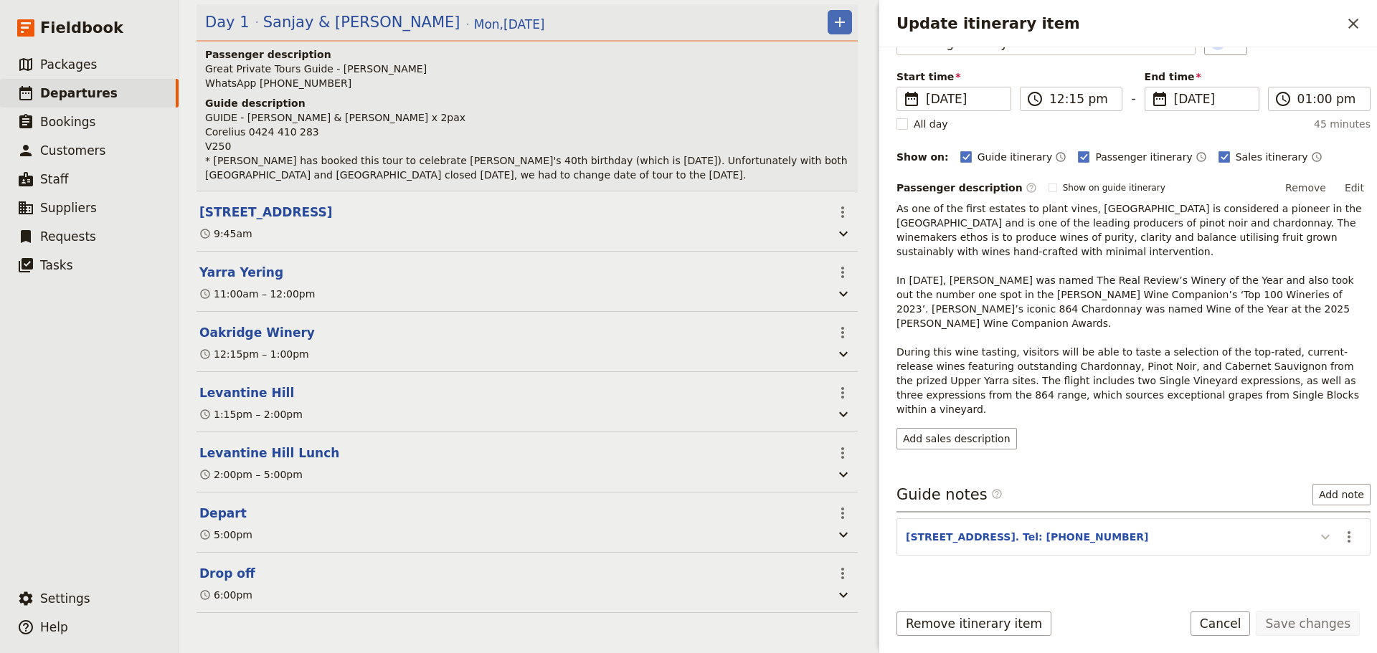
click at [1317, 529] on icon "Update itinerary item" at bounding box center [1325, 537] width 17 height 17
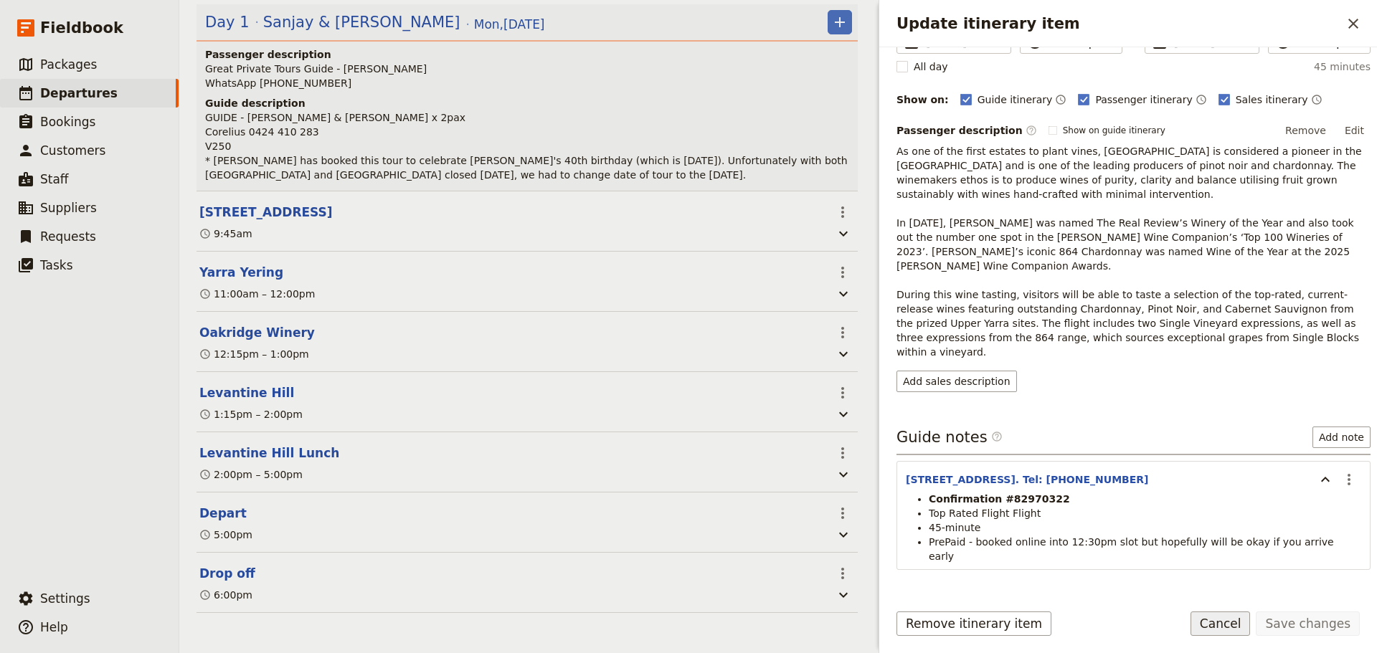
click at [1229, 622] on button "Cancel" at bounding box center [1221, 624] width 60 height 24
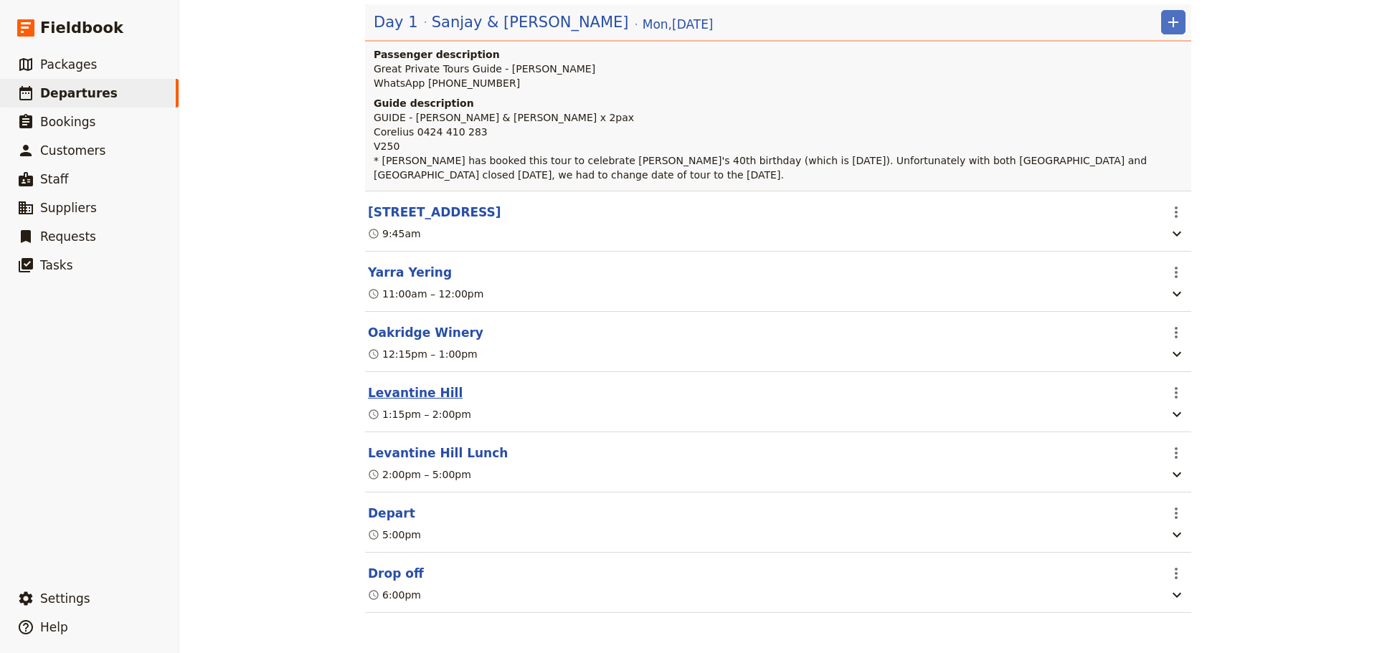
click at [396, 388] on button "Levantine Hill" at bounding box center [415, 392] width 95 height 17
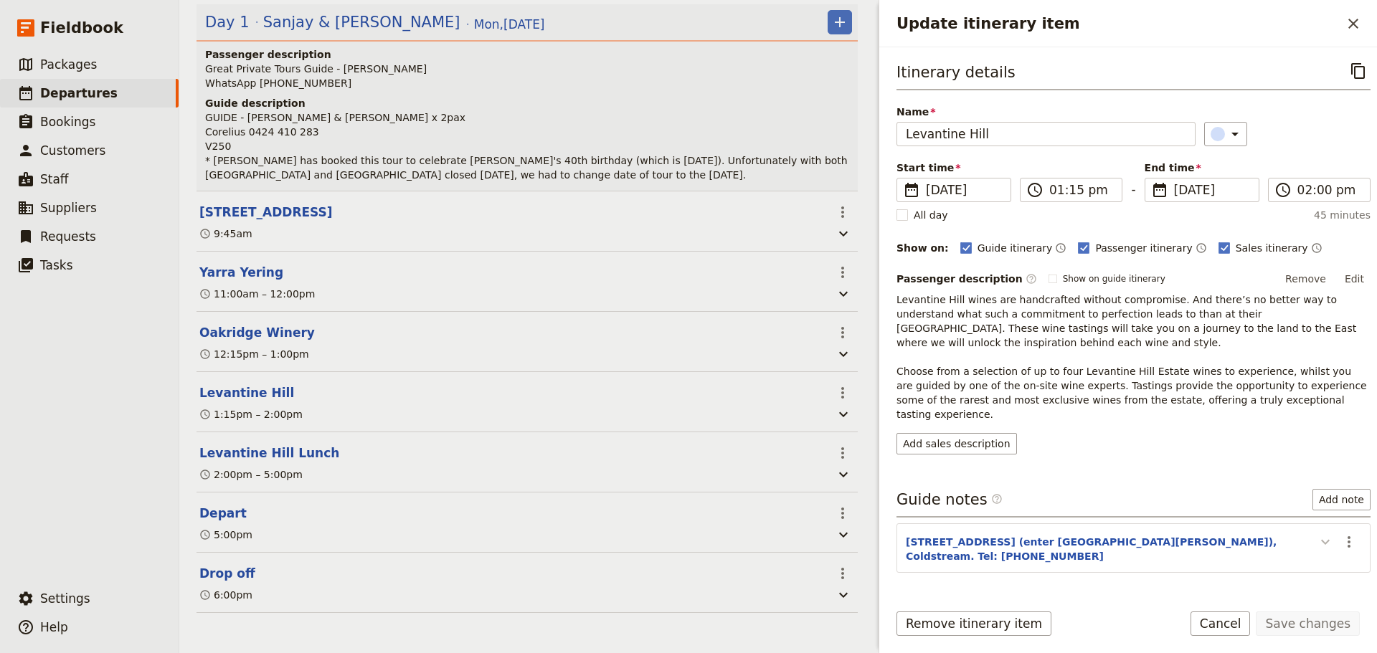
click at [1321, 540] on icon "Update itinerary item" at bounding box center [1325, 542] width 9 height 5
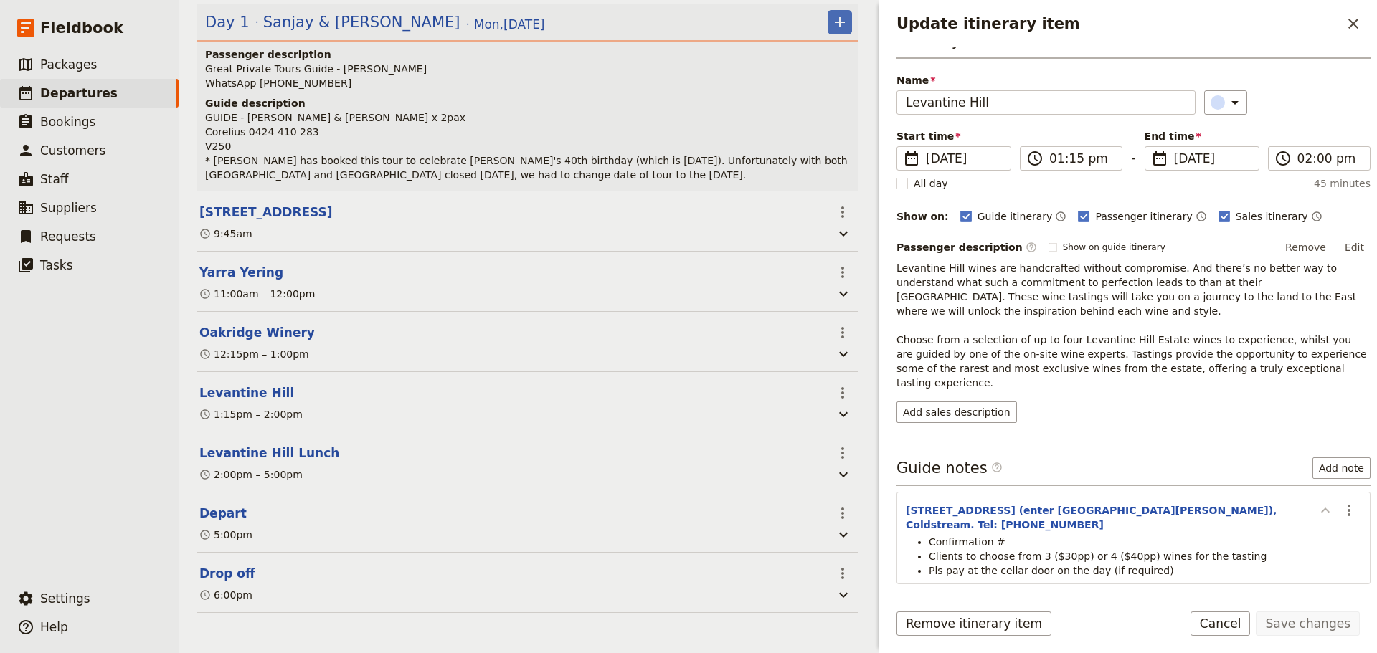
scroll to position [48, 0]
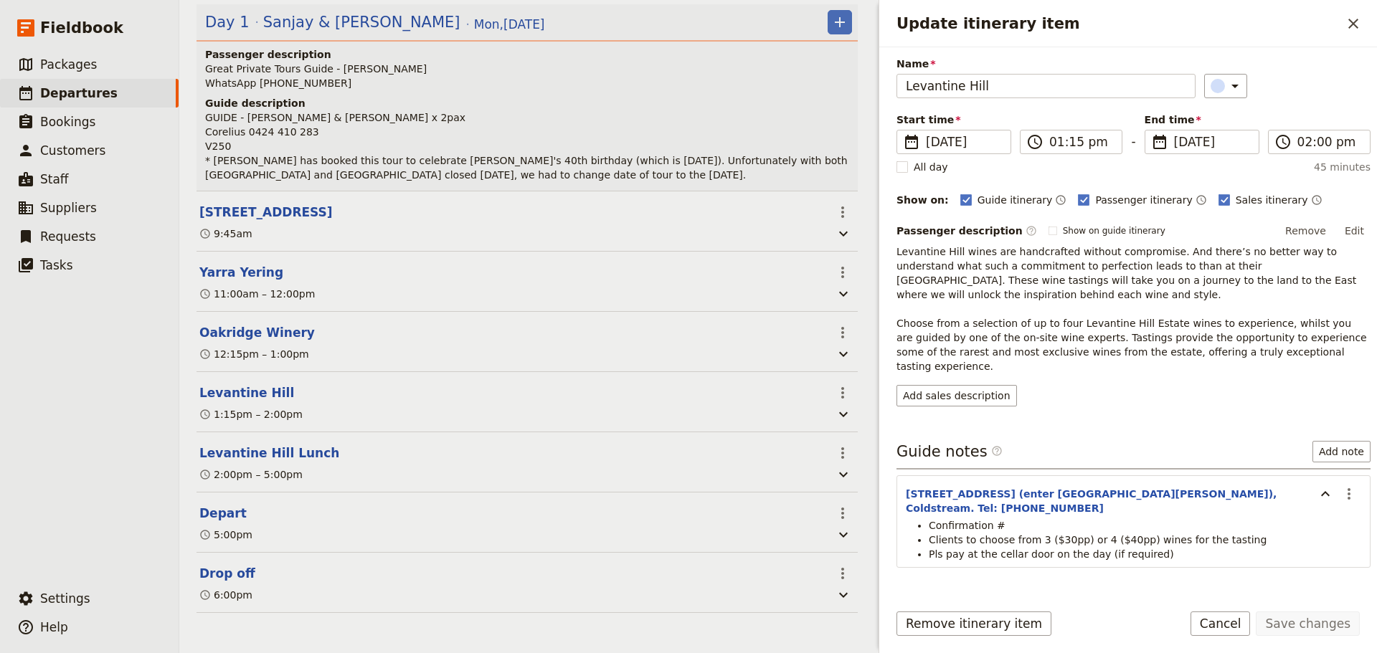
click at [1011, 519] on li "Confirmation #" at bounding box center [1145, 526] width 432 height 14
click at [1345, 486] on icon "Actions" at bounding box center [1348, 494] width 17 height 17
click at [1325, 498] on span "Edit note" at bounding box center [1307, 496] width 67 height 14
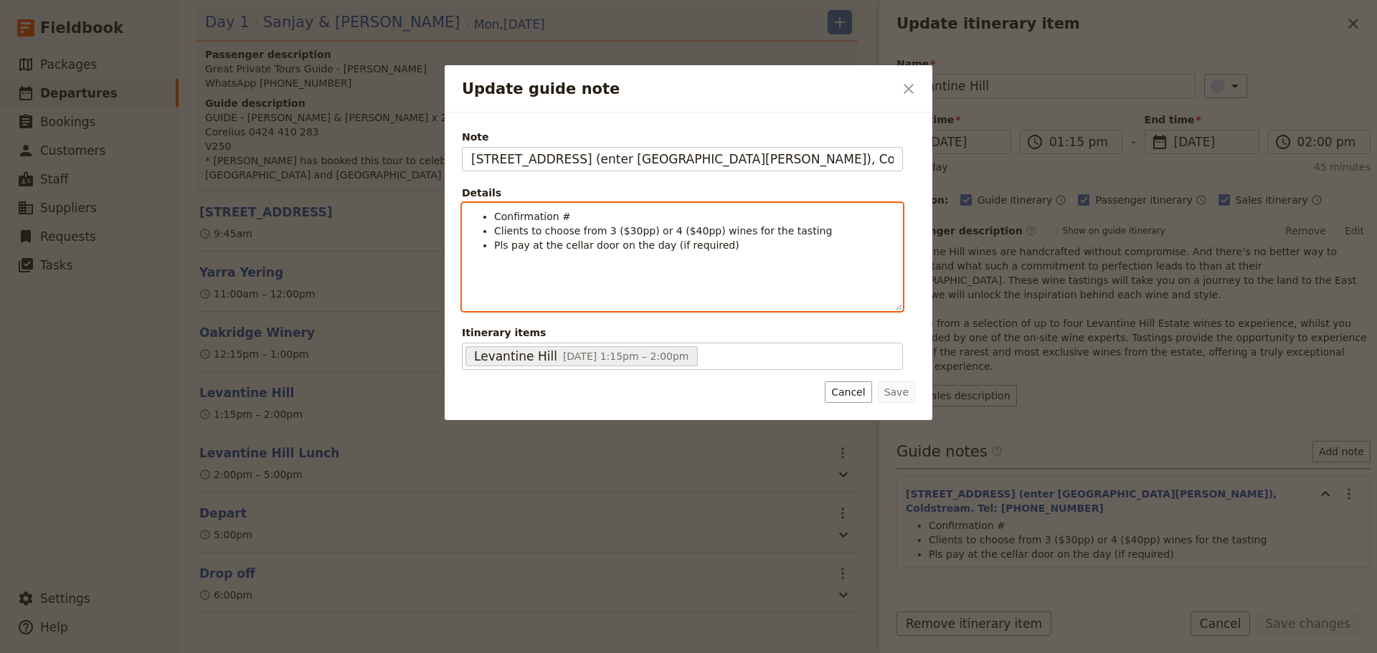
click at [578, 217] on li "Confirmation #" at bounding box center [693, 216] width 399 height 14
drag, startPoint x: 573, startPoint y: 232, endPoint x: 654, endPoint y: 232, distance: 81.0
click at [654, 232] on span "Clients to choose from 3 ($30pp) or 4 ($40pp) wines for the tasting" at bounding box center [663, 230] width 338 height 11
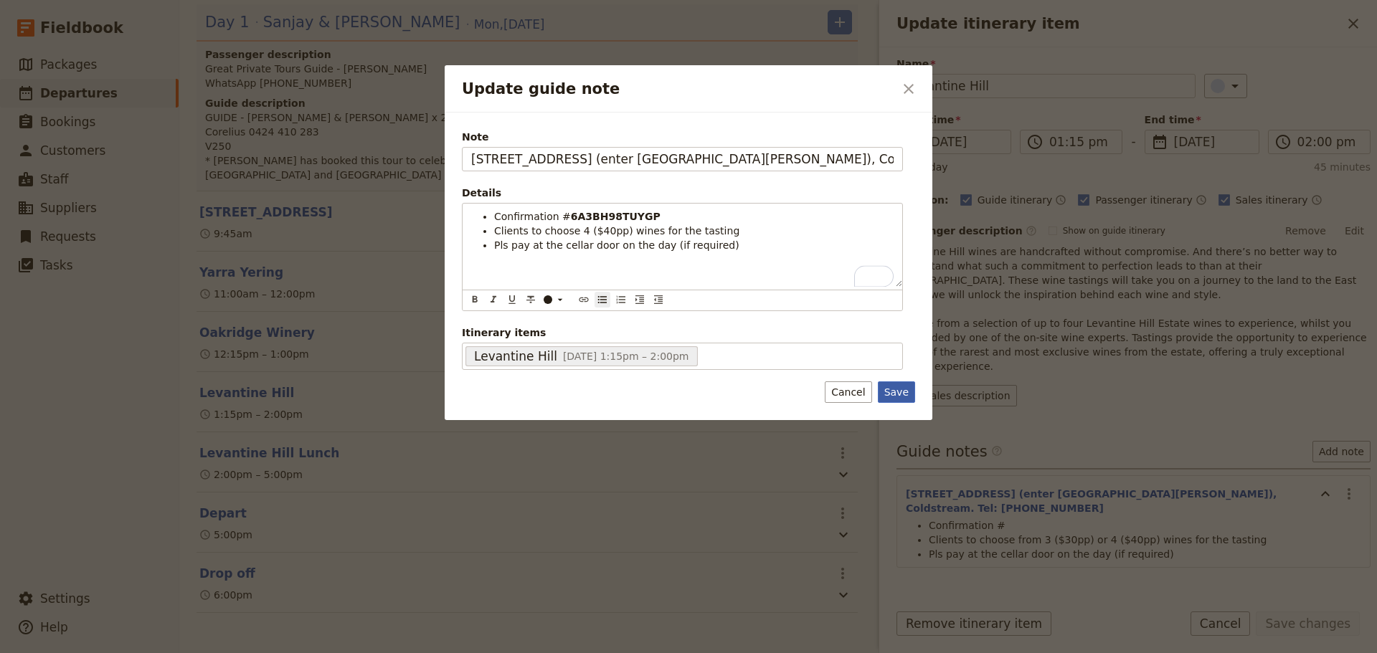
click at [896, 389] on button "Save" at bounding box center [896, 393] width 37 height 22
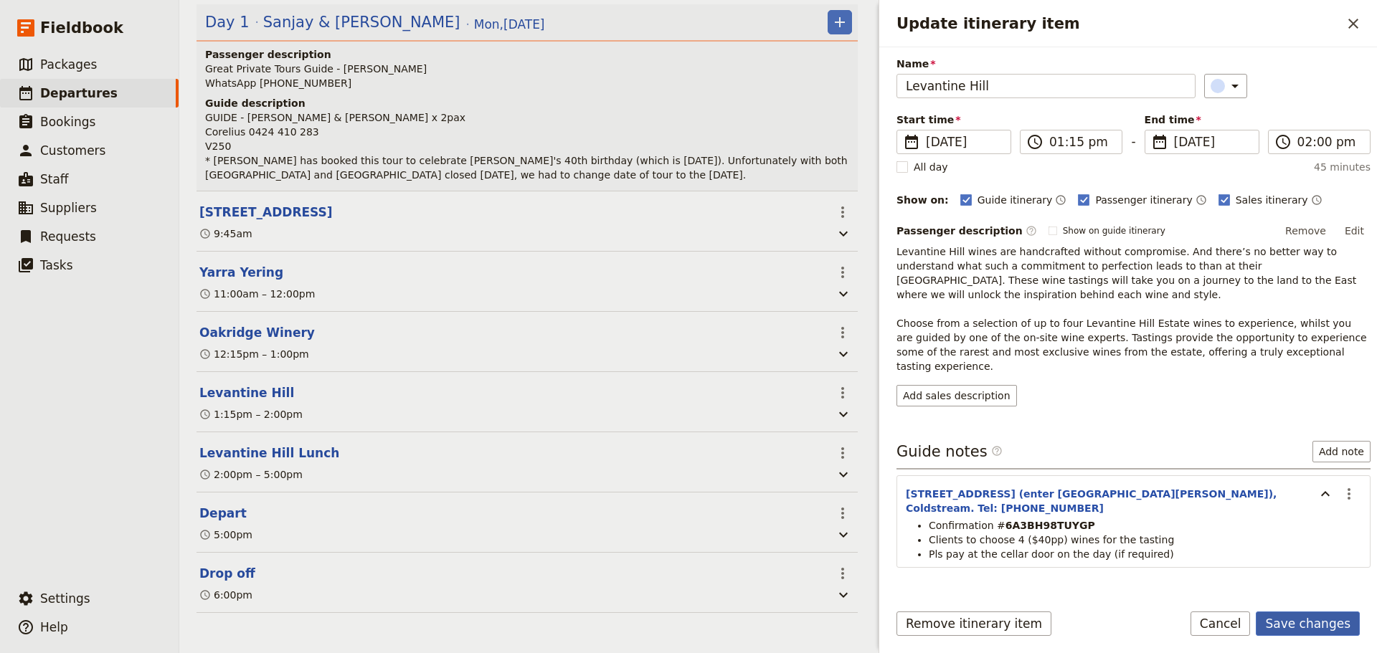
click at [1311, 618] on button "Save changes" at bounding box center [1308, 624] width 104 height 24
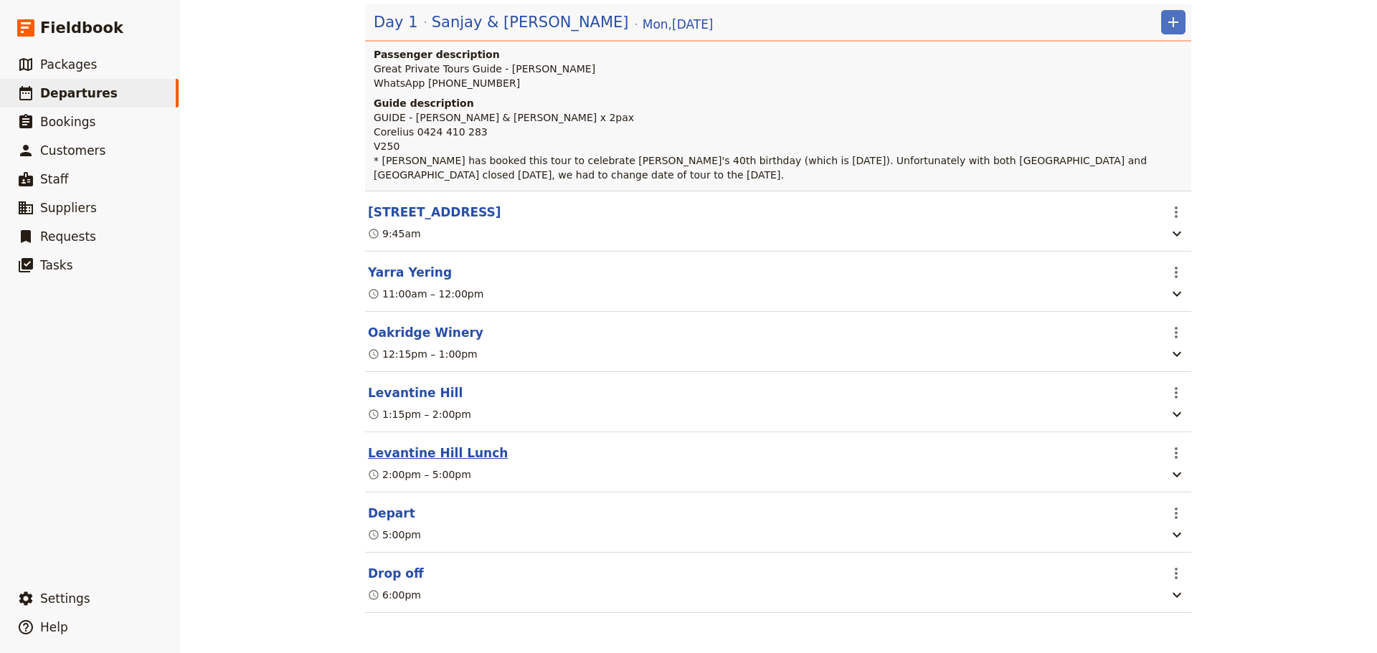
click at [432, 445] on button "Levantine Hill Lunch" at bounding box center [438, 453] width 140 height 17
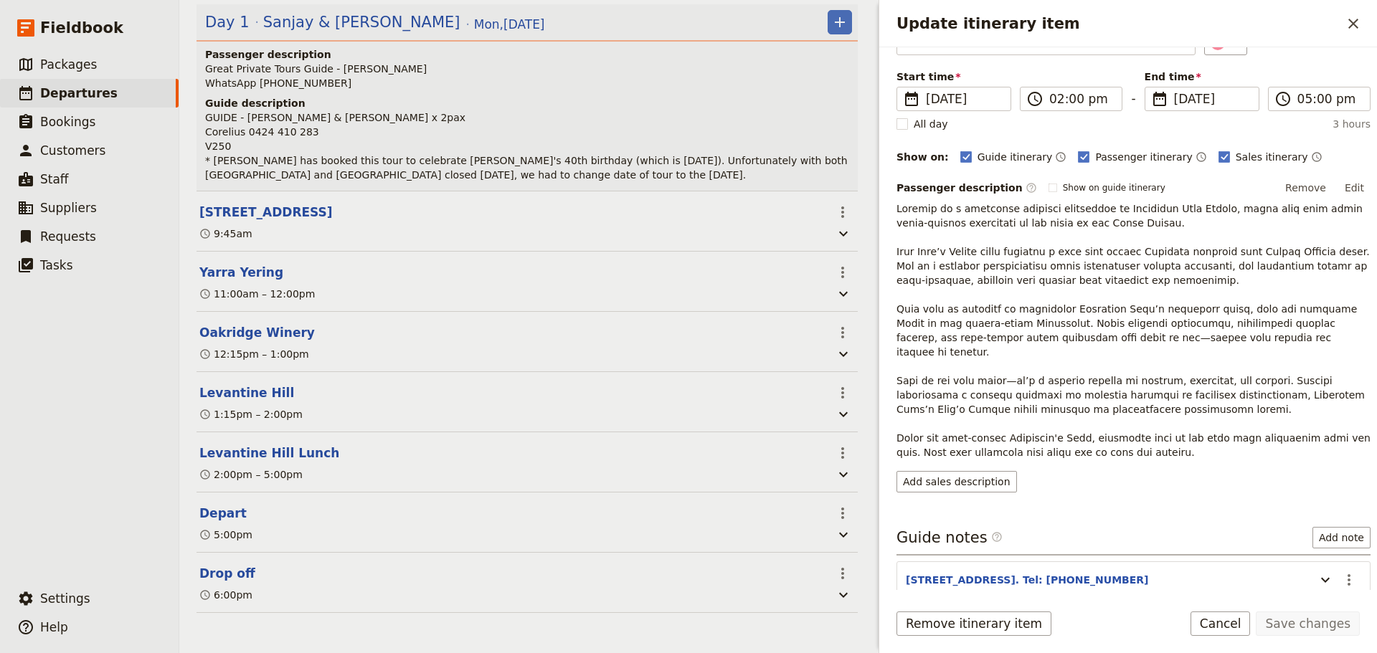
scroll to position [148, 0]
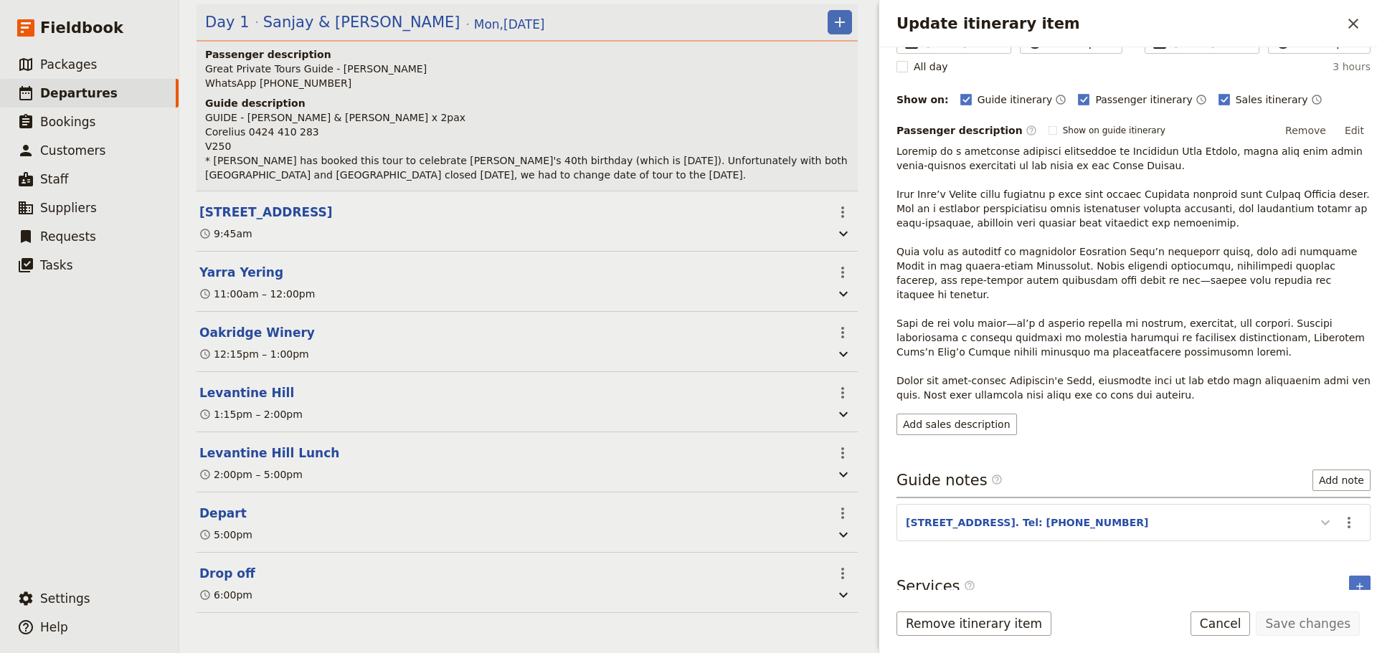
click at [1317, 514] on icon "Update itinerary item" at bounding box center [1325, 522] width 17 height 17
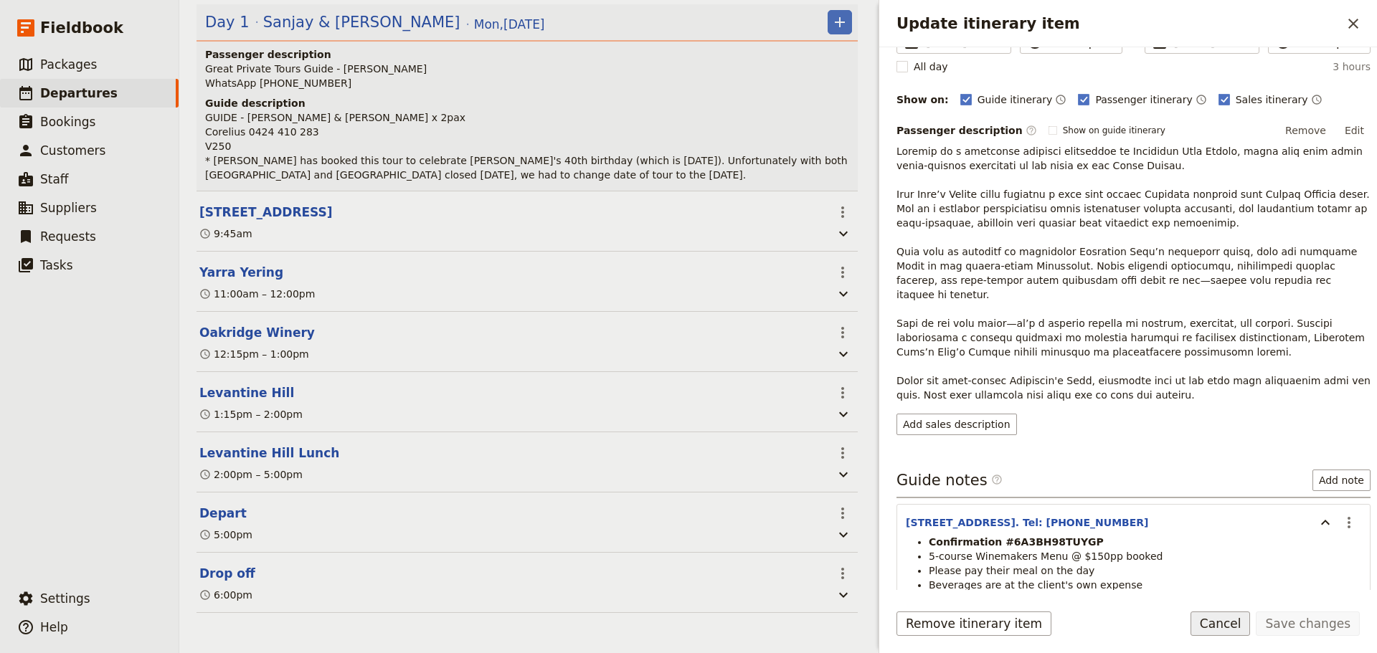
click at [1226, 625] on button "Cancel" at bounding box center [1221, 624] width 60 height 24
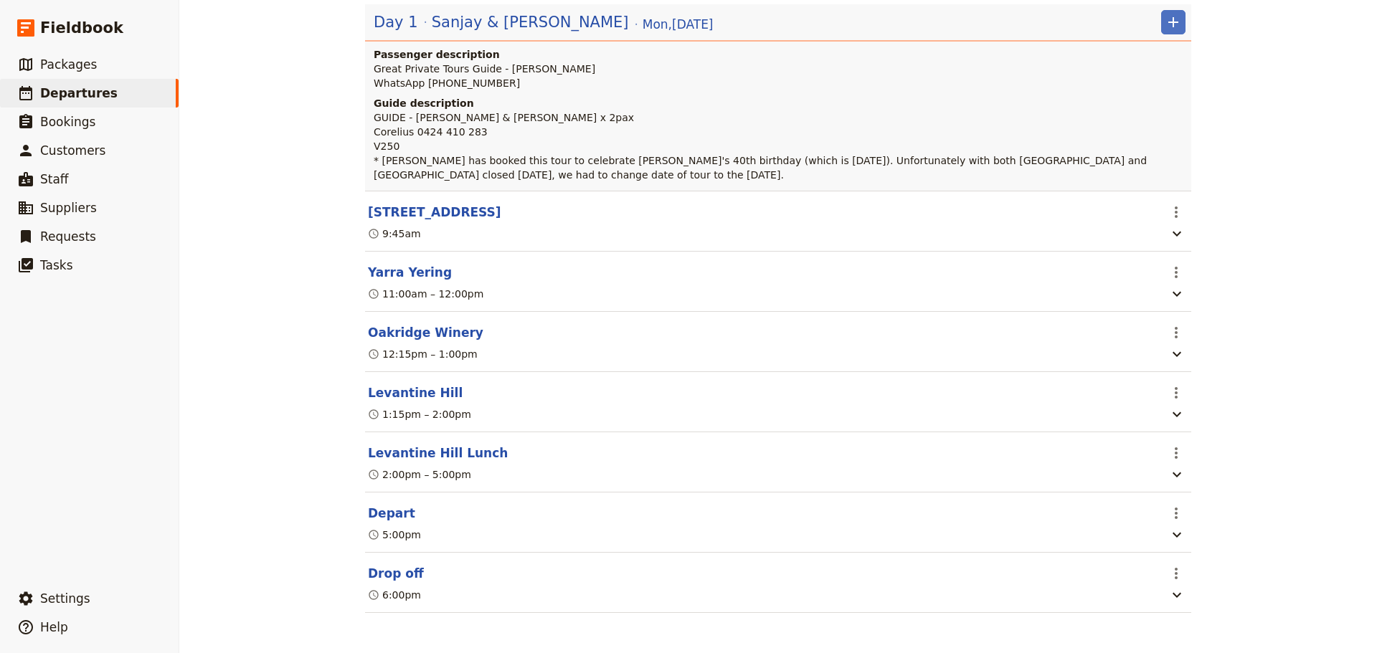
scroll to position [248, 0]
click at [379, 508] on button "Depart" at bounding box center [391, 513] width 47 height 17
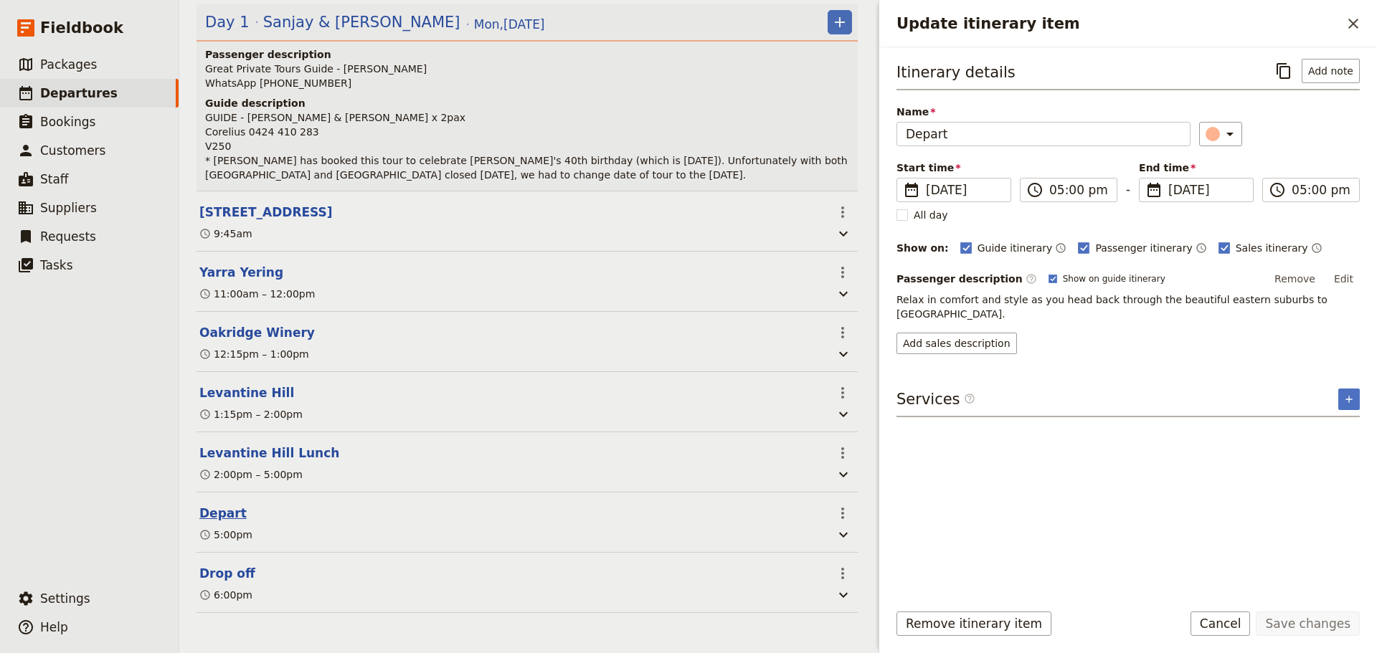
scroll to position [255, 0]
click at [1211, 633] on button "Cancel" at bounding box center [1221, 624] width 60 height 24
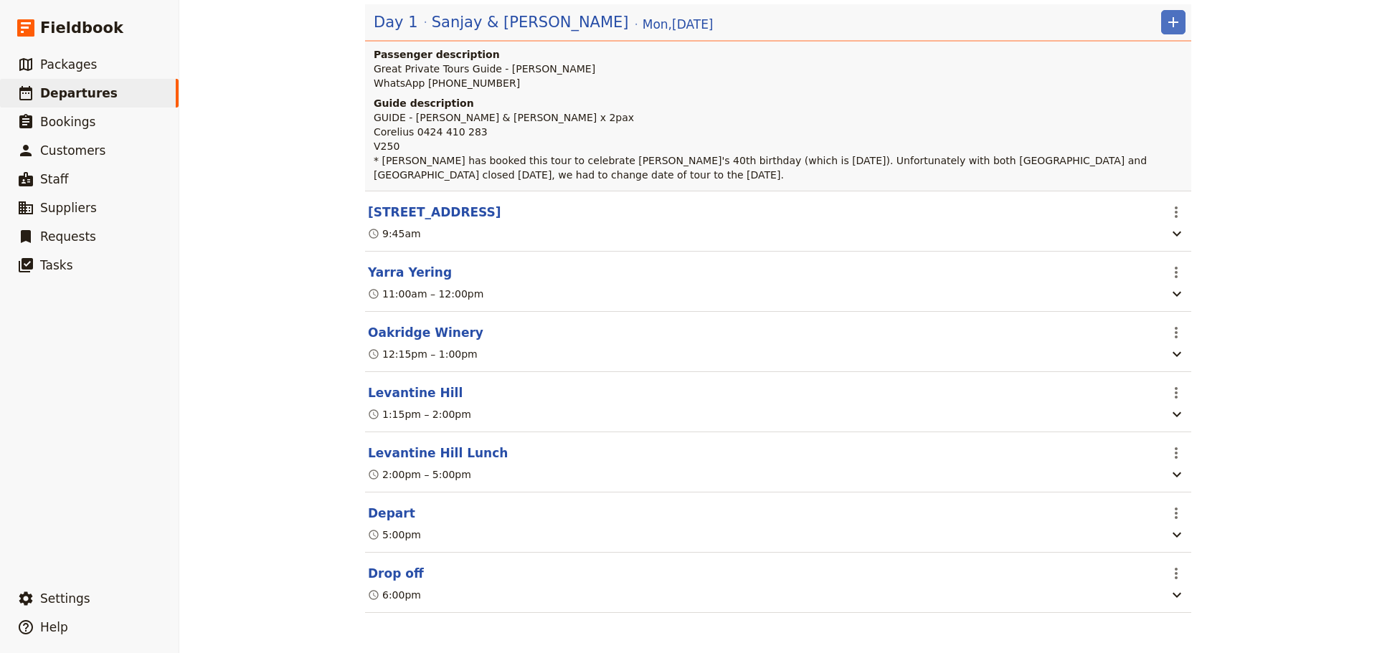
scroll to position [248, 0]
click at [378, 574] on button "Drop off" at bounding box center [396, 573] width 56 height 17
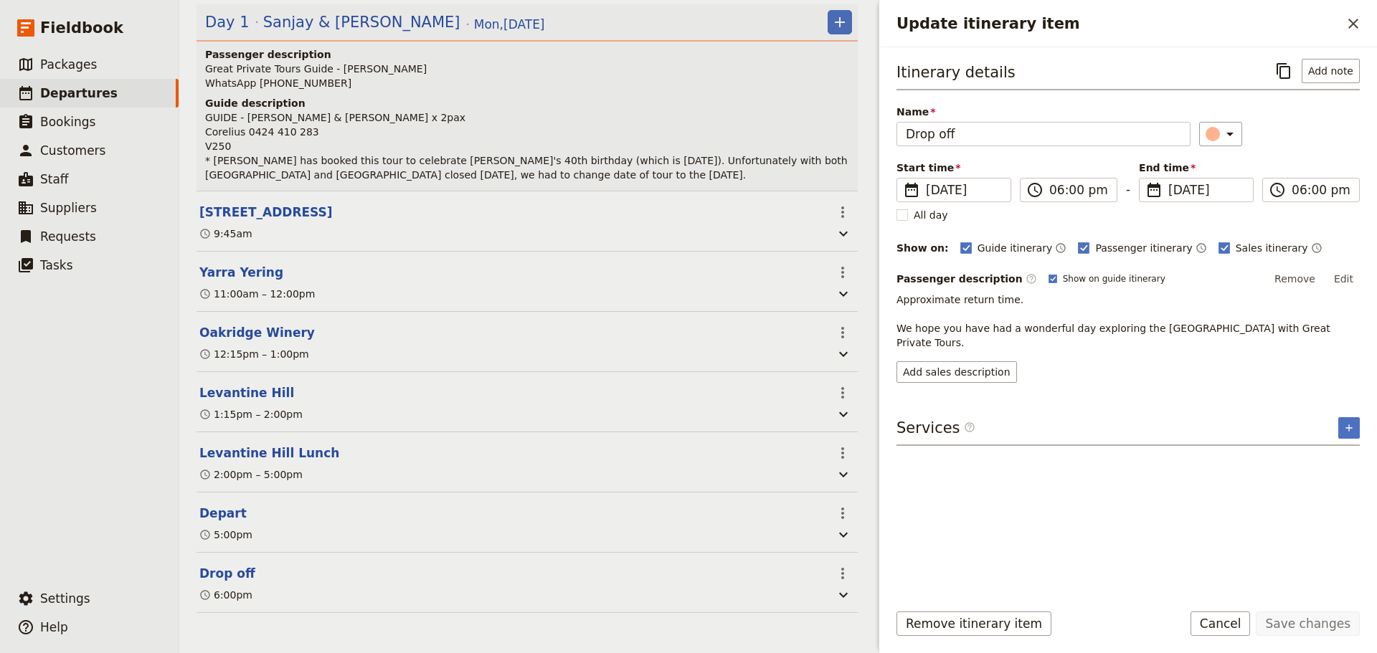
scroll to position [255, 0]
click at [1211, 625] on button "Cancel" at bounding box center [1221, 624] width 60 height 24
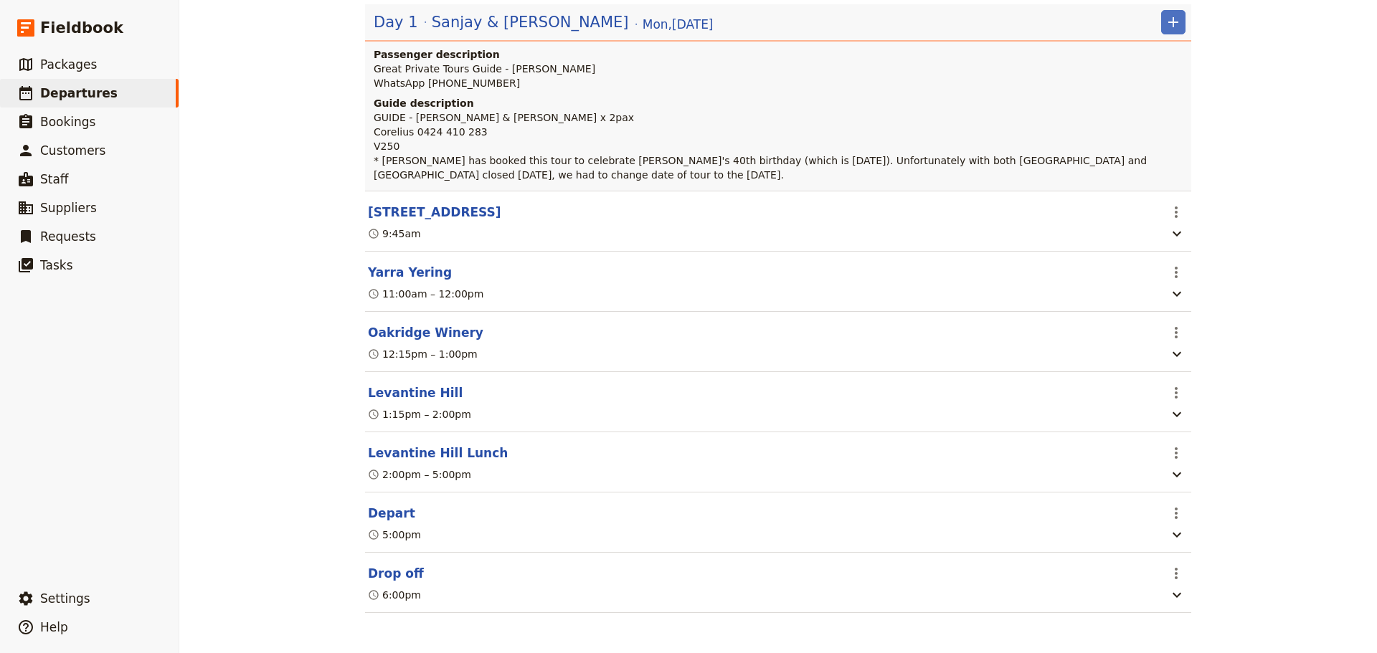
scroll to position [248, 0]
click at [440, 208] on button "[STREET_ADDRESS]" at bounding box center [434, 212] width 133 height 17
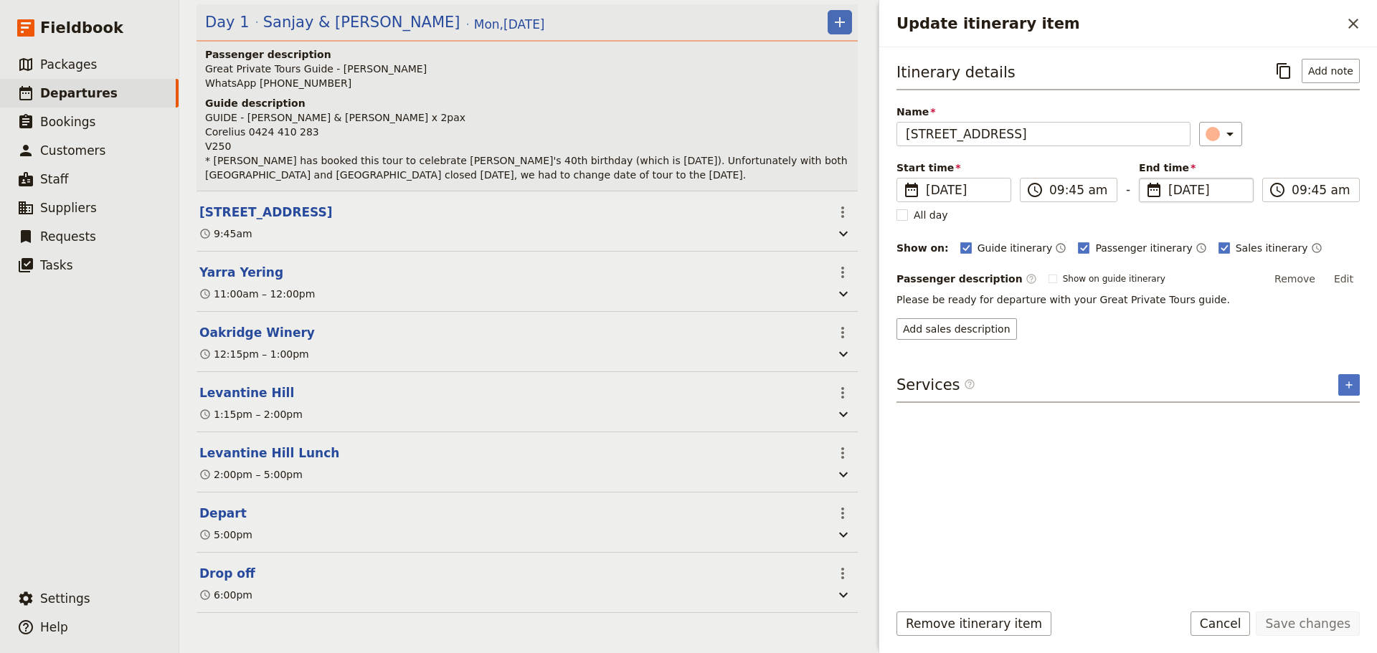
scroll to position [255, 0]
click at [1330, 69] on button "Add note" at bounding box center [1331, 71] width 58 height 24
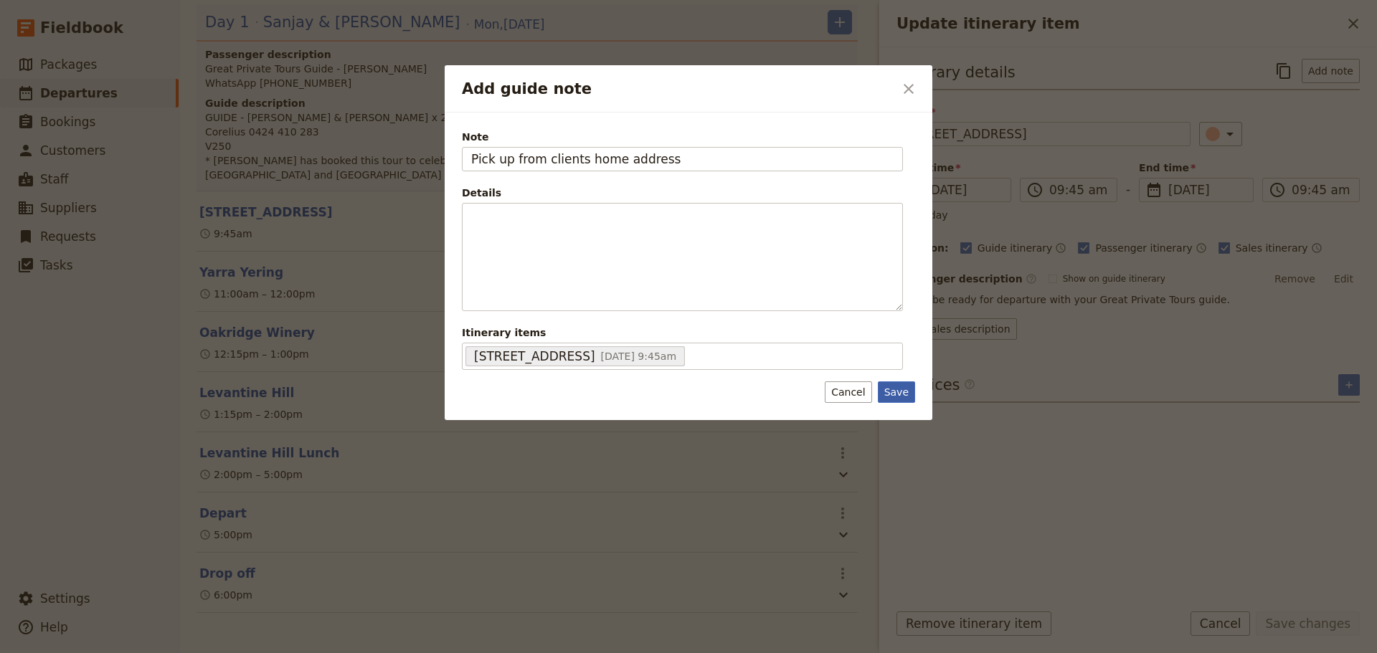
type input "Pick up from clients home address"
click at [903, 396] on button "Save" at bounding box center [896, 393] width 37 height 22
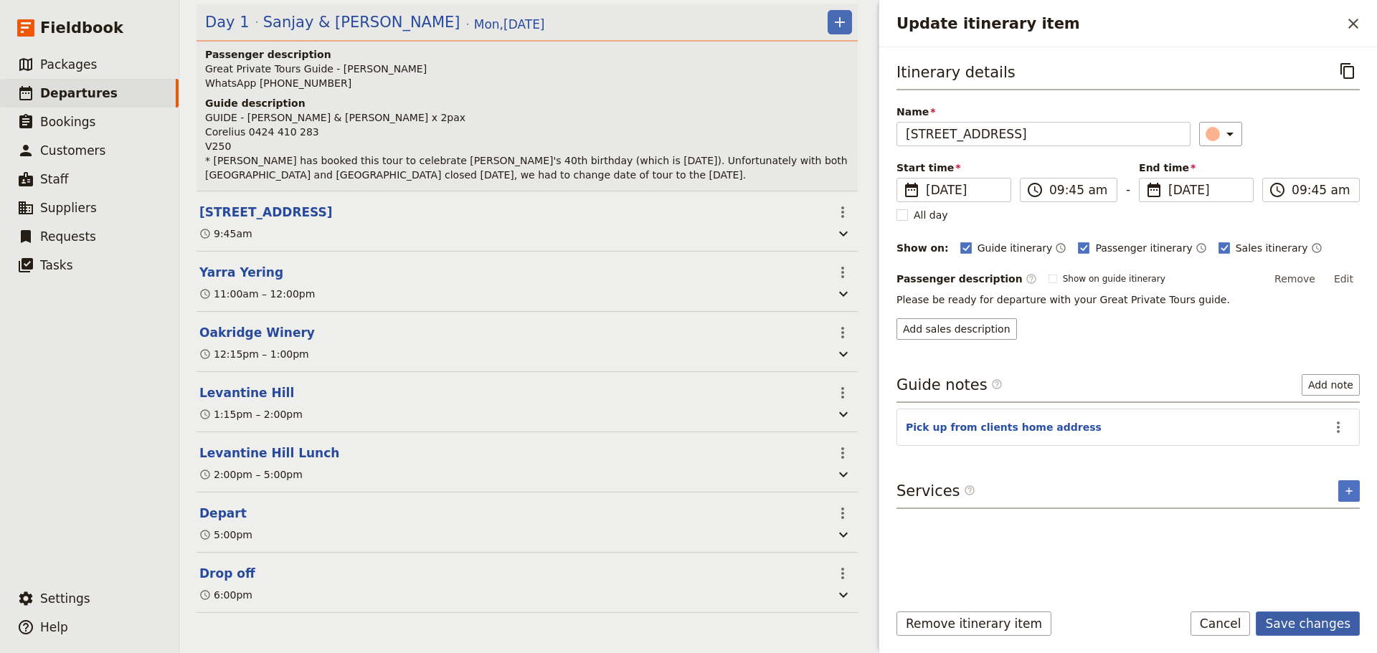
click at [1320, 625] on button "Save changes" at bounding box center [1308, 624] width 104 height 24
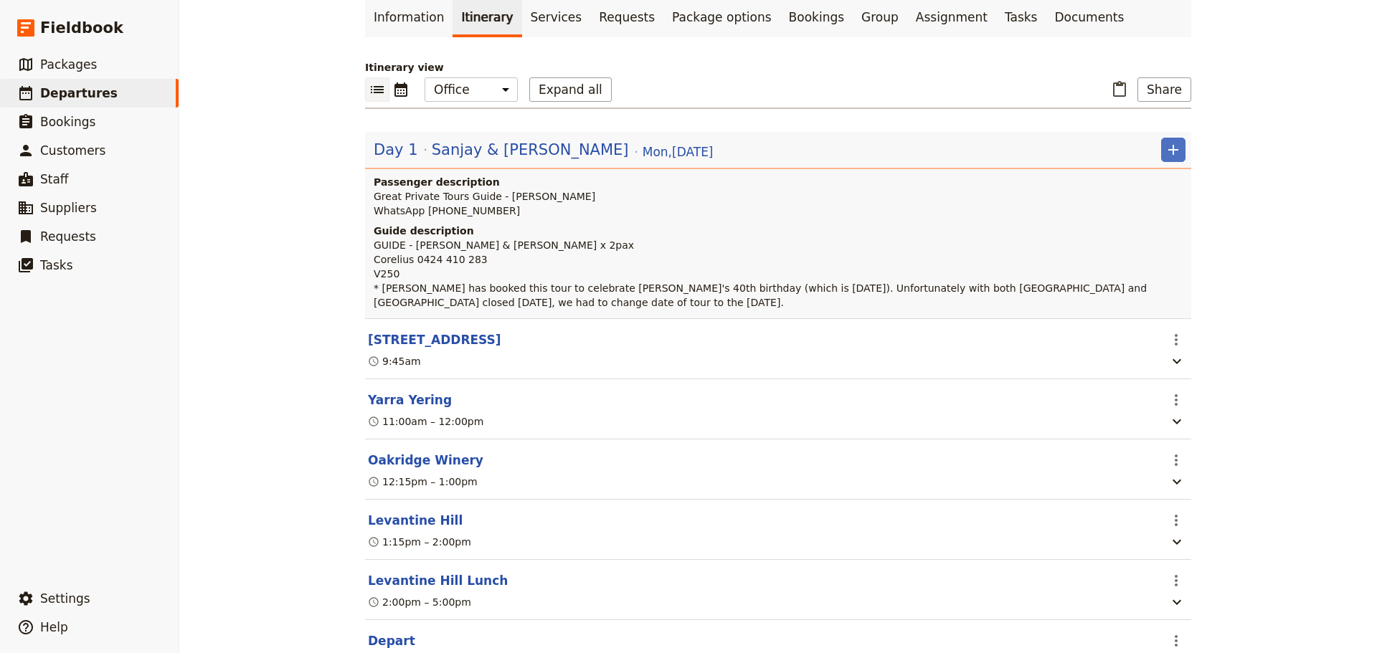
scroll to position [0, 0]
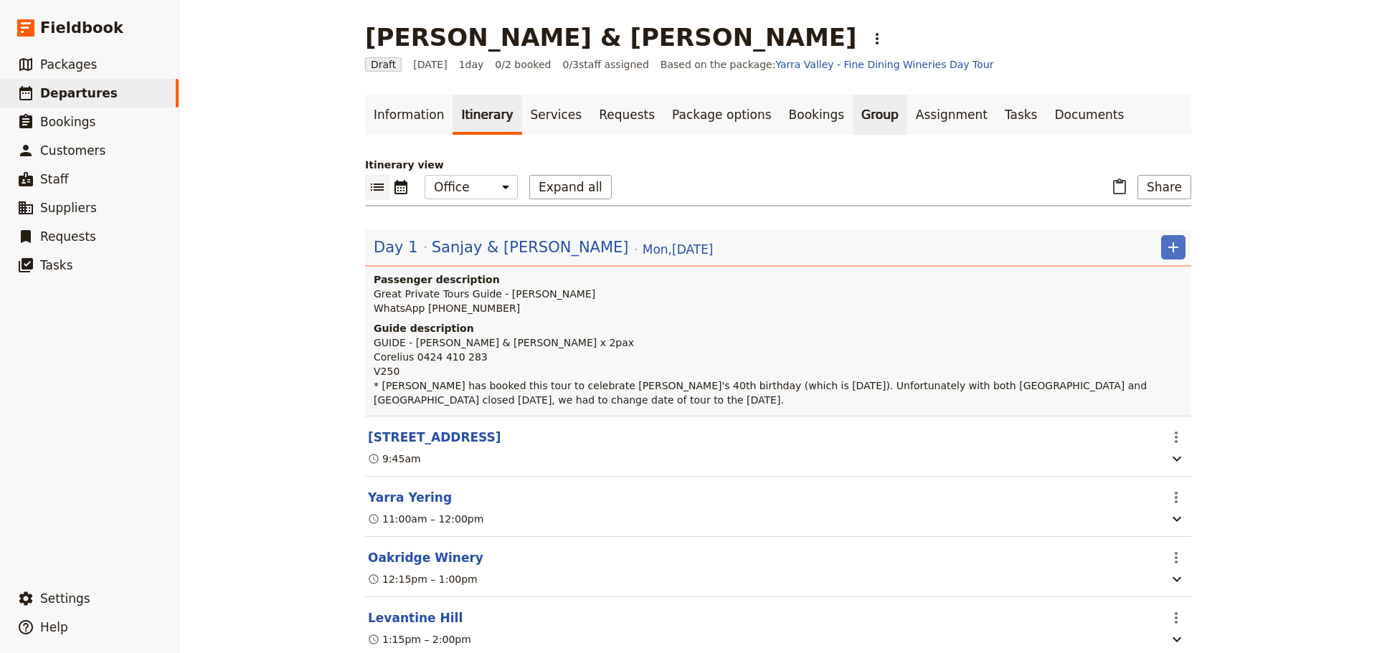
click at [853, 108] on link "Group" at bounding box center [880, 115] width 55 height 40
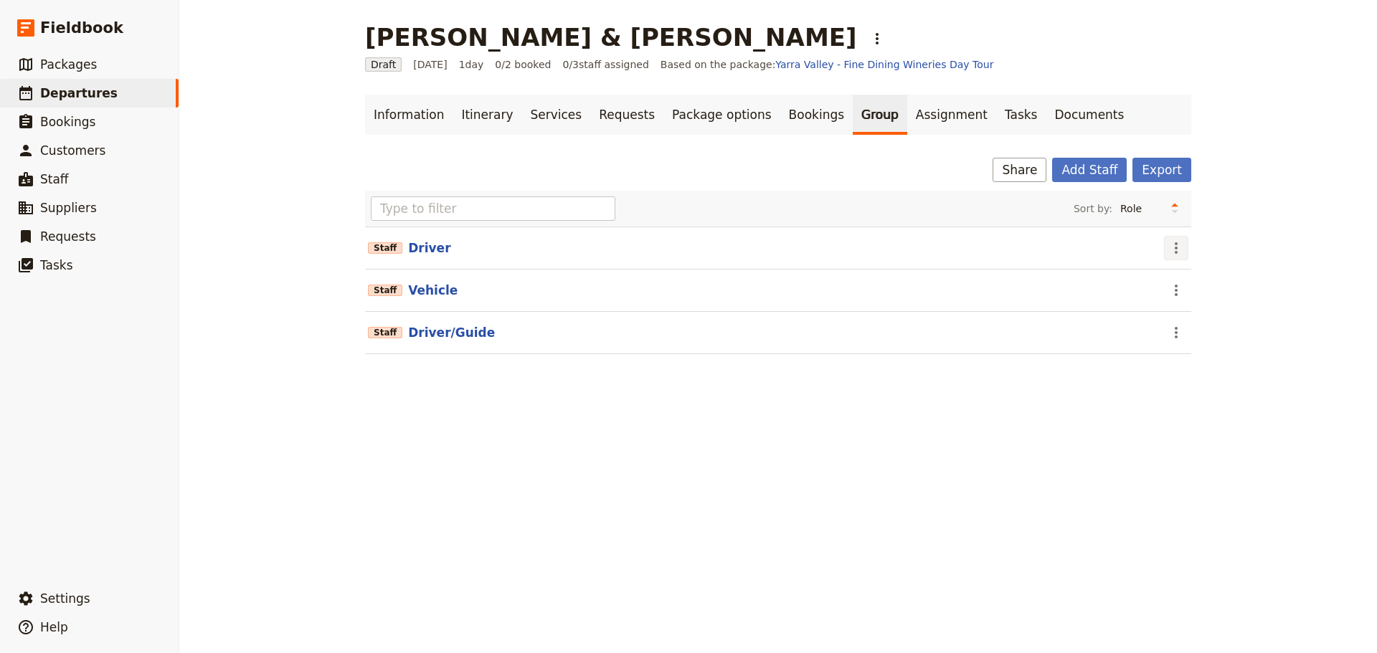
click at [1170, 238] on button "​" at bounding box center [1176, 248] width 24 height 24
click at [1176, 295] on span "Remove staff" at bounding box center [1201, 300] width 66 height 14
click at [1176, 252] on icon "Actions" at bounding box center [1176, 248] width 17 height 17
click at [1181, 304] on span "Remove staff" at bounding box center [1201, 300] width 66 height 14
click at [1173, 245] on icon "Actions" at bounding box center [1176, 248] width 17 height 17
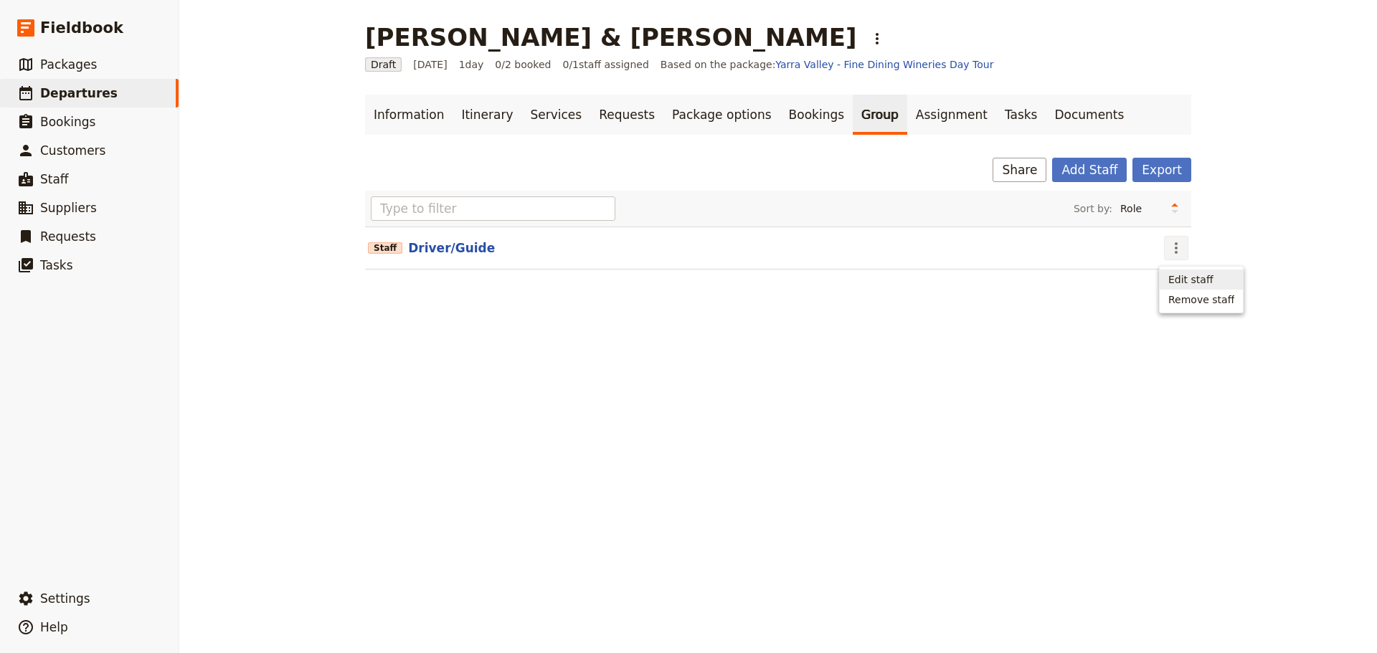
click at [1178, 278] on span "Edit staff" at bounding box center [1190, 280] width 45 height 14
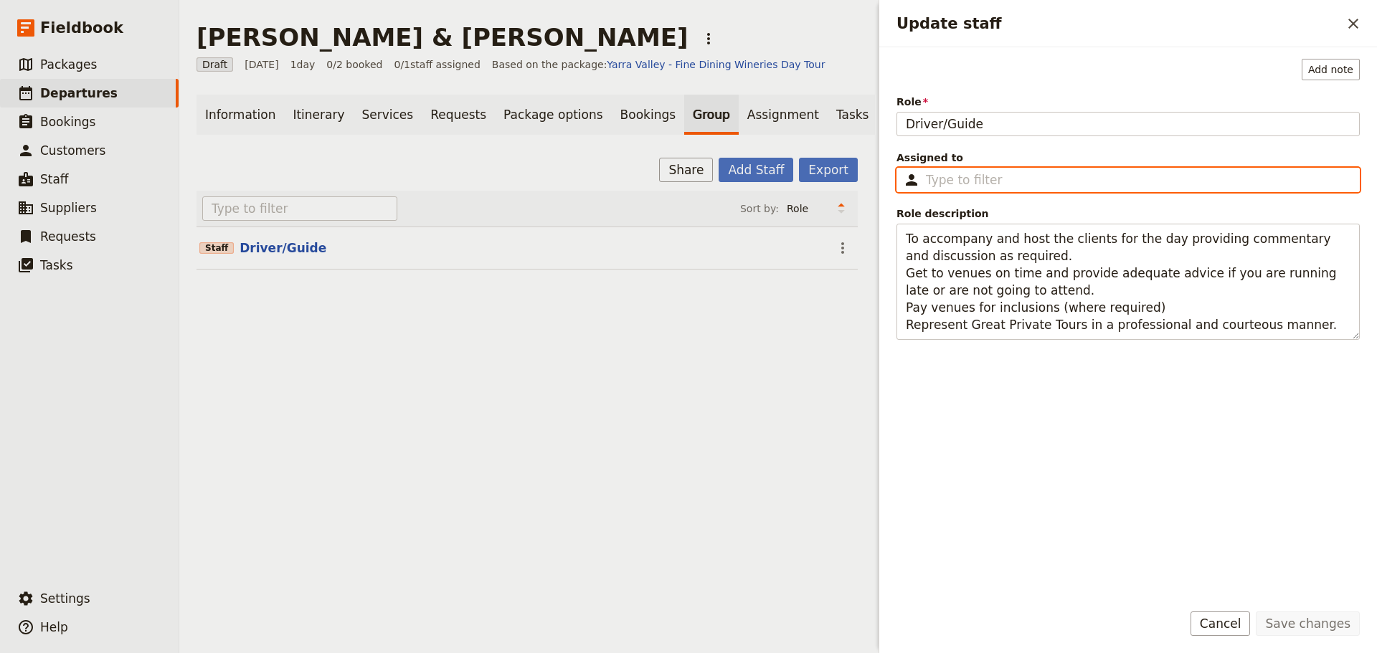
click at [1050, 181] on input "Assigned to ​" at bounding box center [1138, 179] width 425 height 17
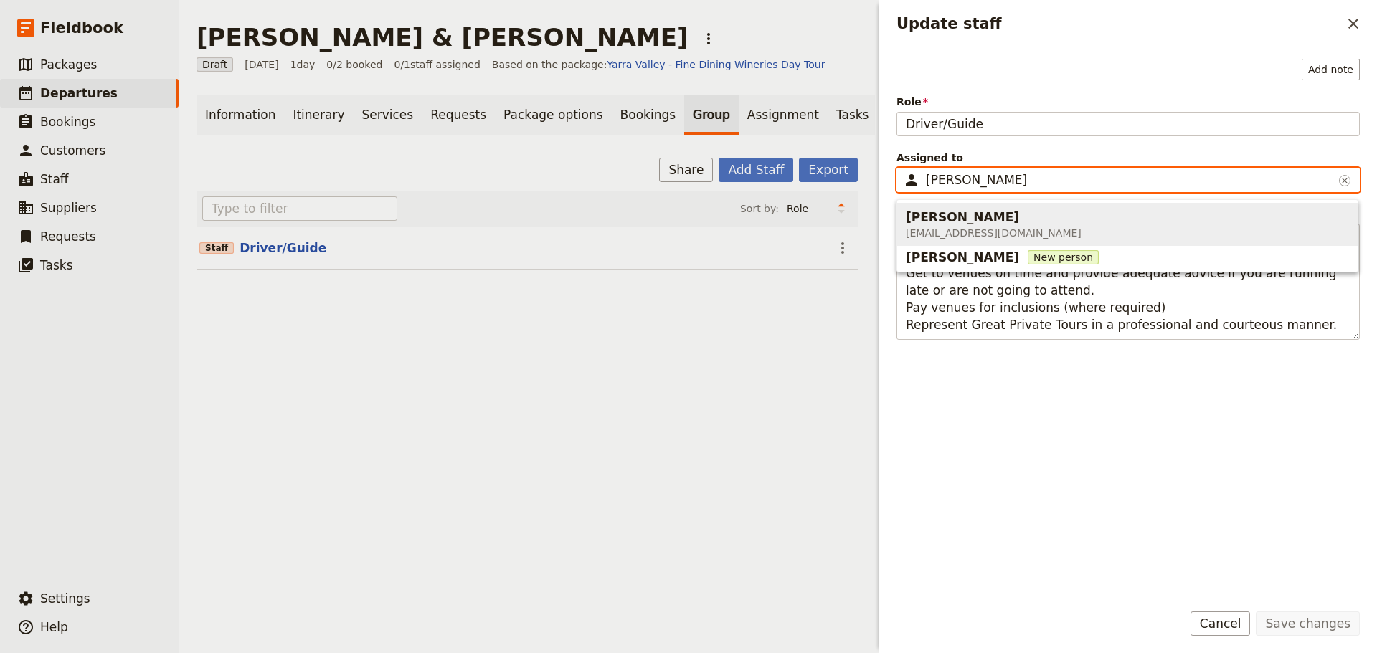
click at [936, 219] on span "Alan Edwards" at bounding box center [962, 217] width 113 height 17
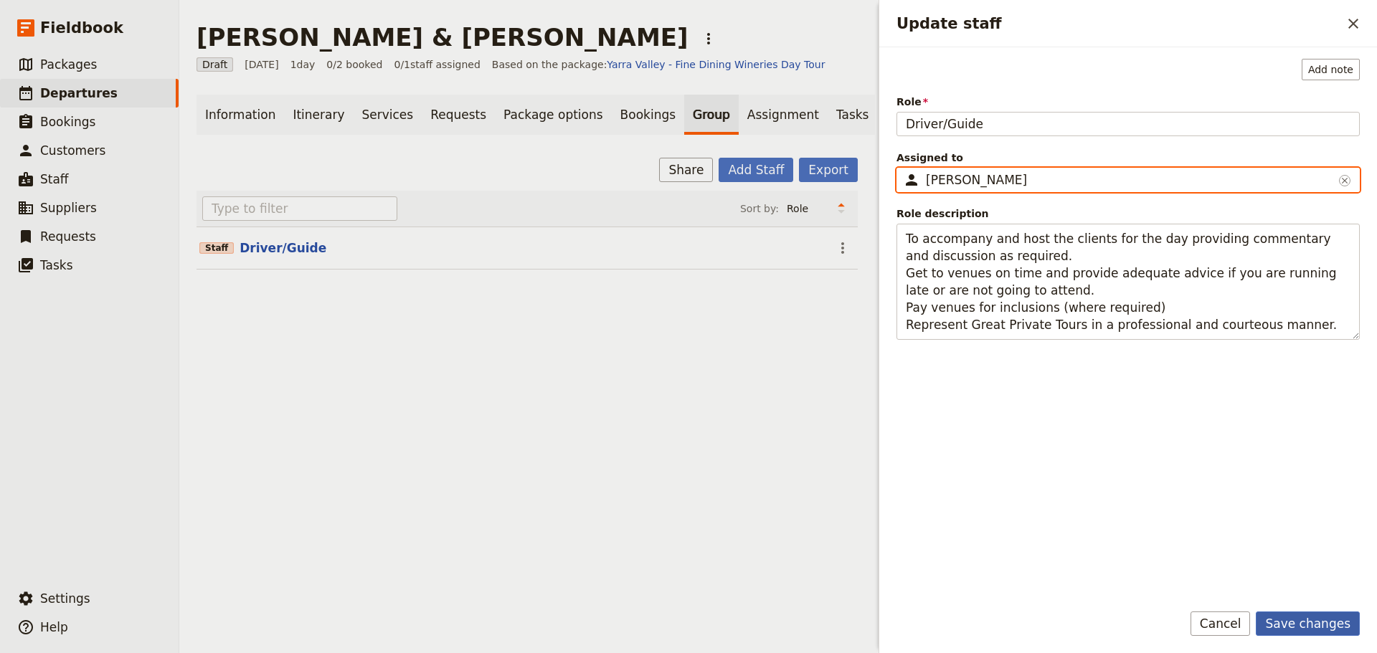
type input "Alan Edwards"
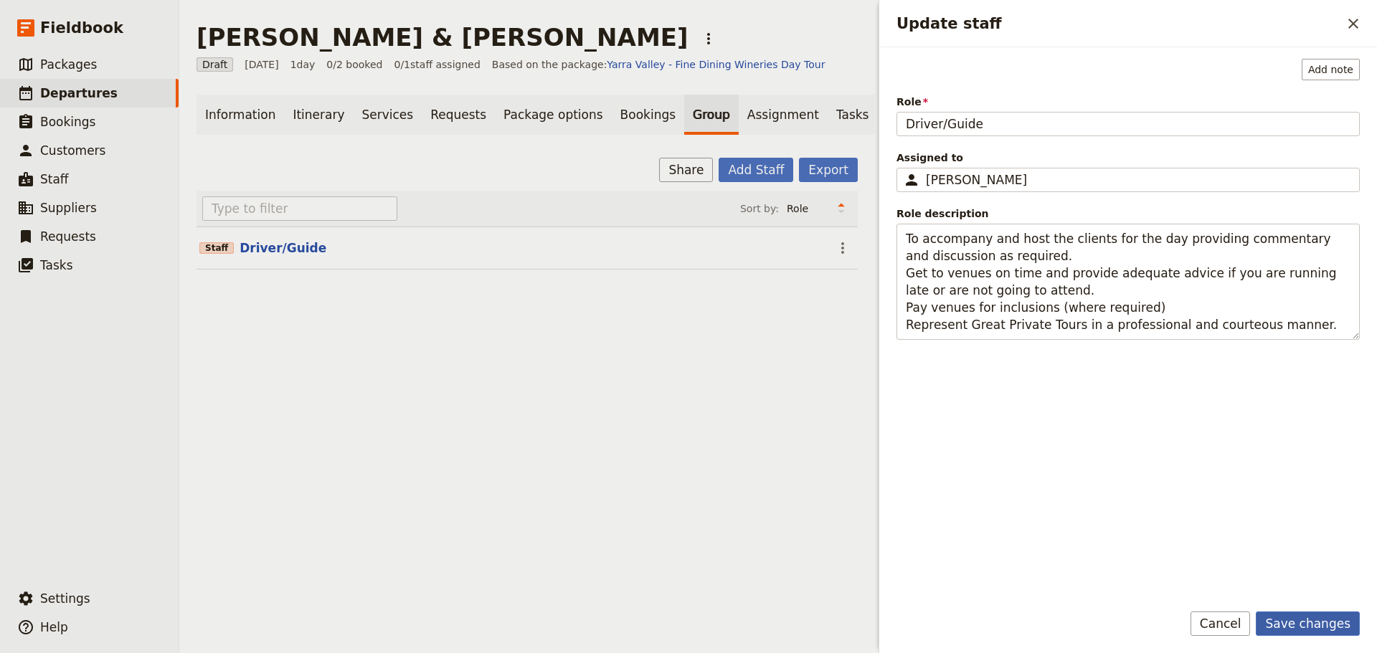
click at [1309, 612] on button "Save changes" at bounding box center [1308, 624] width 104 height 24
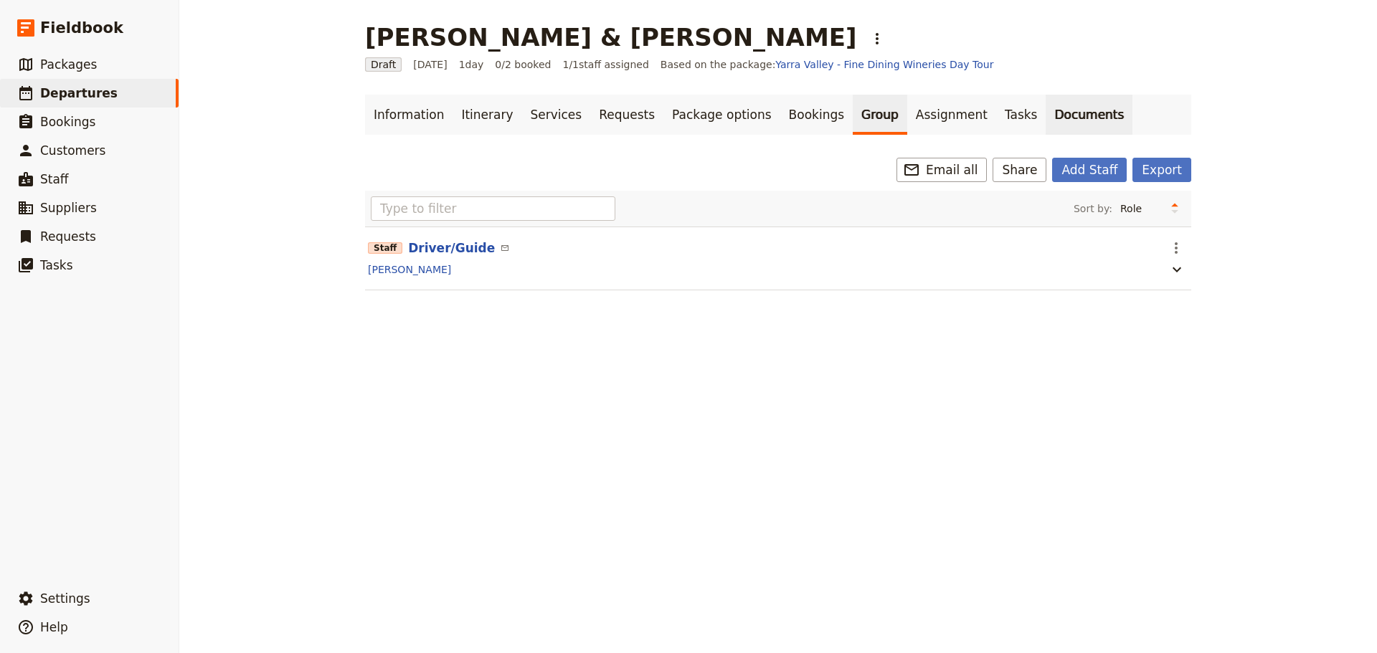
drag, startPoint x: 1018, startPoint y: 122, endPoint x: 1016, endPoint y: 114, distance: 8.4
click at [1046, 122] on link "Documents" at bounding box center [1089, 115] width 87 height 40
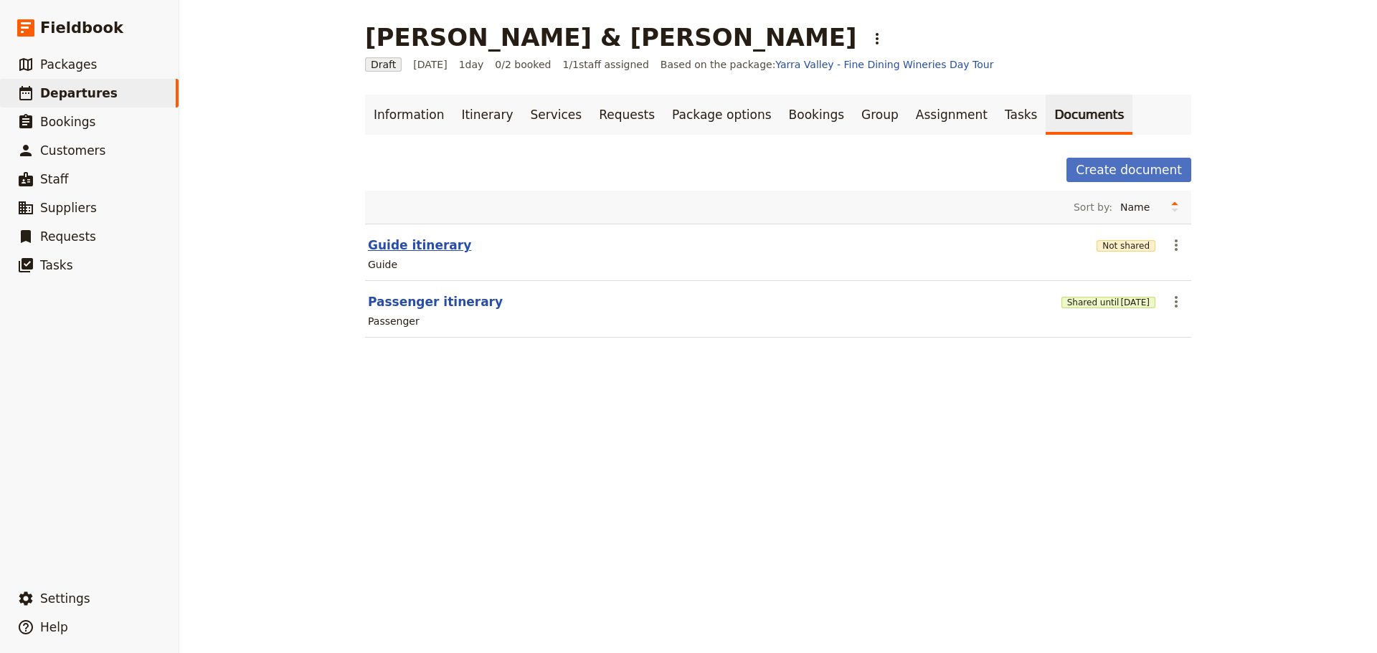
click at [419, 245] on button "Guide itinerary" at bounding box center [419, 245] width 103 height 17
select select "STAFF"
select select "RUN_SHEET"
select select "DEFAULT"
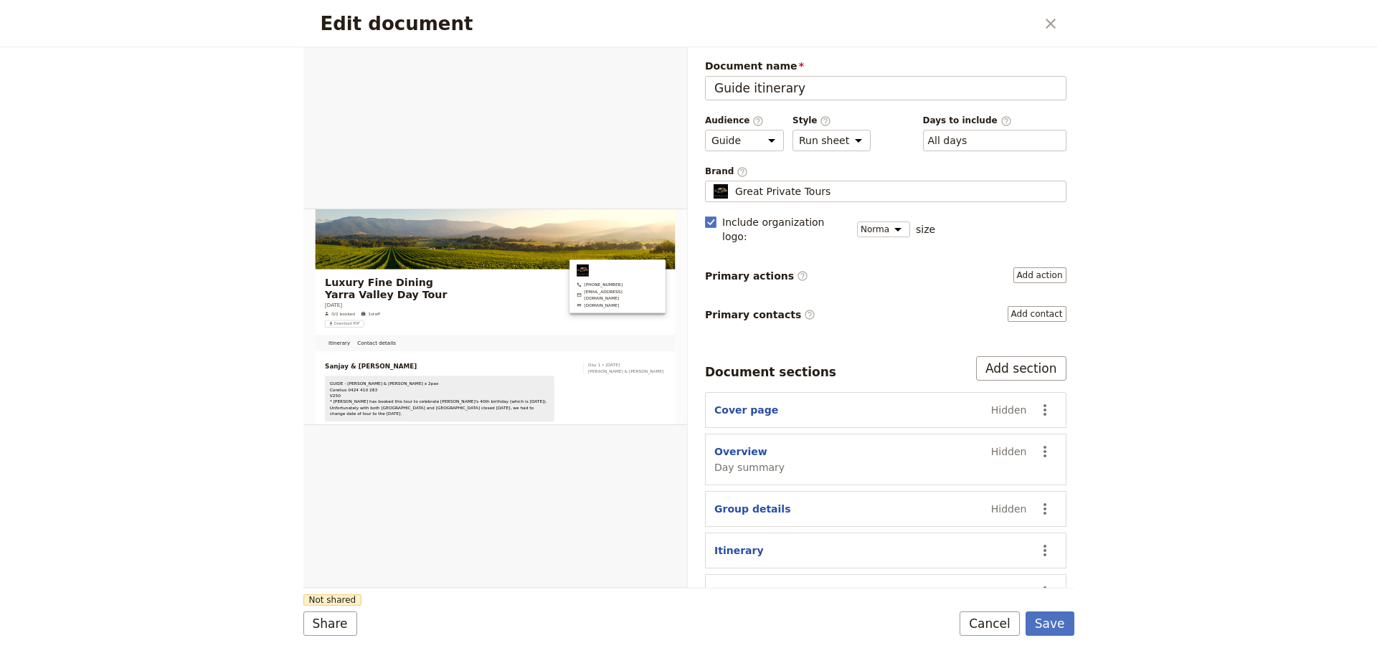
scroll to position [55, 0]
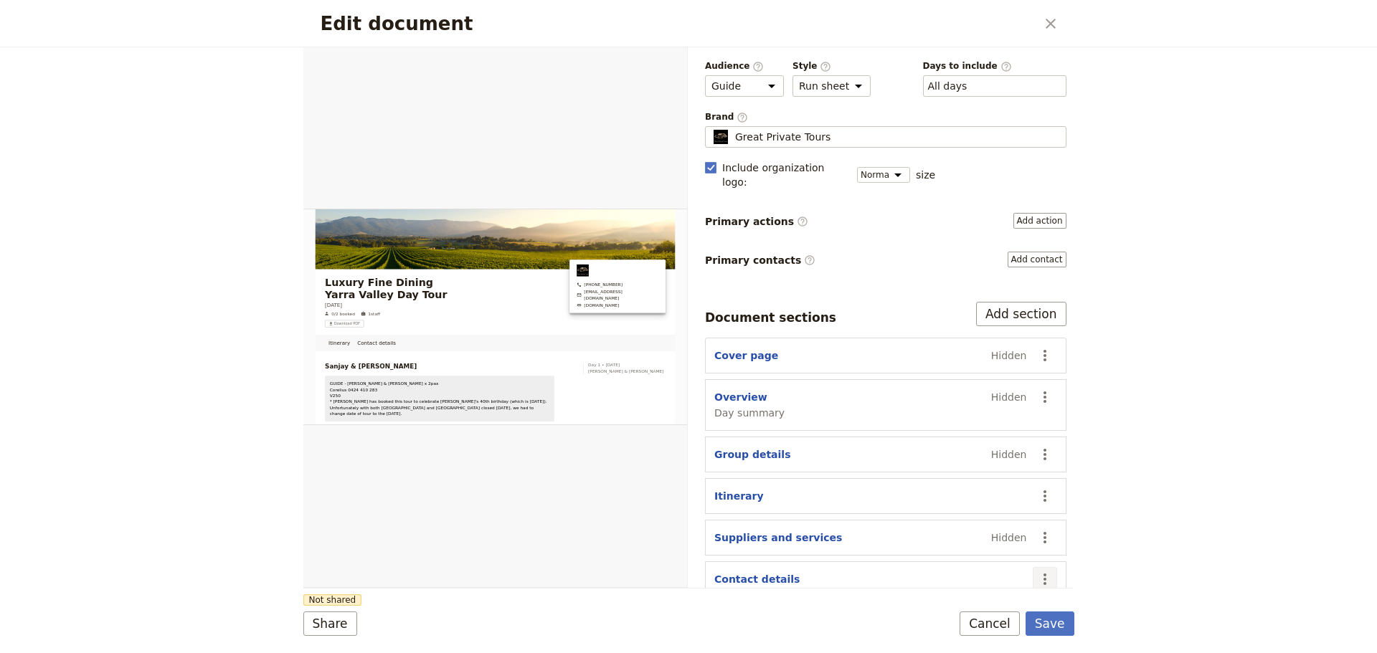
click at [1036, 571] on icon "Actions" at bounding box center [1044, 579] width 17 height 17
click at [962, 525] on span "Hide section" at bounding box center [951, 531] width 62 height 14
click at [1048, 623] on button "Save" at bounding box center [1050, 624] width 49 height 24
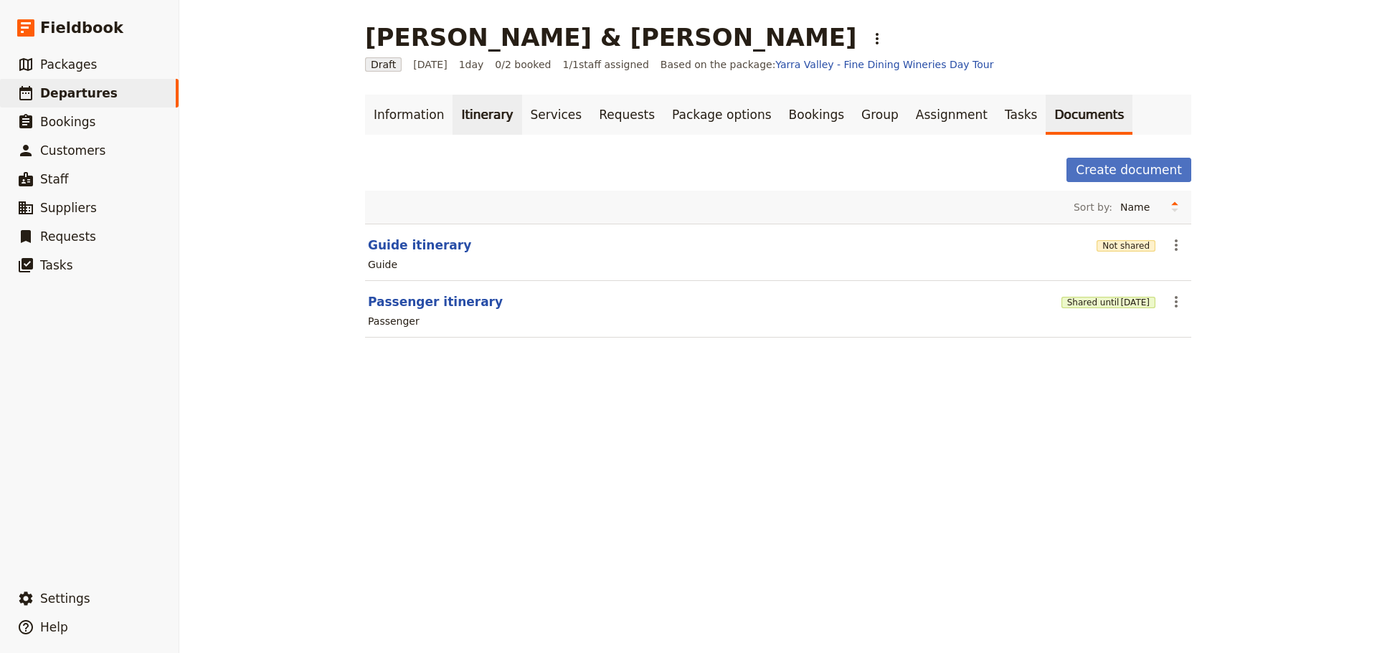
click at [453, 113] on link "Itinerary" at bounding box center [487, 115] width 69 height 40
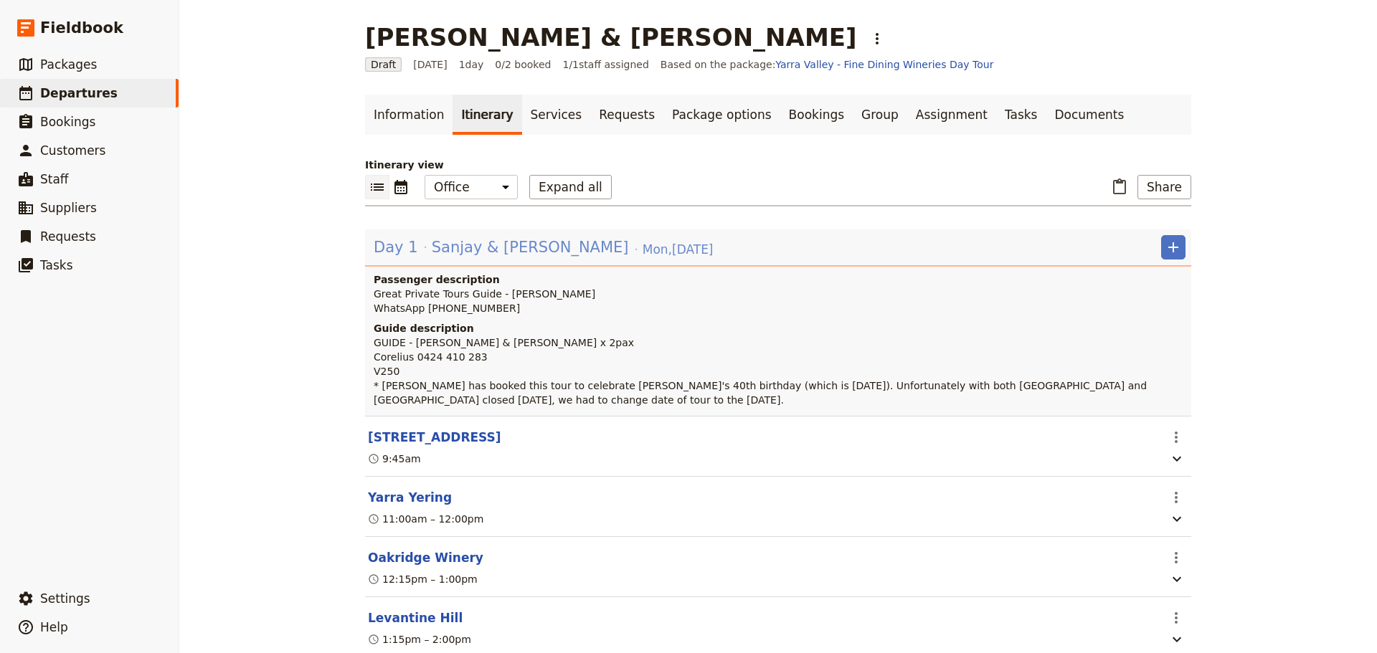
click at [443, 245] on span "Sanjay & [PERSON_NAME]" at bounding box center [530, 248] width 197 height 22
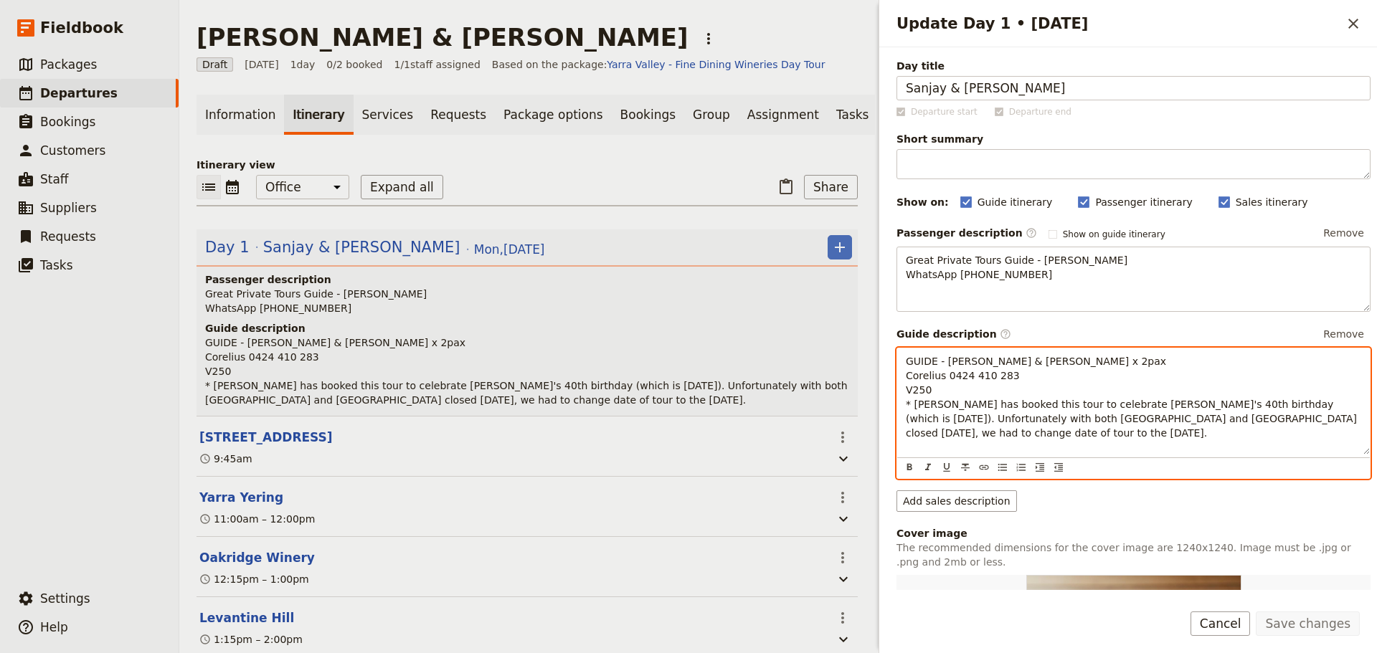
click at [907, 376] on span "GUIDE - Alan E Cornelius Viljoen & parter, Sanjay x 2pax Corelius 0424 410 283 …" at bounding box center [1133, 397] width 454 height 83
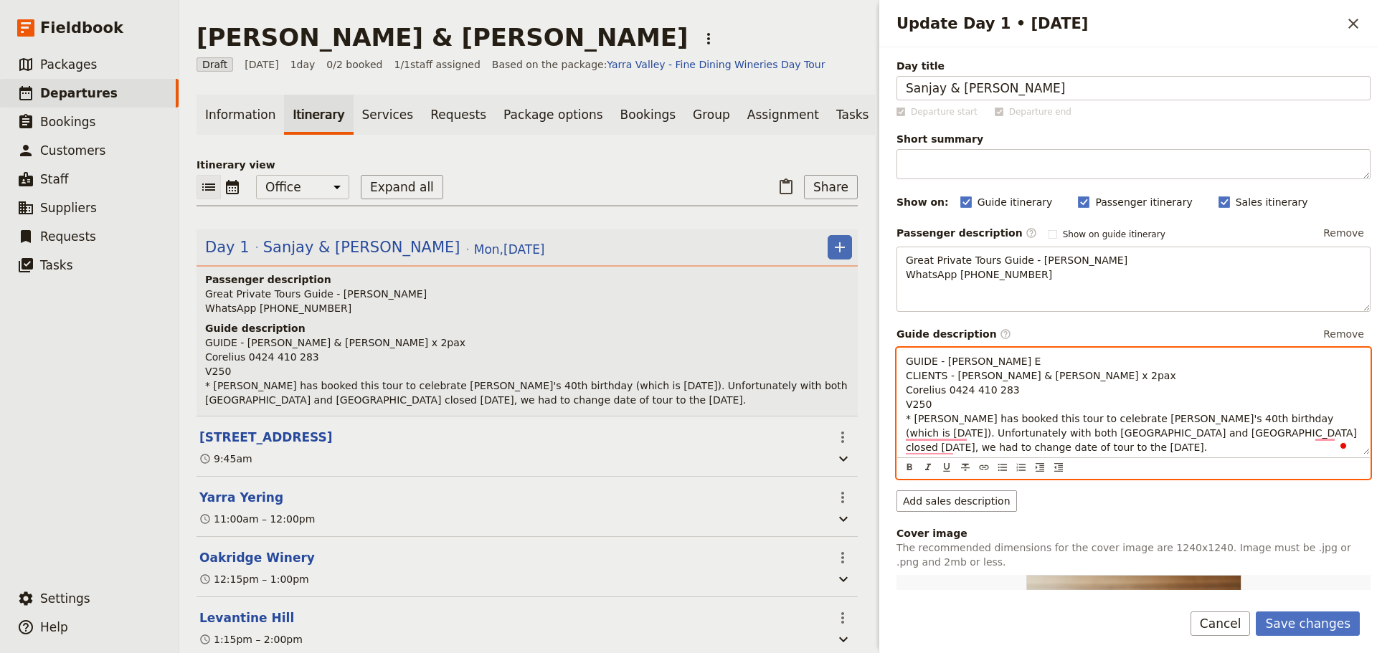
click at [924, 394] on span "GUIDE - Alan E CLIENTS - Cornelius Viljoen & parter, Sanjay x 2pax Corelius 042…" at bounding box center [1133, 405] width 454 height 98
click at [904, 392] on div "GUIDE - Alan E CLIENTS - Cornelius Viljoen & parter, Sanjay x 2pax Cornelius 04…" at bounding box center [1133, 402] width 473 height 106
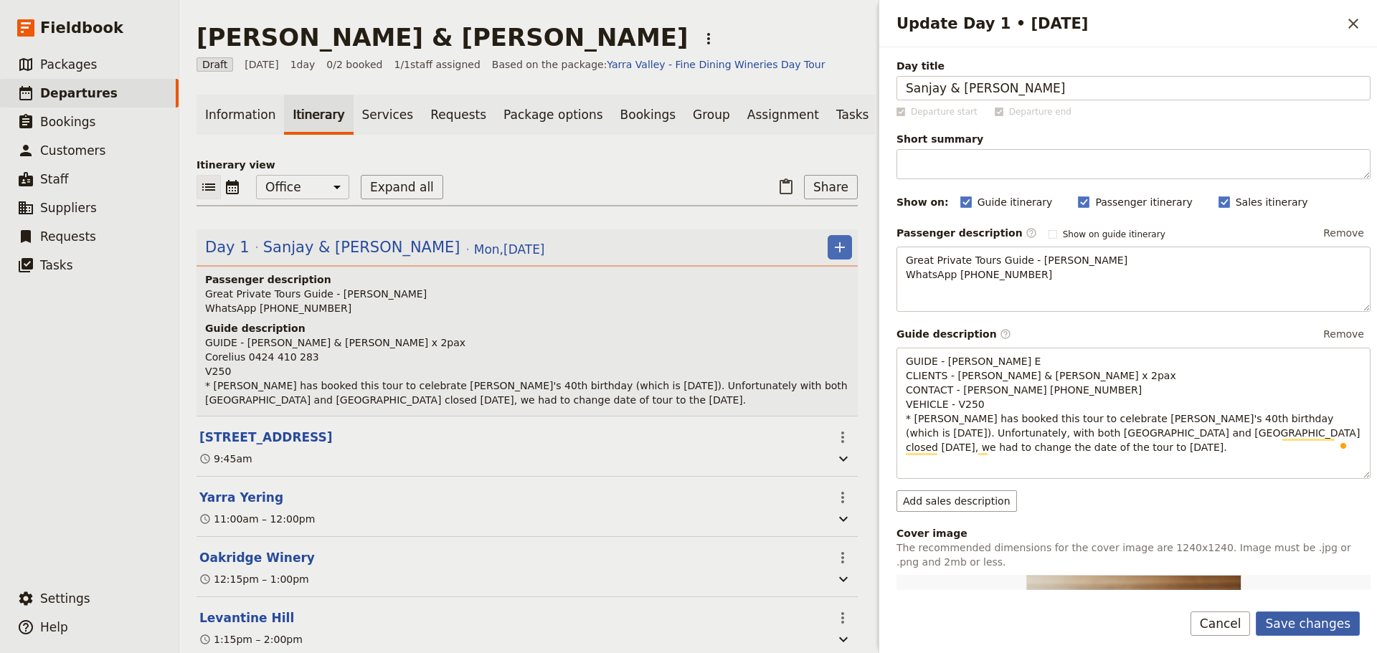
click at [1311, 612] on button "Save changes" at bounding box center [1308, 624] width 104 height 24
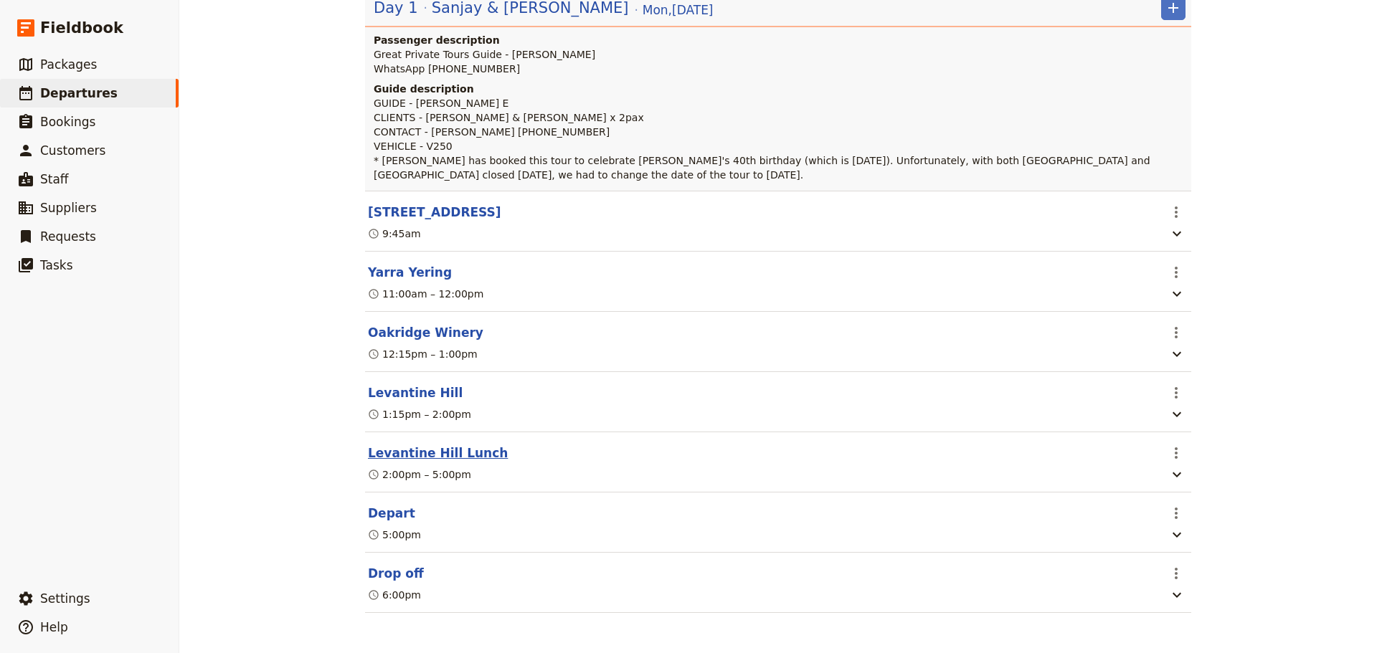
click at [396, 448] on button "Levantine Hill Lunch" at bounding box center [438, 453] width 140 height 17
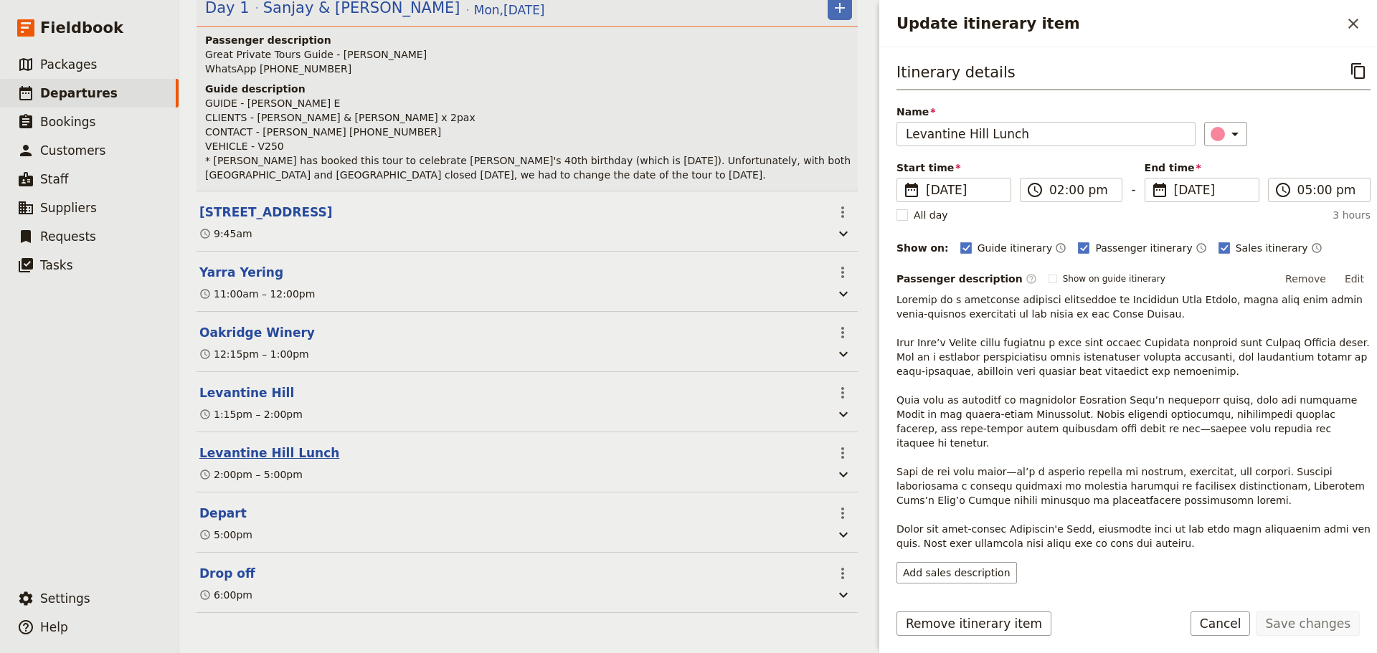
scroll to position [255, 0]
click at [993, 131] on input "Levantine Hill Lunch" at bounding box center [1046, 134] width 299 height 24
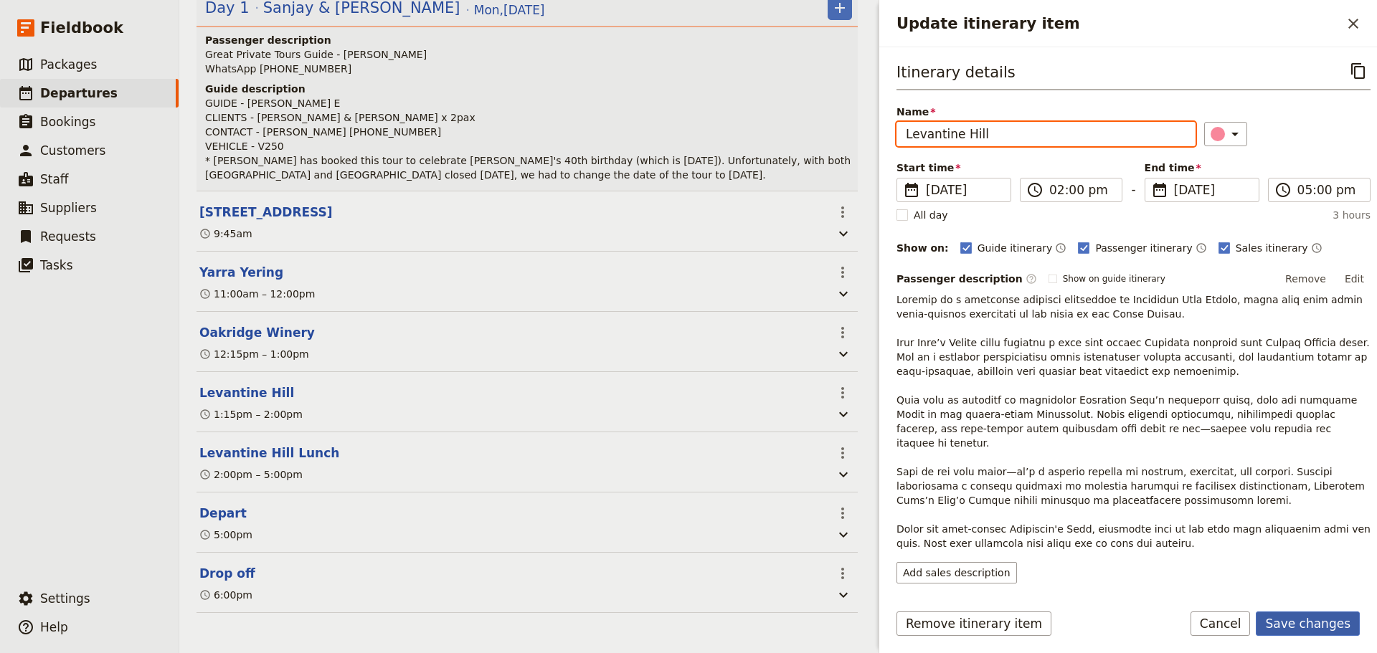
type input "Levantine Hill"
click at [1312, 625] on button "Save changes" at bounding box center [1308, 624] width 104 height 24
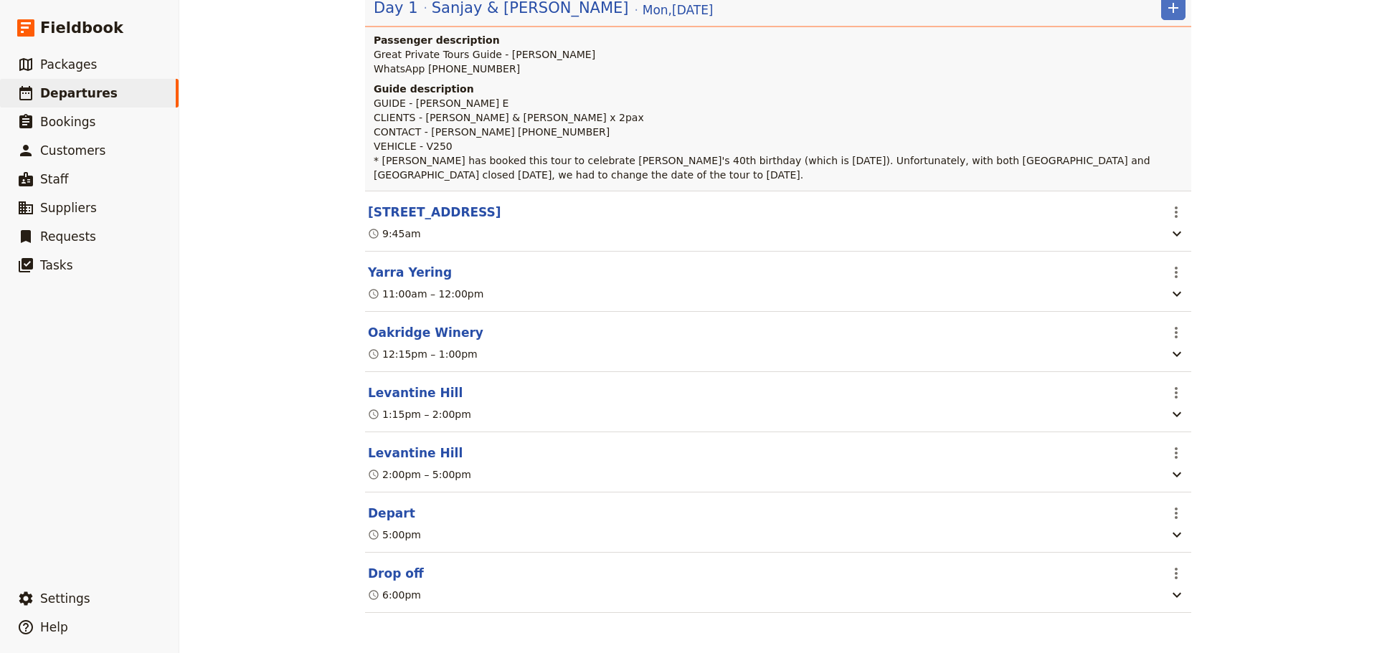
scroll to position [248, 0]
click at [387, 389] on button "Levantine Hill" at bounding box center [415, 392] width 95 height 17
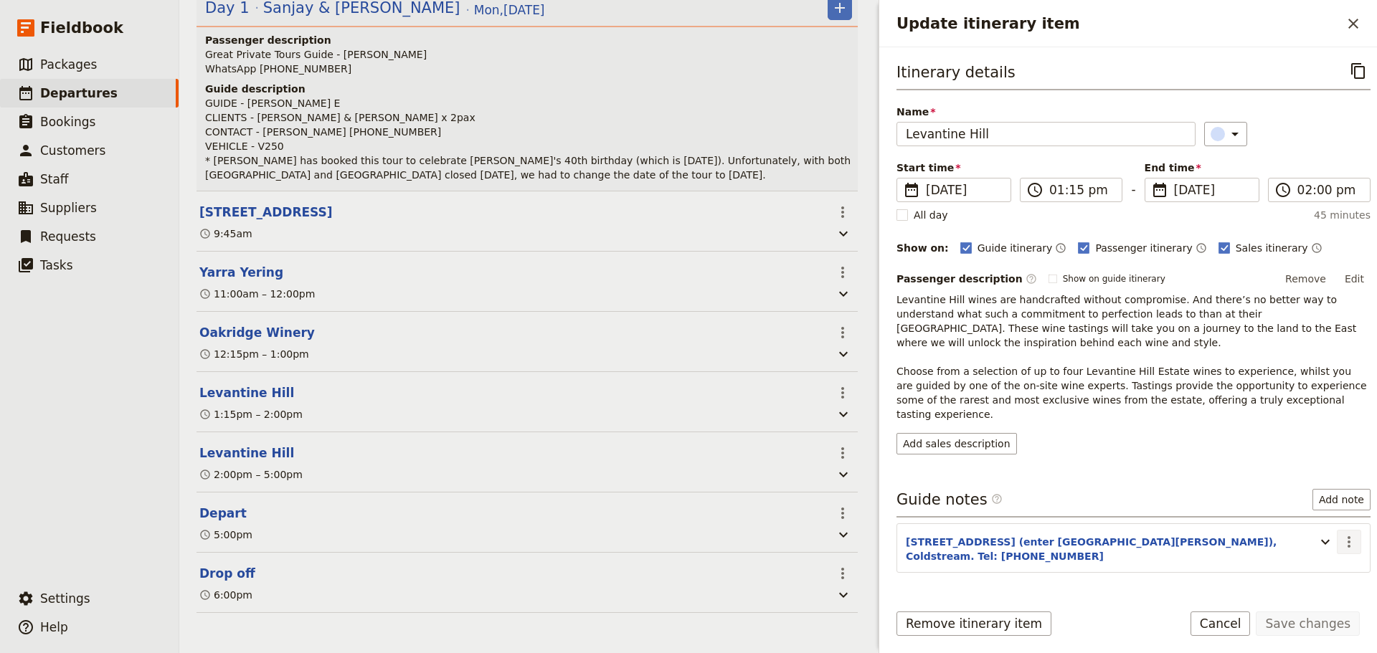
click at [1344, 534] on icon "Actions" at bounding box center [1348, 542] width 17 height 17
click at [1333, 539] on span "Edit note" at bounding box center [1307, 544] width 67 height 14
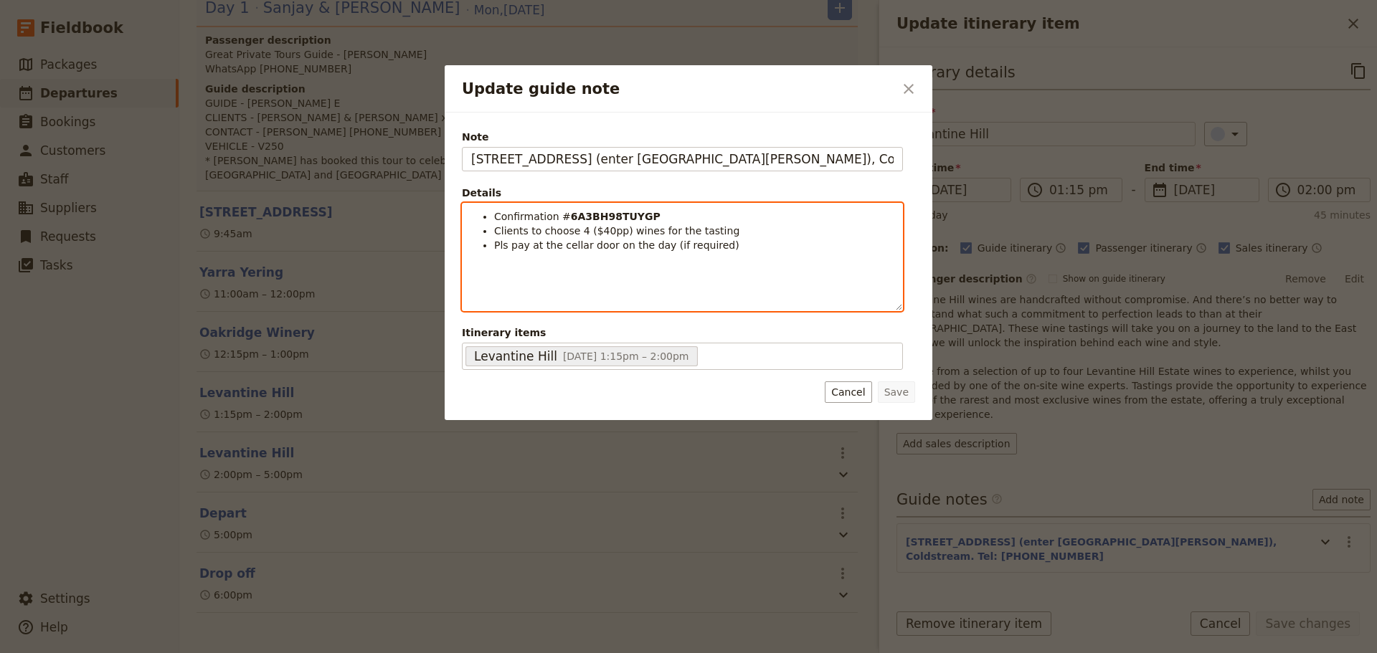
click at [494, 225] on span "Clients to choose 4 ($40pp) wines for the tasting" at bounding box center [616, 230] width 245 height 11
click at [494, 214] on span "Confirmation #" at bounding box center [532, 216] width 77 height 11
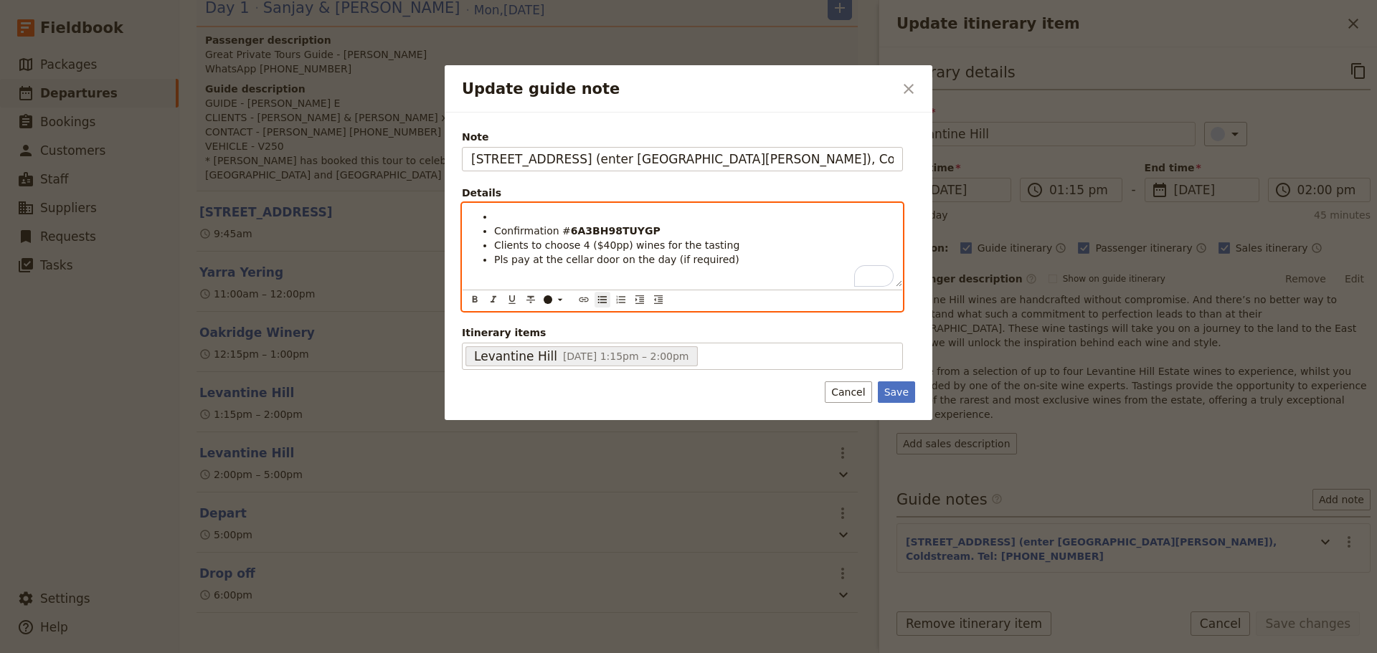
click at [511, 213] on li "To enrich screen reader interactions, please activate Accessibility in Grammarl…" at bounding box center [693, 216] width 399 height 14
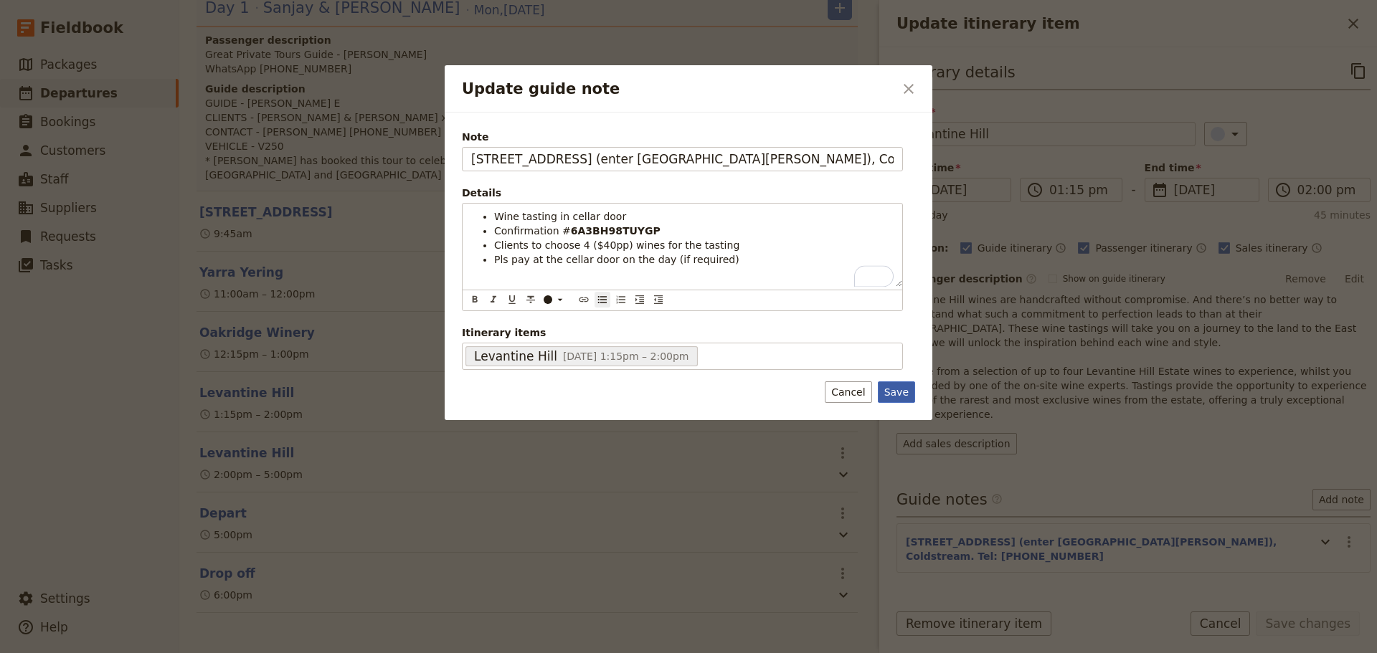
click at [899, 392] on button "Save" at bounding box center [896, 393] width 37 height 22
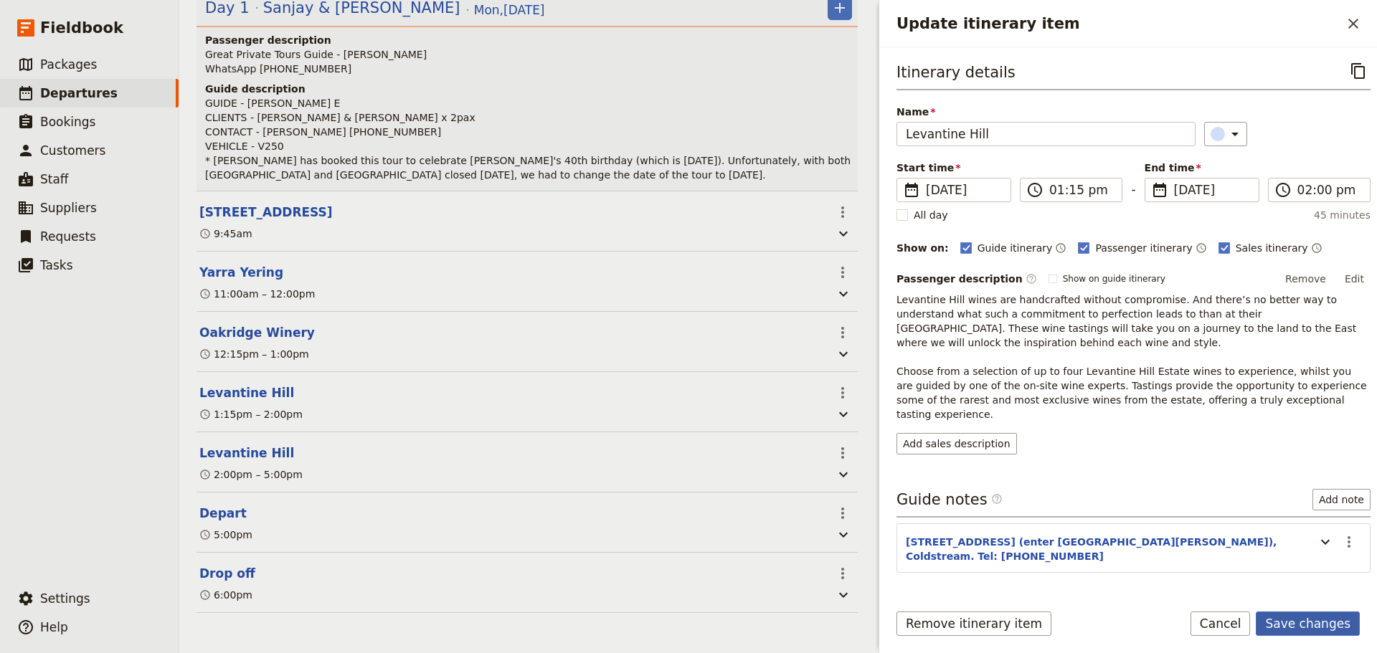
click at [1325, 625] on button "Save changes" at bounding box center [1308, 624] width 104 height 24
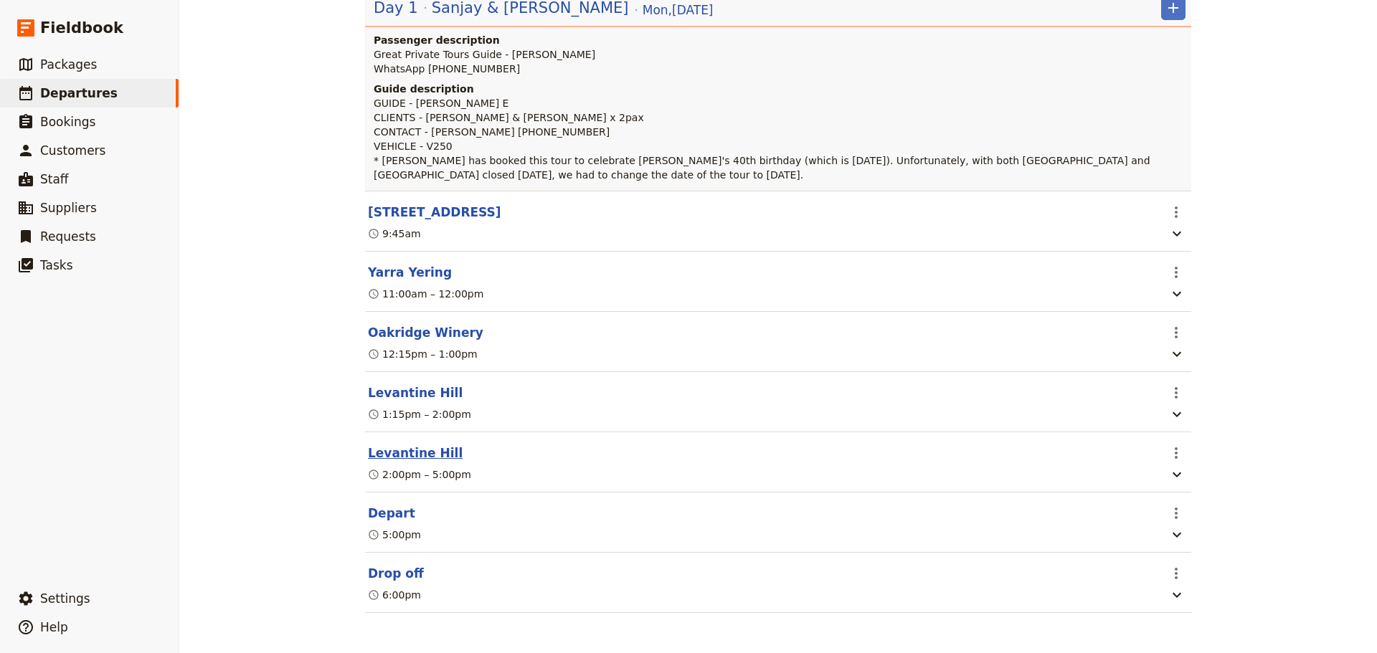
click at [404, 451] on button "Levantine Hill" at bounding box center [415, 453] width 95 height 17
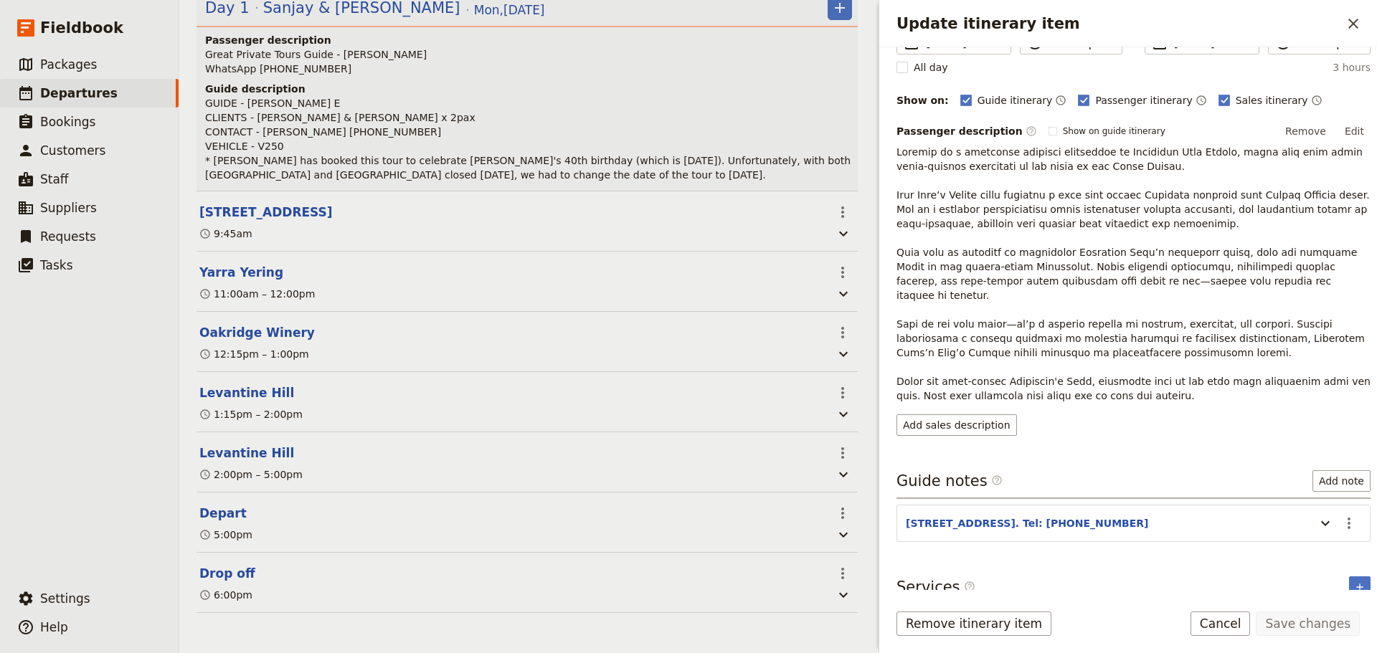
scroll to position [148, 0]
click at [1341, 514] on icon "Actions" at bounding box center [1348, 522] width 17 height 17
click at [1329, 535] on span "Edit note" at bounding box center [1307, 539] width 67 height 14
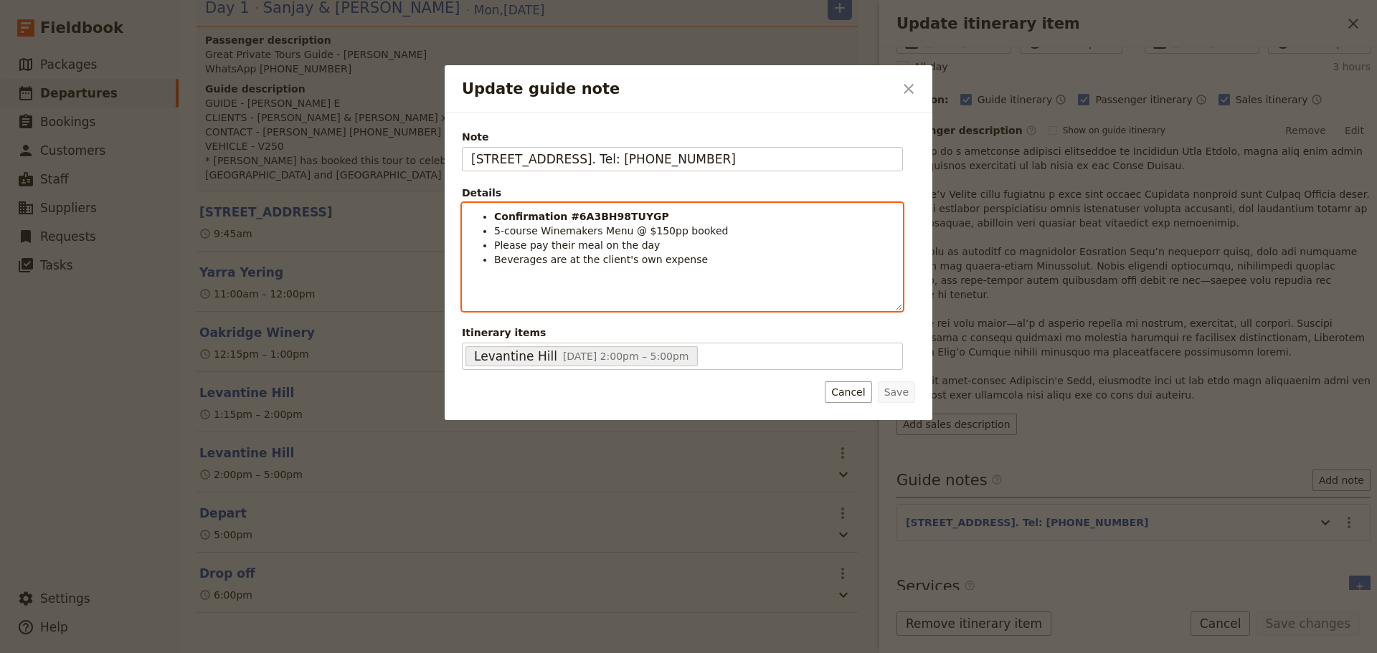
click at [493, 220] on ul "Confirmation #6A3BH98TUYGP 5-course Winemakers Menu @ $150pp booked Please pay …" at bounding box center [682, 237] width 422 height 57
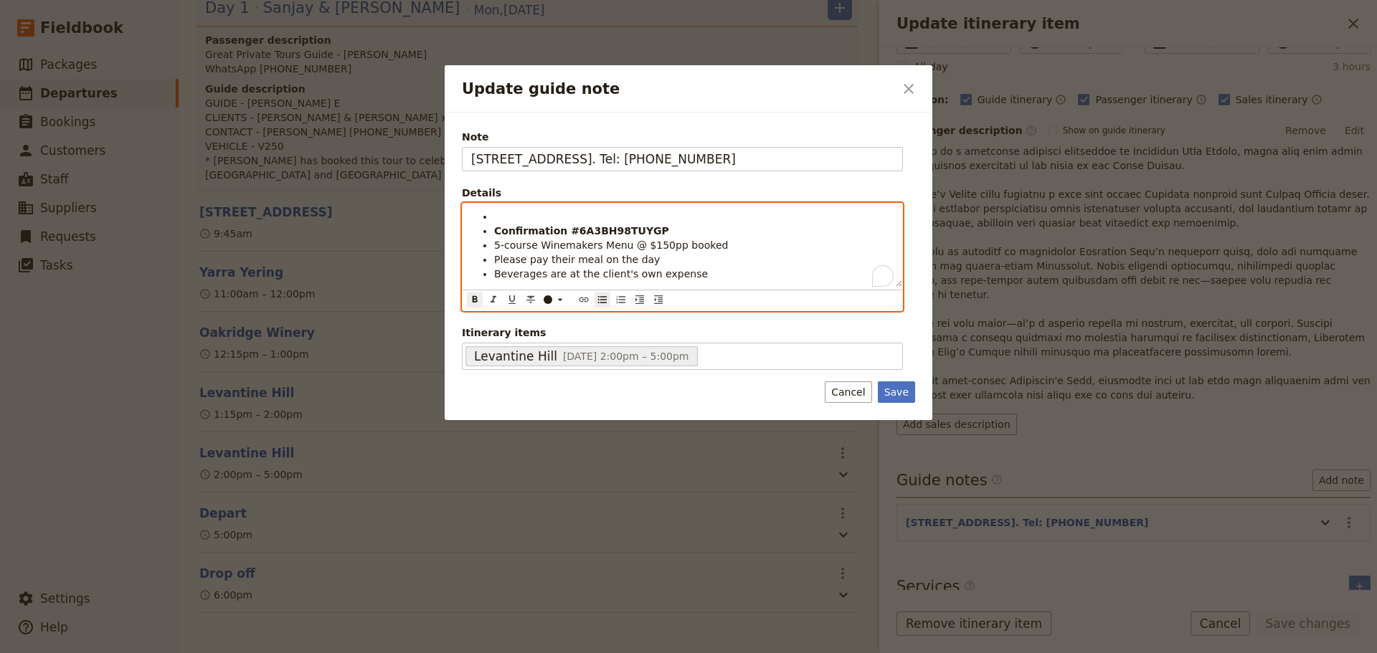
click at [529, 214] on li "To enrich screen reader interactions, please activate Accessibility in Grammarl…" at bounding box center [693, 216] width 399 height 14
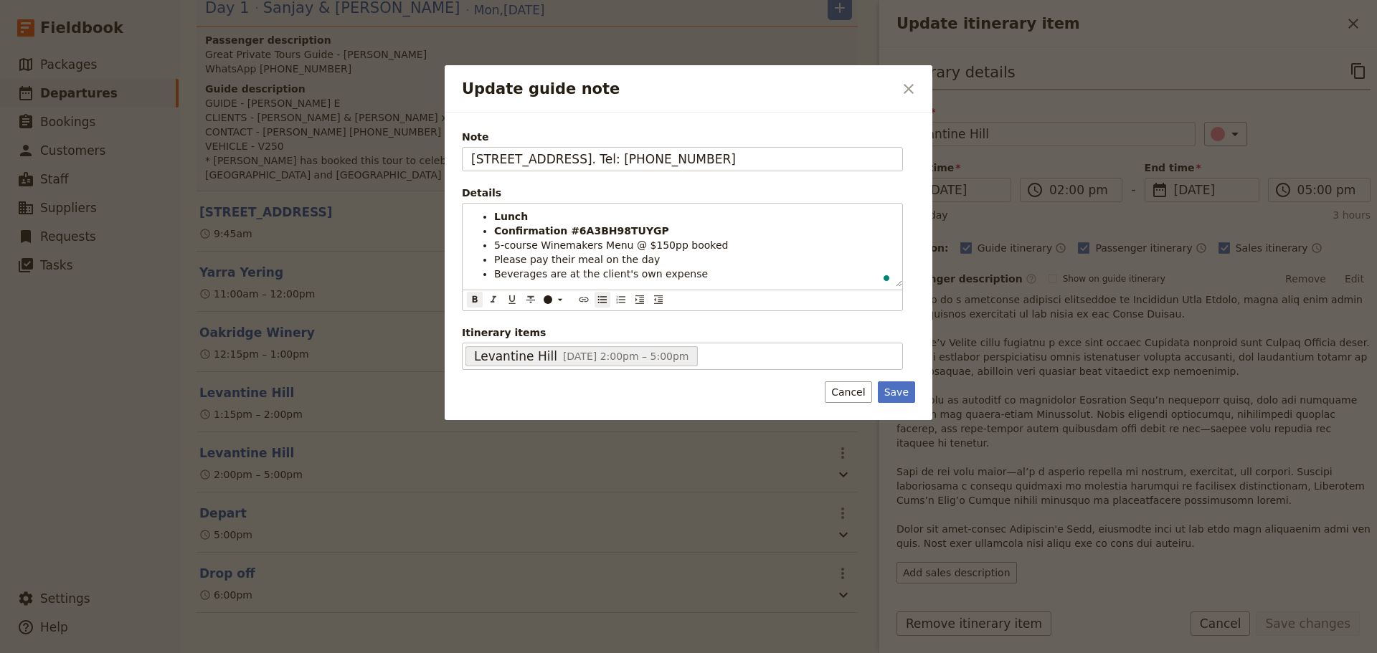
scroll to position [148, 0]
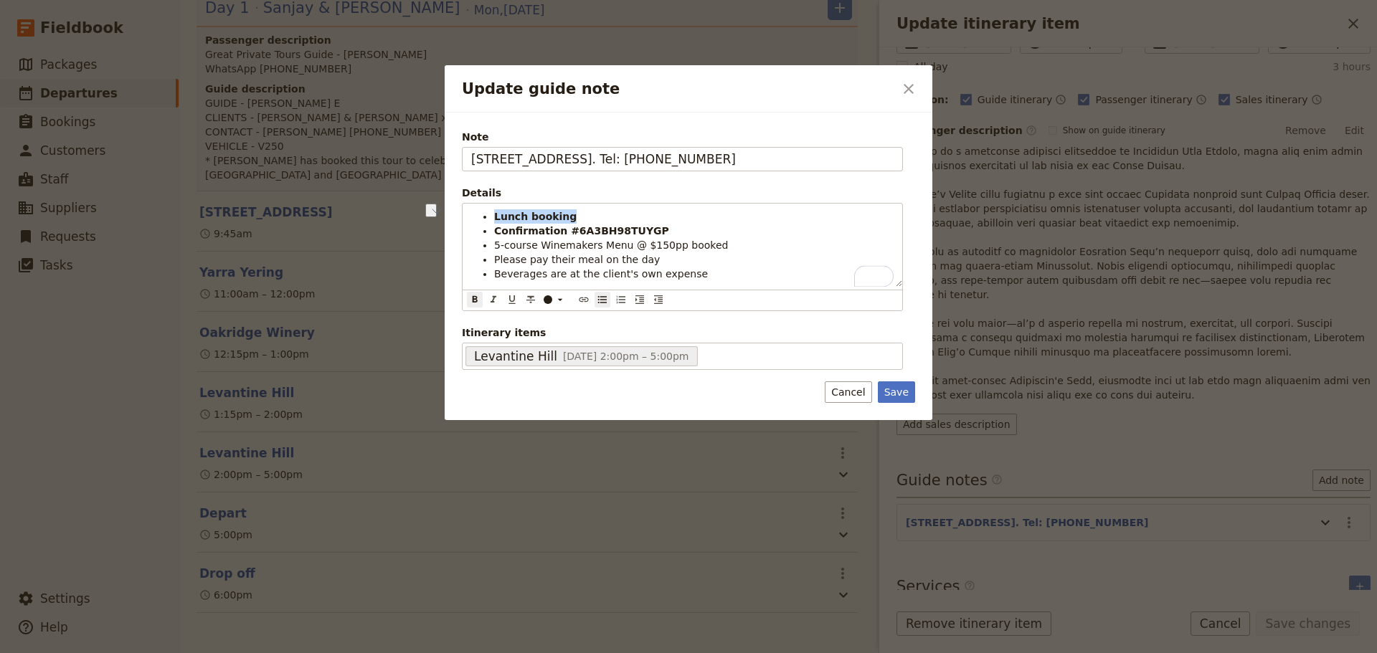
drag, startPoint x: 551, startPoint y: 215, endPoint x: 481, endPoint y: 329, distance: 133.6
click at [460, 217] on div "Note [STREET_ADDRESS], Coldstream. Tel: [PHONE_NUMBER] Details Lunch booking Co…" at bounding box center [689, 267] width 488 height 308
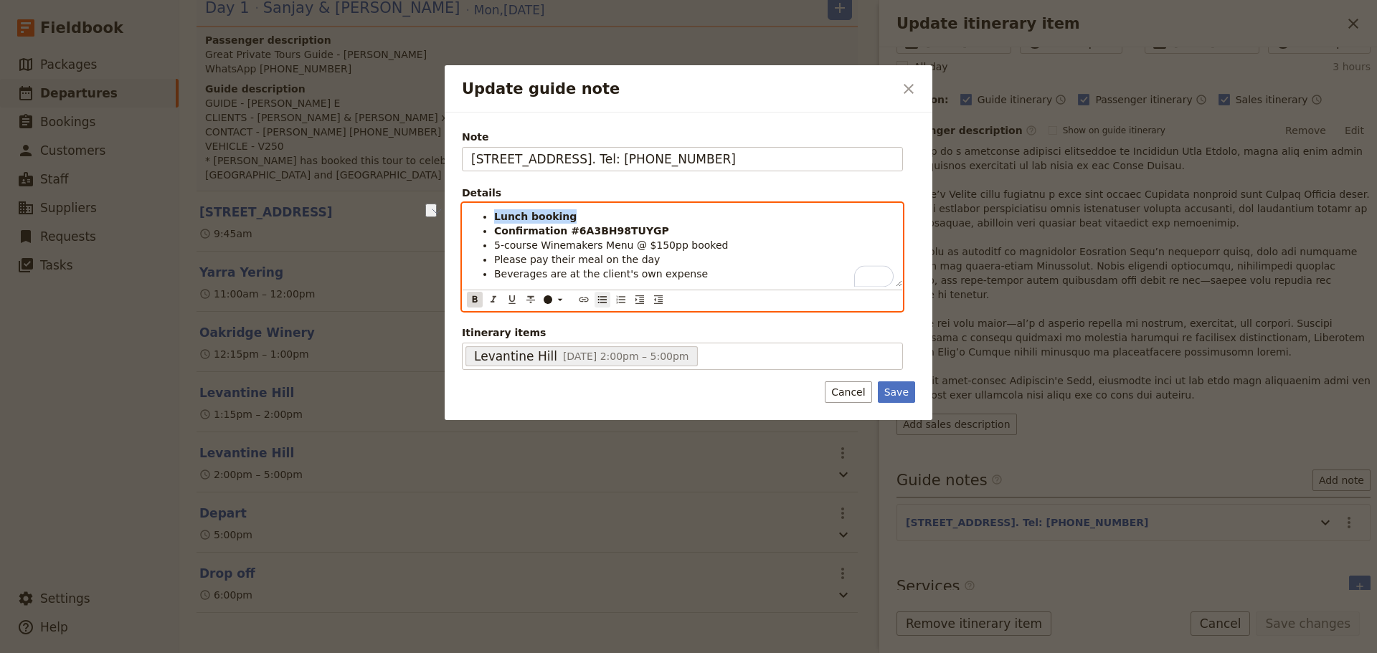
click at [470, 297] on icon "Format bold" at bounding box center [474, 299] width 11 height 11
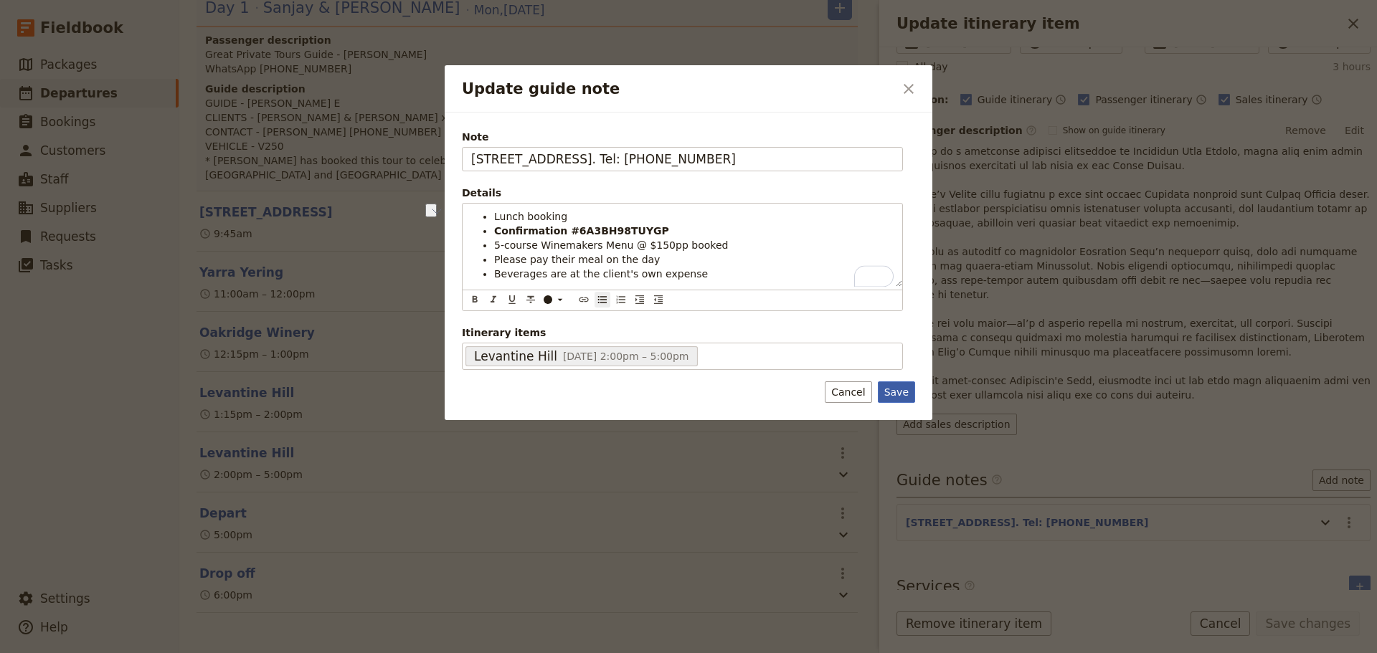
click at [902, 393] on button "Save" at bounding box center [896, 393] width 37 height 22
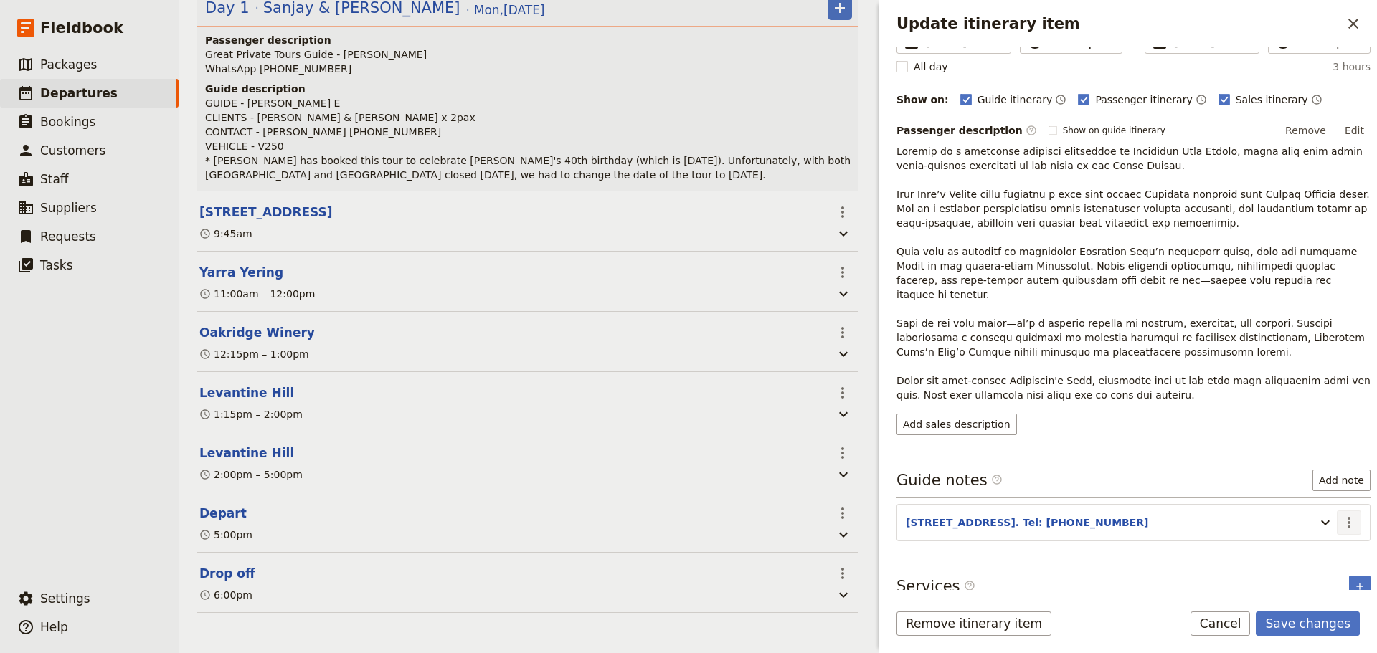
click at [1341, 514] on icon "Actions" at bounding box center [1348, 522] width 17 height 17
click at [1328, 536] on span "Edit note" at bounding box center [1307, 539] width 67 height 14
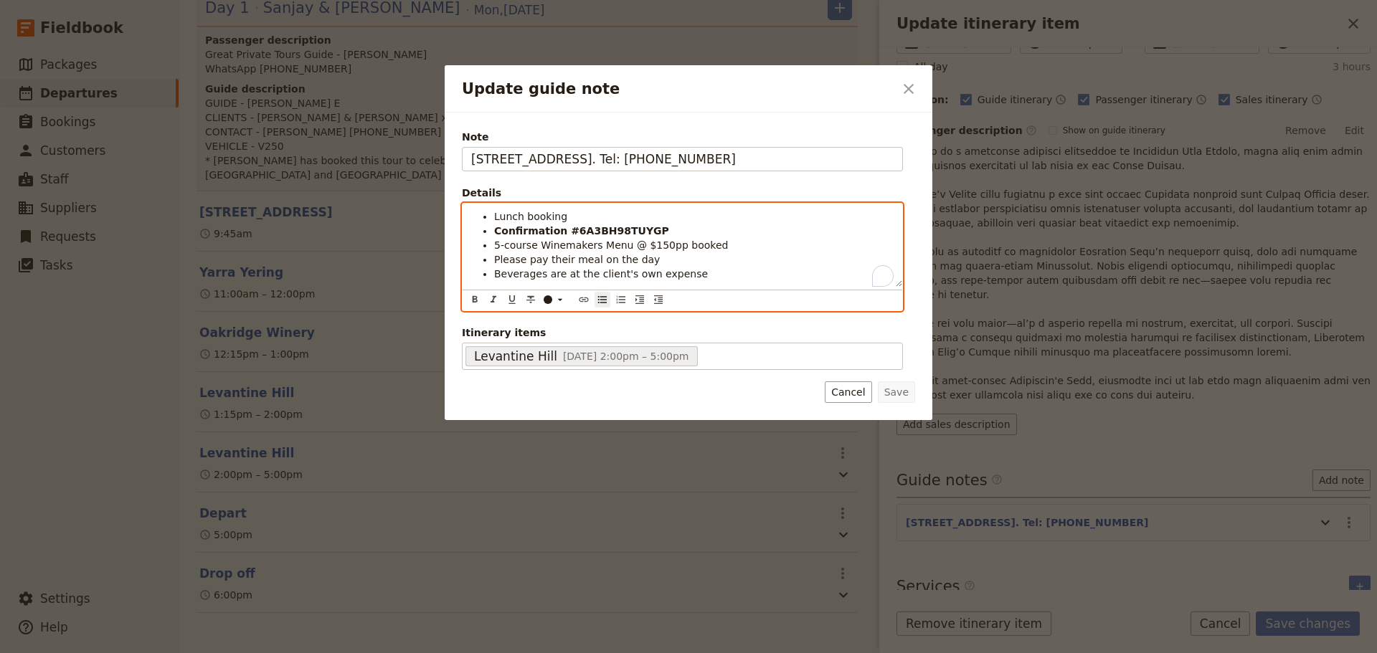
click at [653, 257] on li "Please pay their meal on the day" at bounding box center [693, 259] width 399 height 14
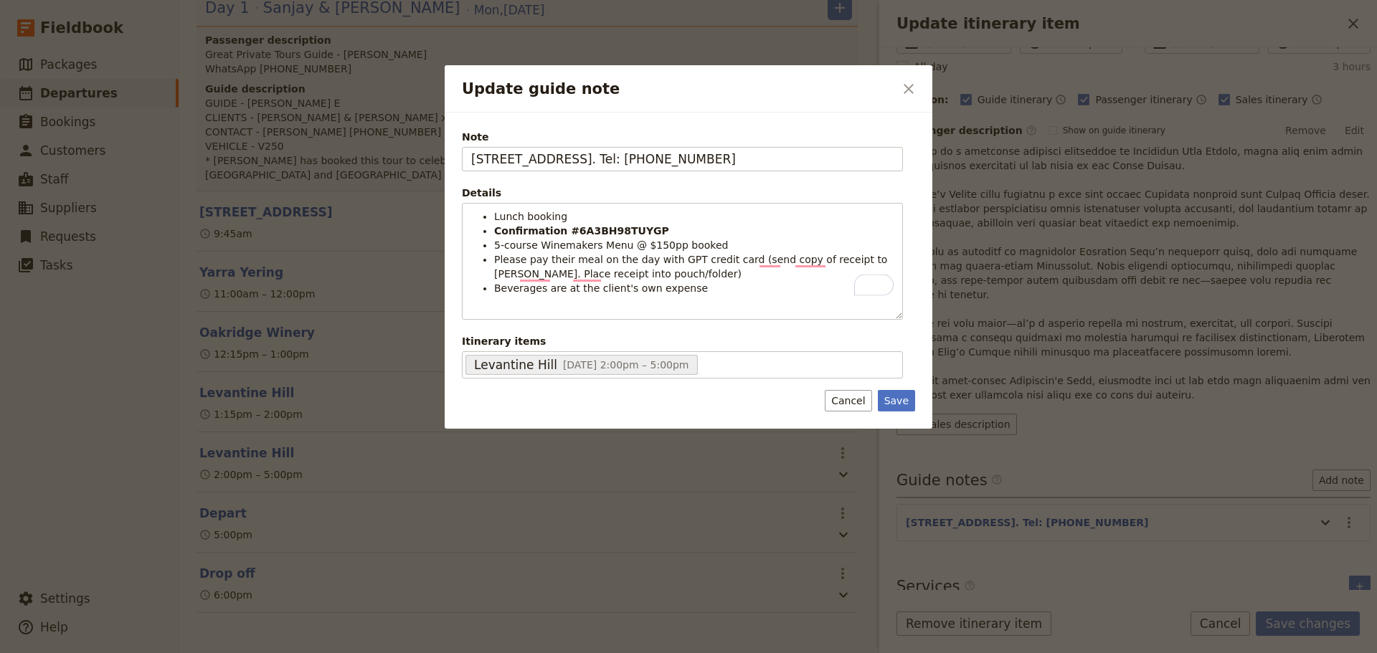
drag, startPoint x: 892, startPoint y: 402, endPoint x: 1219, endPoint y: 541, distance: 355.0
click at [891, 402] on button "Save" at bounding box center [896, 401] width 37 height 22
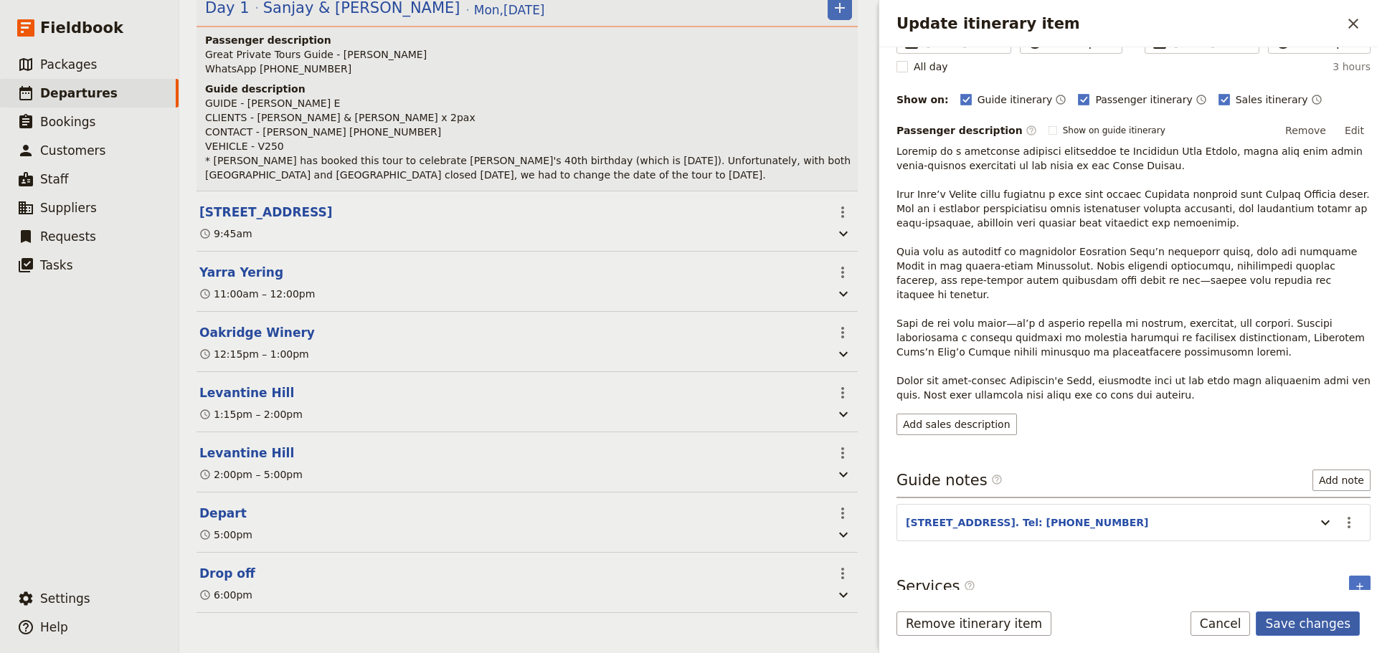
click at [1318, 624] on button "Save changes" at bounding box center [1308, 624] width 104 height 24
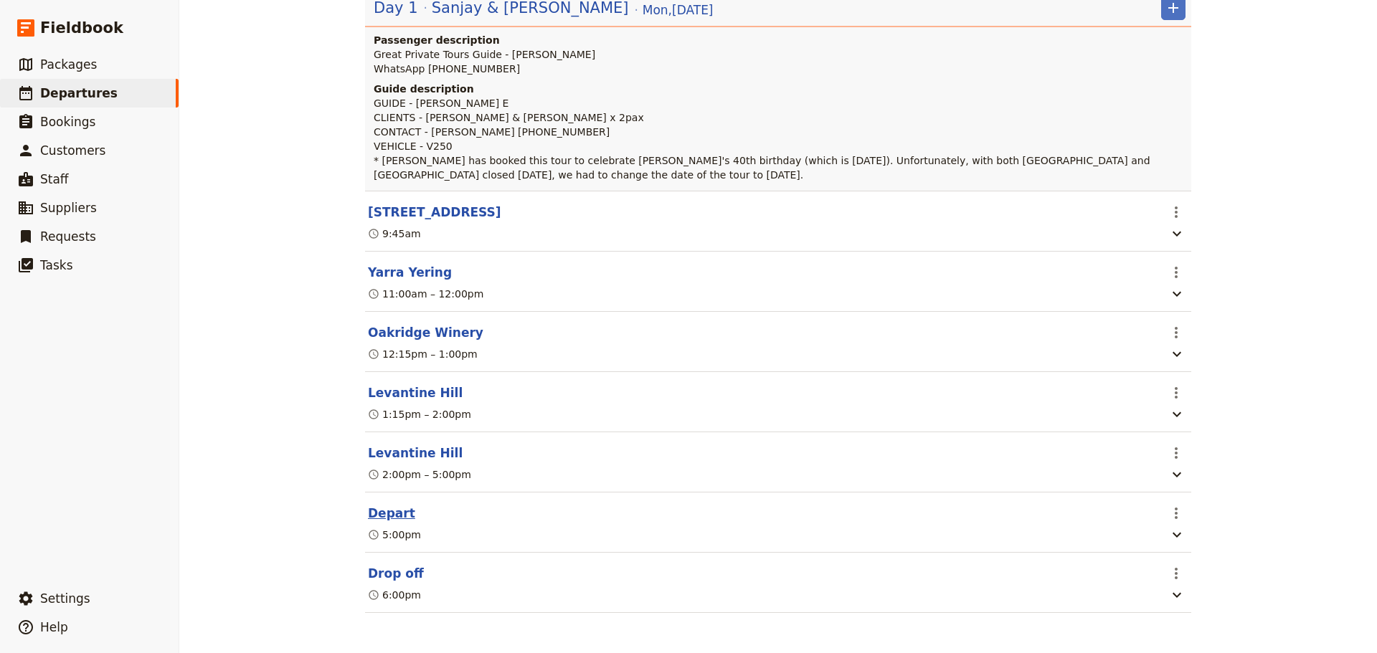
click at [391, 508] on button "Depart" at bounding box center [391, 513] width 47 height 17
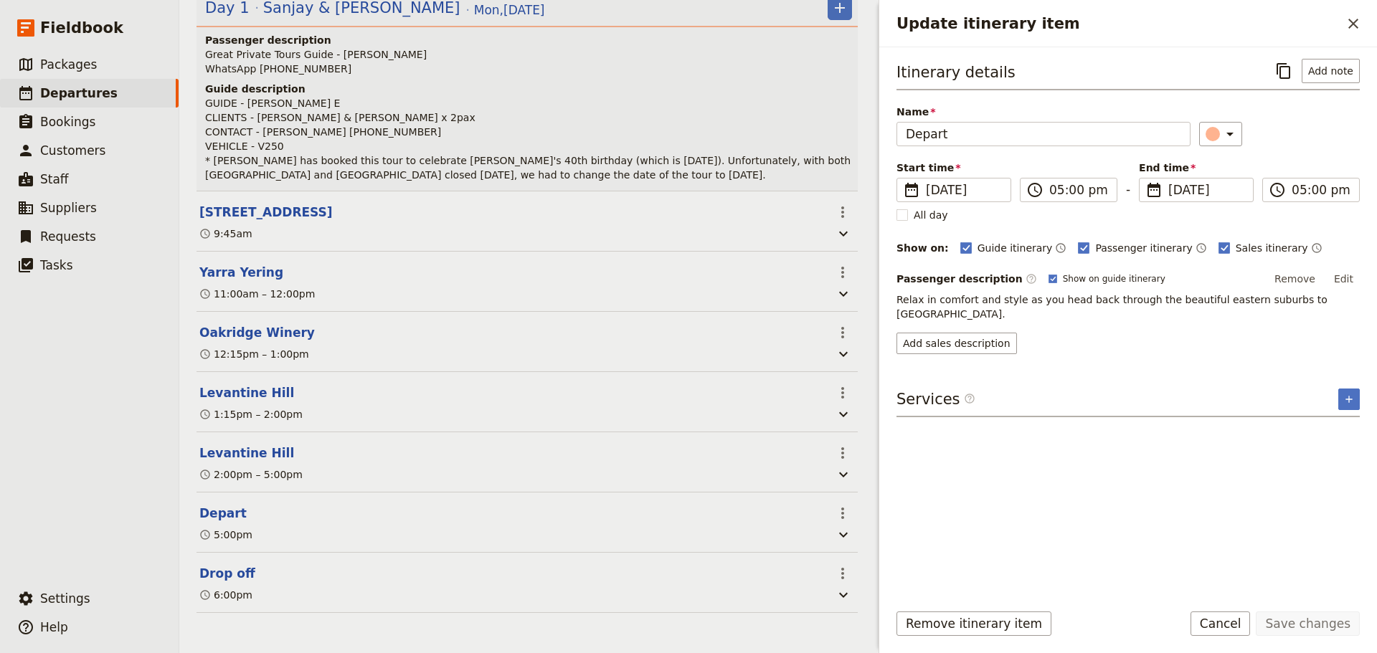
scroll to position [255, 0]
click at [1049, 281] on rect "Update itinerary item" at bounding box center [1053, 279] width 8 height 8
click at [1048, 273] on input "Show on guide itinerary" at bounding box center [1048, 273] width 1 height 1
checkbox input "false"
click at [1284, 627] on button "Save changes" at bounding box center [1308, 624] width 104 height 24
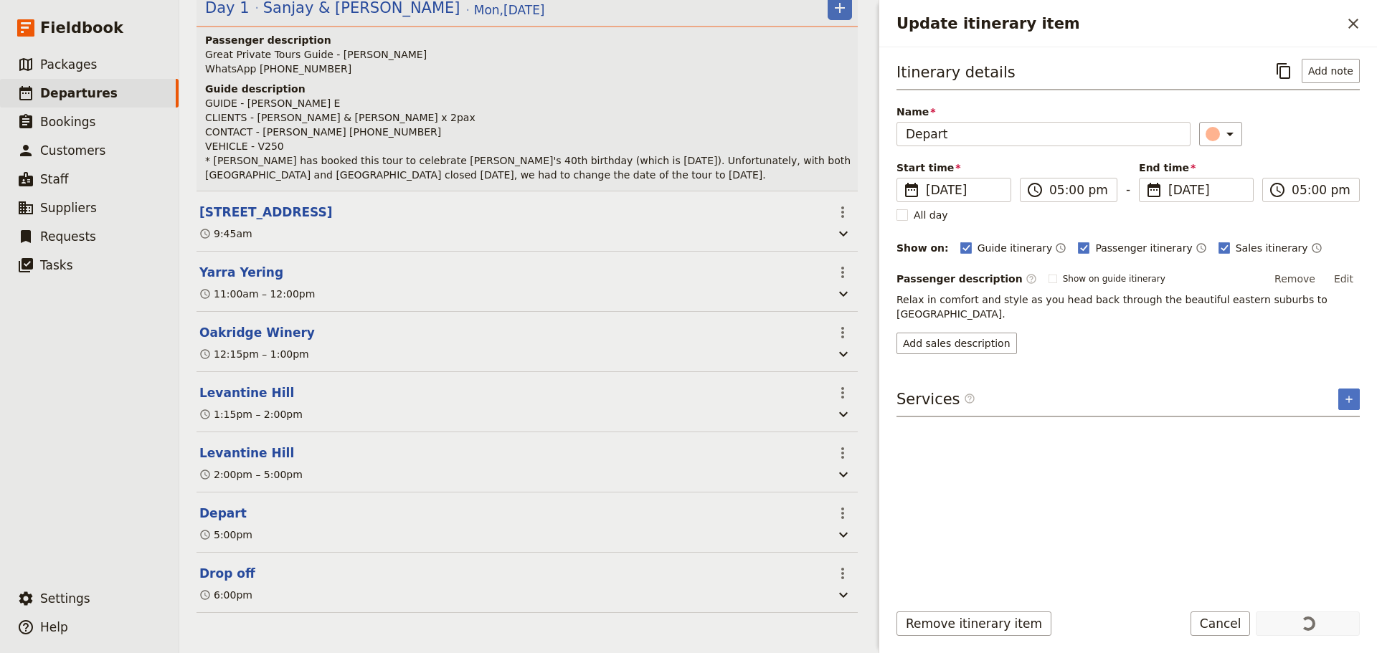
scroll to position [248, 0]
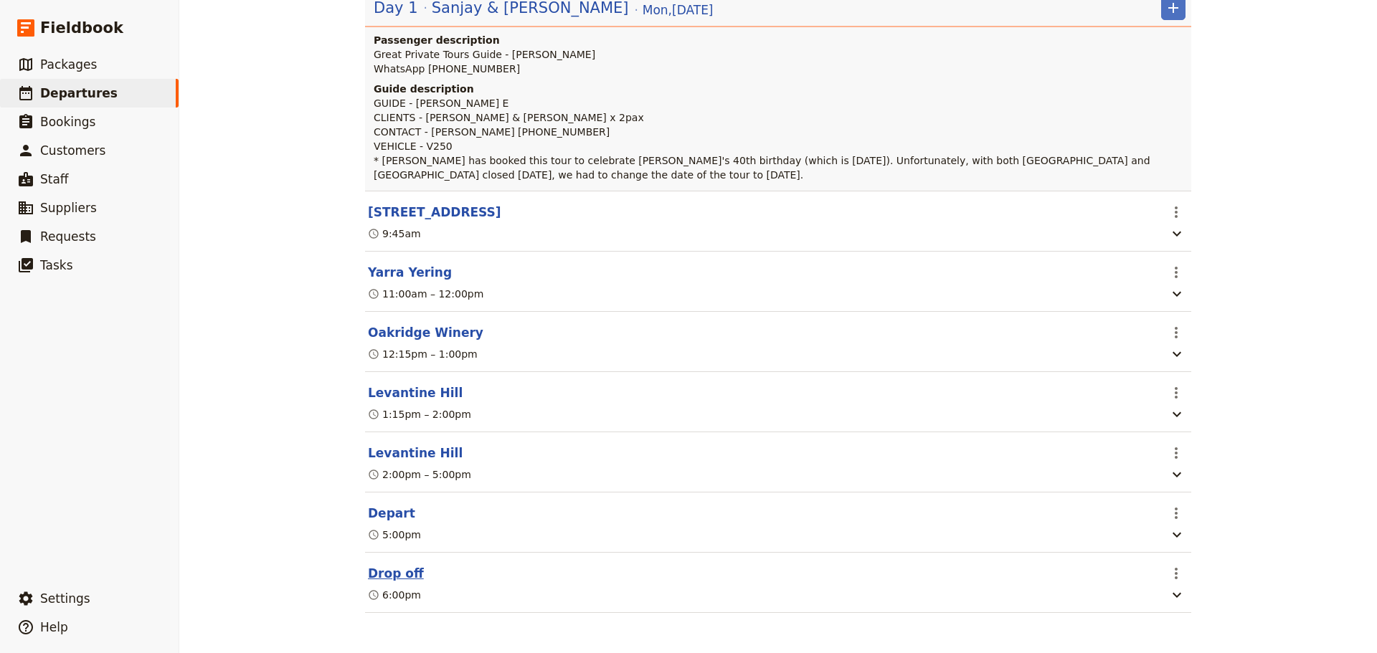
click at [377, 574] on button "Drop off" at bounding box center [396, 573] width 56 height 17
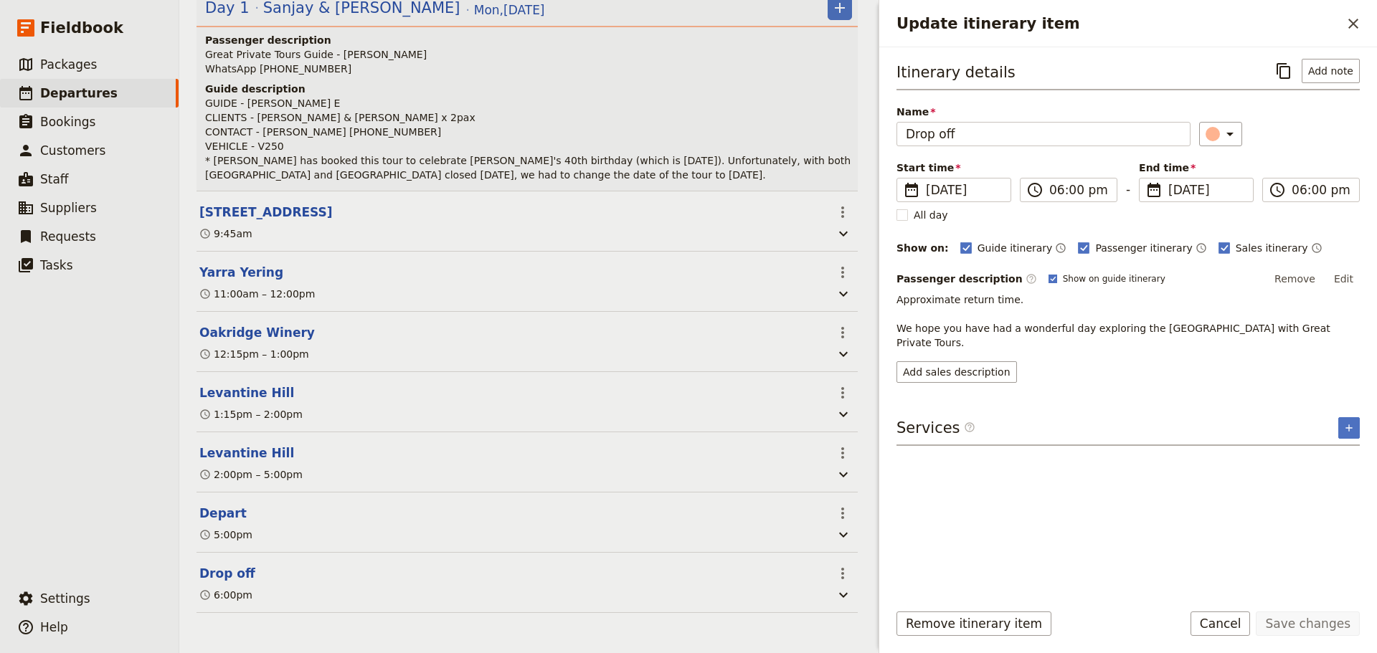
click at [1049, 278] on rect "Update itinerary item" at bounding box center [1053, 279] width 8 height 8
click at [1048, 273] on input "Show on guide itinerary" at bounding box center [1048, 273] width 1 height 1
checkbox input "false"
click at [1346, 77] on button "Add note" at bounding box center [1331, 71] width 58 height 24
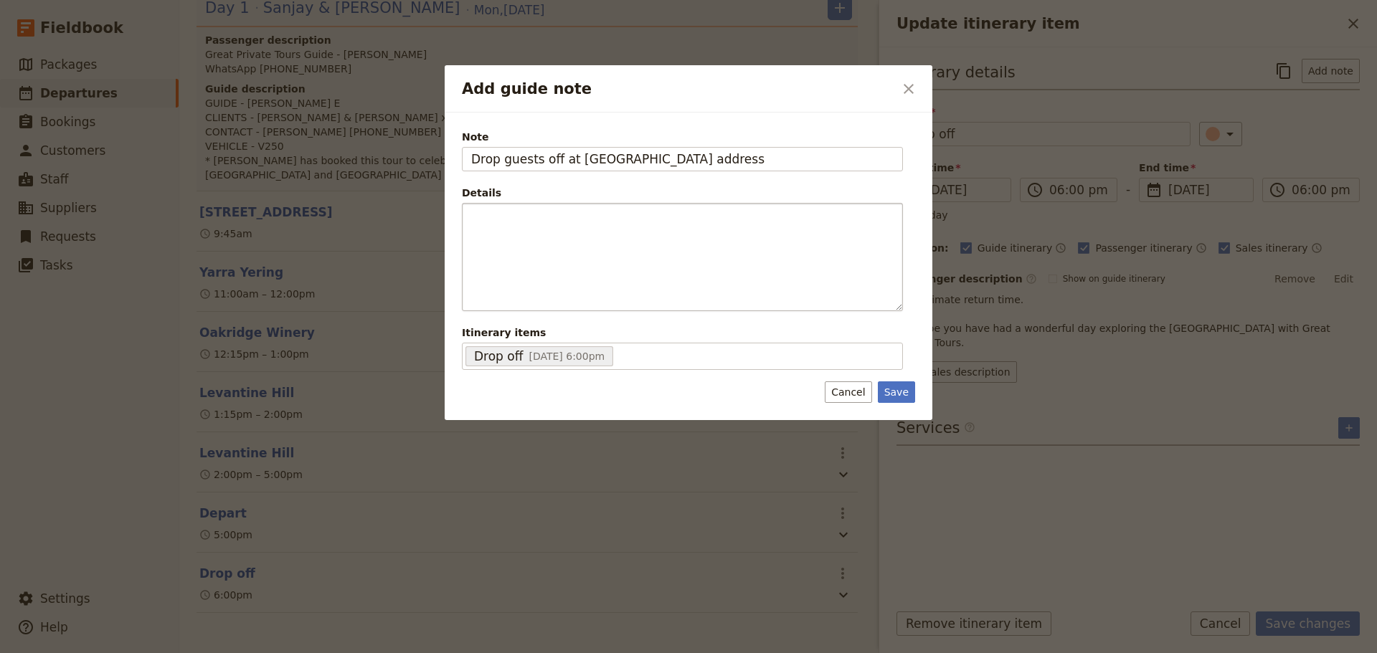
type input "Drop guests off at [GEOGRAPHIC_DATA] address"
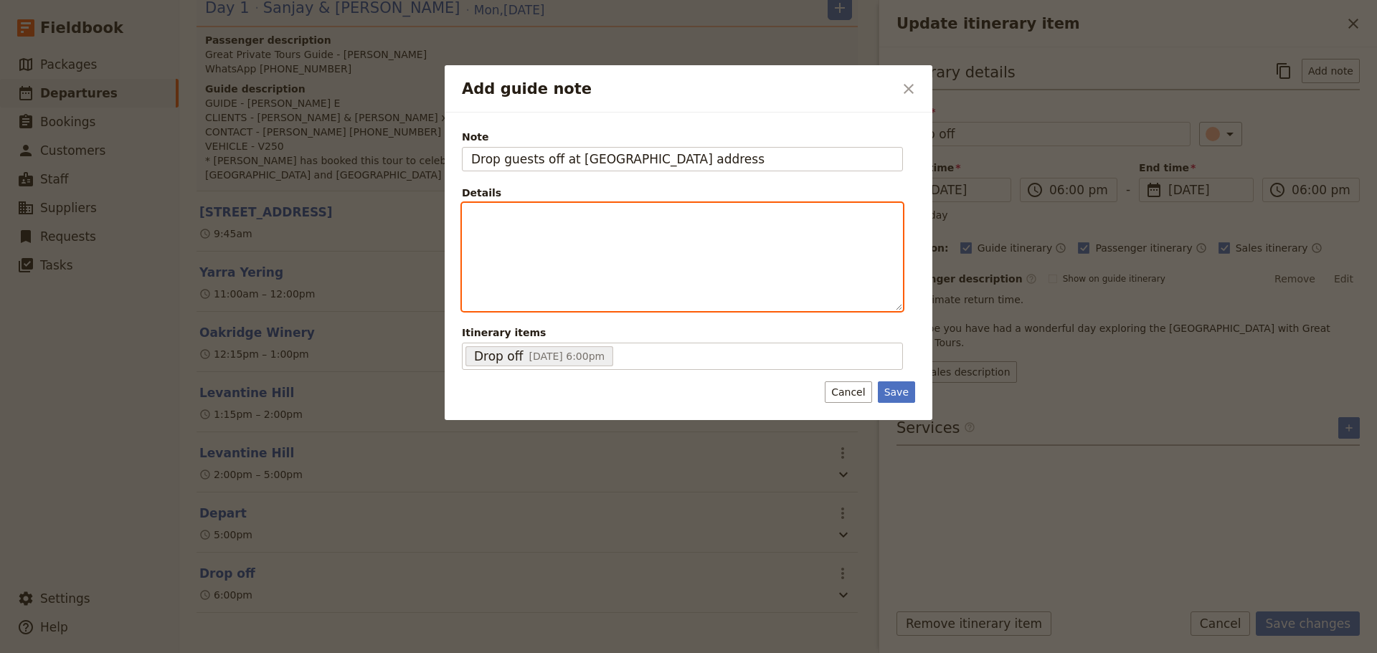
click at [688, 235] on div "Add guide note" at bounding box center [683, 257] width 440 height 107
click at [600, 301] on icon "Bulleted list" at bounding box center [602, 299] width 11 height 11
click at [566, 238] on li "please" at bounding box center [693, 239] width 399 height 14
click at [512, 241] on span "please" at bounding box center [510, 239] width 33 height 11
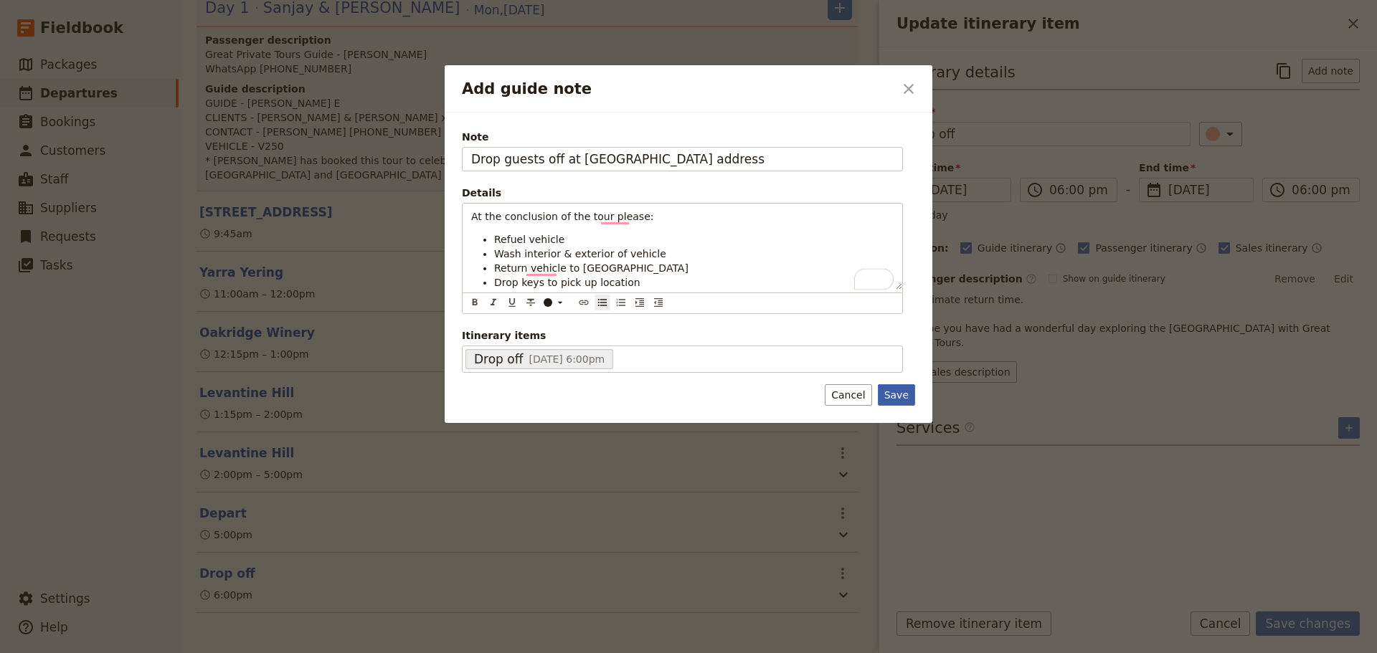
click at [900, 392] on button "Save" at bounding box center [896, 395] width 37 height 22
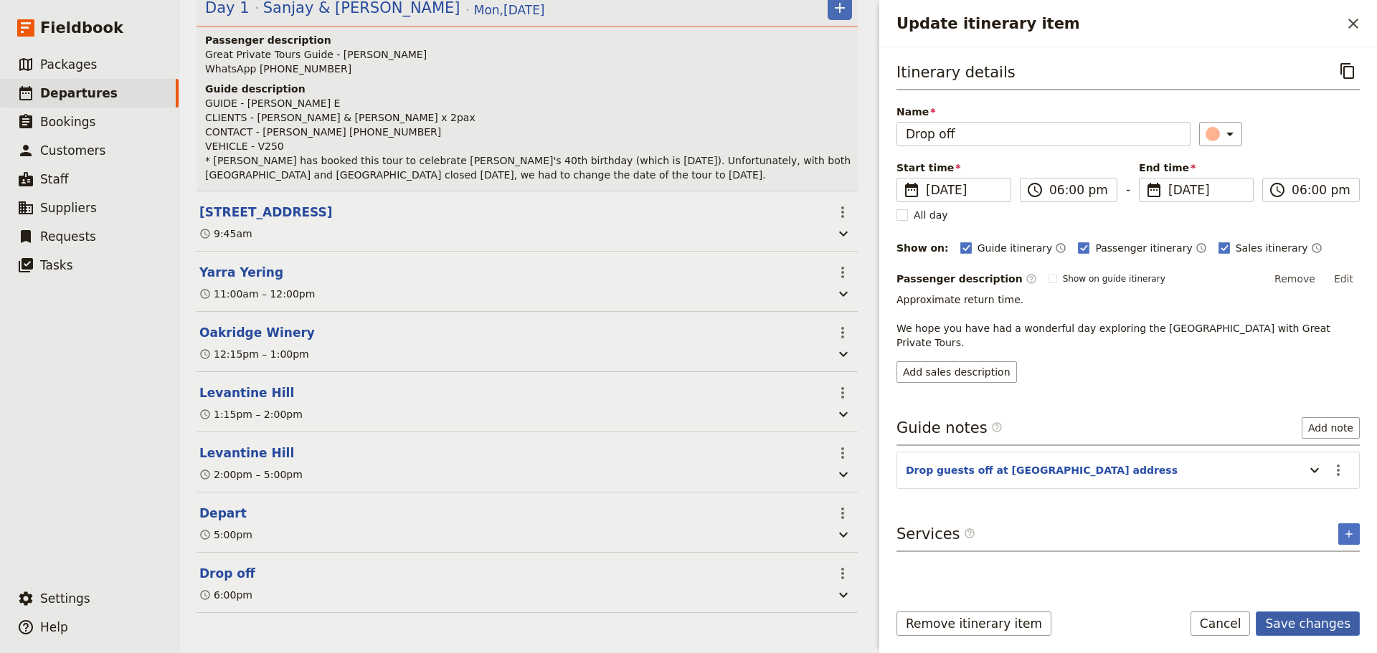
click at [1327, 629] on button "Save changes" at bounding box center [1308, 624] width 104 height 24
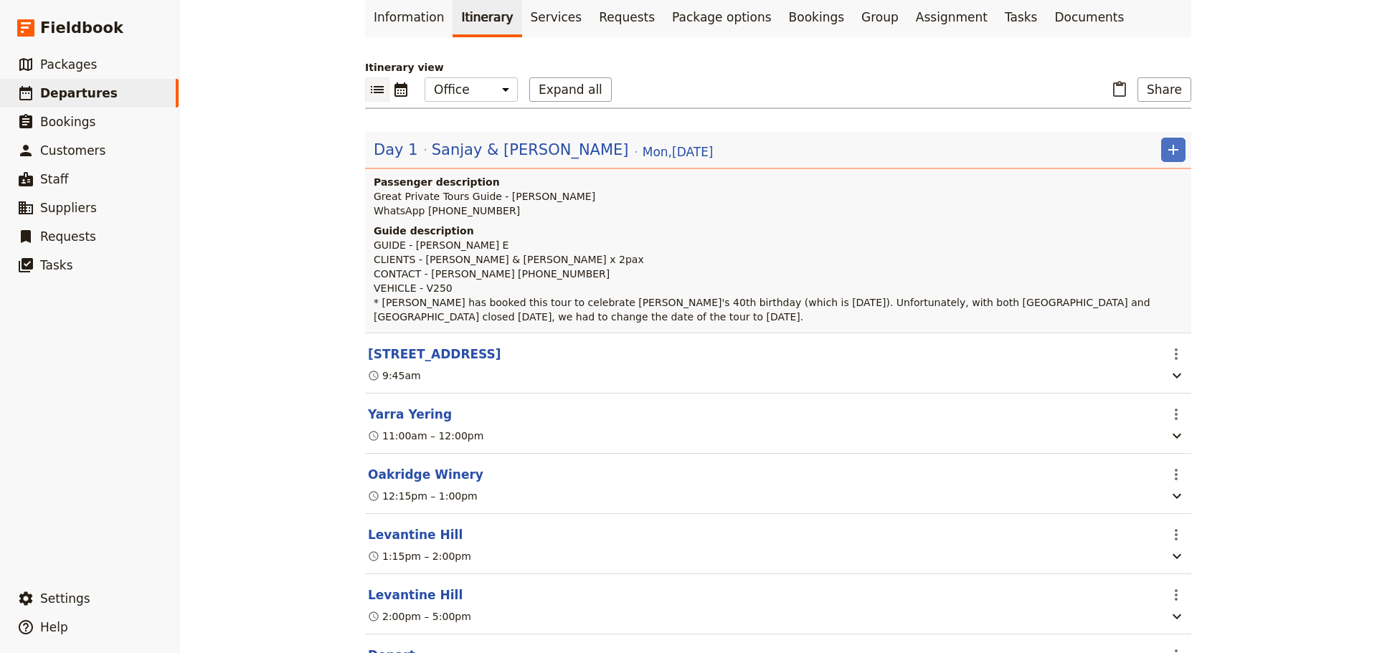
scroll to position [0, 0]
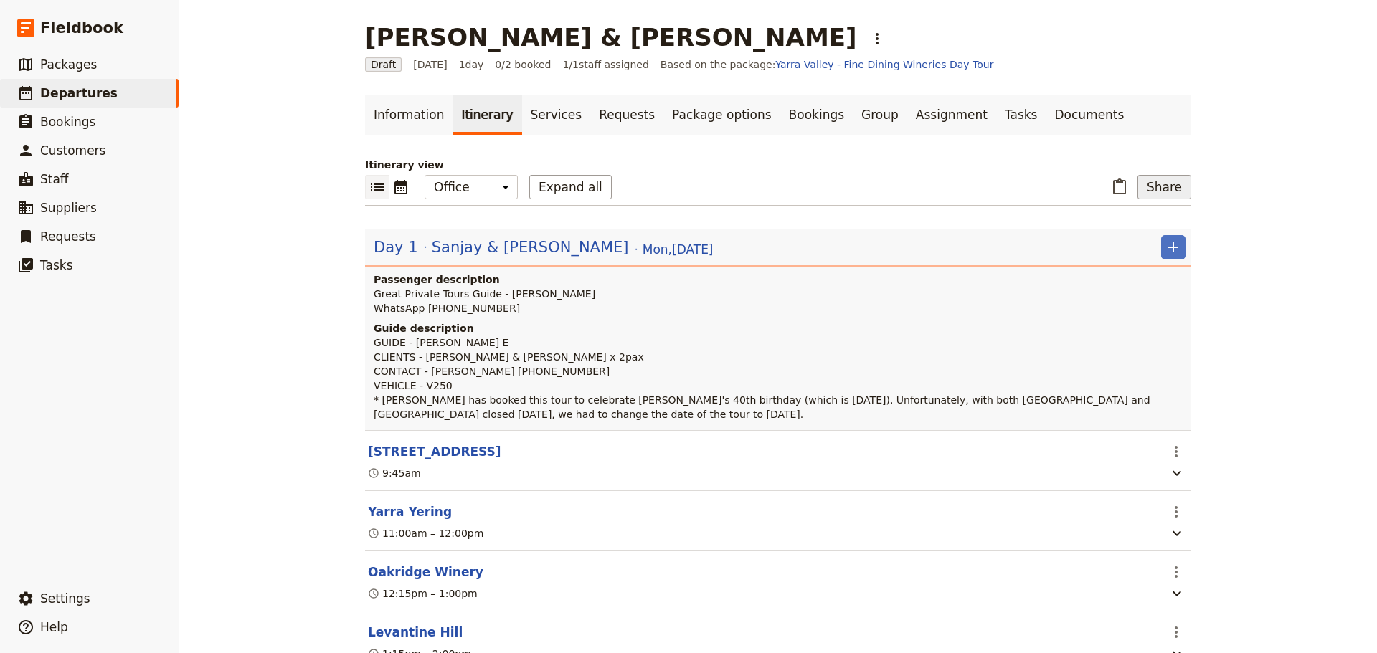
click at [1163, 185] on button "Share" at bounding box center [1164, 187] width 54 height 24
click at [1144, 214] on span "Guide itinerary" at bounding box center [1116, 219] width 75 height 14
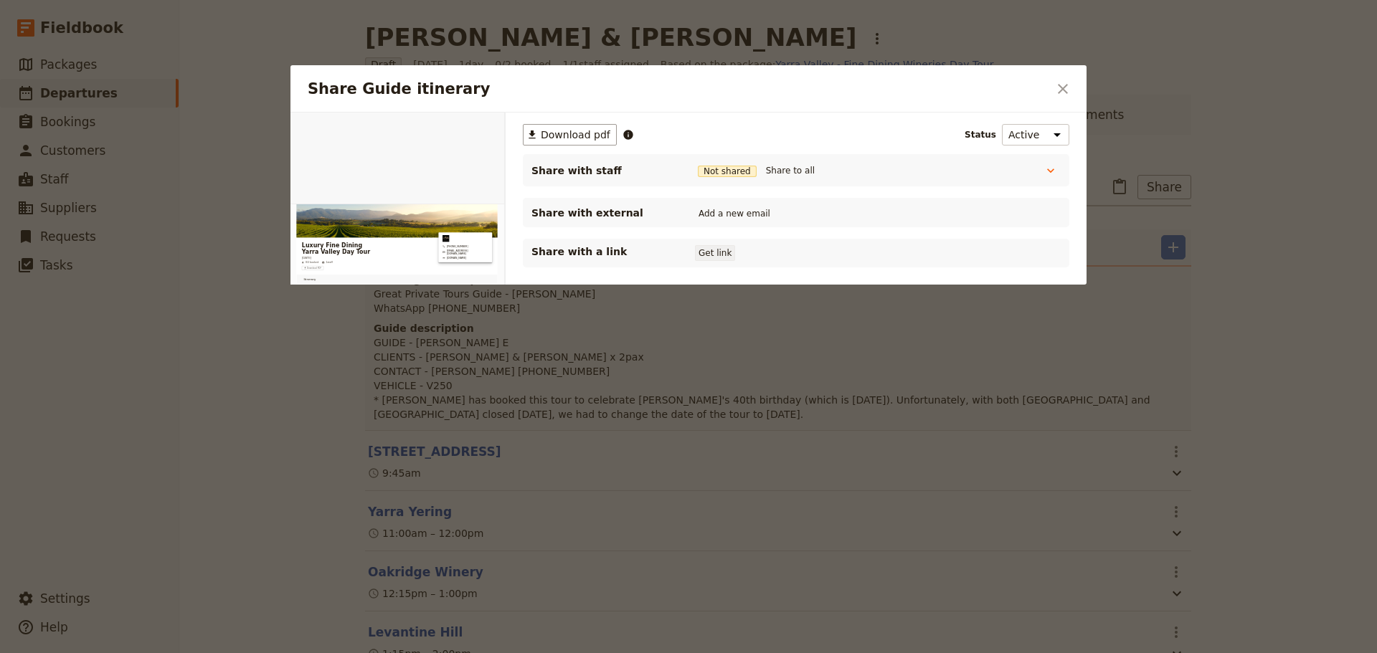
click at [714, 252] on button "Get link" at bounding box center [715, 253] width 40 height 16
click at [775, 173] on button "Share to all" at bounding box center [790, 171] width 56 height 16
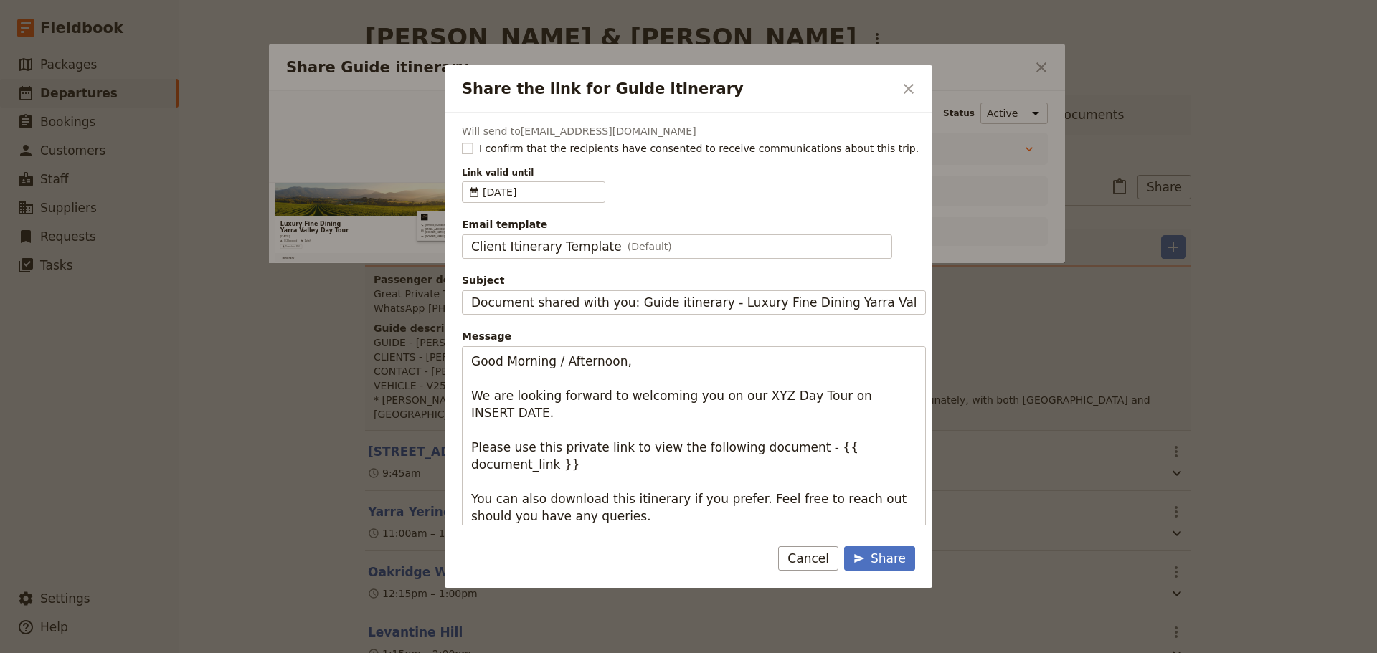
click at [465, 146] on rect "Share the link for Guide itinerary" at bounding box center [467, 148] width 11 height 11
click at [462, 141] on input "I confirm that the recipients have consented to receive communications about th…" at bounding box center [461, 141] width 1 height 1
checkbox input "true"
click at [518, 254] on span "Client Itinerary Template" at bounding box center [546, 246] width 151 height 17
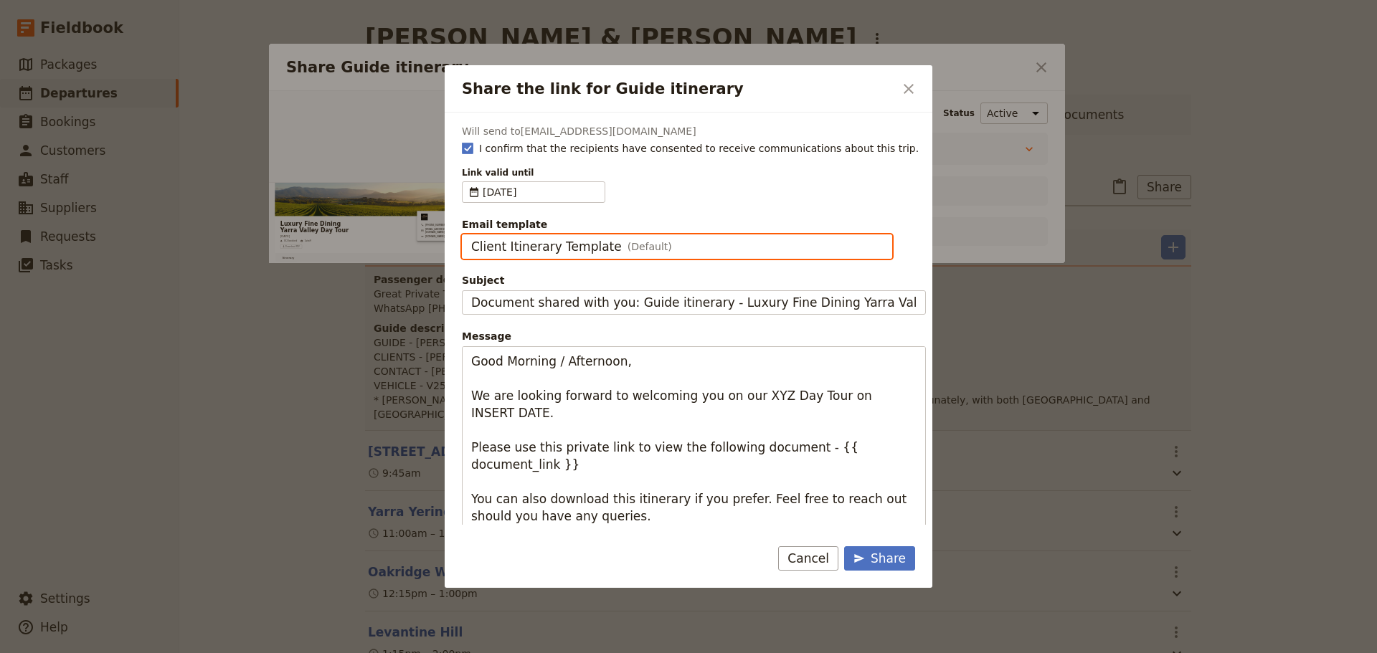
click at [471, 235] on input "Client Itinerary Template" at bounding box center [470, 235] width 1 height 1
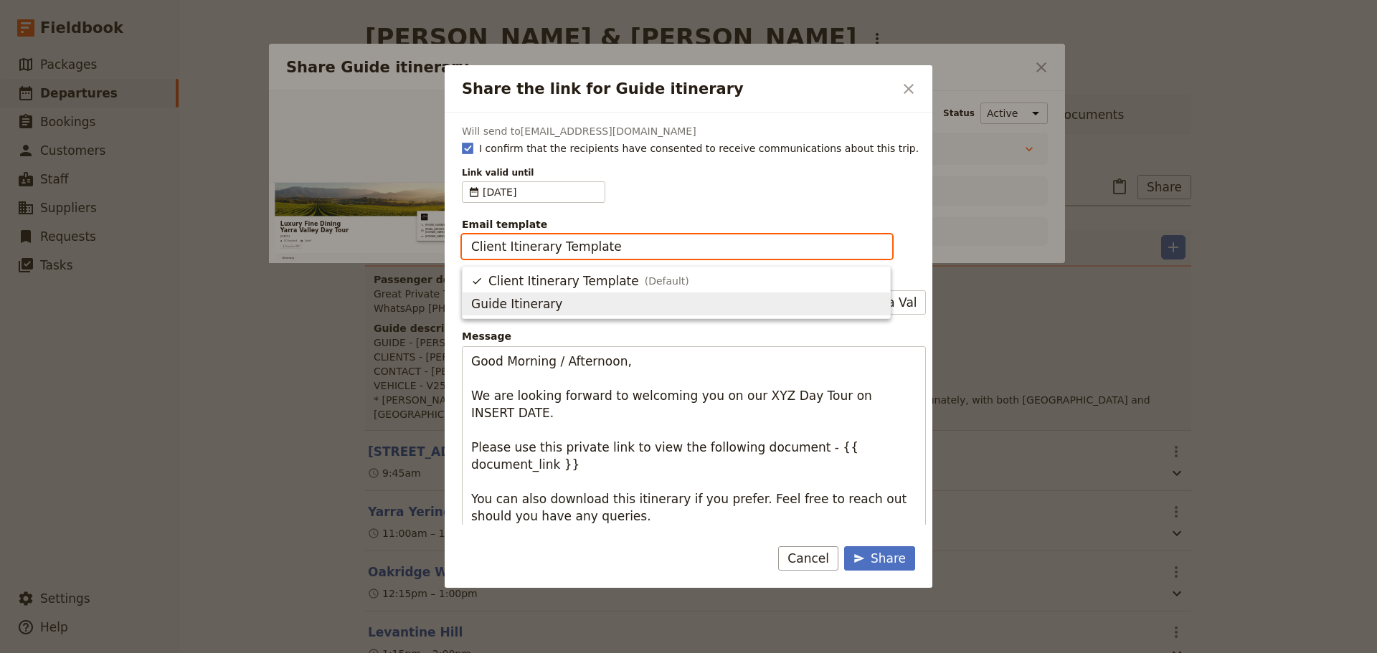
click at [528, 310] on span "Guide Itinerary" at bounding box center [516, 303] width 91 height 17
type input "Guide Itinerary"
type input "TOUR NAME & Date"
type textarea "Hi {{ contact_name }} Please find a link to your upcoming tour of Luxury Fine D…"
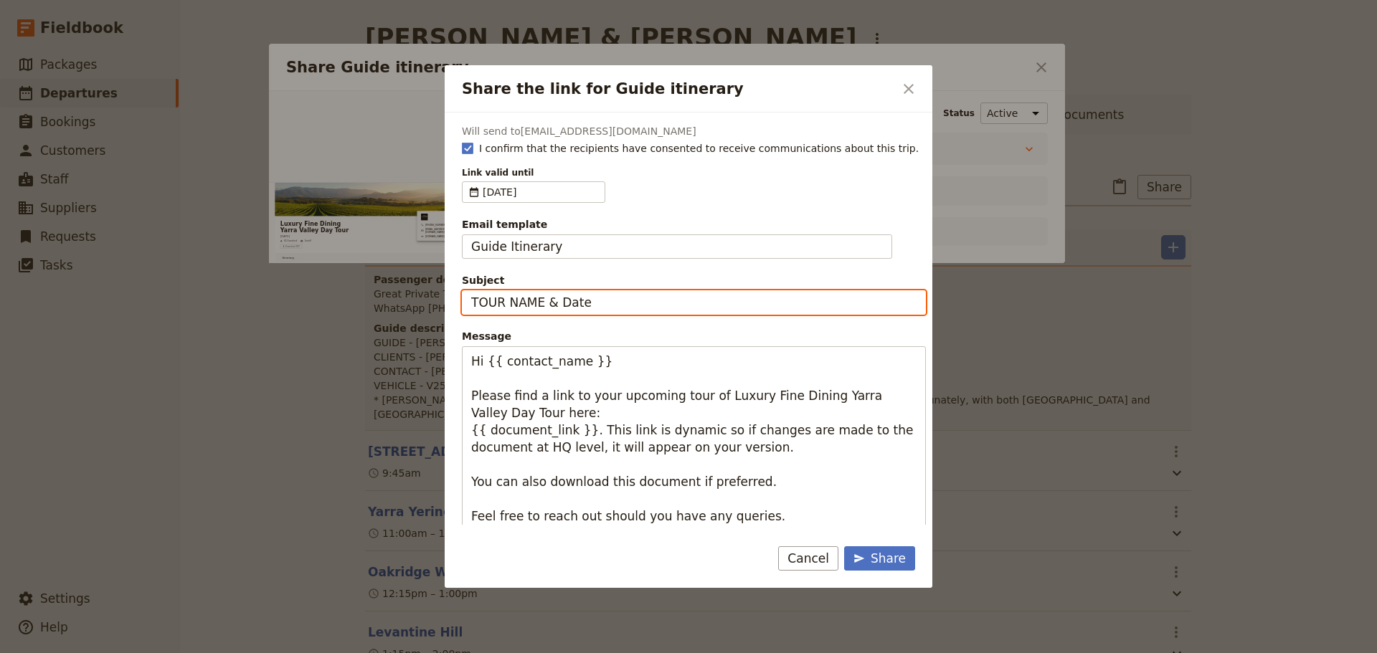
drag, startPoint x: 591, startPoint y: 301, endPoint x: 401, endPoint y: 252, distance: 196.2
click at [372, 653] on div "Share the link for Guide itinerary ​ Will send to [EMAIL_ADDRESS][DOMAIN_NAME] …" at bounding box center [688, 653] width 1377 height 0
type input "Yarra Valley Fine Dining - [DATE]"
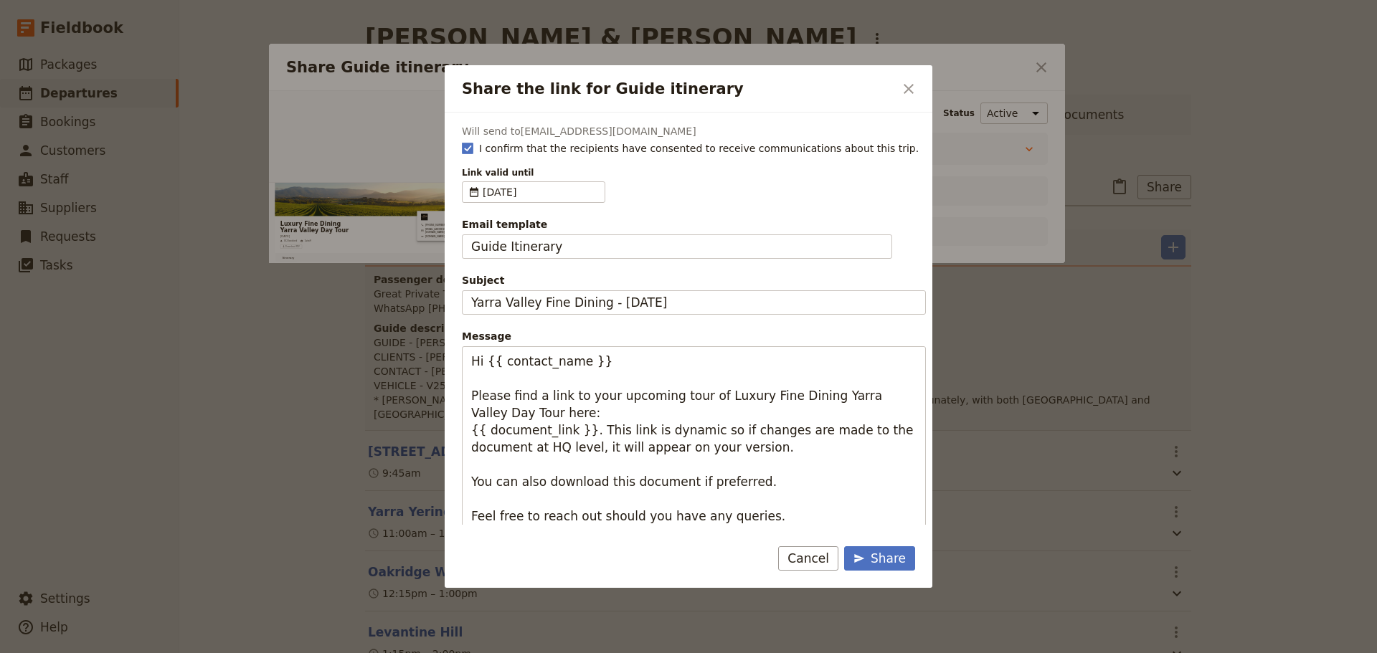
click at [413, 149] on div at bounding box center [688, 326] width 1377 height 653
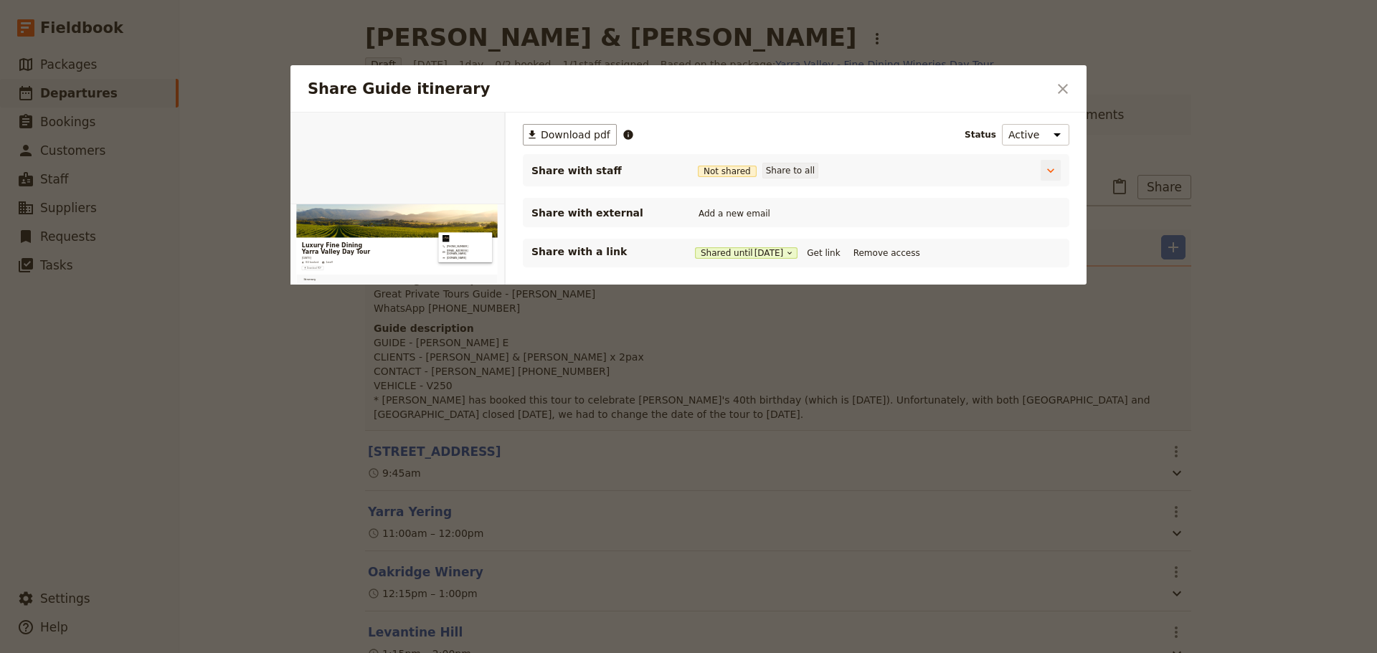
click at [779, 167] on button "Share to all" at bounding box center [790, 171] width 56 height 16
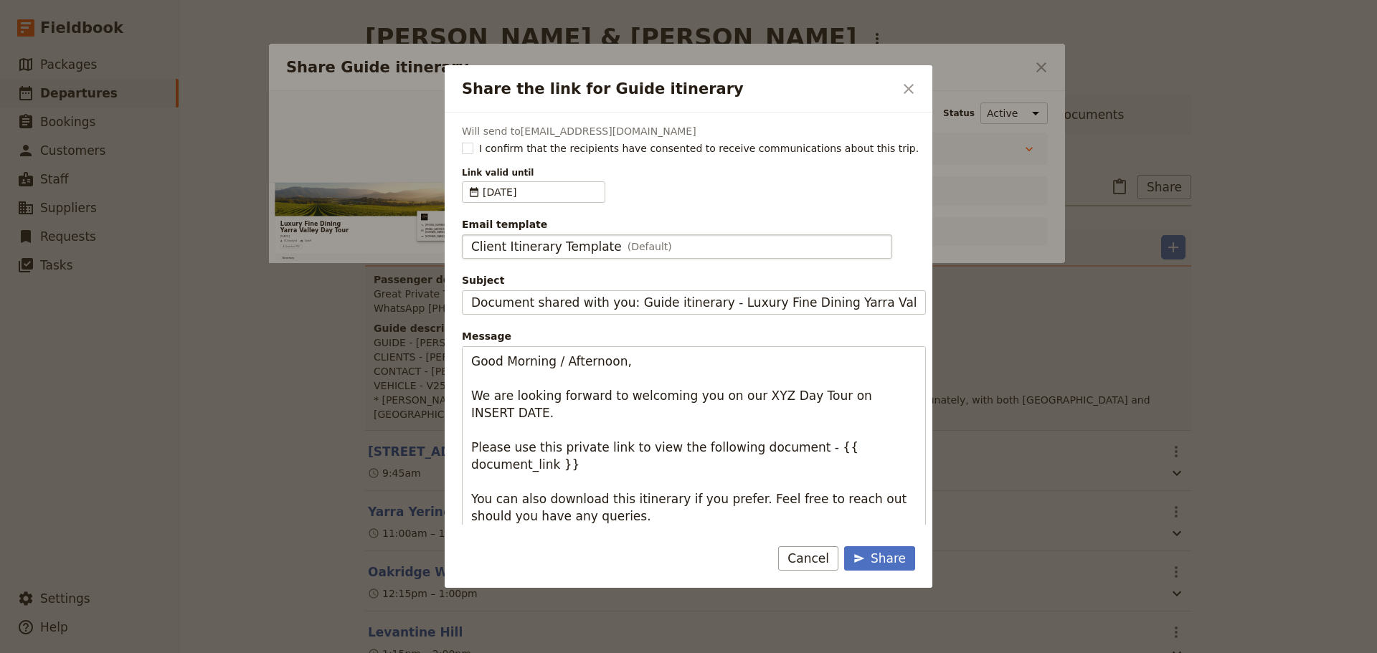
click at [564, 248] on span "Client Itinerary Template" at bounding box center [546, 246] width 151 height 17
click at [471, 235] on input "Client Itinerary Template" at bounding box center [470, 235] width 1 height 1
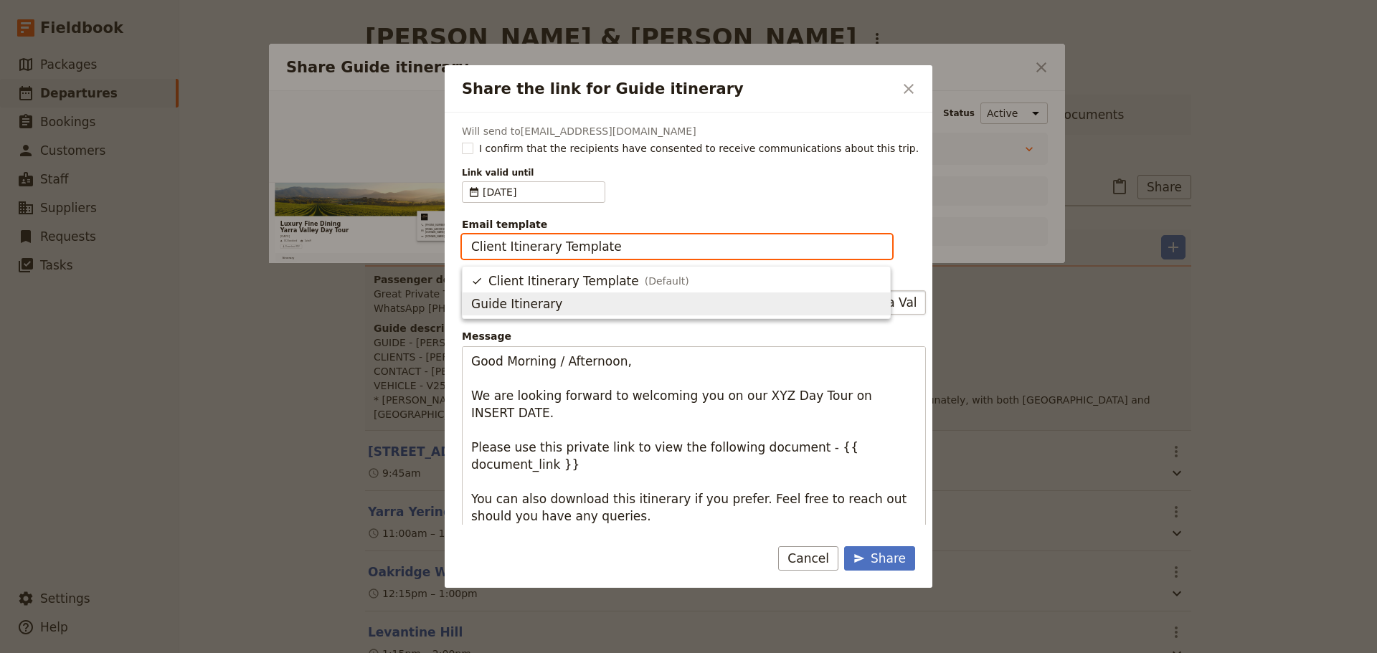
click at [536, 301] on span "Guide Itinerary" at bounding box center [516, 303] width 91 height 17
type input "Guide Itinerary"
type input "TOUR NAME & Date"
type textarea "Hi {{ contact_name }} Please find a link to your upcoming tour of Luxury Fine D…"
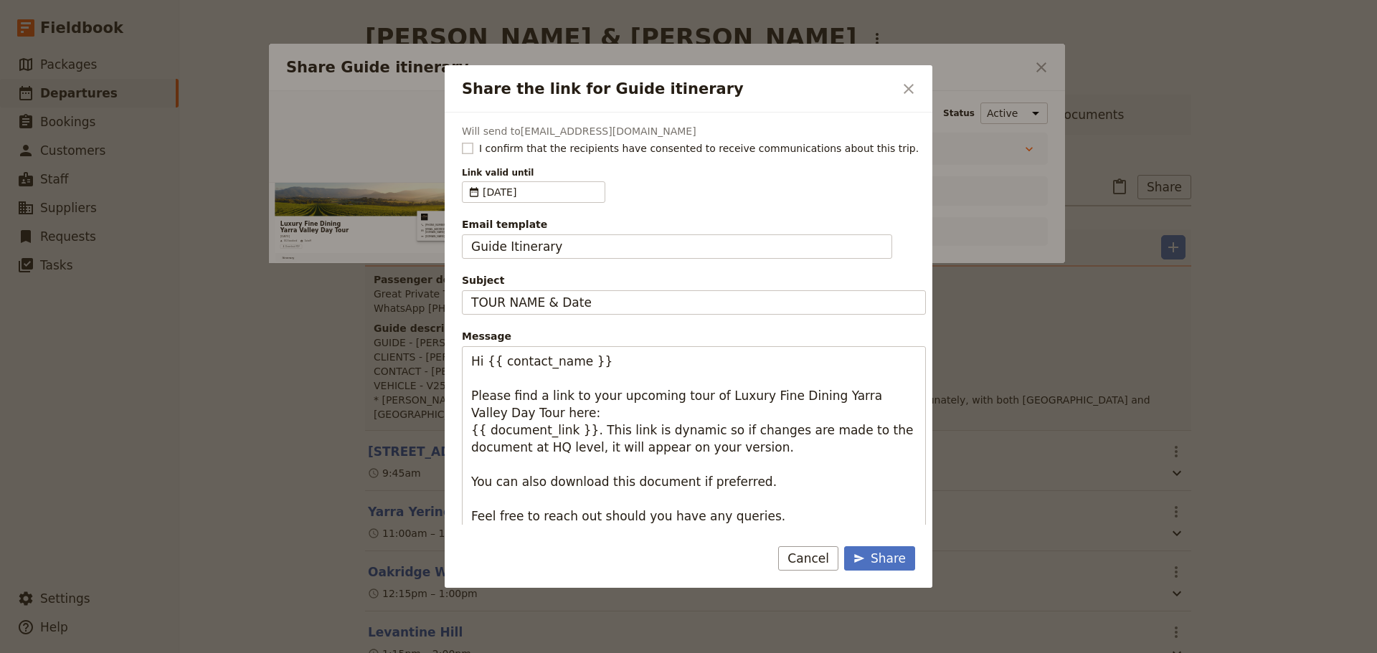
click at [469, 148] on rect "Share the link for Guide itinerary" at bounding box center [467, 148] width 11 height 11
click at [462, 141] on input "I confirm that the recipients have consented to receive communications about th…" at bounding box center [461, 141] width 1 height 1
checkbox input "true"
click at [538, 191] on span "[DATE]" at bounding box center [541, 192] width 116 height 14
click at [468, 182] on input "[DATE]" at bounding box center [468, 181] width 1 height 1
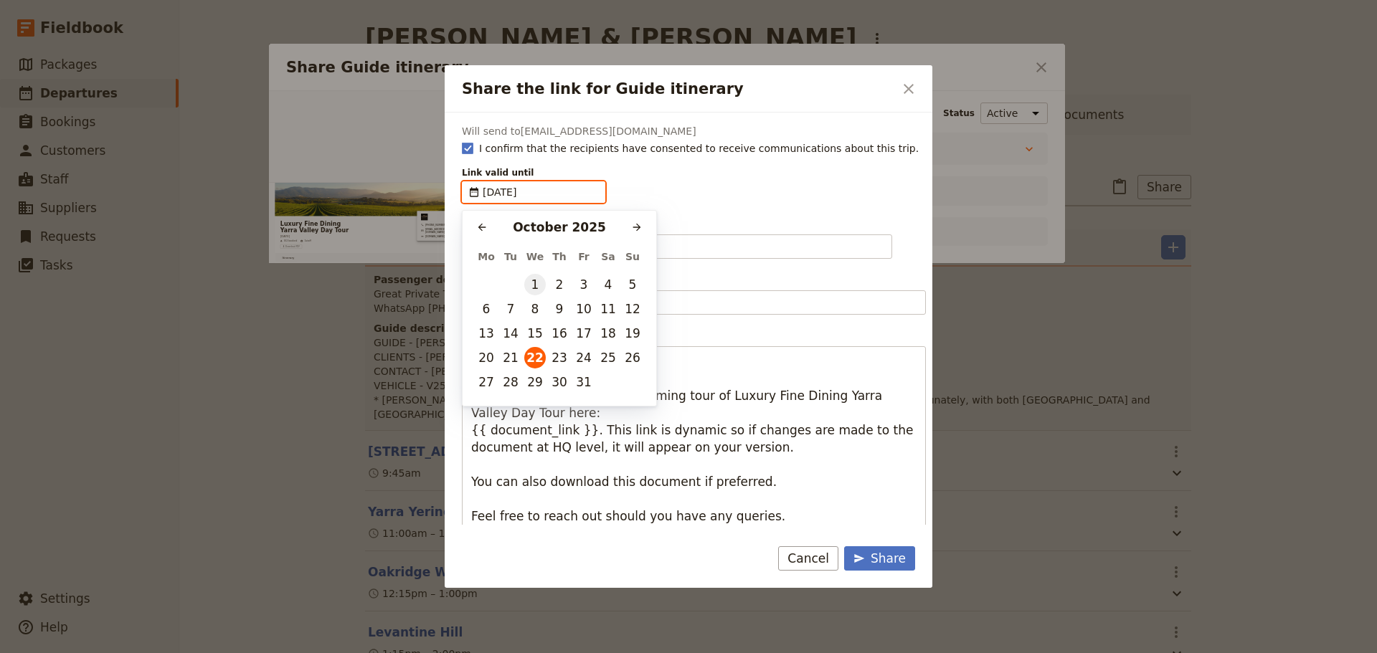
click at [536, 277] on button "1" at bounding box center [535, 285] width 22 height 22
type input "[DATE]"
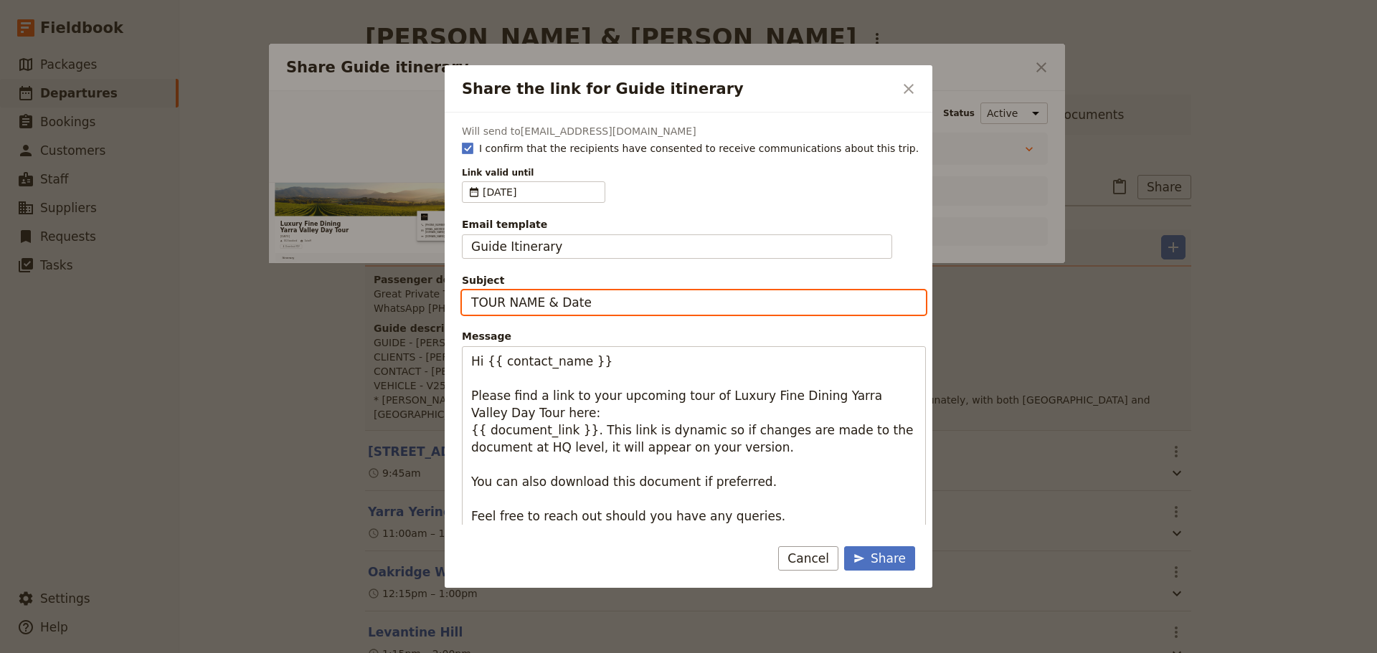
drag, startPoint x: 597, startPoint y: 300, endPoint x: 460, endPoint y: 262, distance: 142.7
click at [385, 653] on div "Share the link for Guide itinerary ​ Will send to [EMAIL_ADDRESS][DOMAIN_NAME] …" at bounding box center [688, 653] width 1377 height 0
type input "Yarra Valley Fine Dining - [DATE]"
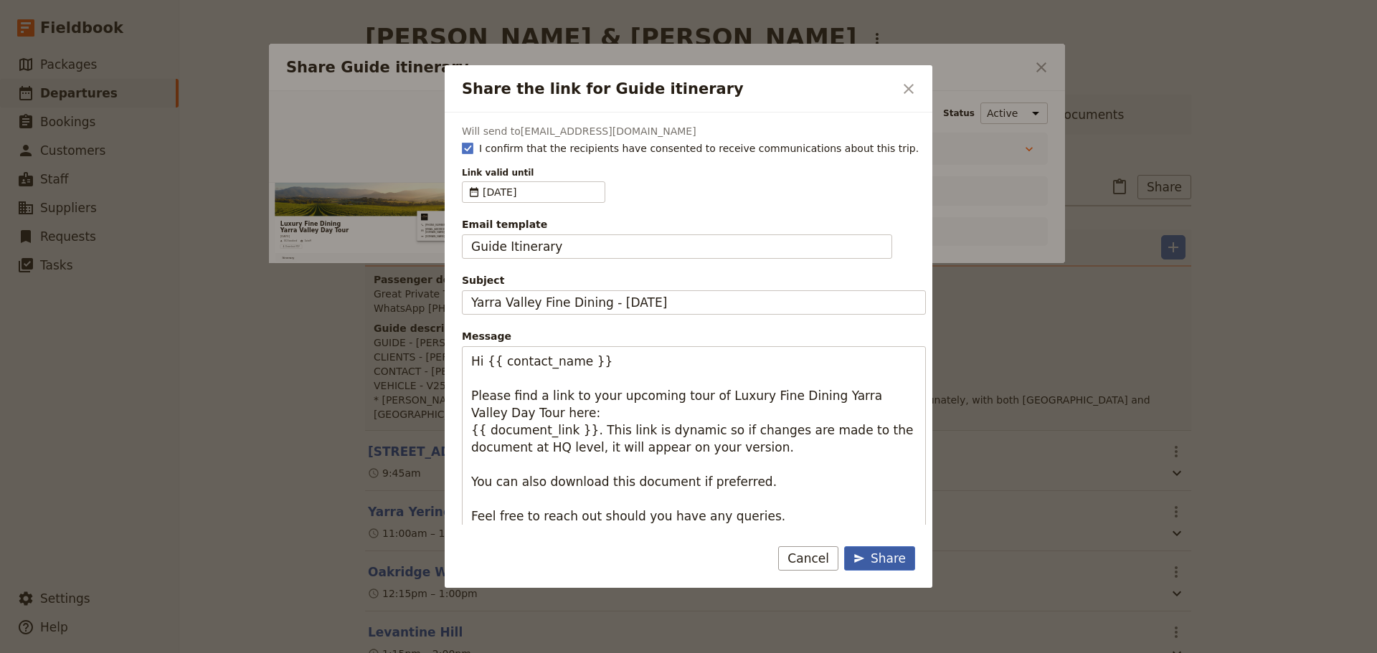
click at [881, 553] on div "Share" at bounding box center [879, 558] width 52 height 17
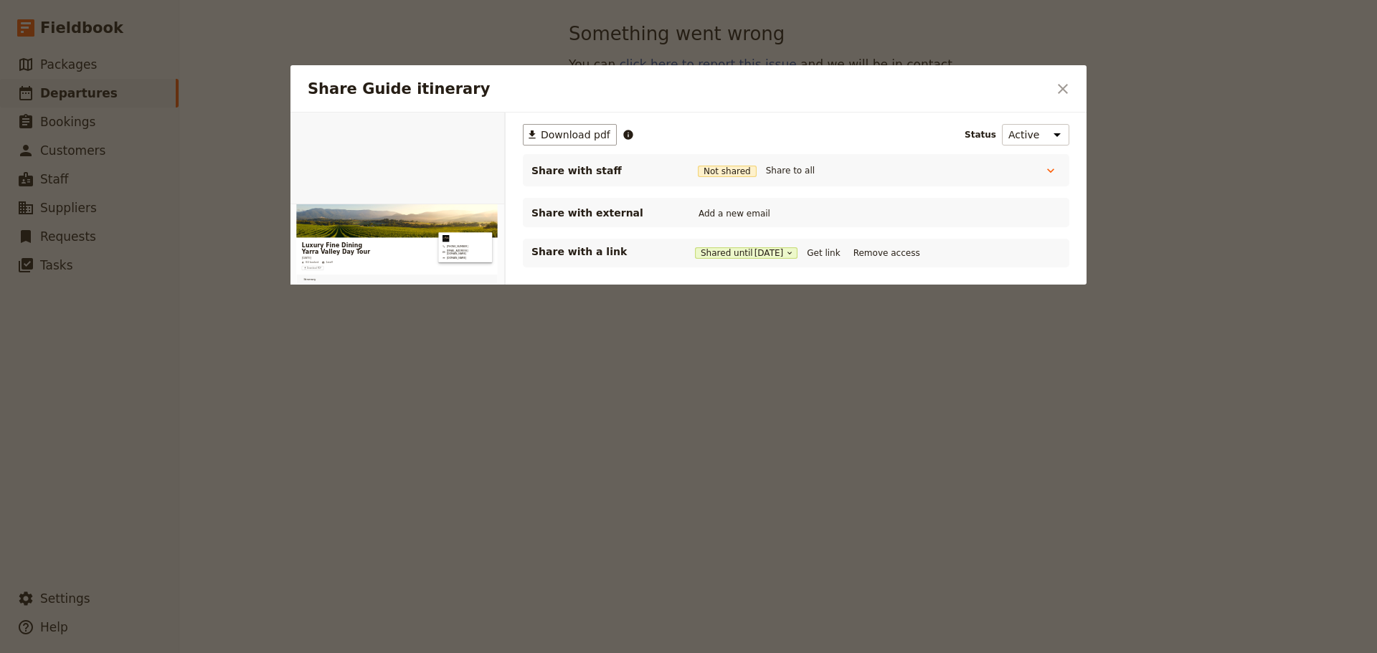
click at [1065, 90] on icon "Close dialog" at bounding box center [1062, 88] width 17 height 17
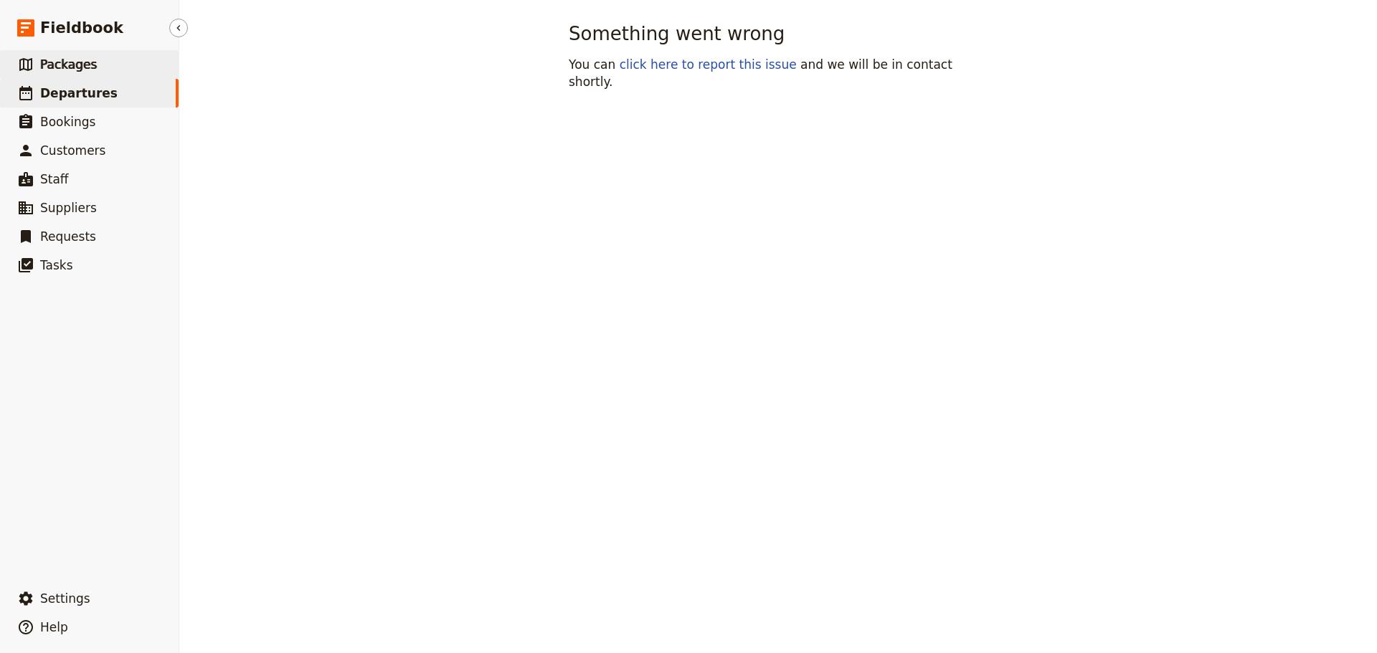
click at [72, 71] on span "Packages" at bounding box center [68, 64] width 57 height 14
